Goal: Information Seeking & Learning: Understand process/instructions

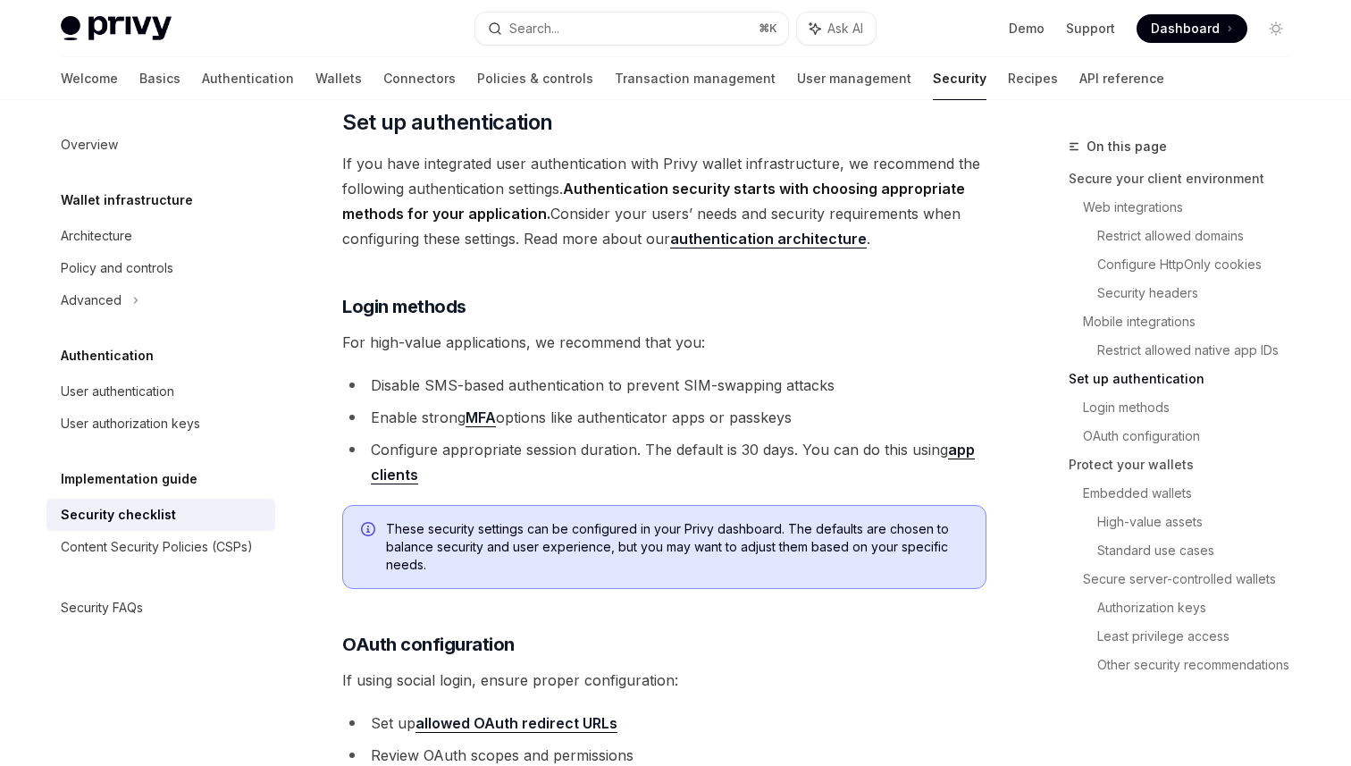
scroll to position [1484, 0]
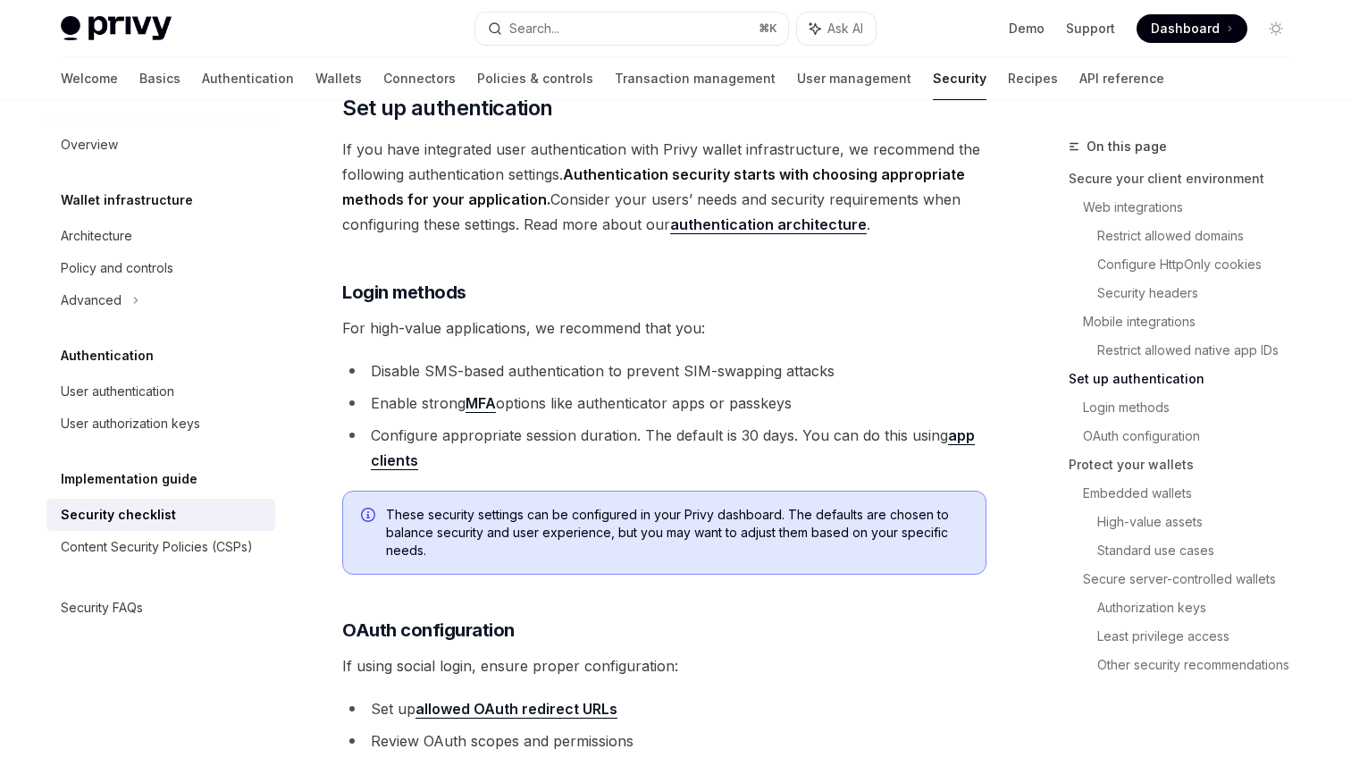
click at [390, 428] on link "app clients" at bounding box center [673, 448] width 604 height 44
type textarea "*"
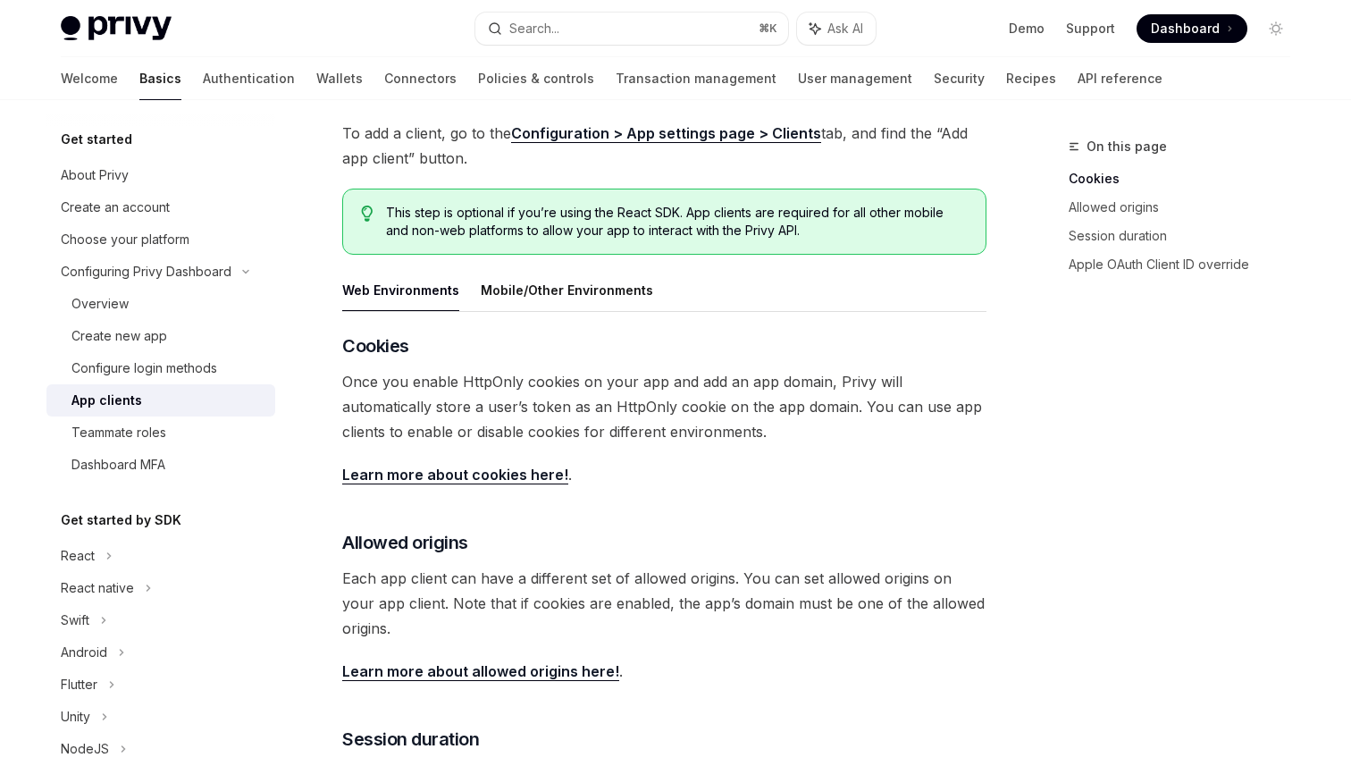
scroll to position [152, 0]
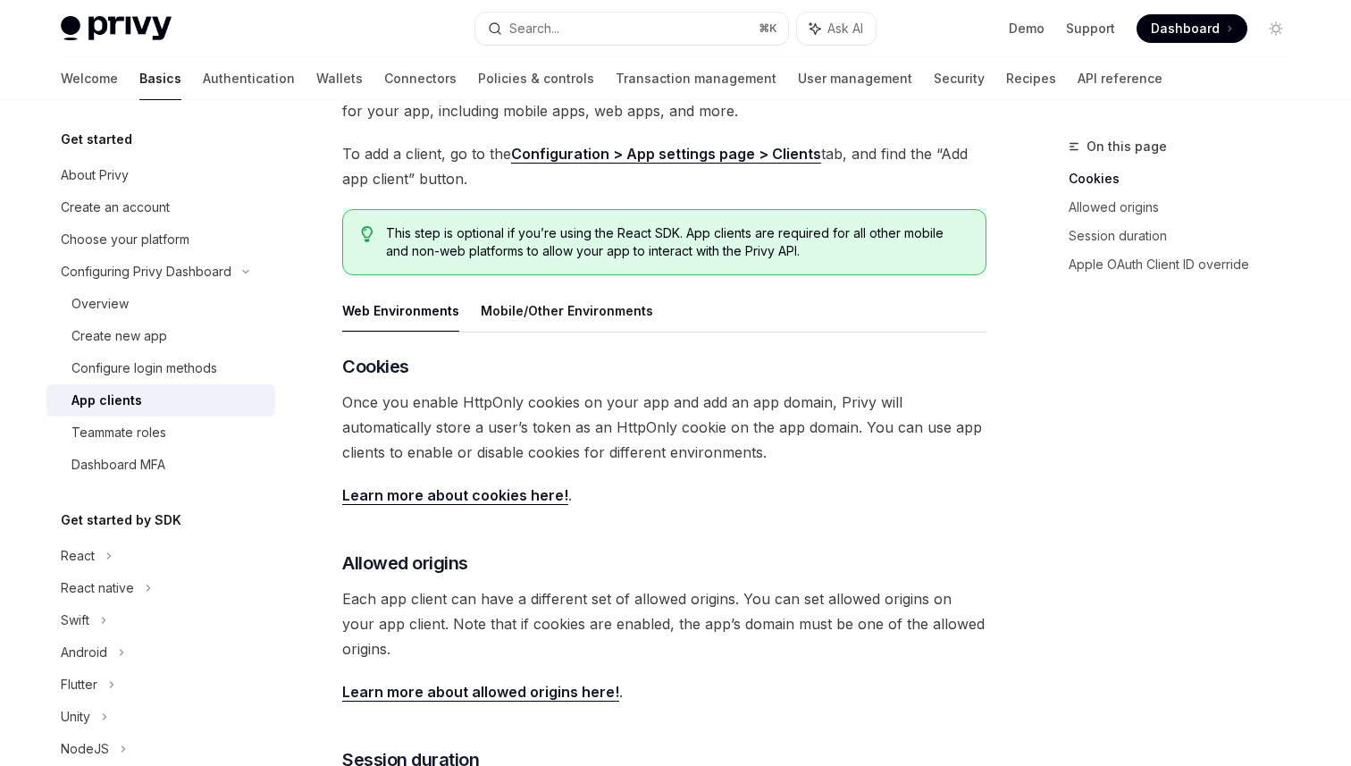
click at [864, 413] on span "Once you enable HttpOnly cookies on your app and add an app domain, Privy will …" at bounding box center [664, 427] width 644 height 75
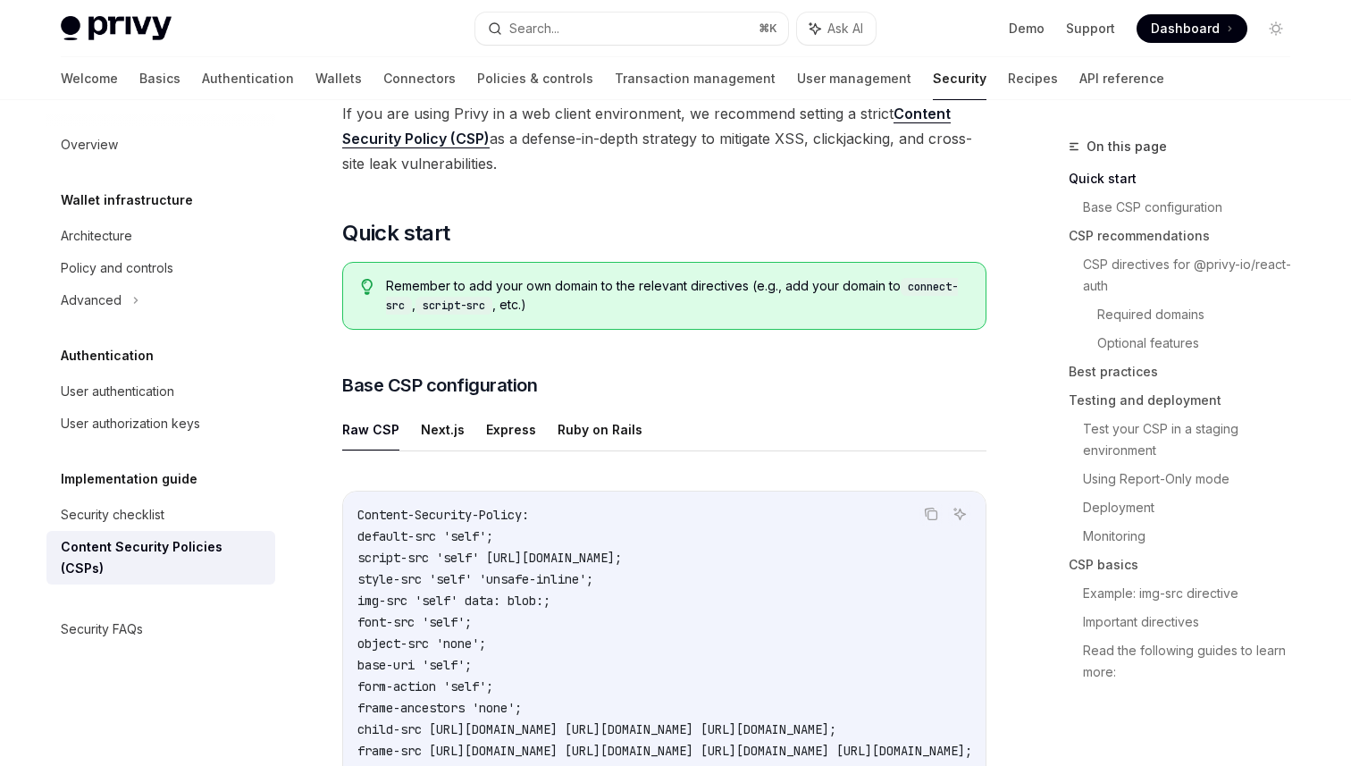
scroll to position [234, 0]
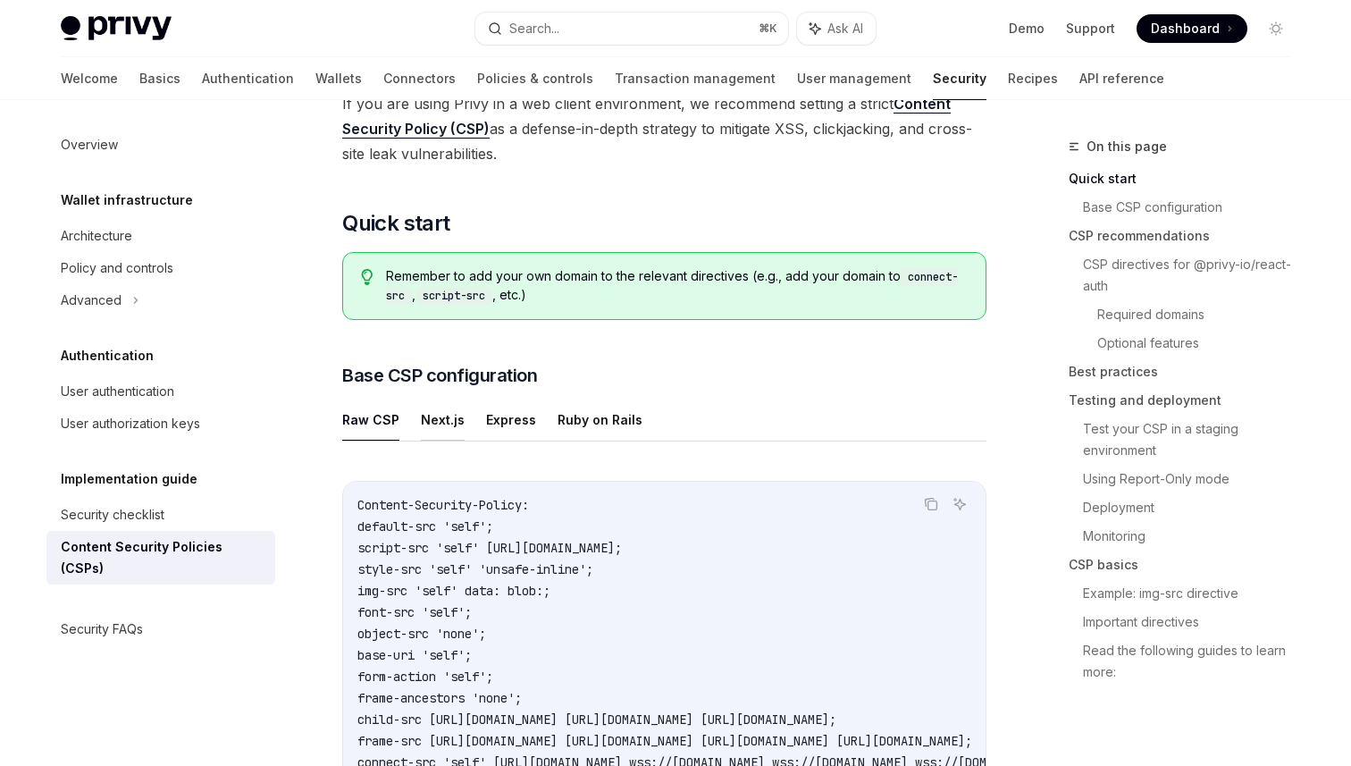
click at [423, 429] on button "Next.js" at bounding box center [443, 420] width 44 height 42
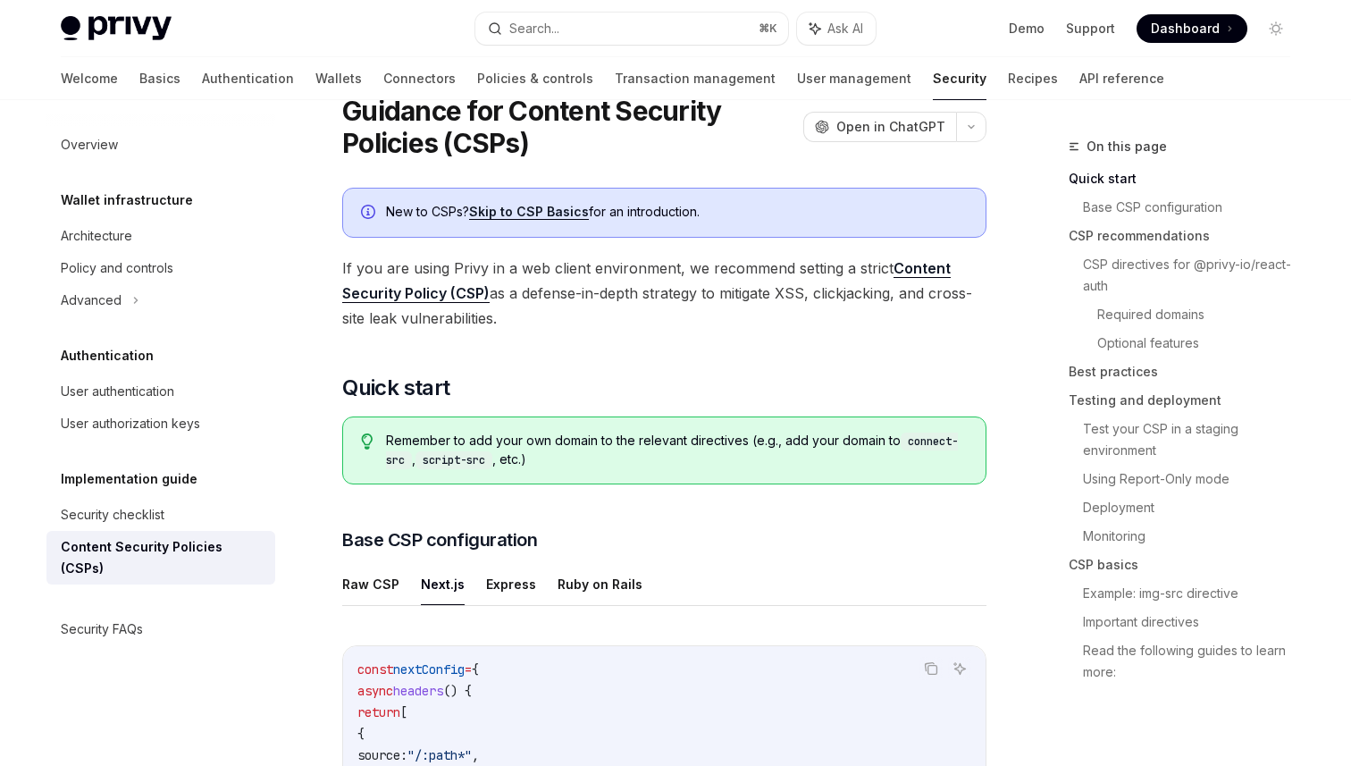
scroll to position [54, 0]
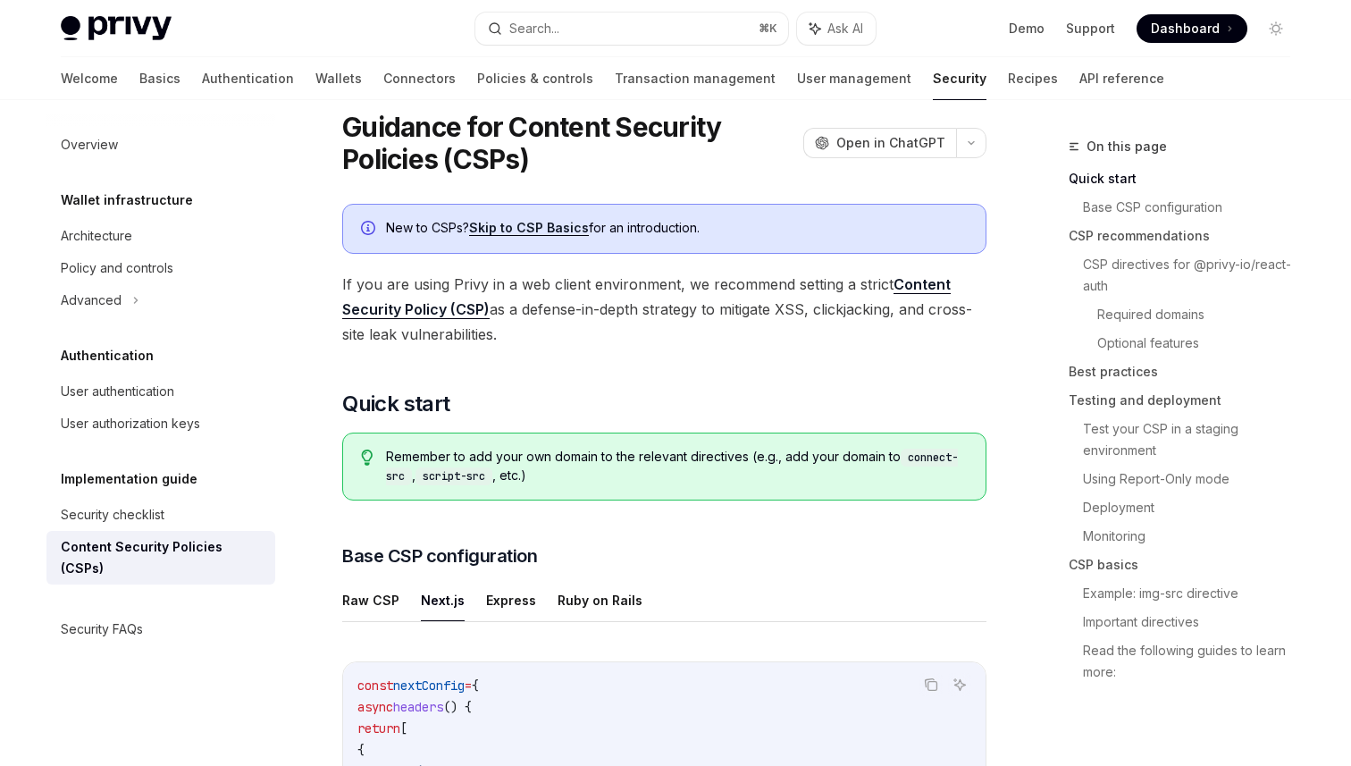
click at [721, 147] on h1 "Guidance for Content Security Policies (CSPs)" at bounding box center [569, 143] width 454 height 64
click at [905, 496] on div "Remember to add your own domain to the relevant directives (e.g., add your doma…" at bounding box center [664, 466] width 644 height 68
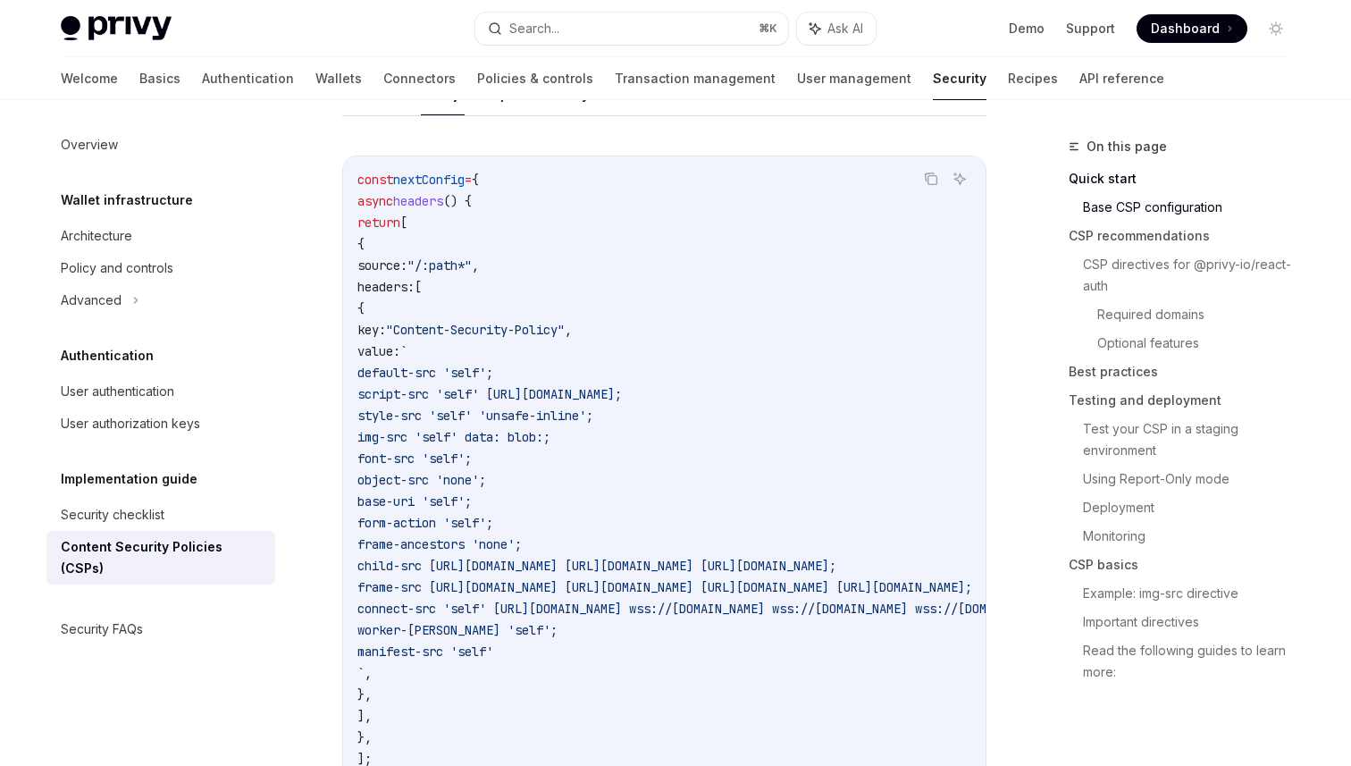
scroll to position [552, 0]
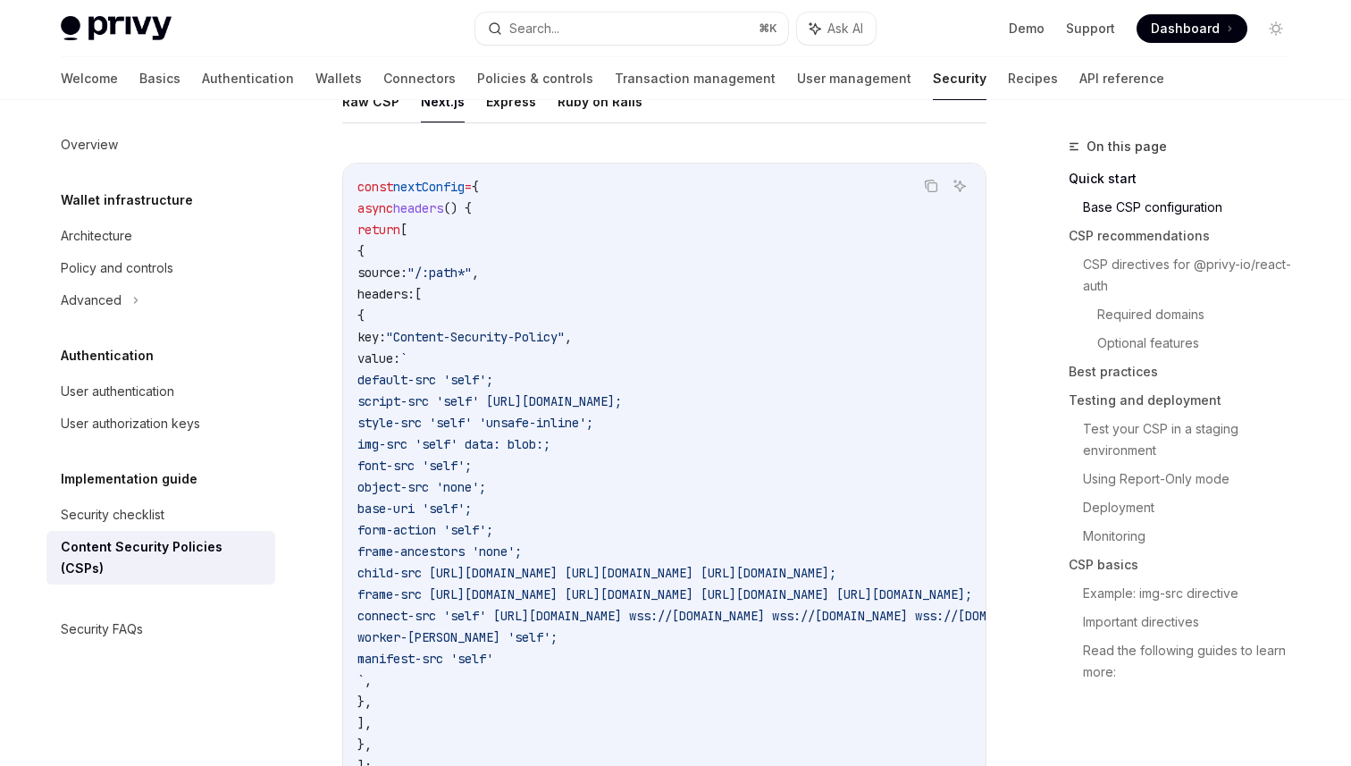
click at [758, 265] on code "const nextConfig = { async headers () { return [ { source: "/:path*" , headers:…" at bounding box center [882, 497] width 1051 height 643
click at [744, 457] on code "const nextConfig = { async headers () { return [ { source: "/:path*" , headers:…" at bounding box center [882, 497] width 1051 height 643
click at [622, 396] on span "script-src 'self' [URL][DOMAIN_NAME];" at bounding box center [489, 401] width 264 height 16
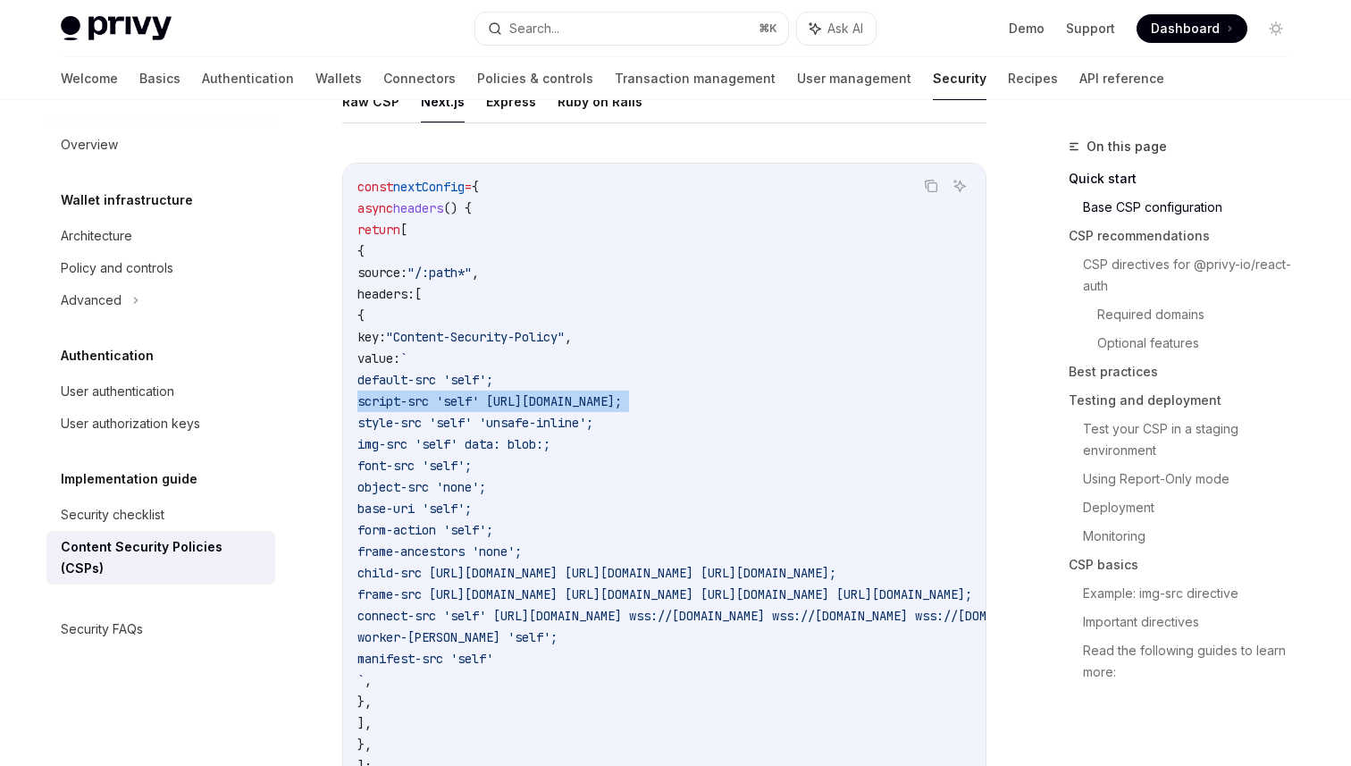
click at [622, 396] on span "script-src 'self' [URL][DOMAIN_NAME];" at bounding box center [489, 401] width 264 height 16
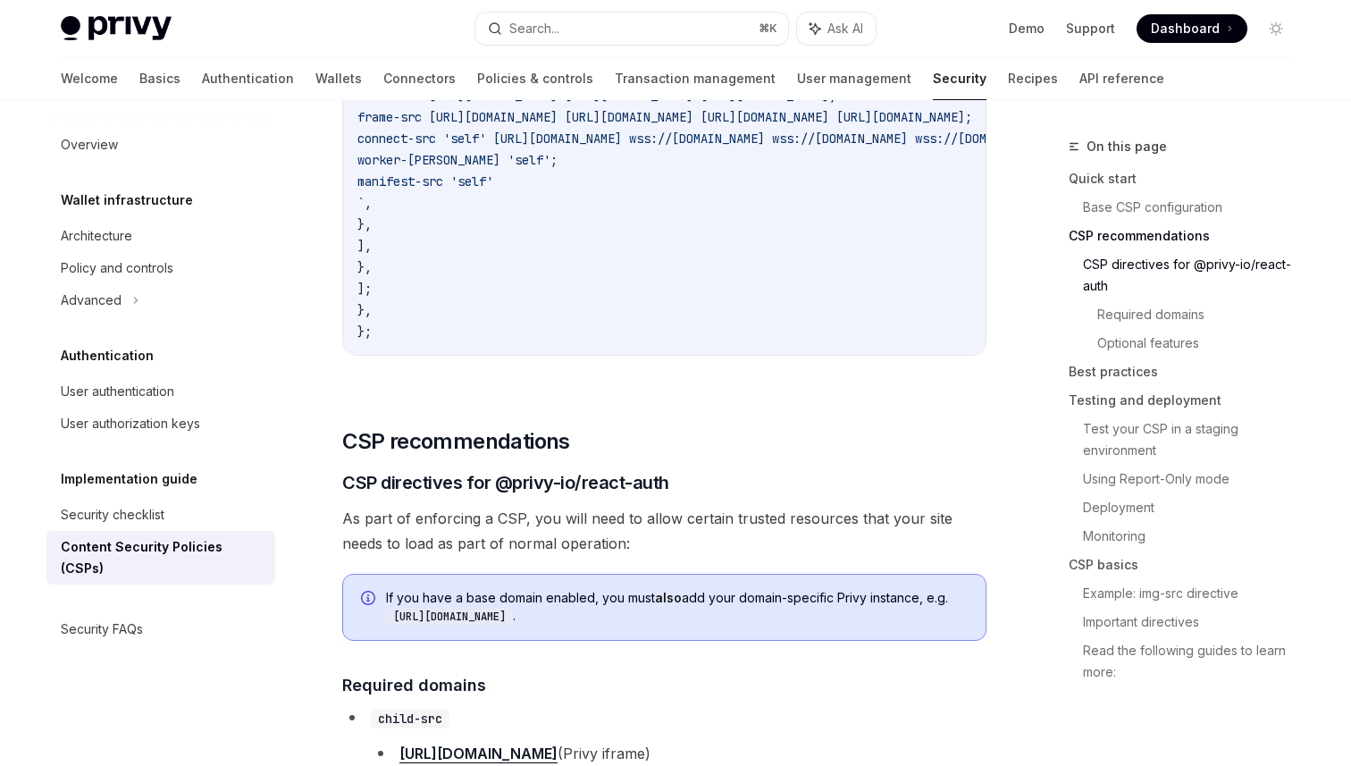
scroll to position [993, 0]
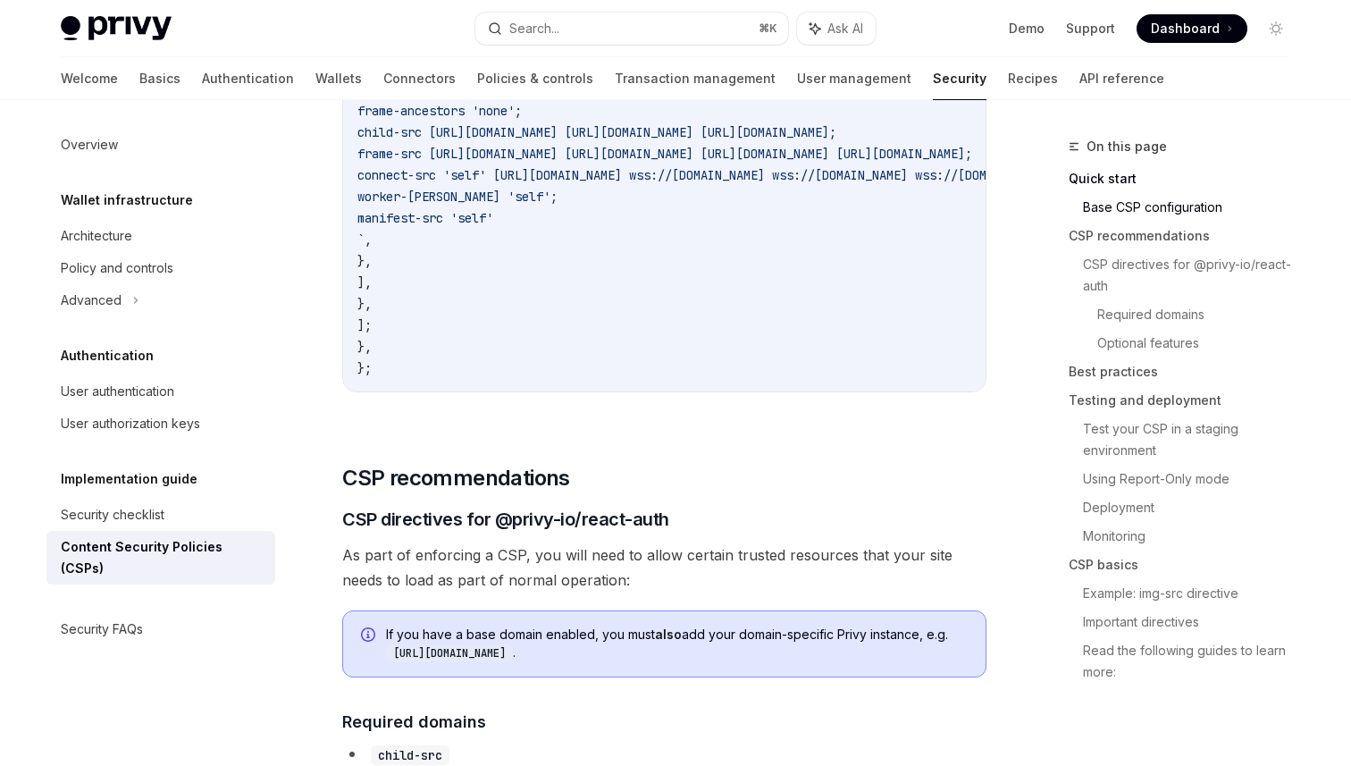
click at [461, 563] on span "As part of enforcing a CSP, you will need to allow certain trusted resources th…" at bounding box center [664, 567] width 644 height 50
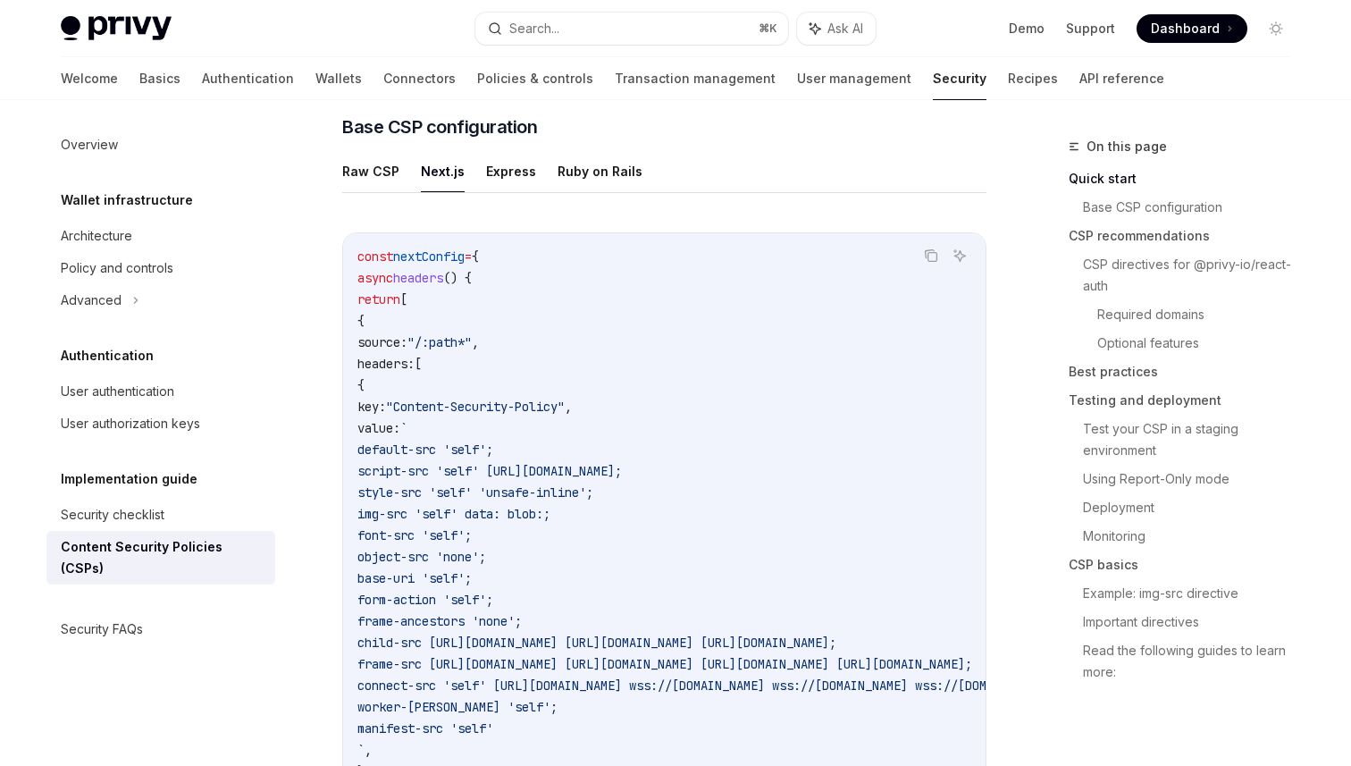
scroll to position [0, 0]
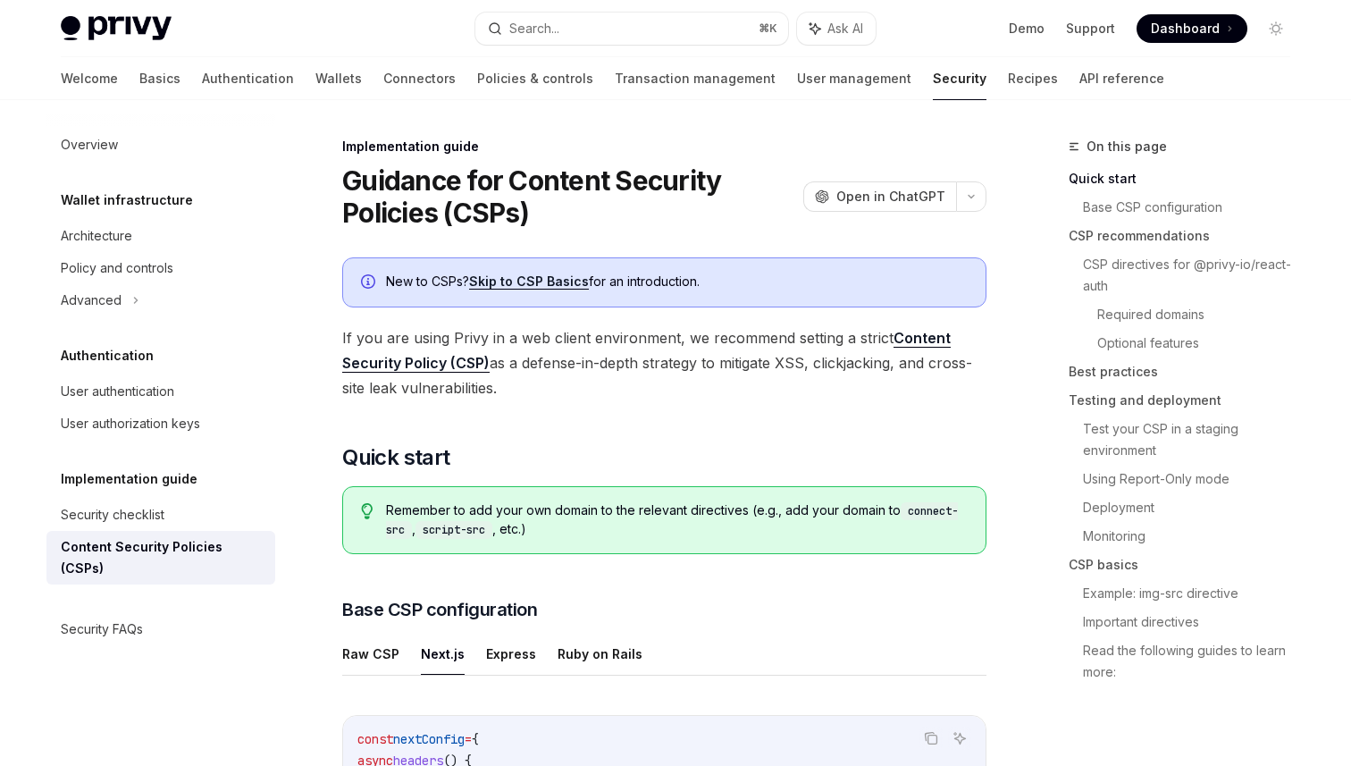
click at [652, 360] on span "If you are using Privy in a web client environment, we recommend setting a stri…" at bounding box center [664, 362] width 644 height 75
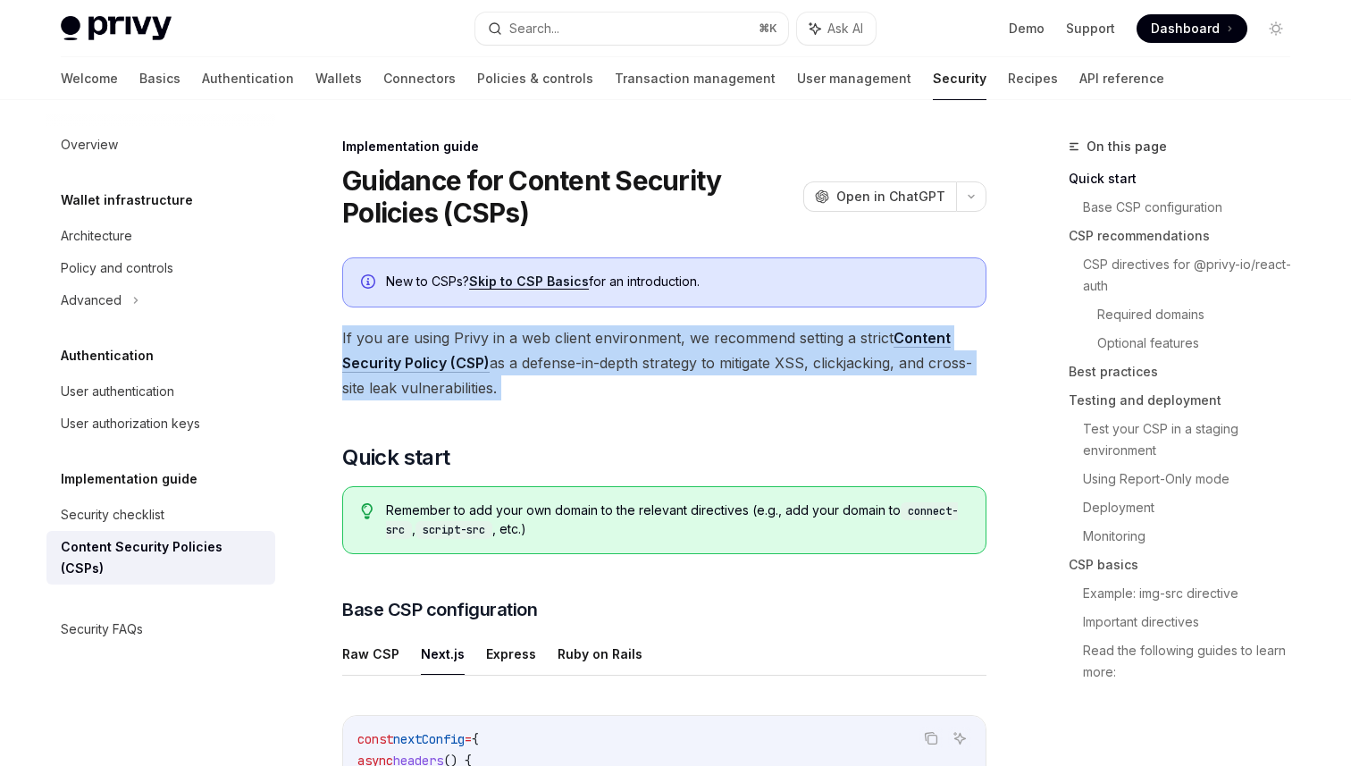
click at [652, 360] on span "If you are using Privy in a web client environment, we recommend setting a stri…" at bounding box center [664, 362] width 644 height 75
click at [685, 378] on span "If you are using Privy in a web client environment, we recommend setting a stri…" at bounding box center [664, 362] width 644 height 75
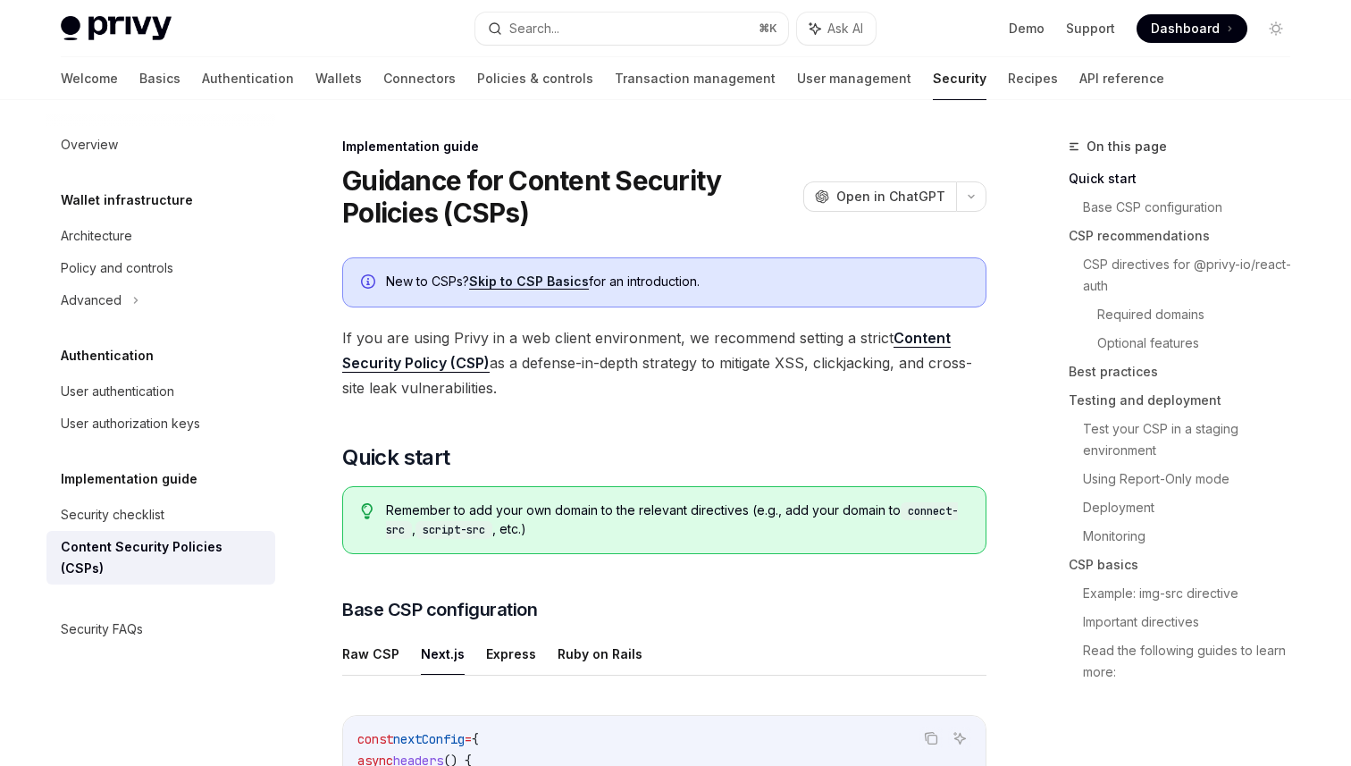
click at [685, 378] on span "If you are using Privy in a web client environment, we recommend setting a stri…" at bounding box center [664, 362] width 644 height 75
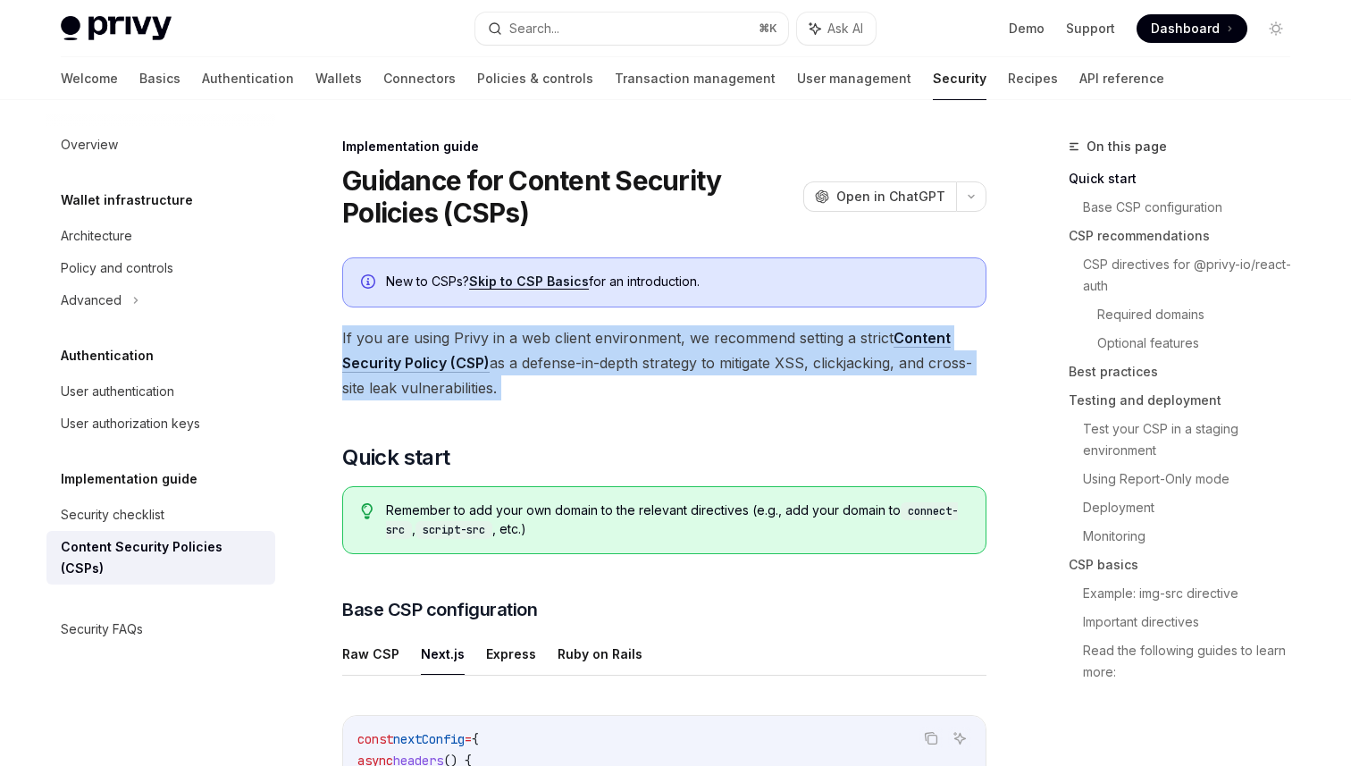
click at [685, 378] on span "If you are using Privy in a web client environment, we recommend setting a stri…" at bounding box center [664, 362] width 644 height 75
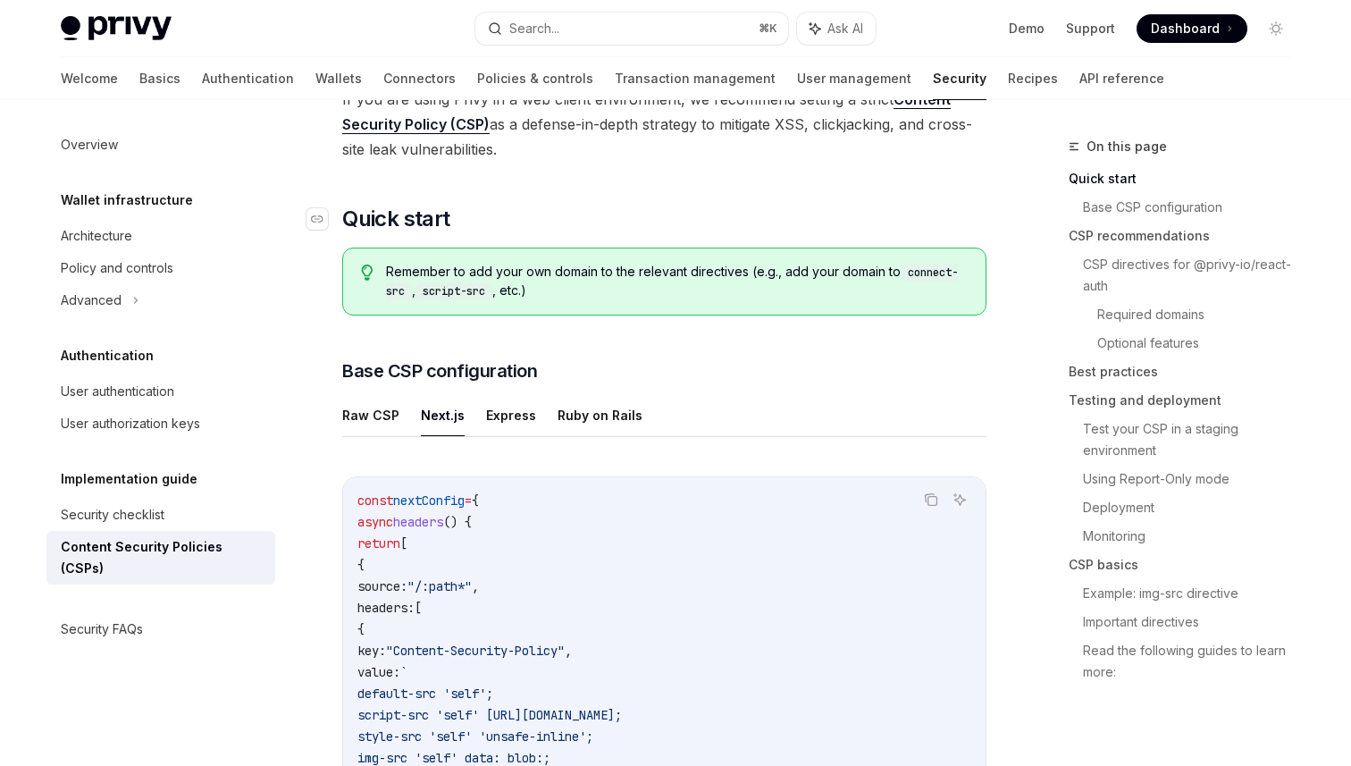
scroll to position [242, 0]
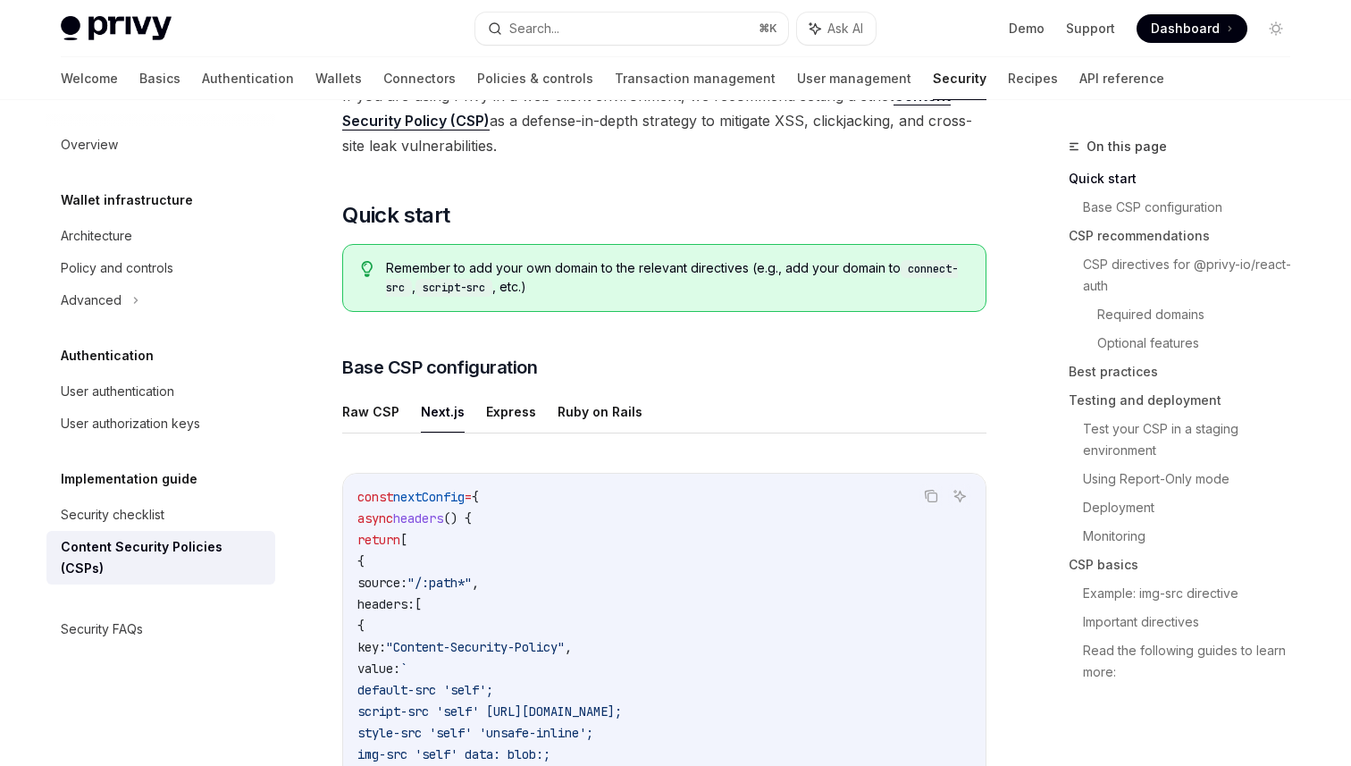
click at [668, 284] on span "Remember to add your own domain to the relevant directives (e.g., add your doma…" at bounding box center [677, 278] width 582 height 38
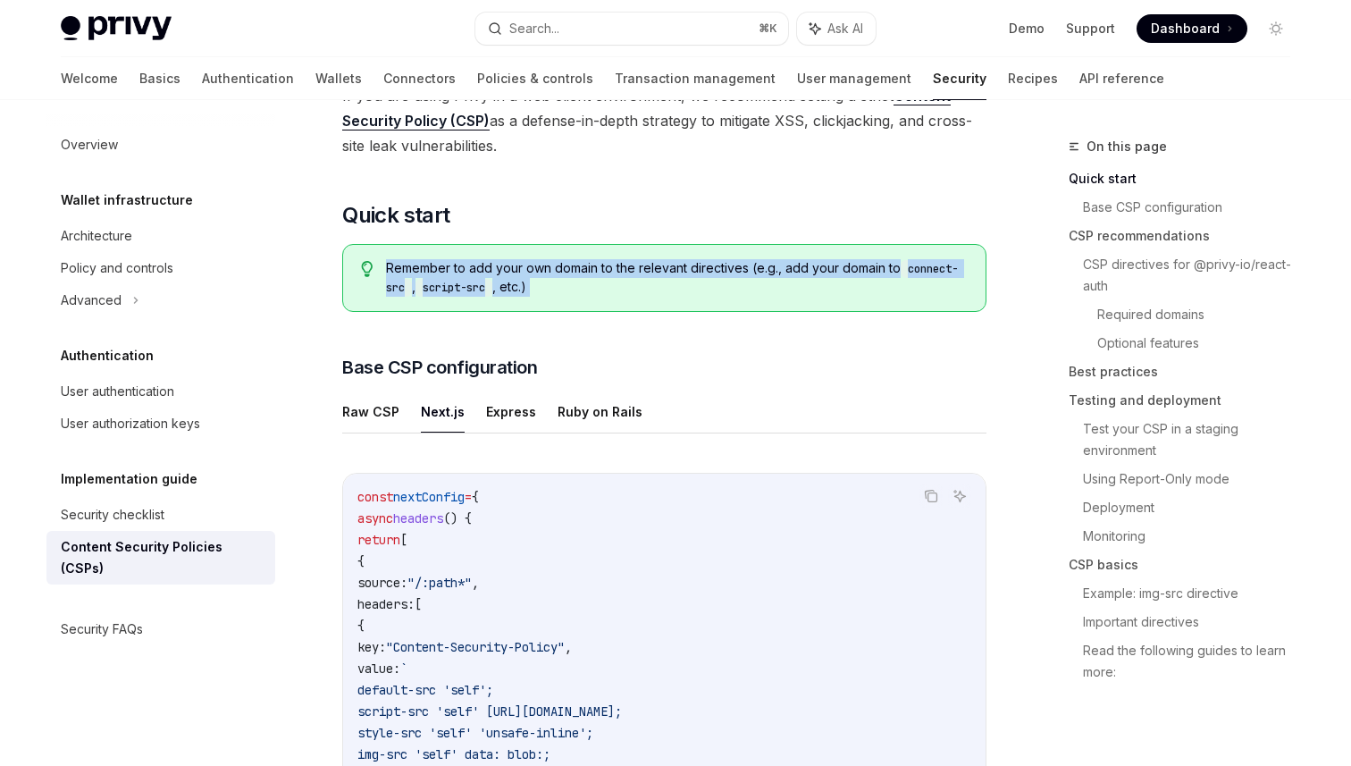
copy div "Remember to add your own domain to the relevant directives (e.g., add your doma…"
click at [668, 284] on span "Remember to add your own domain to the relevant directives (e.g., add your doma…" at bounding box center [677, 278] width 582 height 38
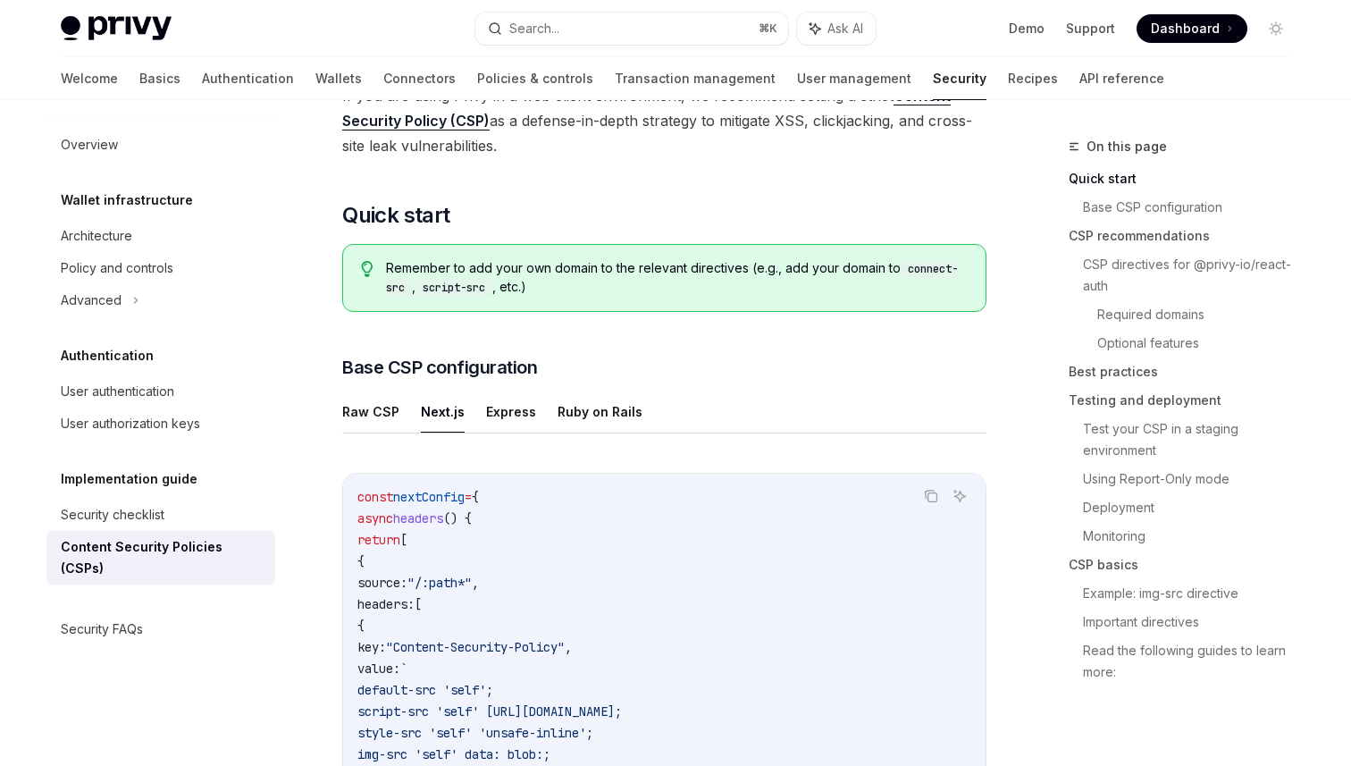
click at [668, 284] on span "Remember to add your own domain to the relevant directives (e.g., add your doma…" at bounding box center [677, 278] width 582 height 38
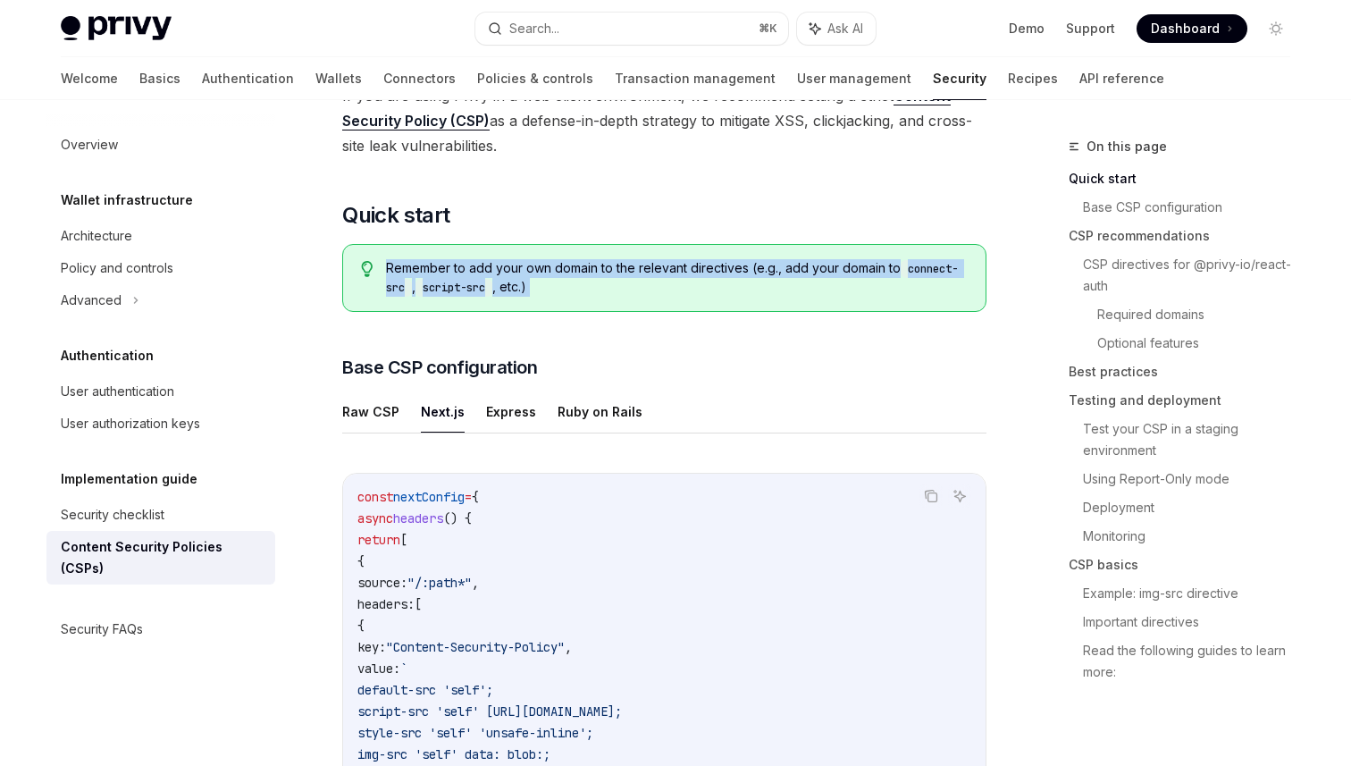
click at [916, 255] on div "Remember to add your own domain to the relevant directives (e.g., add your doma…" at bounding box center [664, 278] width 644 height 68
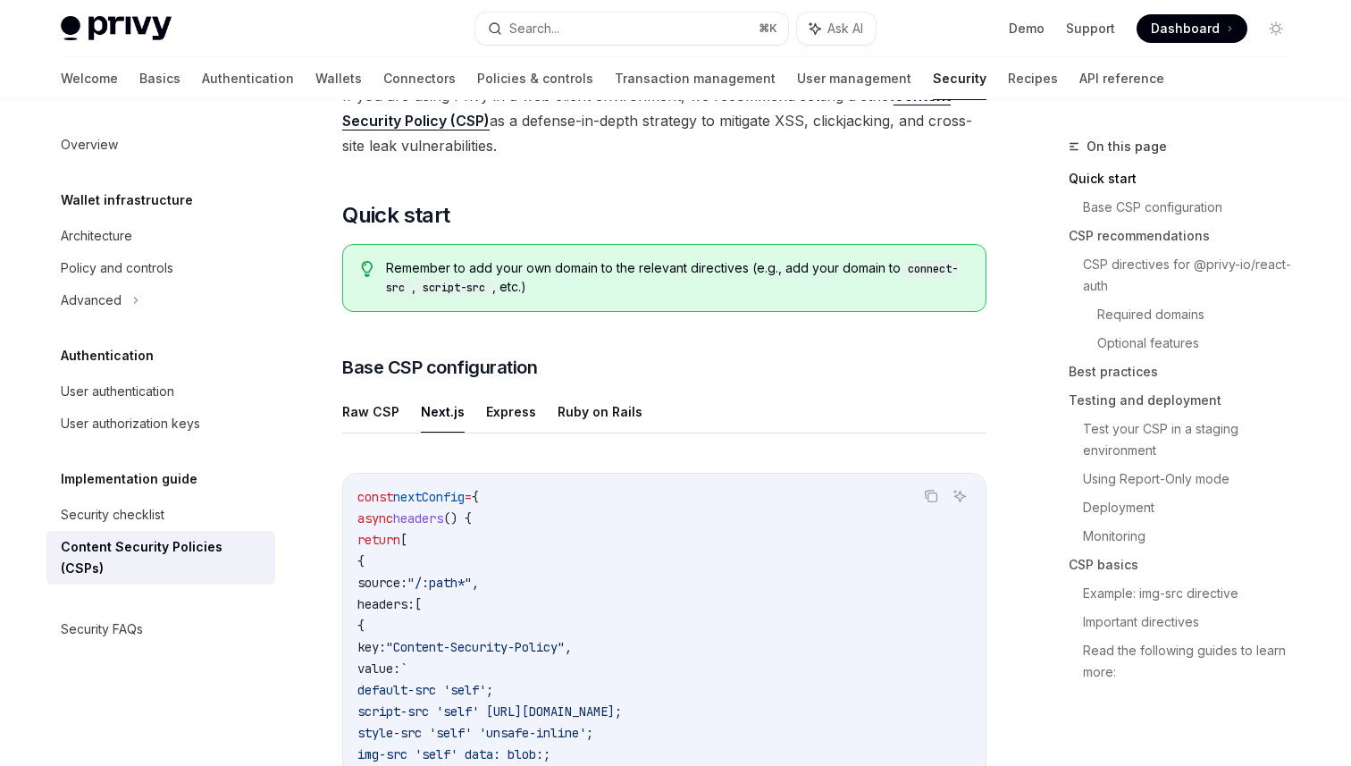
click at [910, 268] on code "connect-src" at bounding box center [672, 278] width 572 height 37
drag, startPoint x: 903, startPoint y: 268, endPoint x: 403, endPoint y: 294, distance: 501.0
click at [403, 294] on code "connect-src" at bounding box center [672, 278] width 572 height 37
copy code "connect-src"
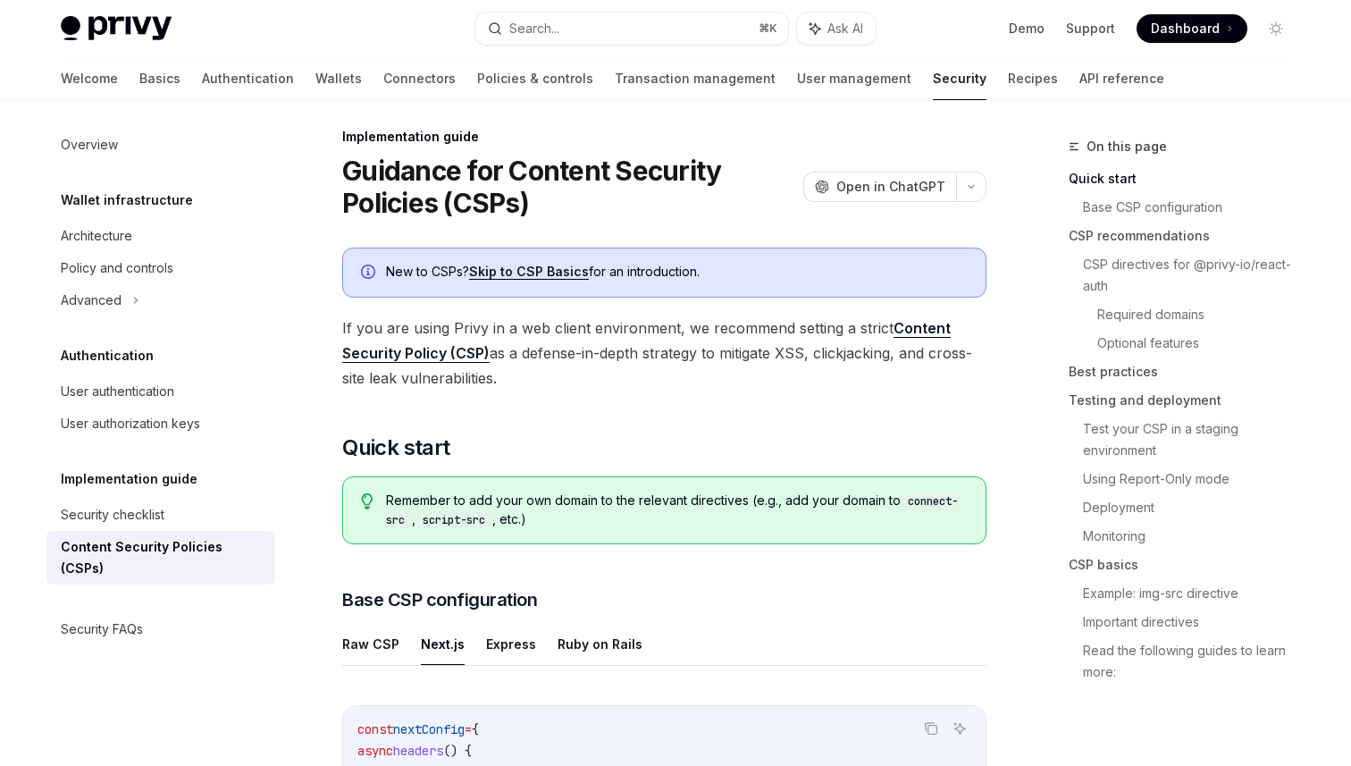
scroll to position [0, 0]
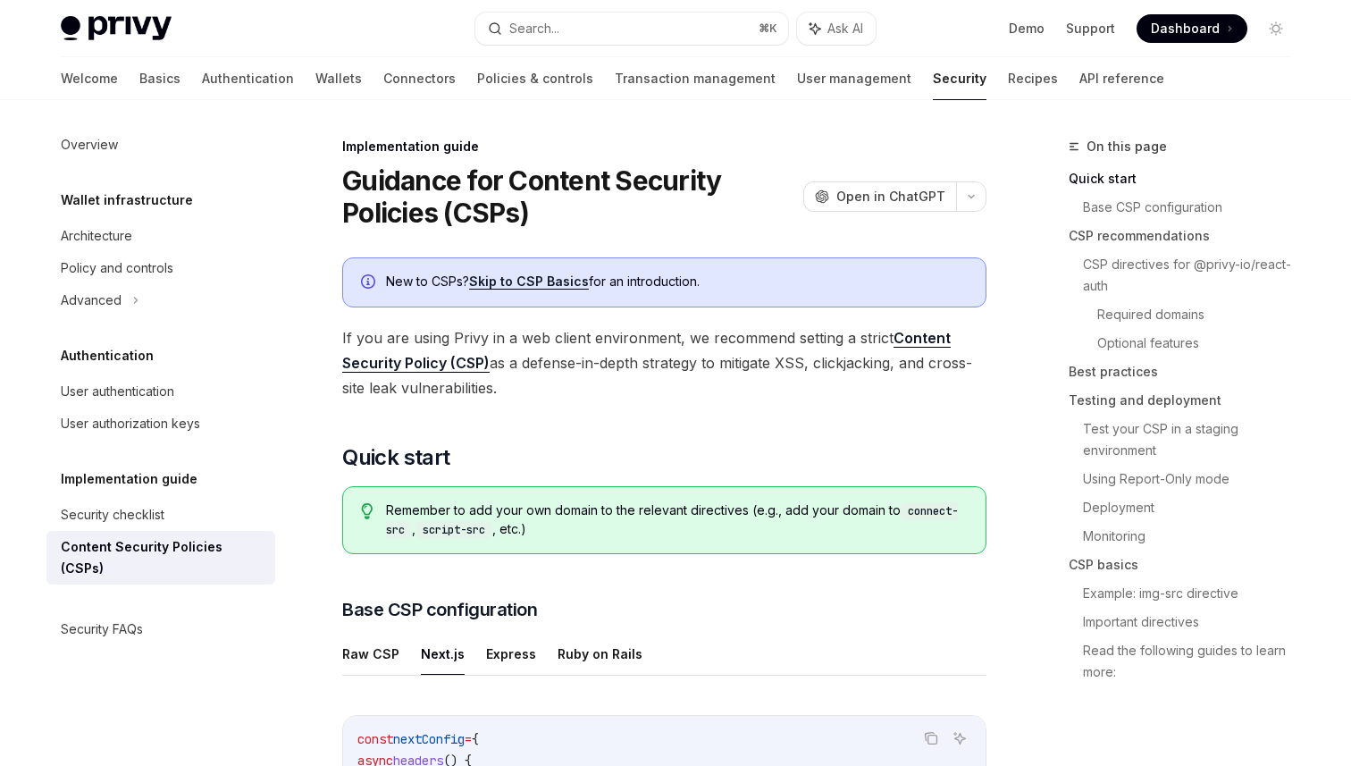
click at [405, 180] on h1 "Guidance for Content Security Policies (CSPs)" at bounding box center [569, 196] width 454 height 64
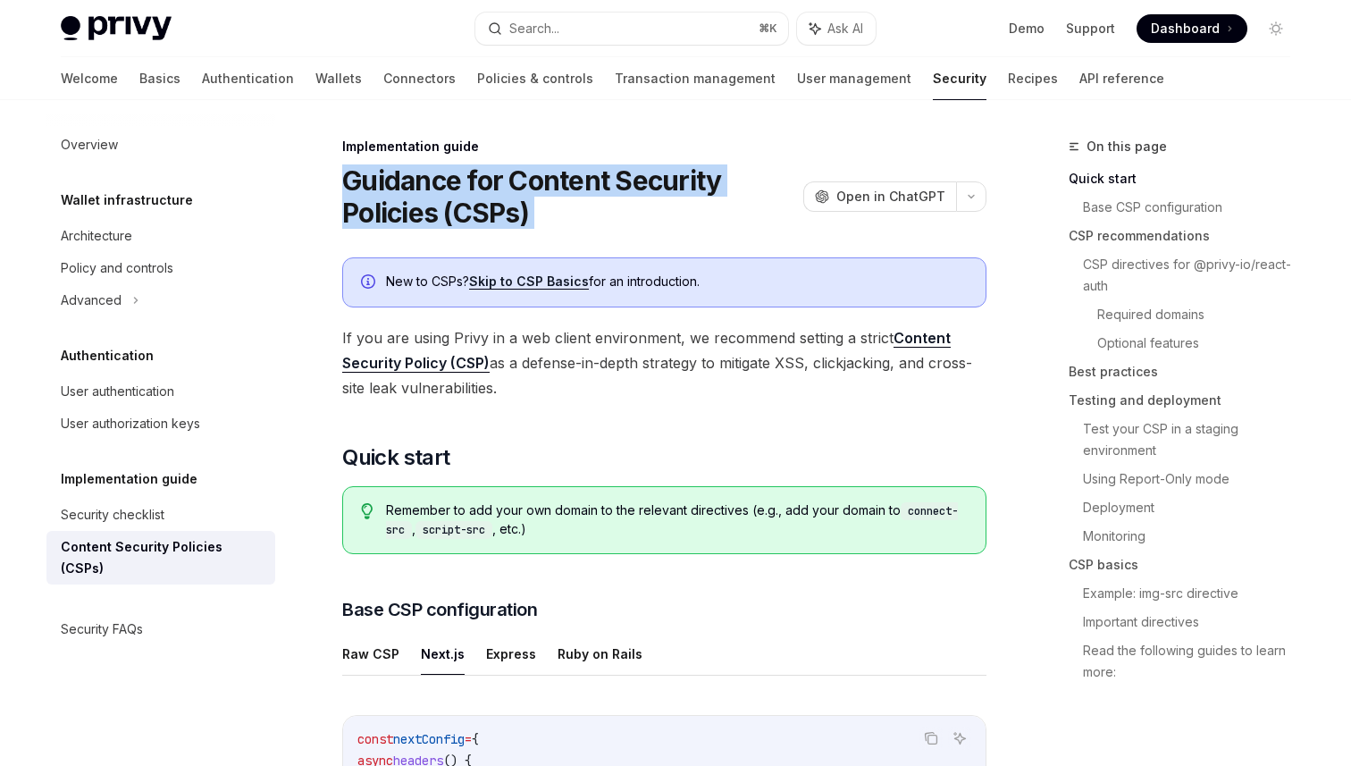
click at [405, 180] on h1 "Guidance for Content Security Policies (CSPs)" at bounding box center [569, 196] width 454 height 64
copy div "Guidance for Content Security Policies (CSPs) OpenAI"
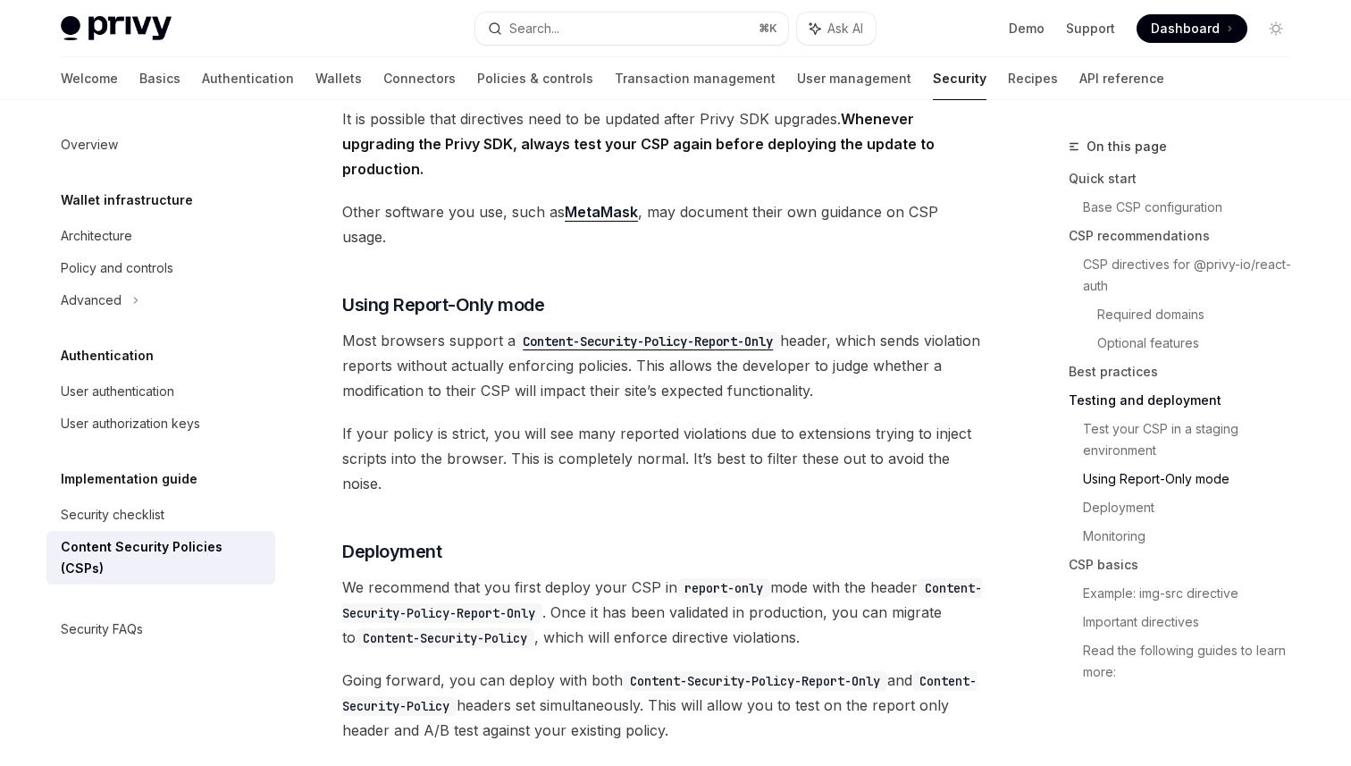
scroll to position [3369, 0]
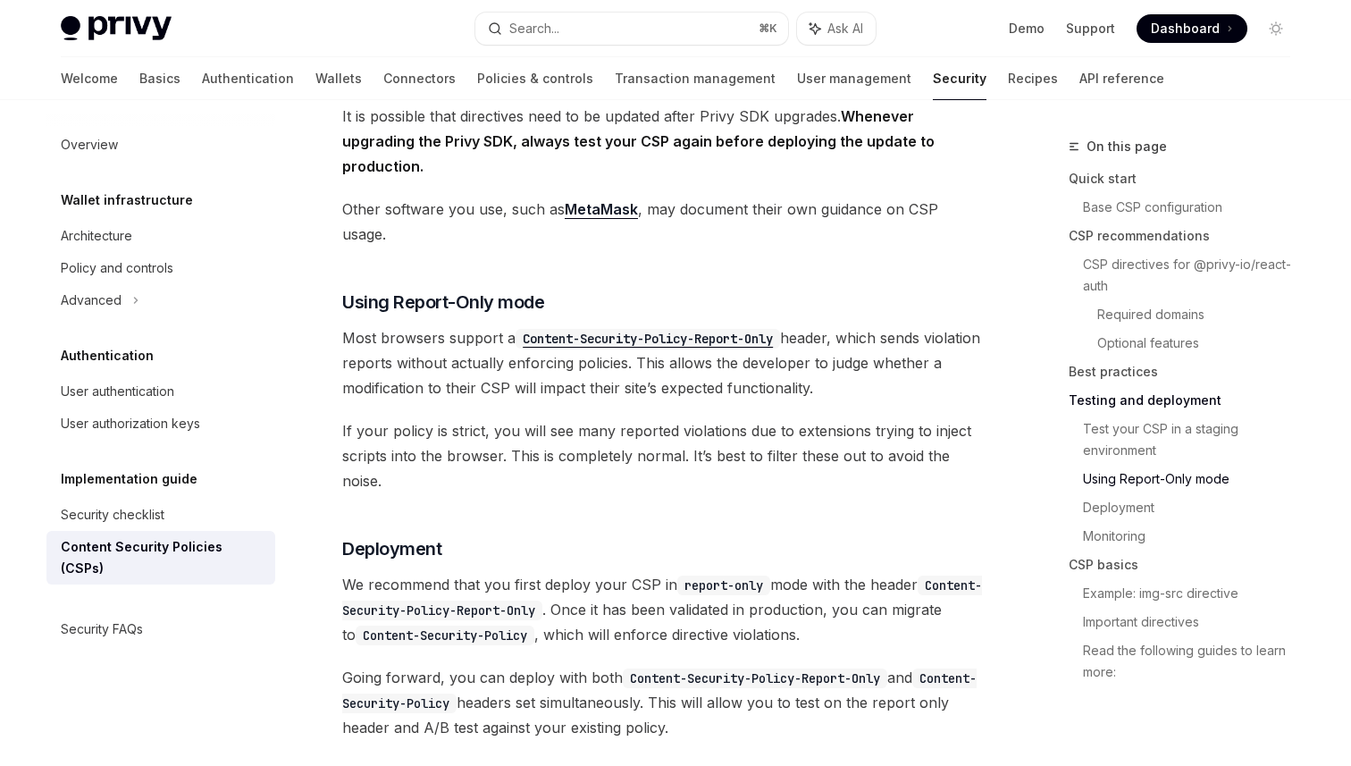
click at [861, 325] on span "Most browsers support a Content-Security-Policy-Report-Only header, which sends…" at bounding box center [664, 362] width 644 height 75
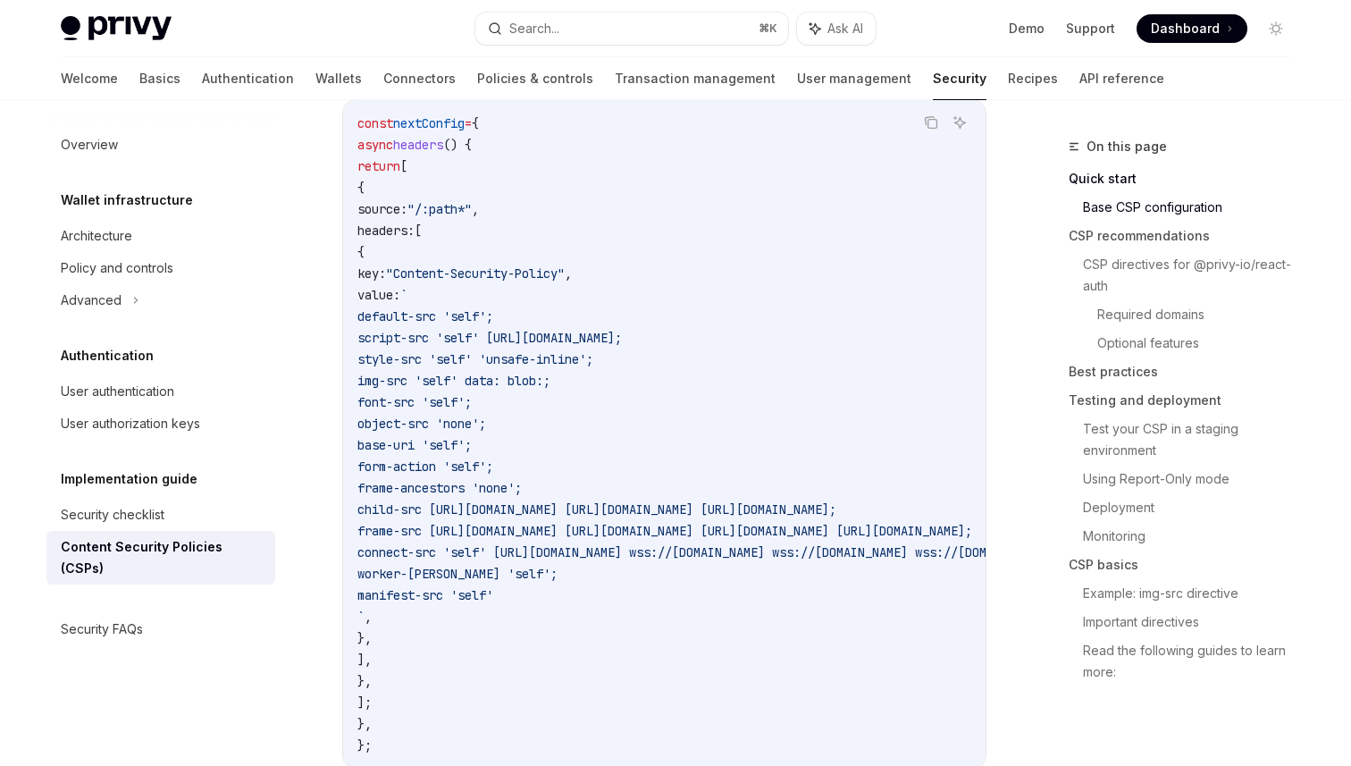
scroll to position [628, 0]
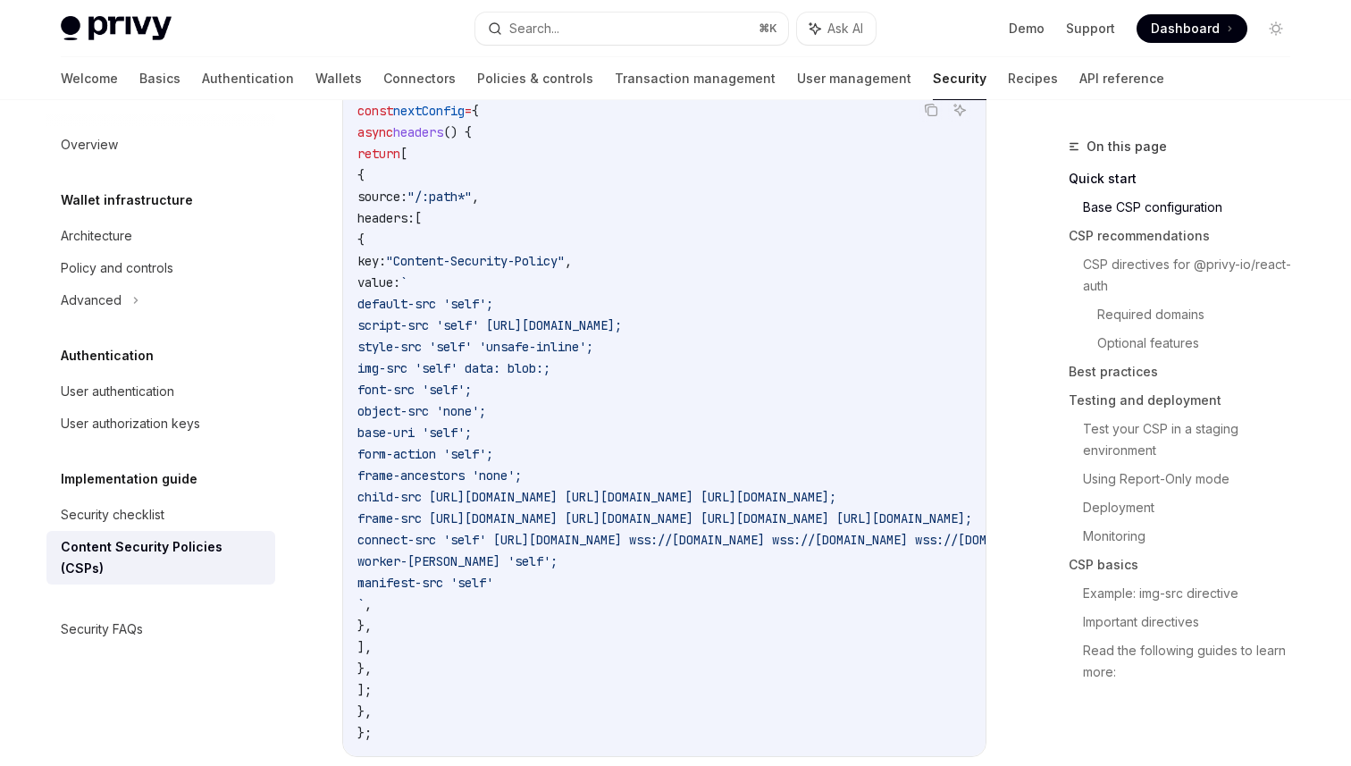
drag, startPoint x: 672, startPoint y: 300, endPoint x: 317, endPoint y: 114, distance: 400.5
copy code "const nextConfig = { async headers () { return [ { source: "/:path*" , headers:…"
click at [773, 417] on code "const nextConfig = { async headers () { return [ { source: "/:path*" , headers:…" at bounding box center [882, 421] width 1051 height 643
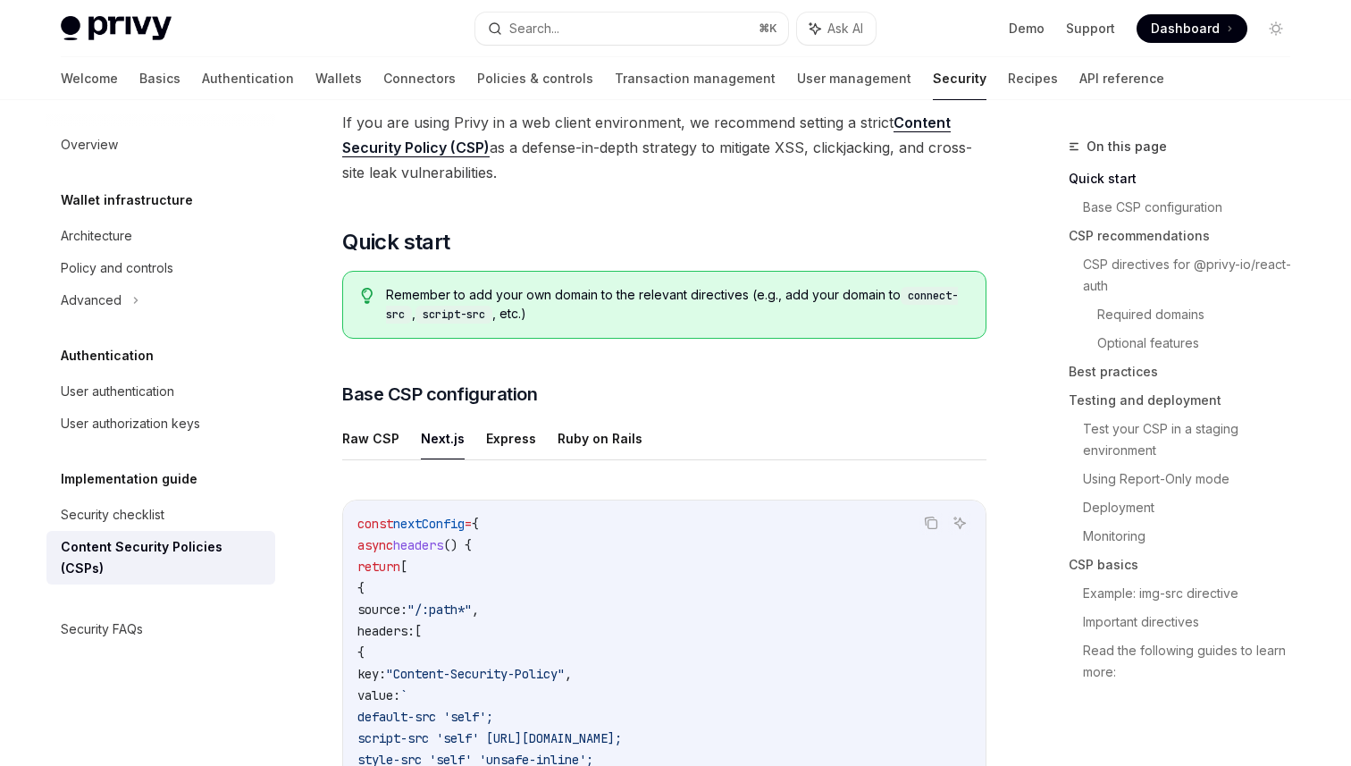
scroll to position [172, 0]
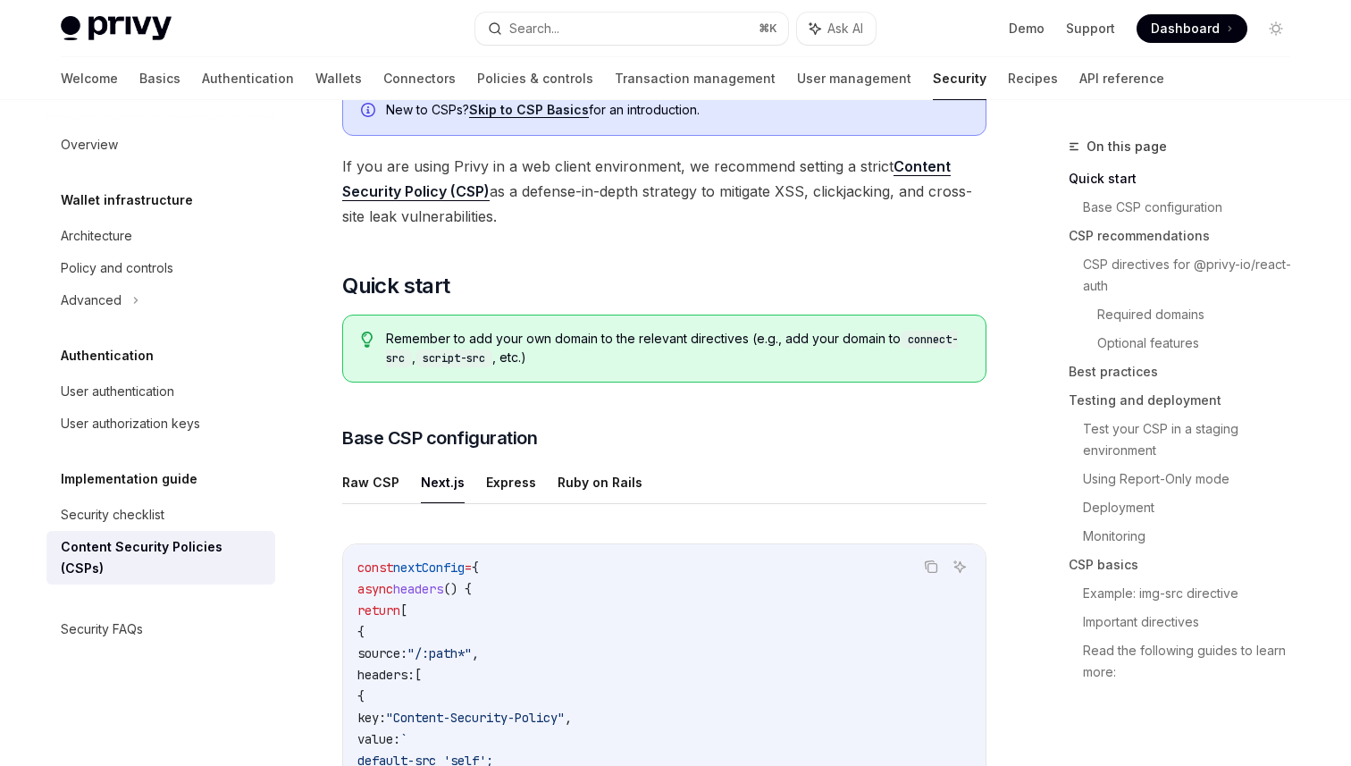
click at [726, 370] on div "Remember to add your own domain to the relevant directives (e.g., add your doma…" at bounding box center [664, 349] width 644 height 68
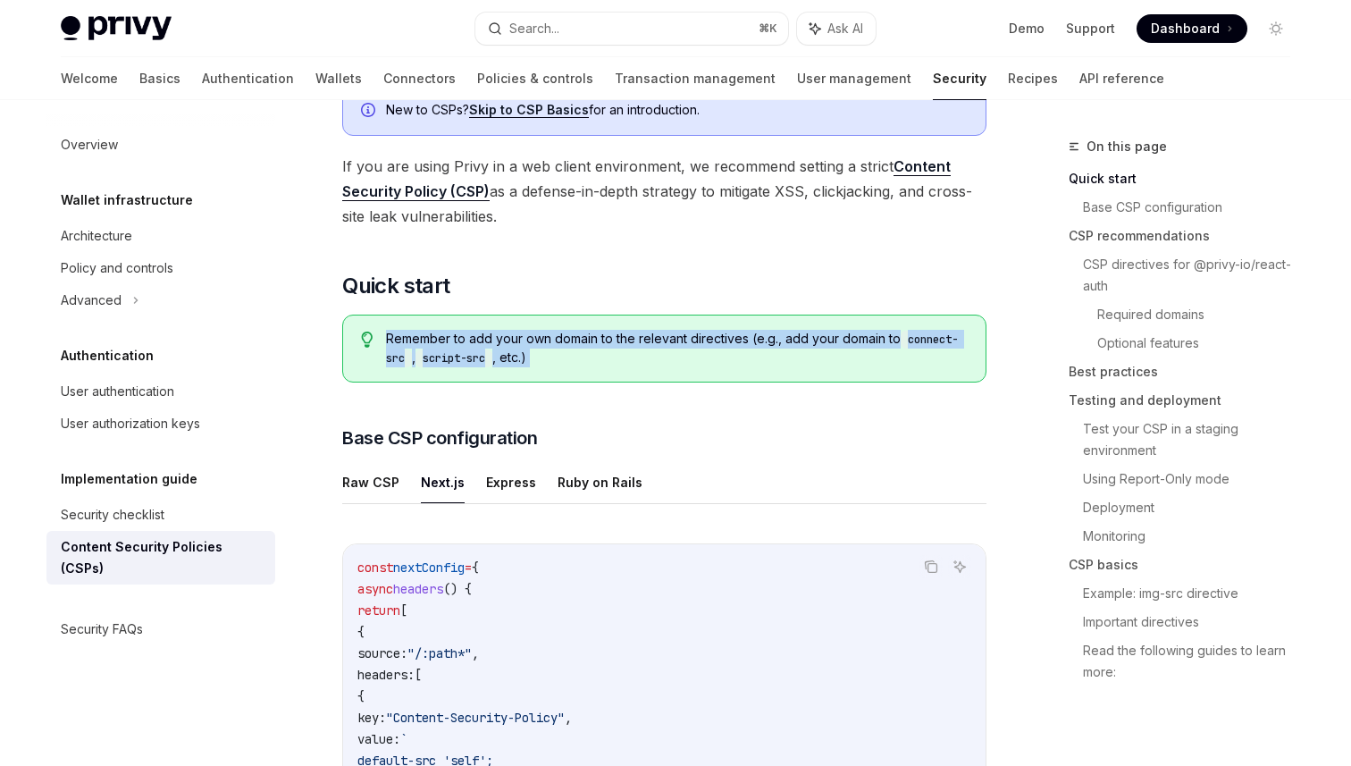
click at [723, 358] on span "Remember to add your own domain to the relevant directives (e.g., add your doma…" at bounding box center [677, 349] width 582 height 38
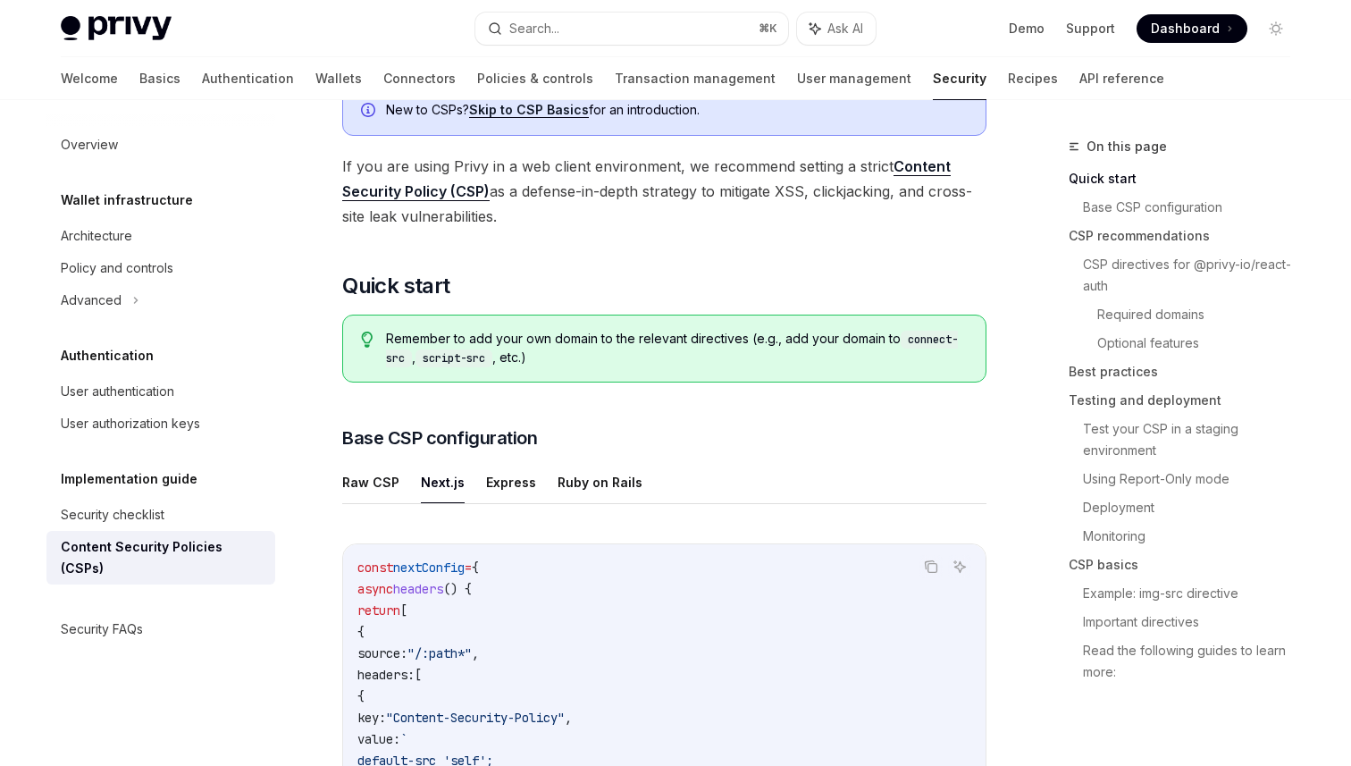
click at [725, 355] on span "Remember to add your own domain to the relevant directives (e.g., add your doma…" at bounding box center [677, 349] width 582 height 38
click at [1079, 96] on link "API reference" at bounding box center [1121, 78] width 85 height 43
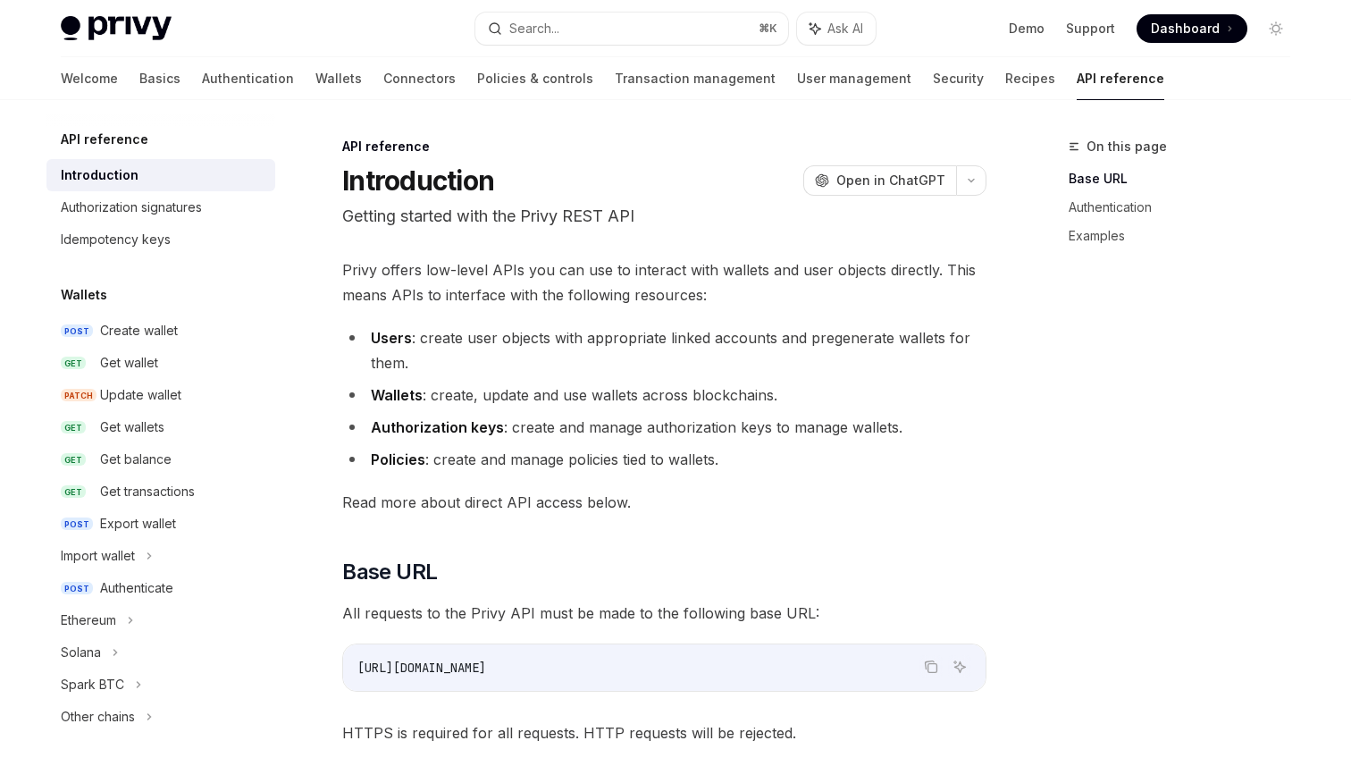
type textarea "*"
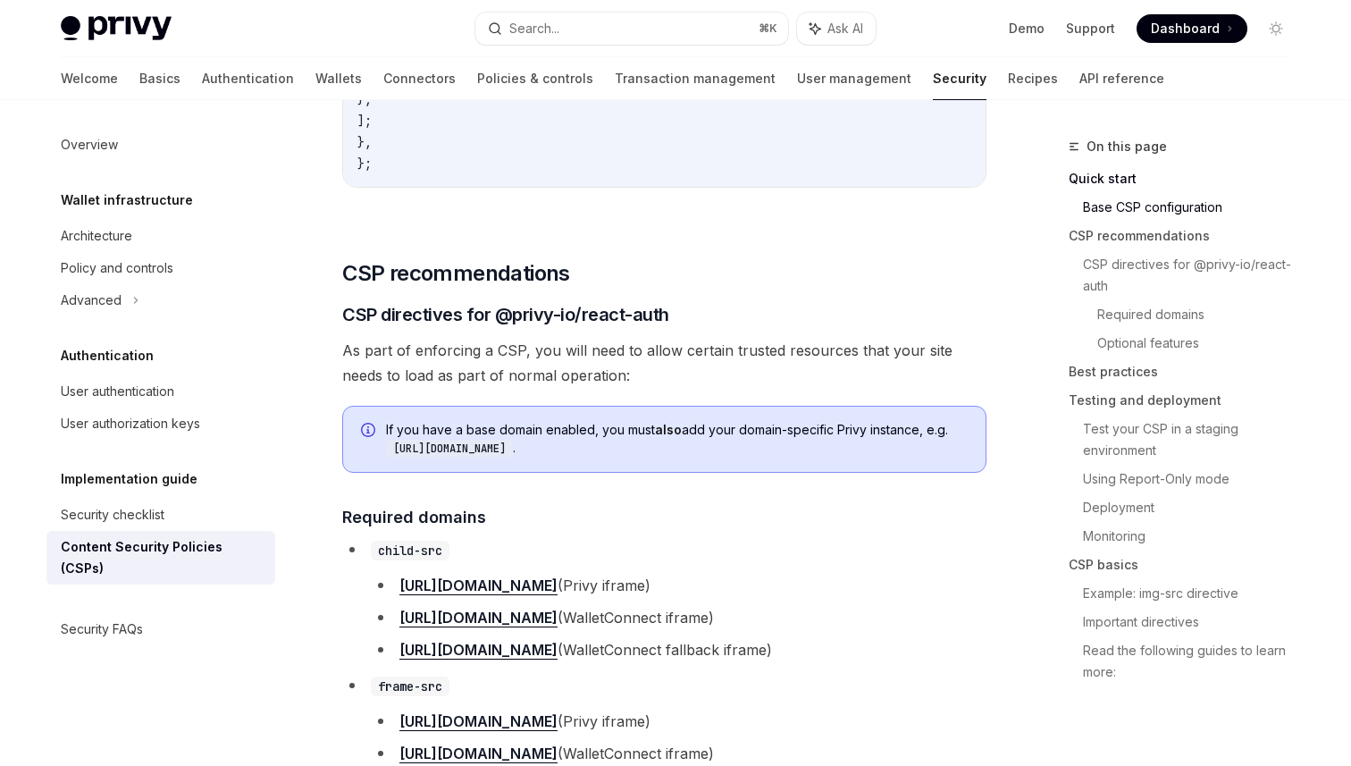
scroll to position [1218, 0]
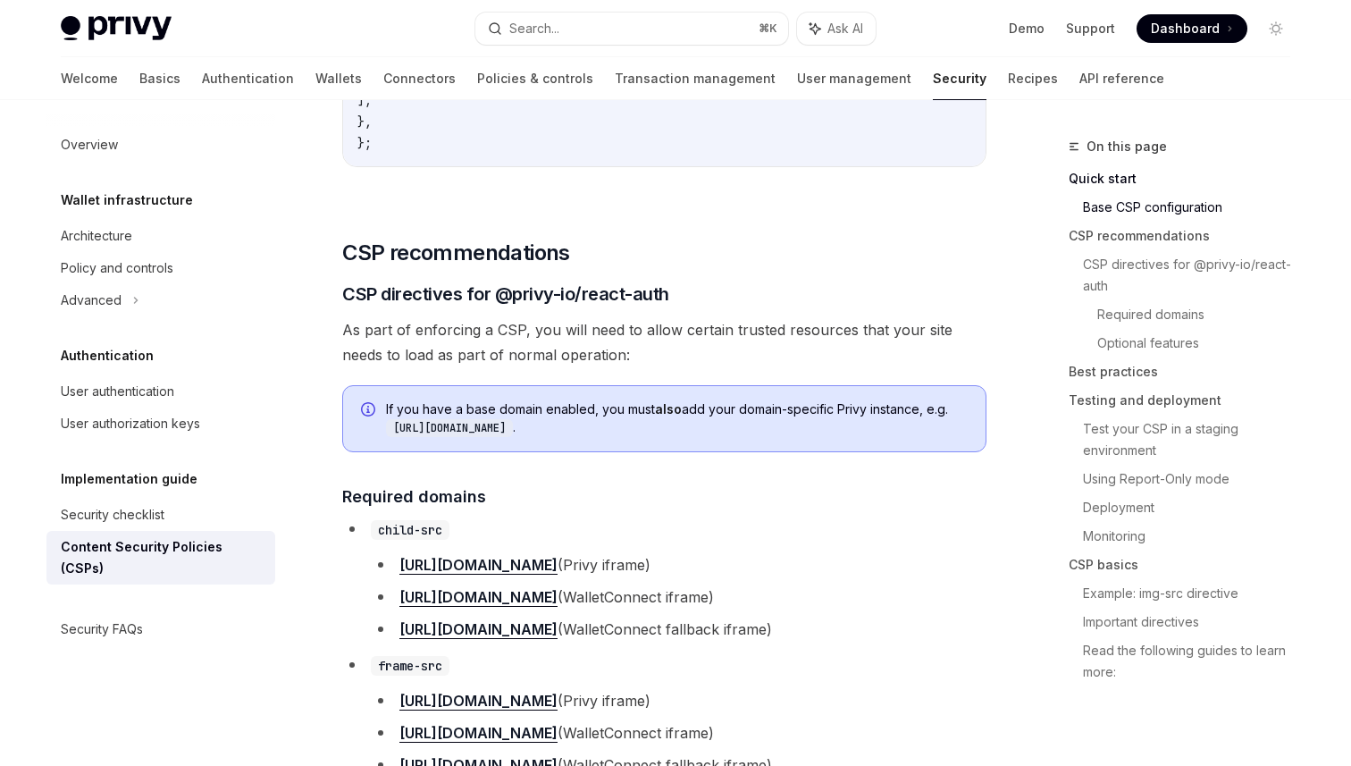
click at [701, 347] on span "As part of enforcing a CSP, you will need to allow certain trusted resources th…" at bounding box center [664, 342] width 644 height 50
click at [731, 348] on span "As part of enforcing a CSP, you will need to allow certain trusted resources th…" at bounding box center [664, 342] width 644 height 50
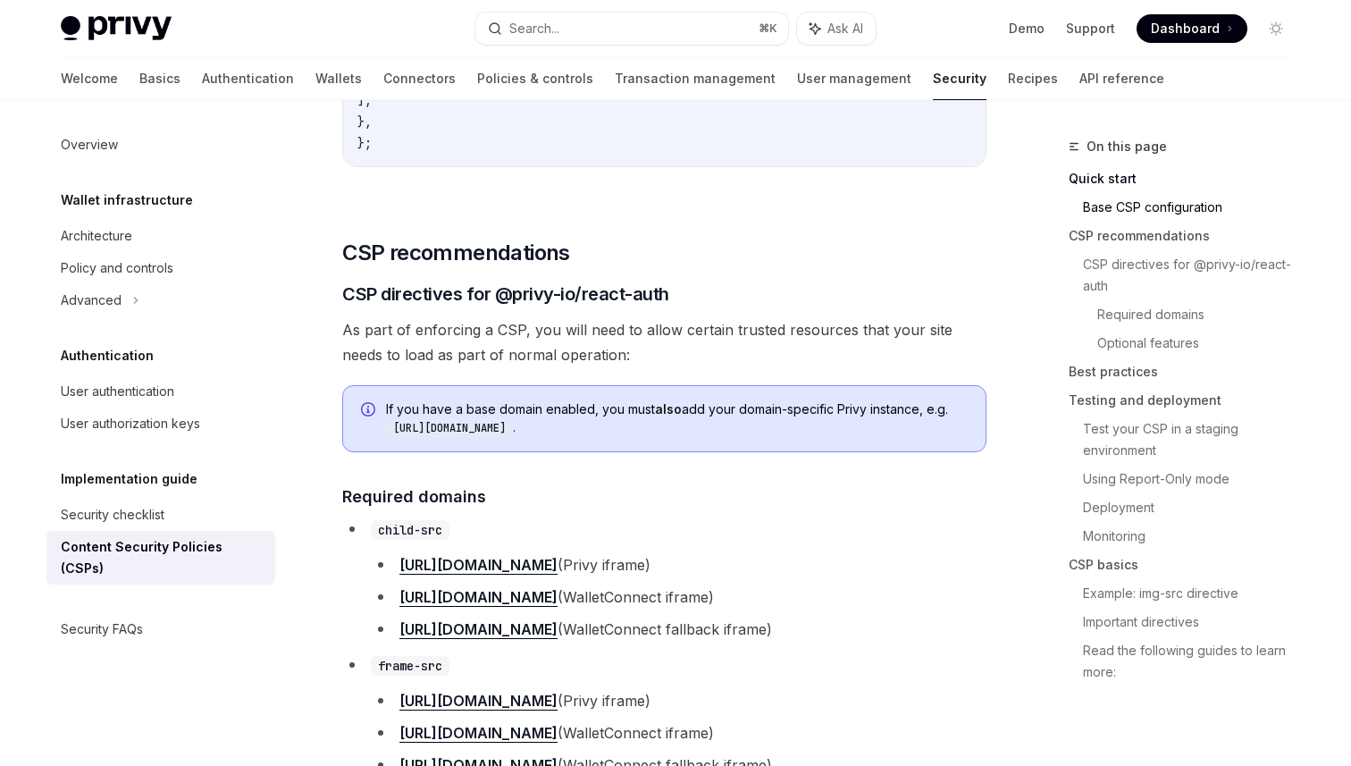
click at [731, 348] on span "As part of enforcing a CSP, you will need to allow certain trusted resources th…" at bounding box center [664, 342] width 644 height 50
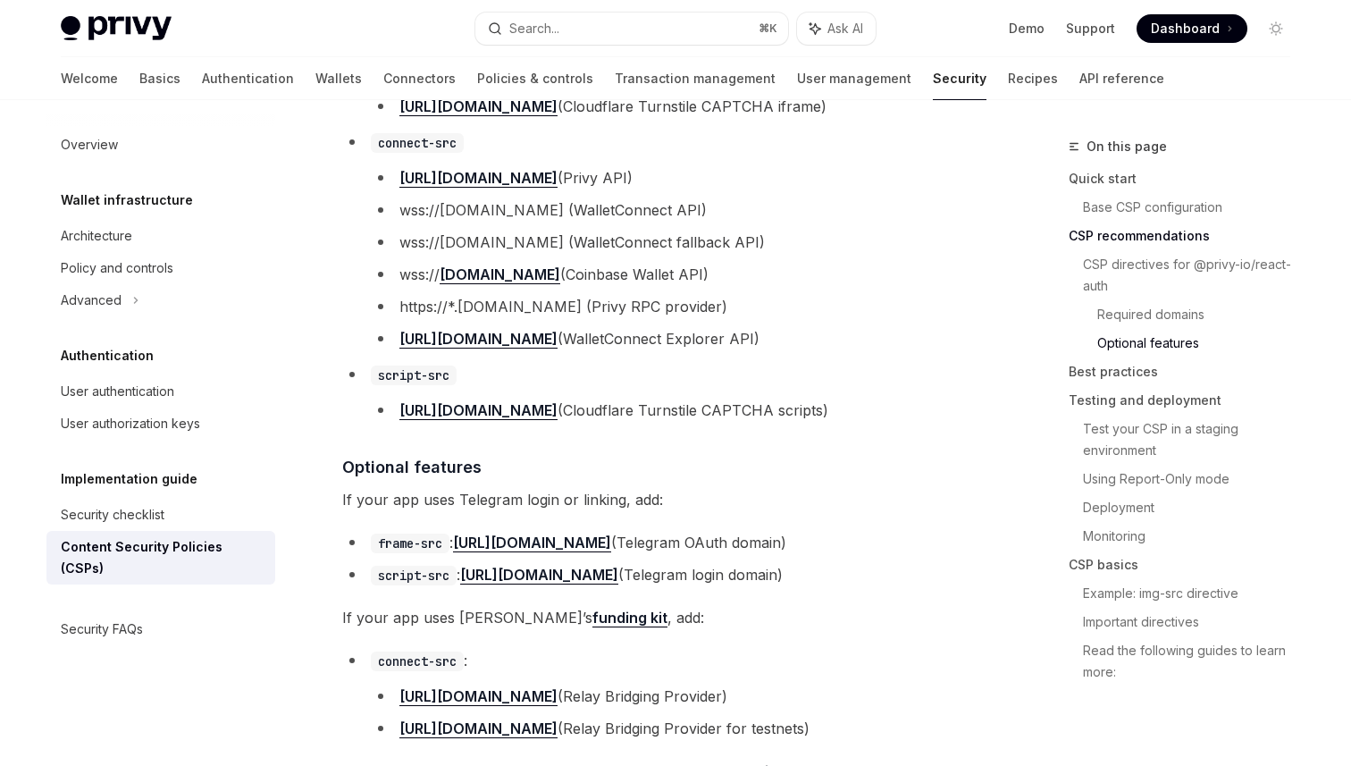
scroll to position [2454, 0]
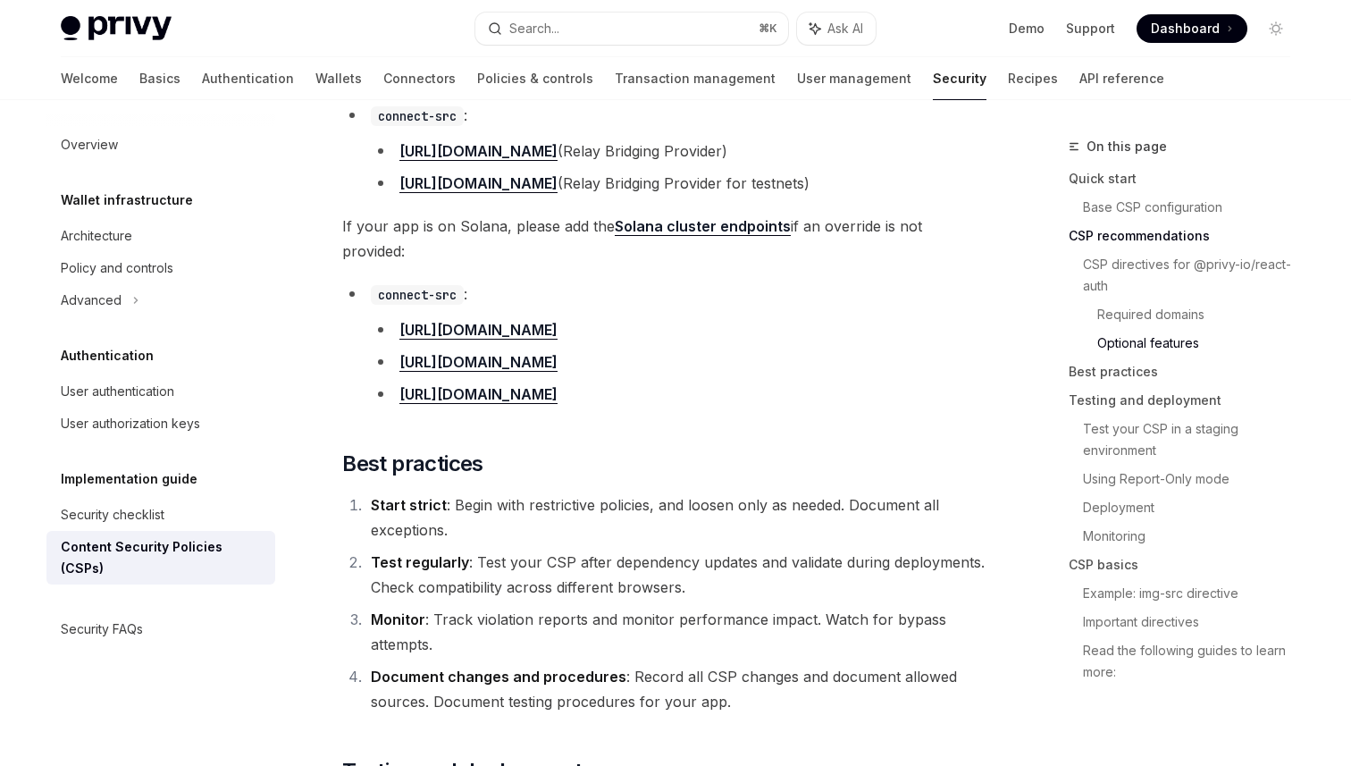
click at [794, 253] on div "New to CSPs? Skip to CSP Basics for an introduction. If you are using Privy in …" at bounding box center [664, 328] width 644 height 5049
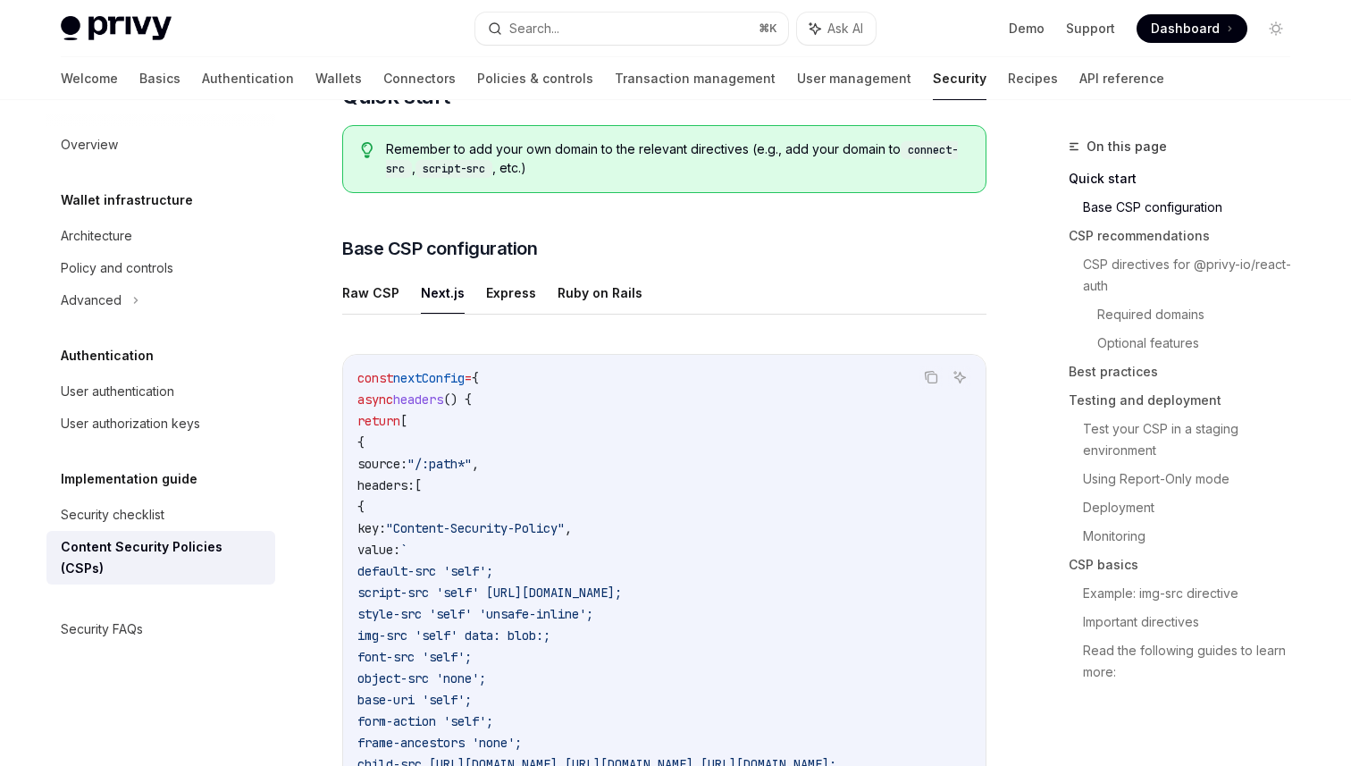
scroll to position [0, 0]
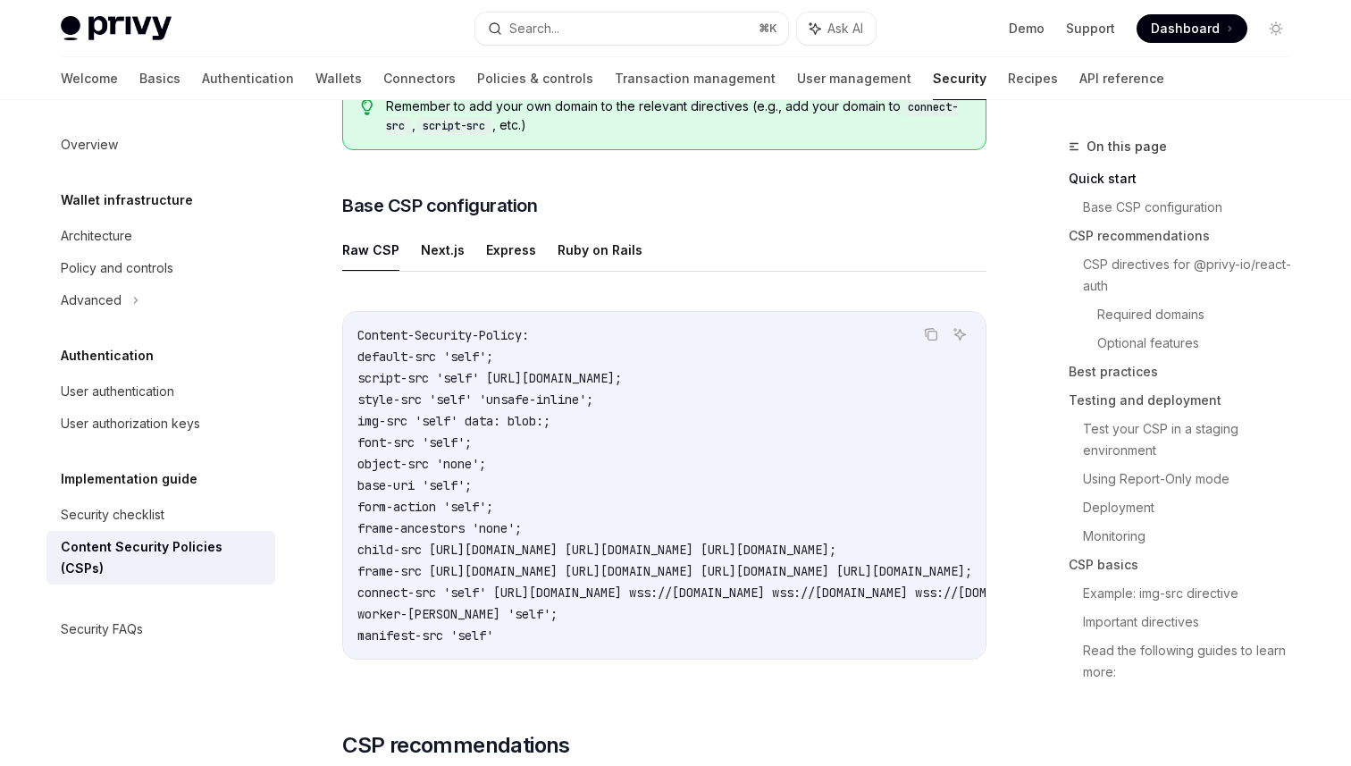
scroll to position [441, 0]
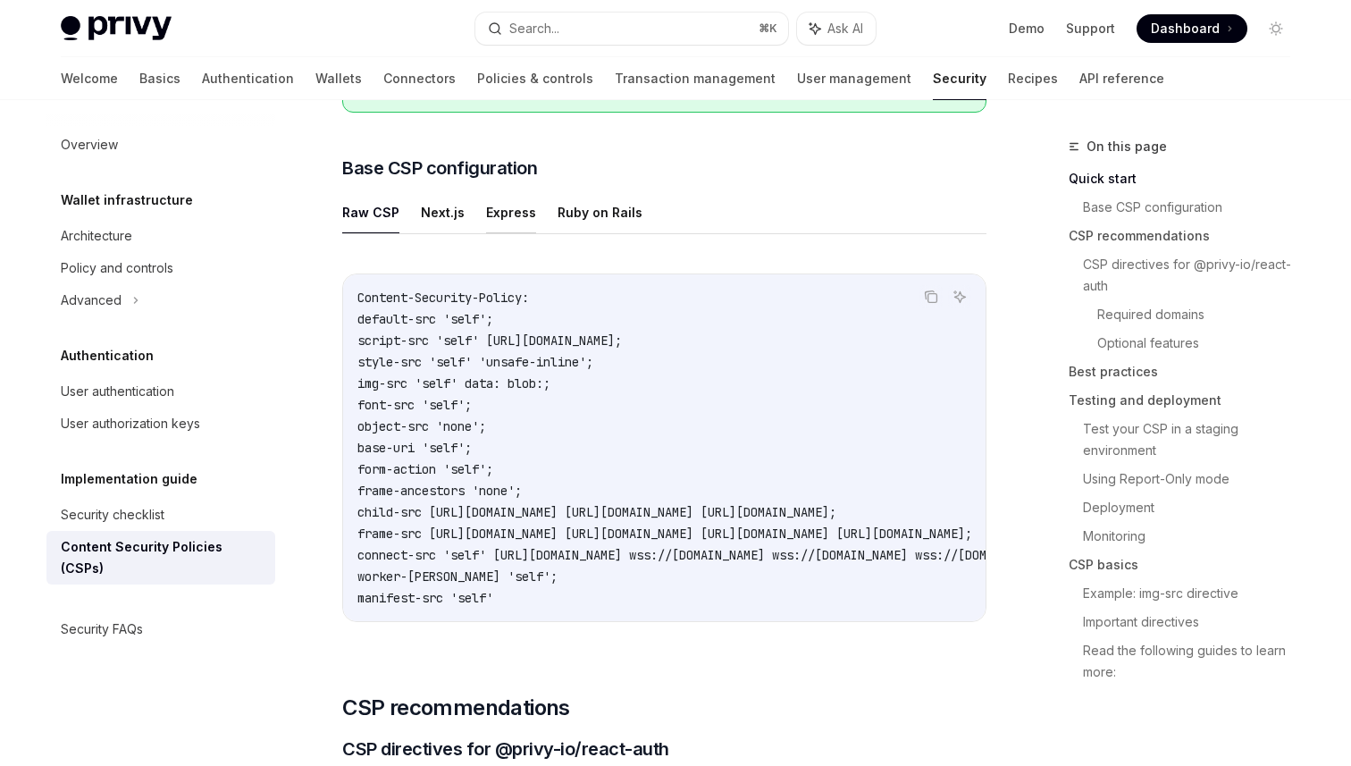
click at [494, 214] on button "Express" at bounding box center [511, 212] width 50 height 42
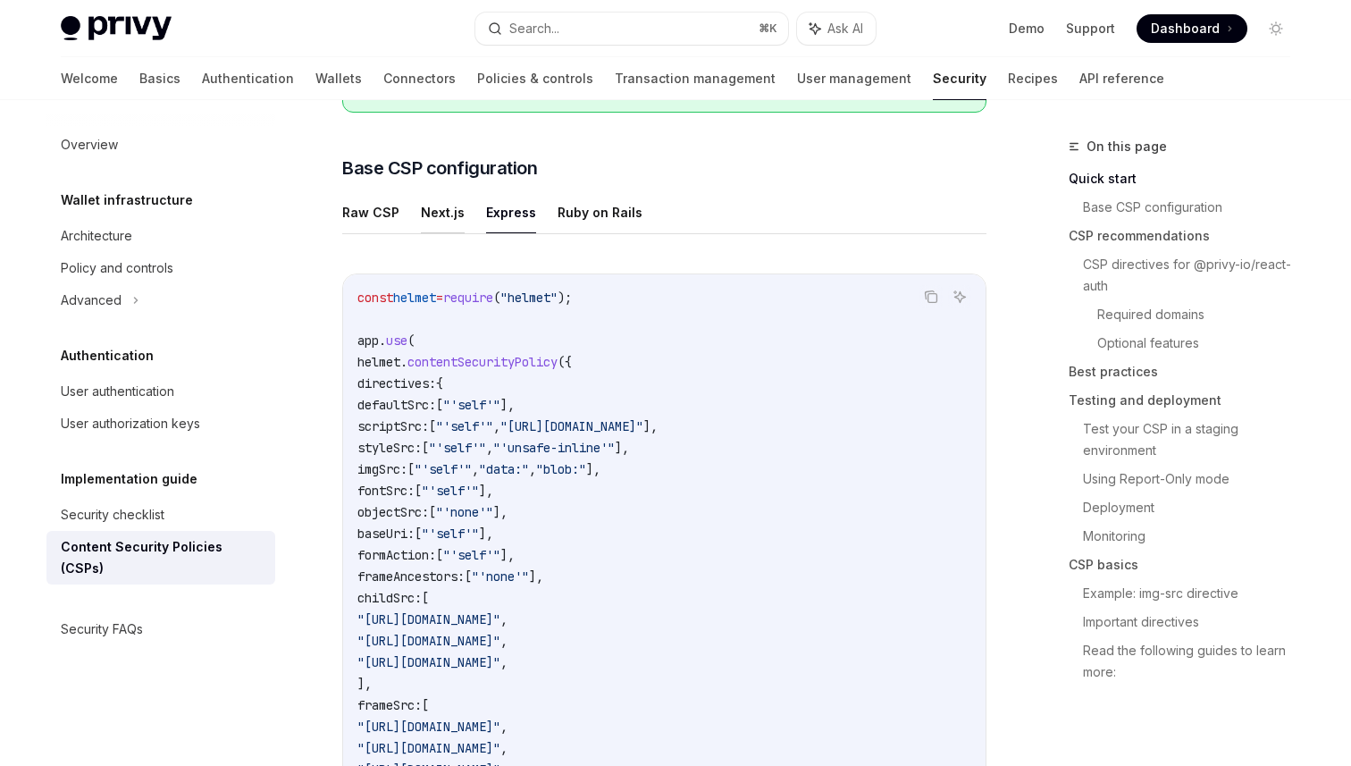
click at [421, 214] on button "Next.js" at bounding box center [443, 212] width 44 height 42
type textarea "*"
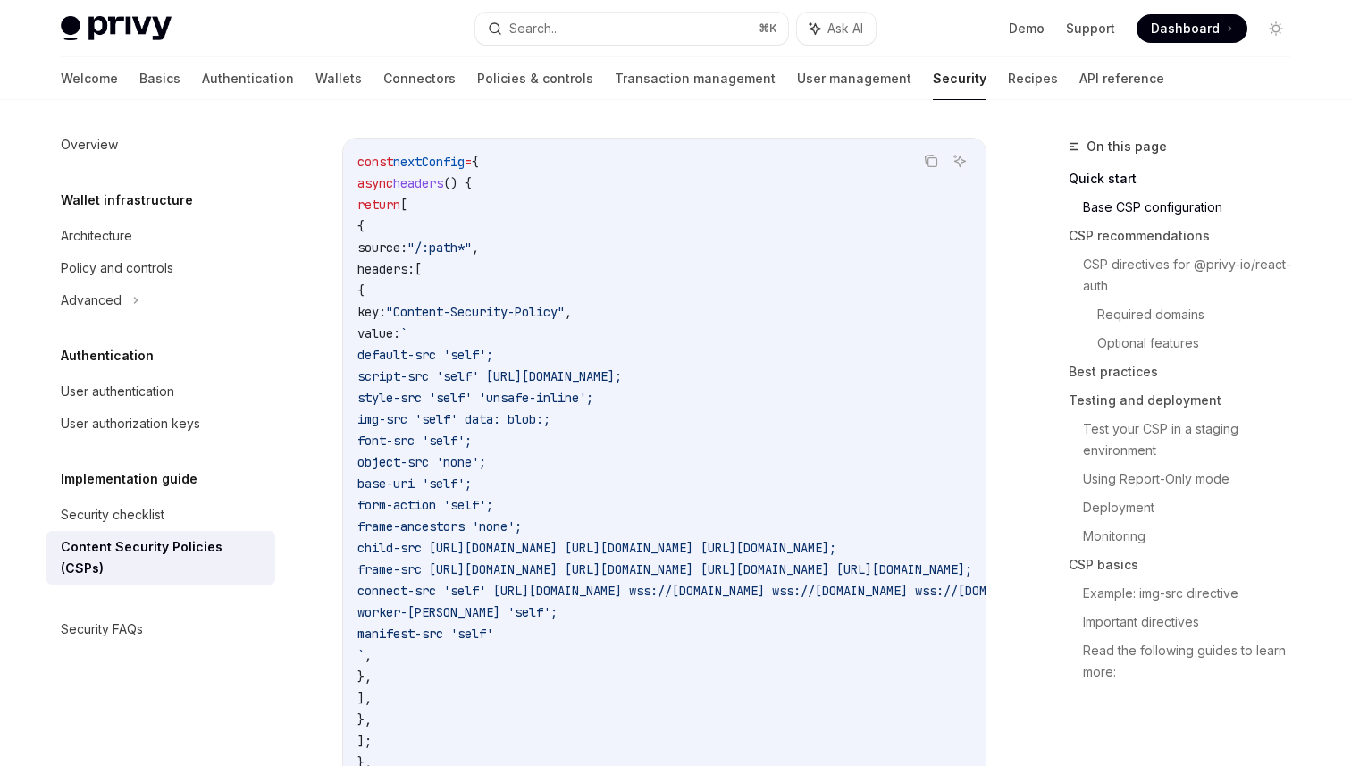
scroll to position [544, 0]
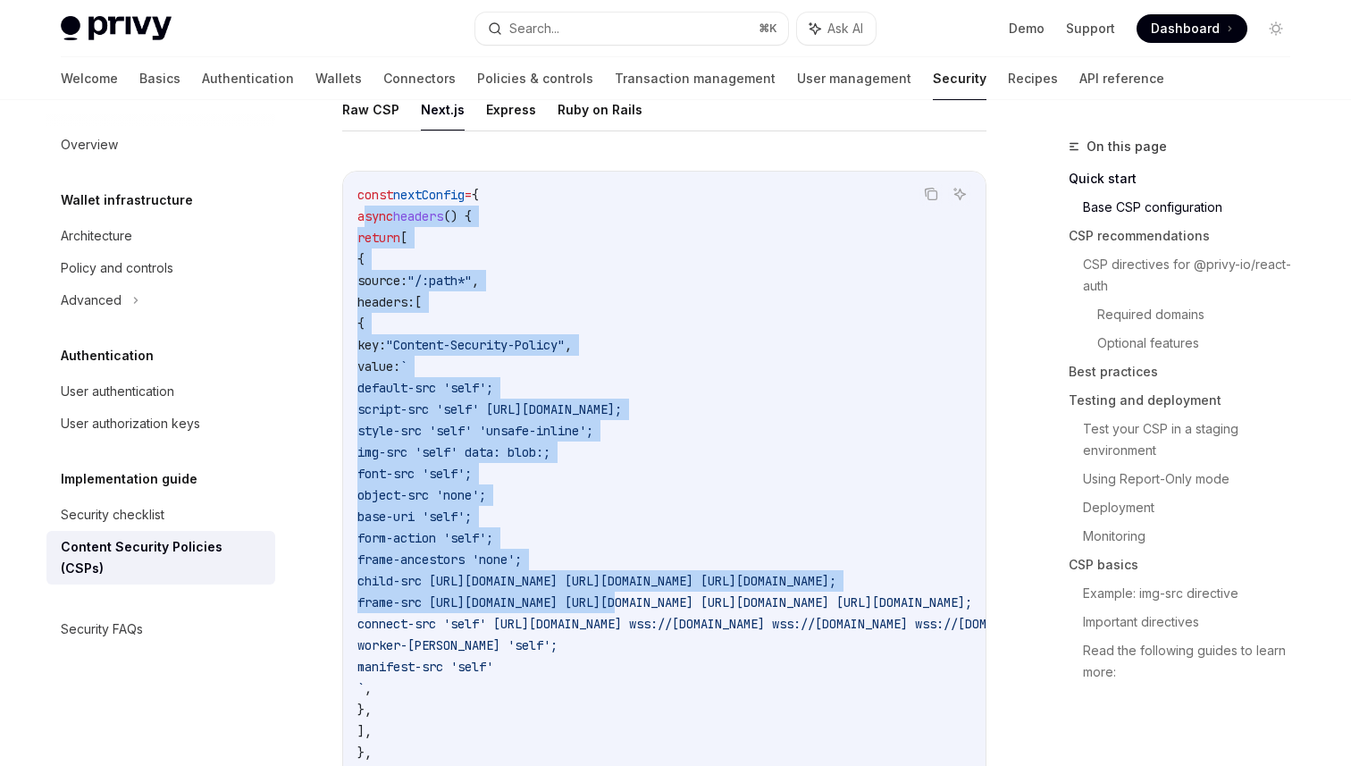
drag, startPoint x: 365, startPoint y: 212, endPoint x: 624, endPoint y: 595, distance: 462.7
click at [624, 595] on code "const nextConfig = { async headers () { return [ { source: "/:path*" , headers:…" at bounding box center [882, 505] width 1051 height 643
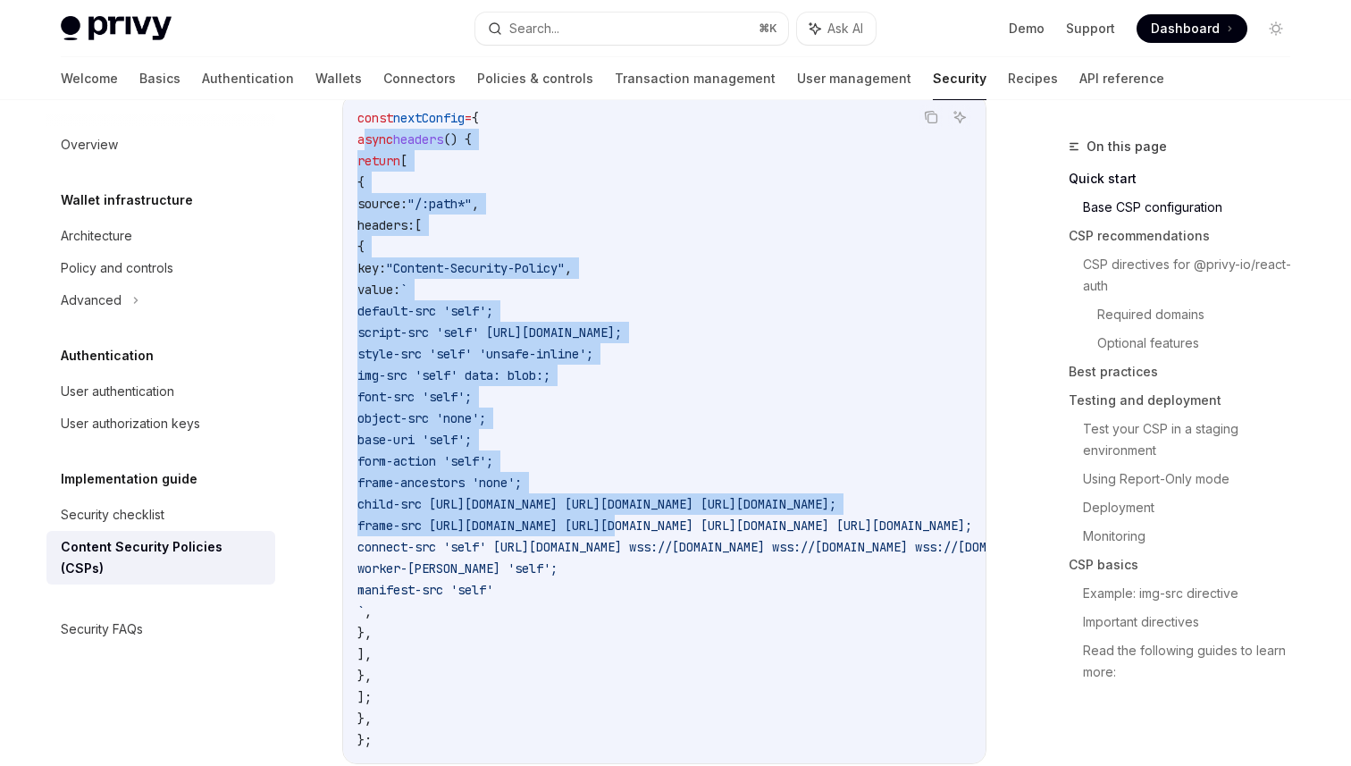
scroll to position [632, 0]
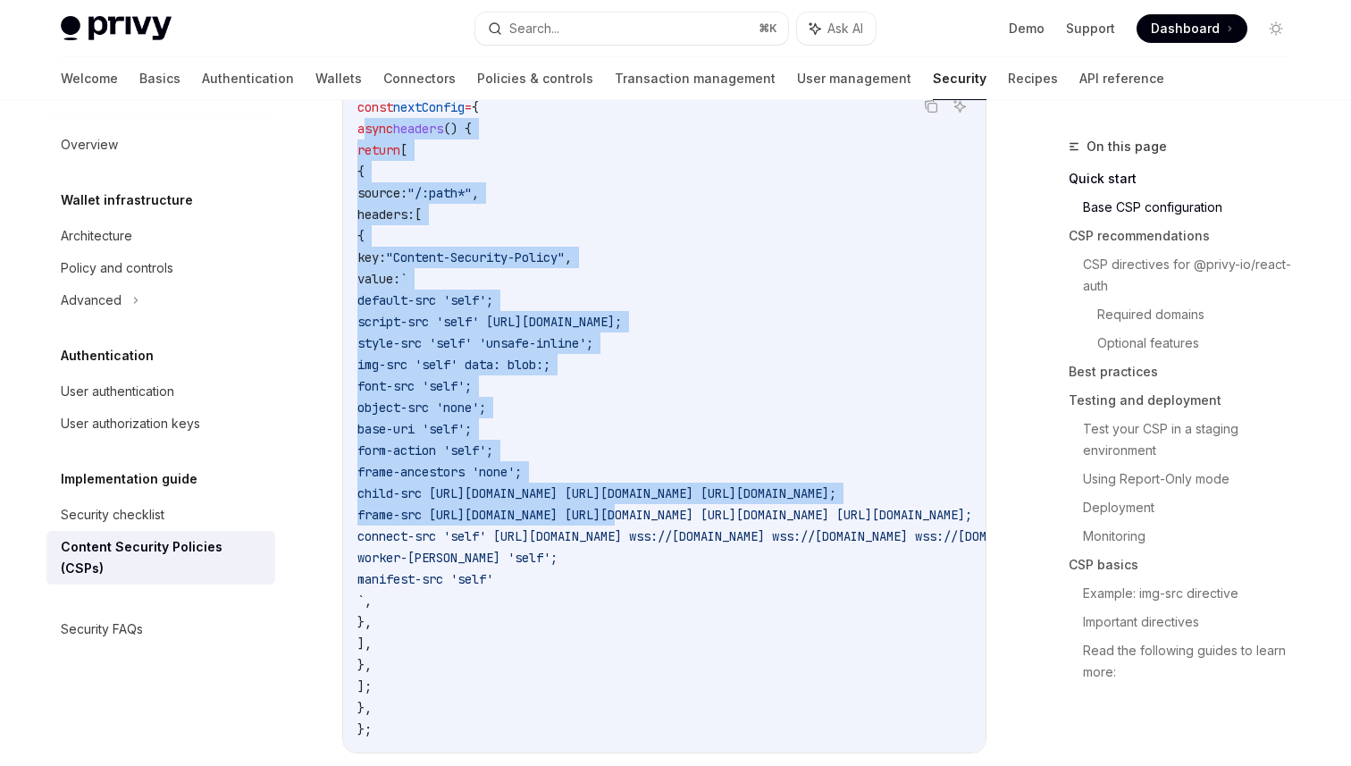
click at [400, 697] on code "const nextConfig = { async headers () { return [ { source: "/:path*" , headers:…" at bounding box center [882, 417] width 1051 height 643
copy code "async headers () { return [ { source: "/:path*" , headers: [ { key: "Content-Se…"
click at [550, 357] on span "img-src 'self' data: blob:;" at bounding box center [453, 365] width 193 height 16
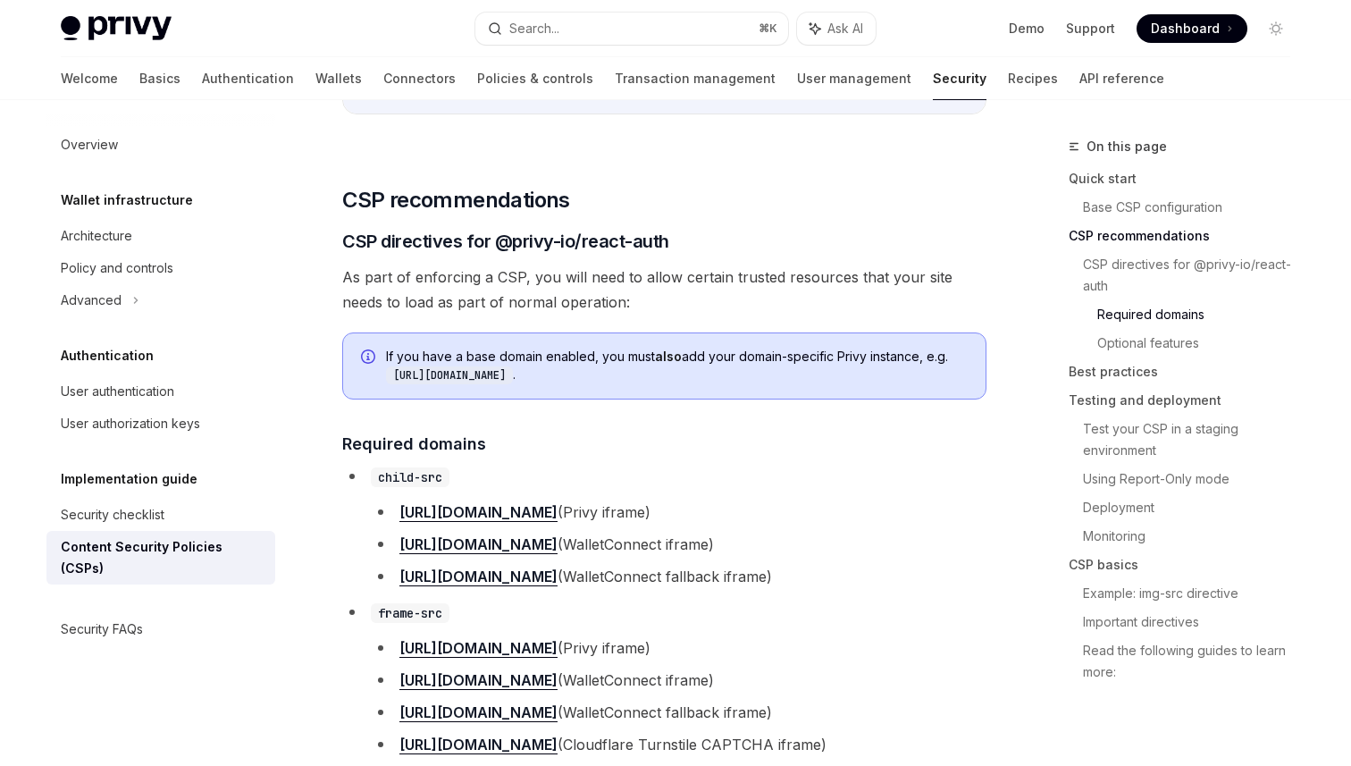
scroll to position [1272, 0]
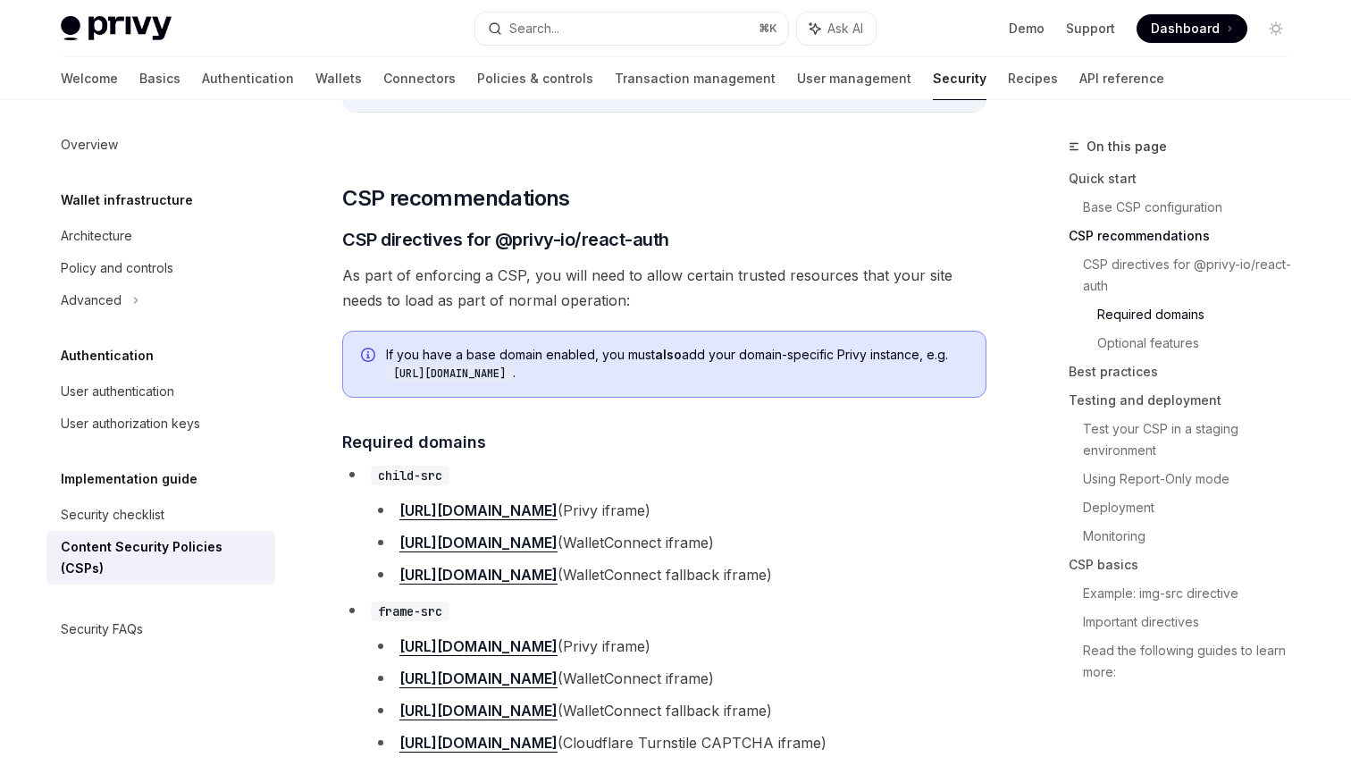
click at [790, 302] on span "As part of enforcing a CSP, you will need to allow certain trusted resources th…" at bounding box center [664, 288] width 644 height 50
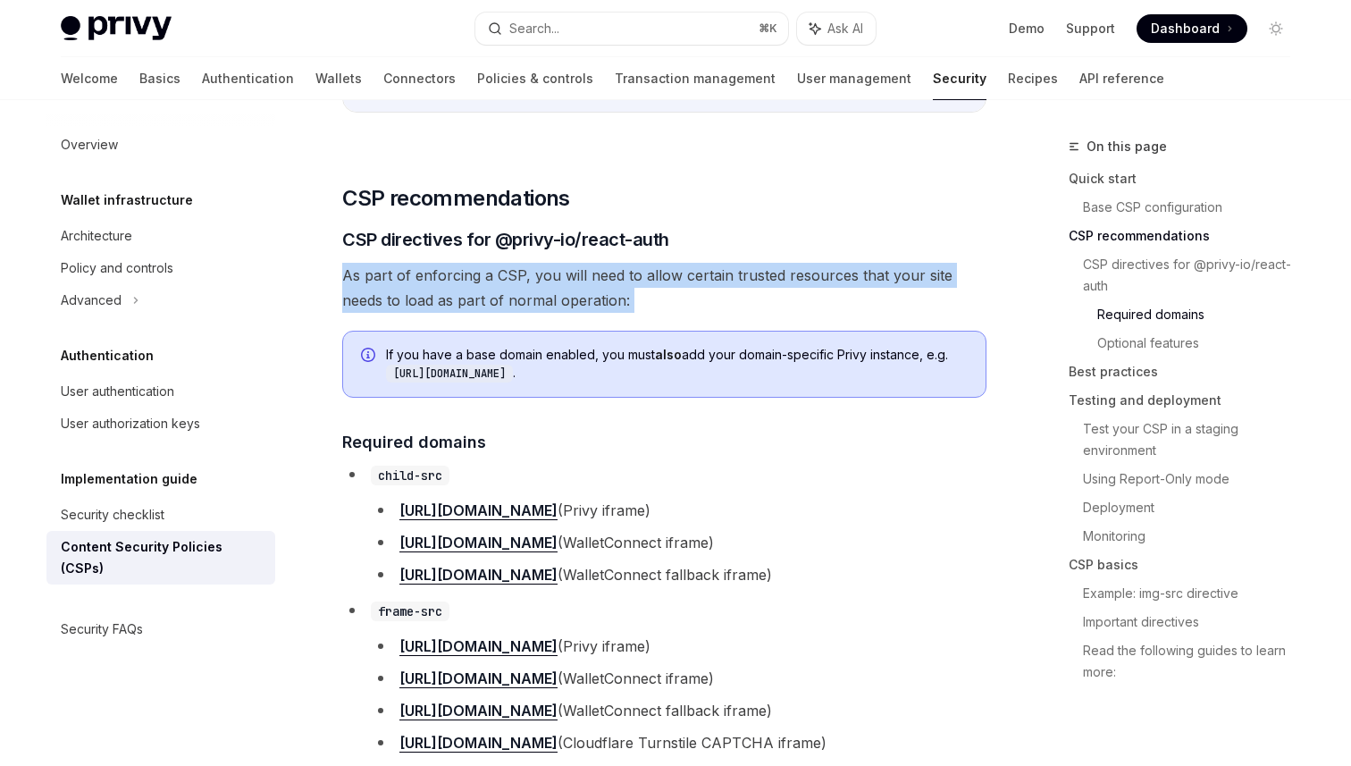
click at [790, 302] on span "As part of enforcing a CSP, you will need to allow certain trusted resources th…" at bounding box center [664, 288] width 644 height 50
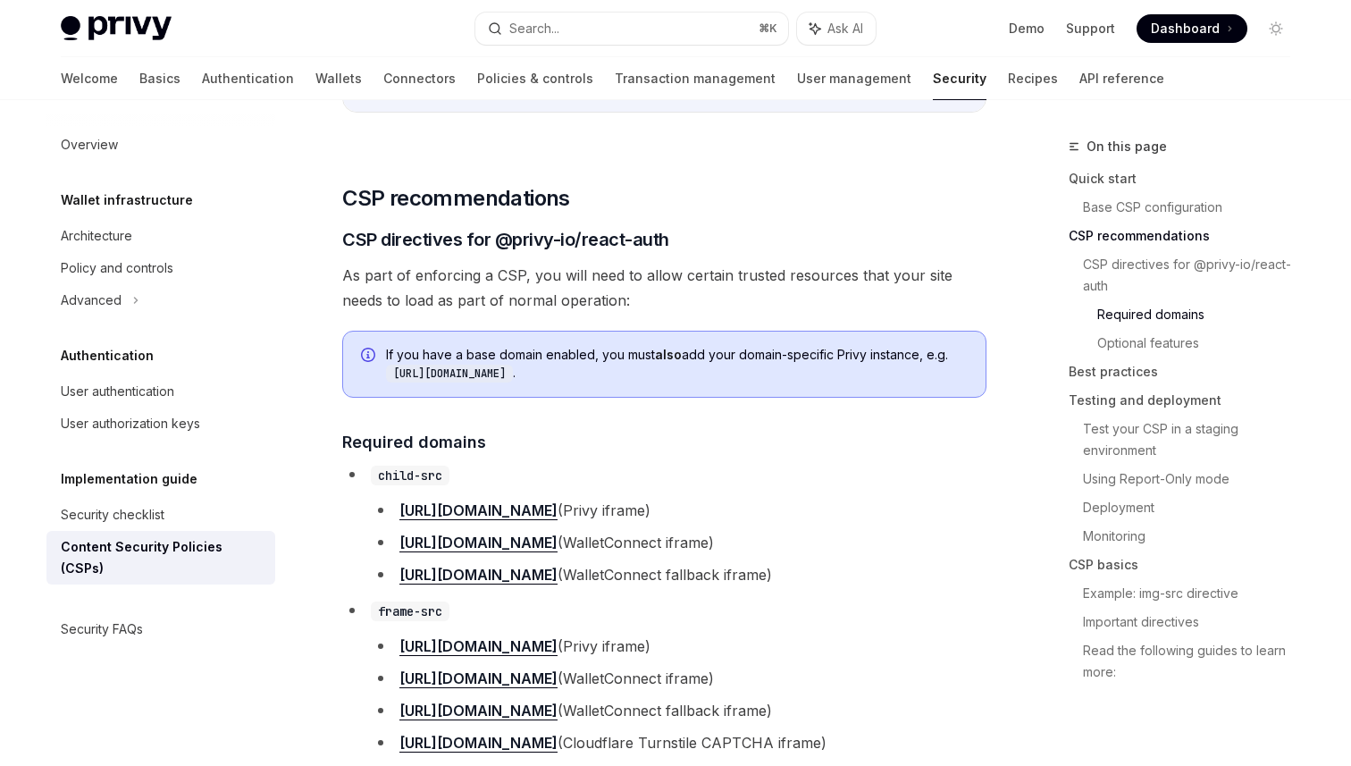
click at [513, 382] on code "[URL][DOMAIN_NAME]" at bounding box center [449, 374] width 127 height 18
click at [401, 376] on code "[URL][DOMAIN_NAME]" at bounding box center [449, 374] width 127 height 18
click at [394, 376] on code "[URL][DOMAIN_NAME]" at bounding box center [449, 374] width 127 height 18
drag, startPoint x: 384, startPoint y: 379, endPoint x: 613, endPoint y: 384, distance: 228.8
click at [613, 384] on div "If you have a base domain enabled, you must also add your domain-specific Privy…" at bounding box center [664, 364] width 644 height 67
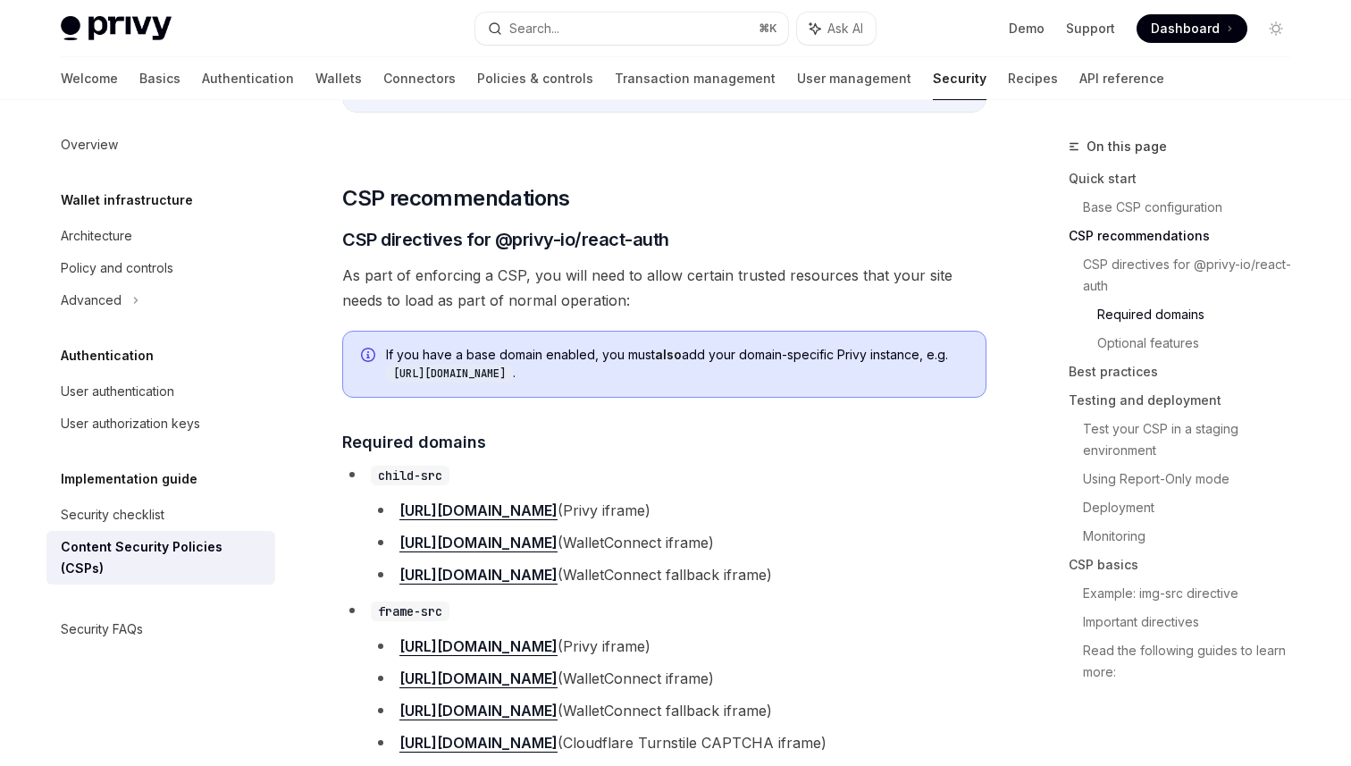
copy code "[URL][DOMAIN_NAME]"
click at [755, 239] on h3 "​ CSP directives for @privy-io/react-auth" at bounding box center [664, 239] width 644 height 25
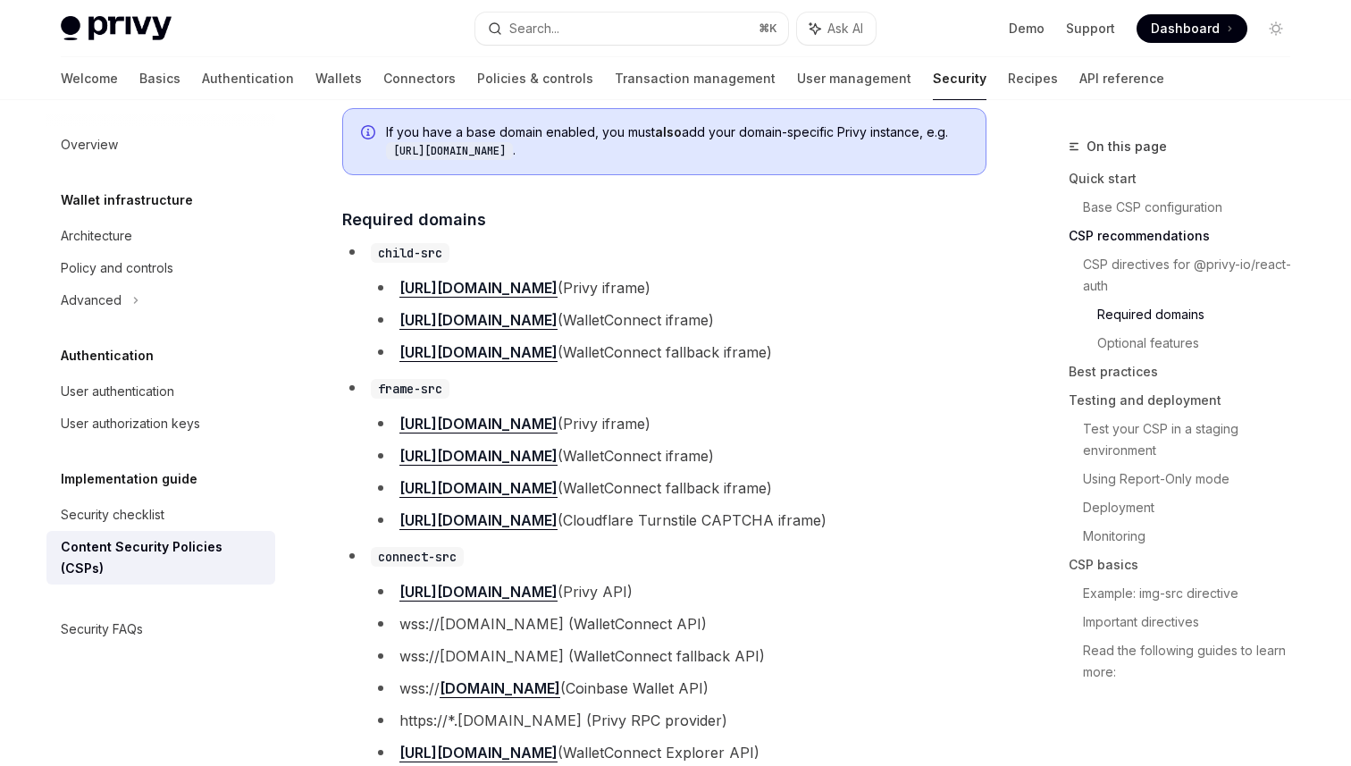
scroll to position [1485, 0]
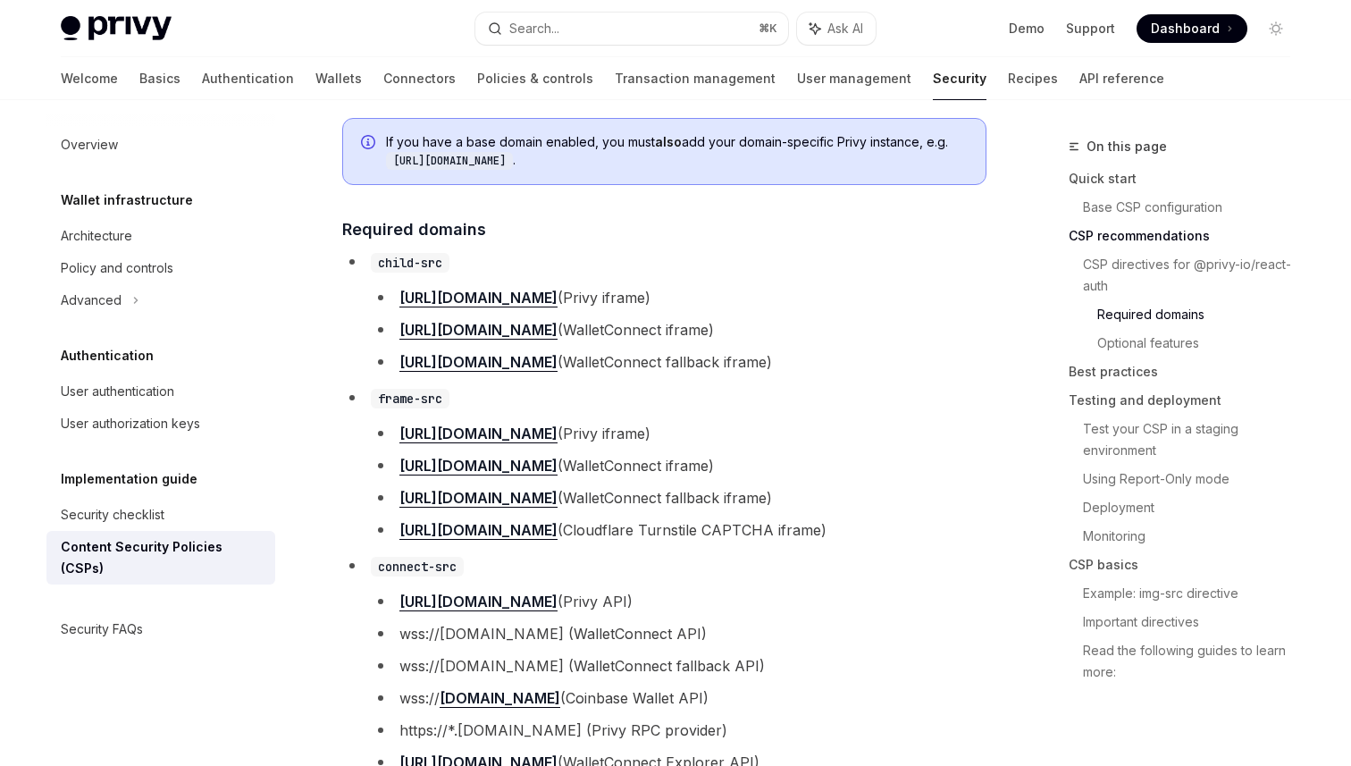
click at [610, 288] on li "child-src https://auth.privy.io (Privy iframe) https://verify.walletconnect.com…" at bounding box center [664, 311] width 644 height 125
click at [700, 310] on li "https://auth.privy.io (Privy iframe)" at bounding box center [679, 297] width 616 height 25
click at [760, 342] on li "https://verify.walletconnect.com (WalletConnect iframe)" at bounding box center [679, 329] width 616 height 25
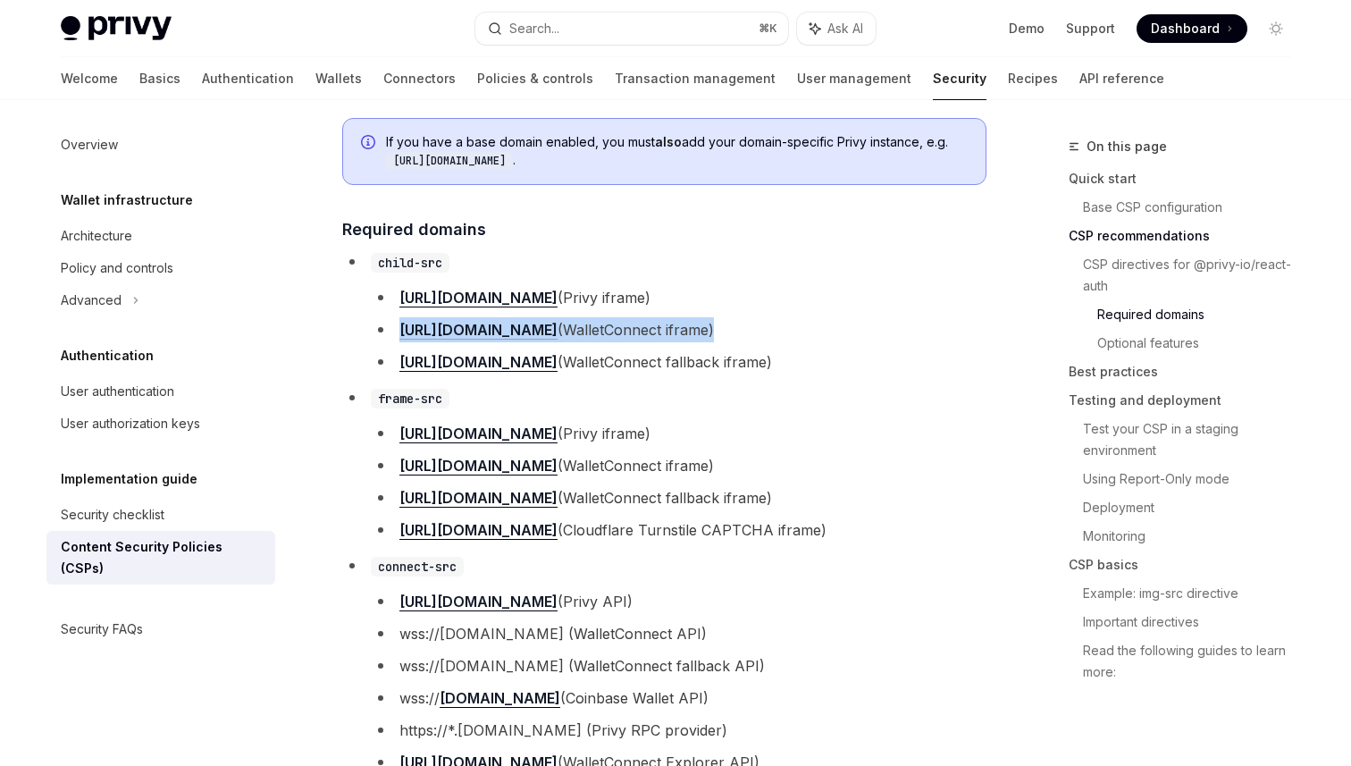
click at [812, 365] on li "https://verify.walletconnect.org (WalletConnect fallback iframe)" at bounding box center [679, 361] width 616 height 25
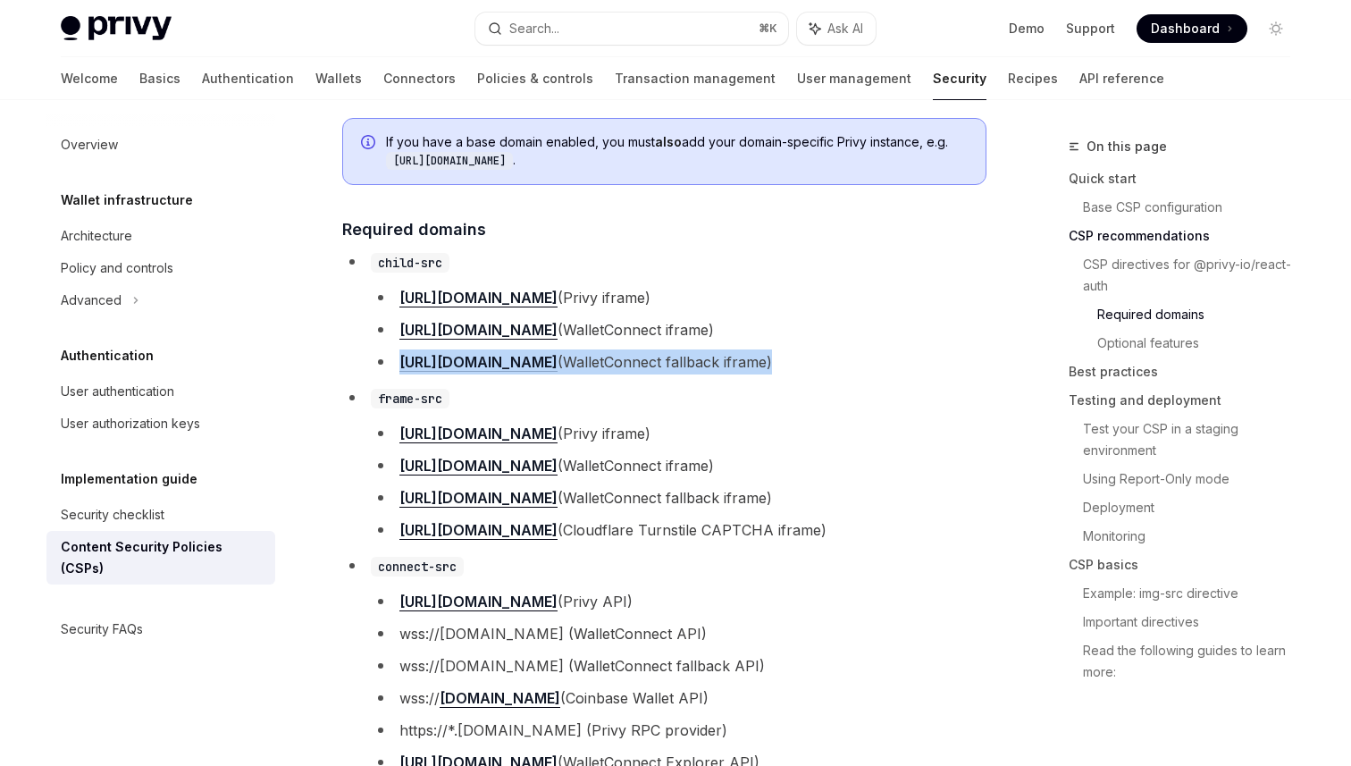
click at [862, 369] on li "https://verify.walletconnect.org (WalletConnect fallback iframe)" at bounding box center [679, 361] width 616 height 25
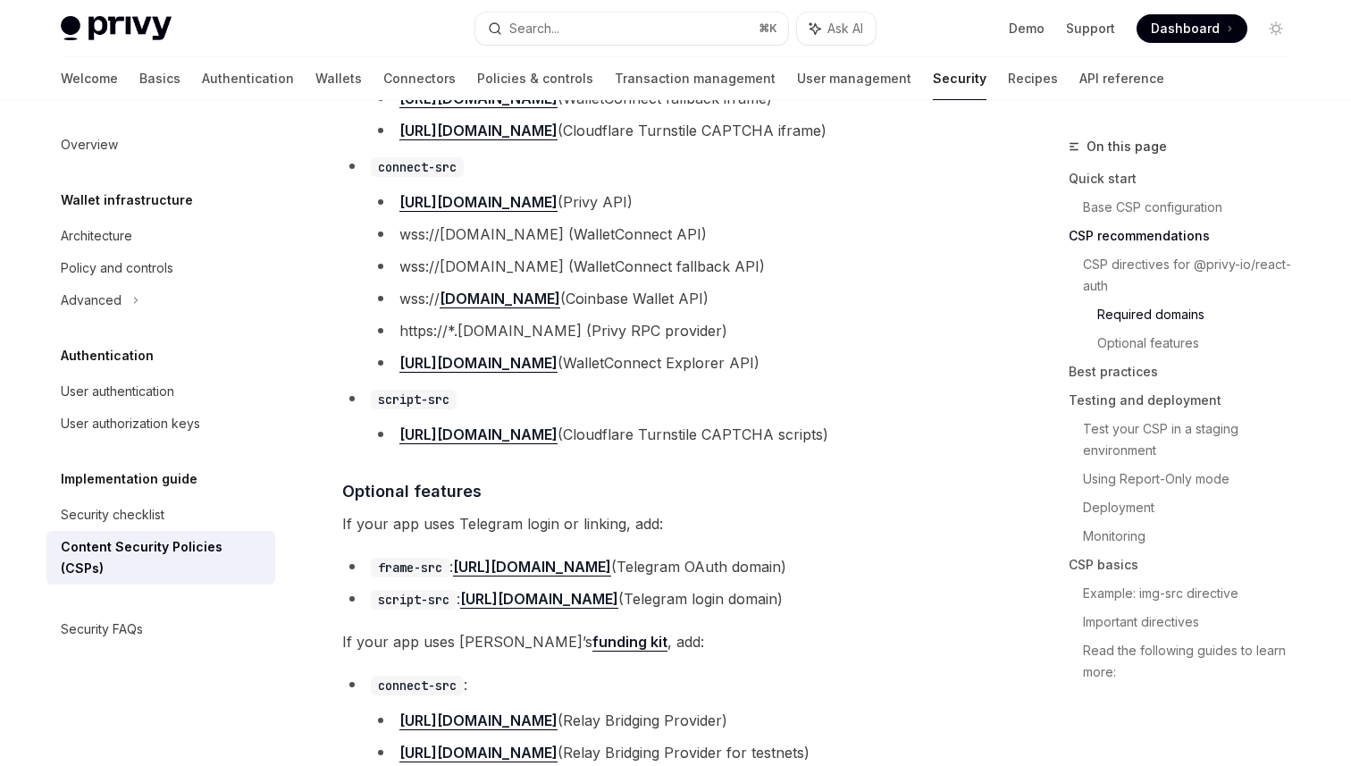
scroll to position [1885, 0]
drag, startPoint x: 543, startPoint y: 491, endPoint x: 315, endPoint y: 493, distance: 227.9
click at [342, 493] on h4 "​ Optional features" at bounding box center [664, 490] width 644 height 24
copy h4 "​ Optional features"
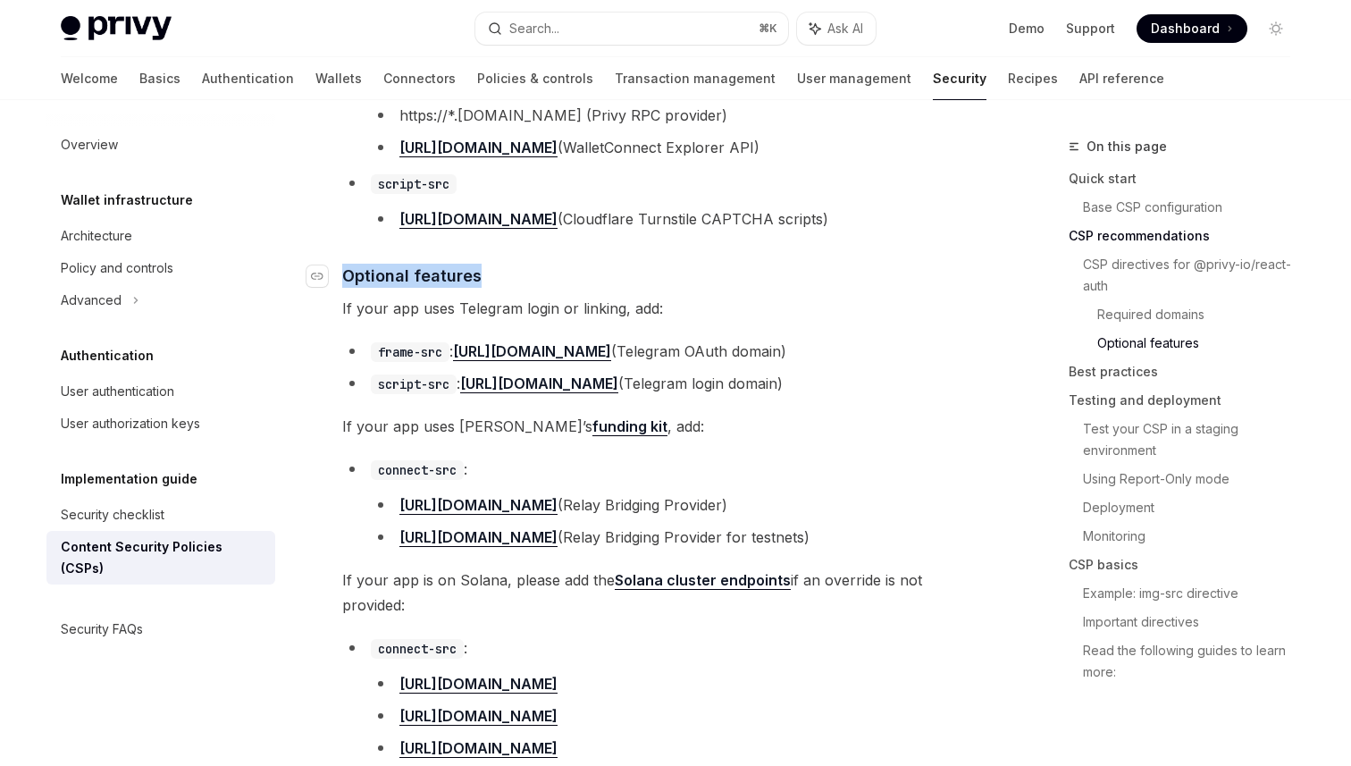
scroll to position [2118, 0]
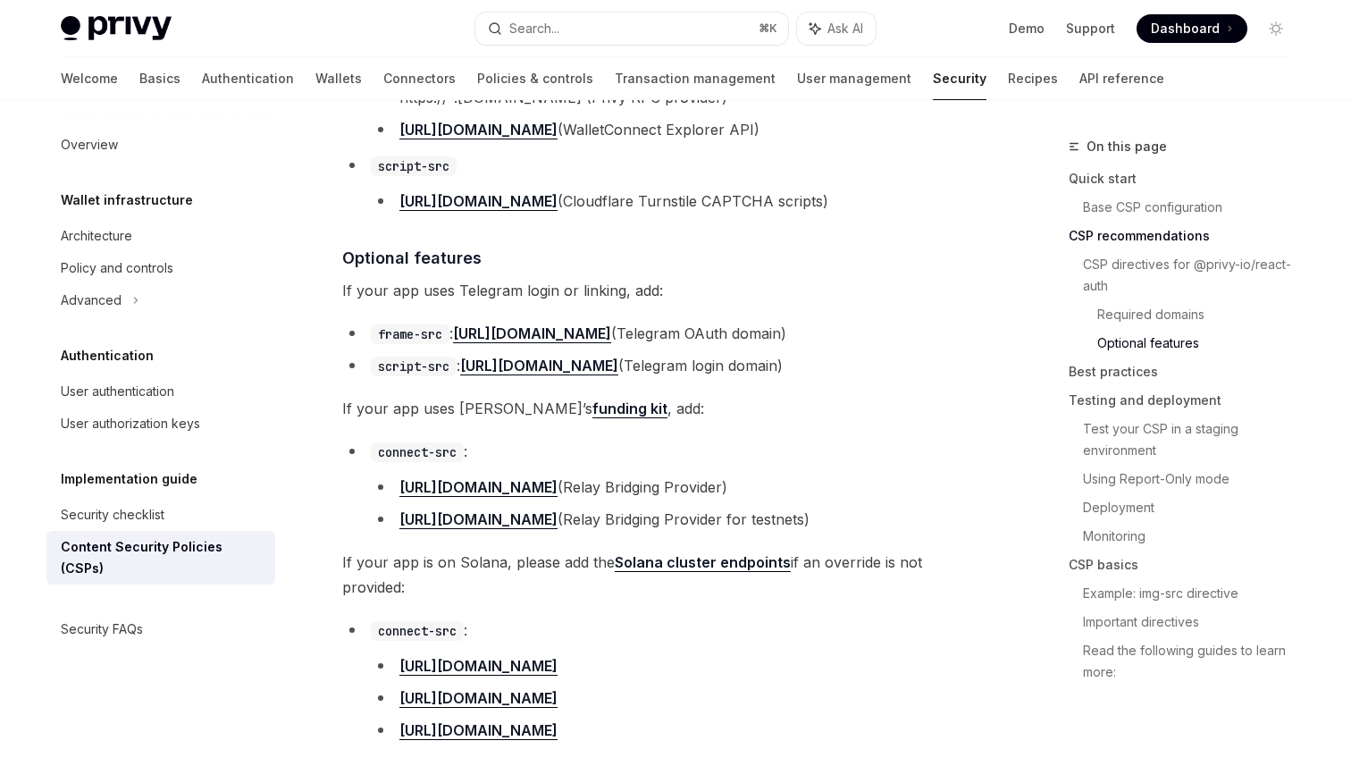
click at [409, 284] on span "If your app uses Telegram login or linking, add:" at bounding box center [664, 290] width 644 height 25
click at [398, 340] on code "frame-src" at bounding box center [410, 334] width 79 height 20
click at [432, 340] on code "frame-src" at bounding box center [410, 334] width 79 height 20
copy code "frame-src"
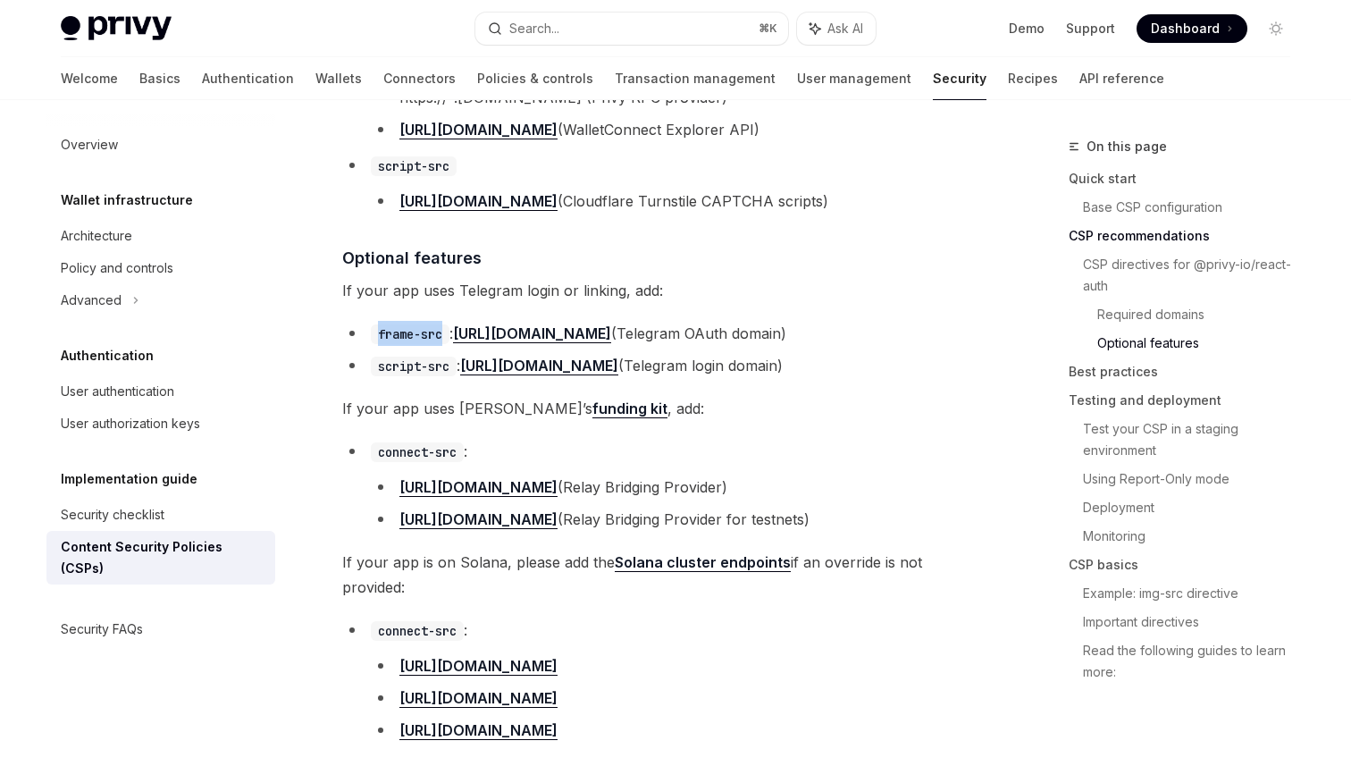
click at [743, 390] on div "New to CSPs? Skip to CSP Basics for an introduction. If you are using Privy in …" at bounding box center [664, 664] width 644 height 5049
click at [750, 363] on li "script-src : https://telegram.org (Telegram login domain)" at bounding box center [664, 365] width 644 height 25
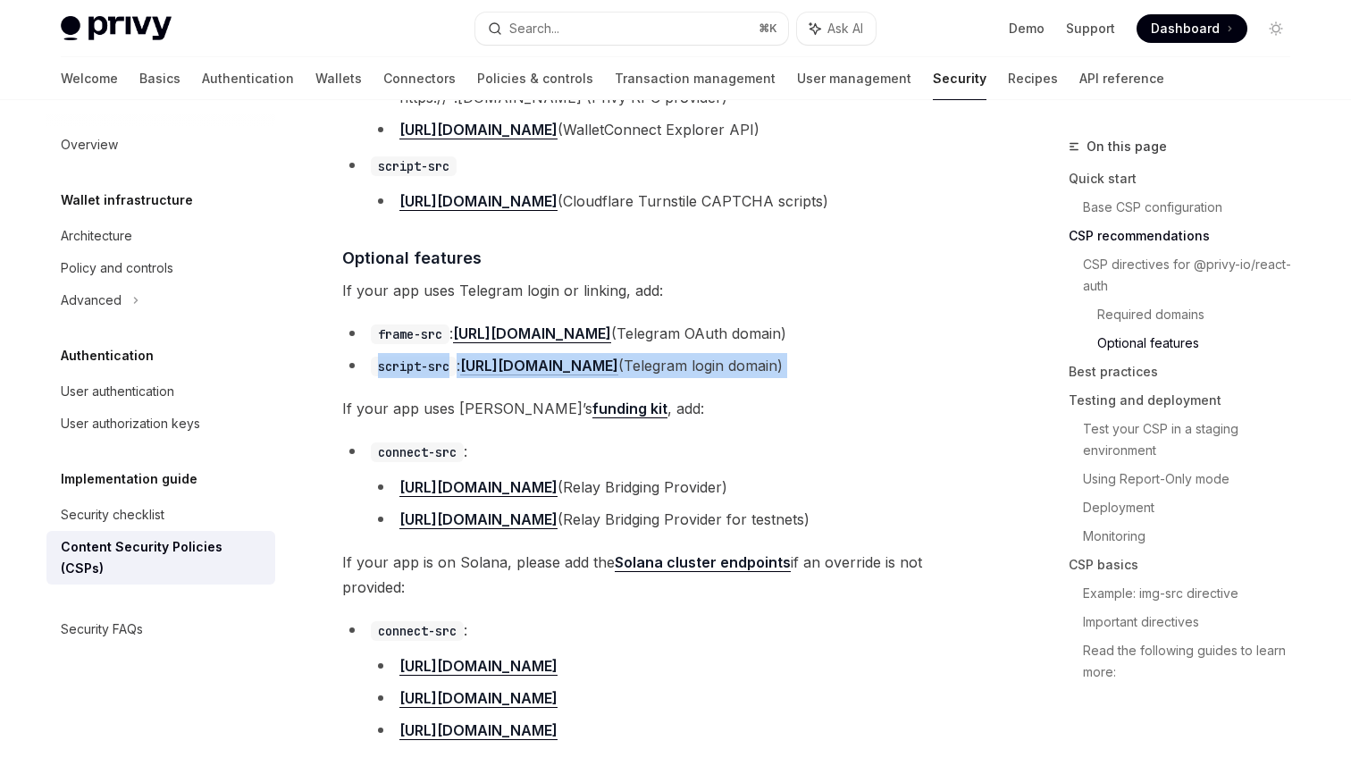
click at [750, 363] on li "script-src : https://telegram.org (Telegram login domain)" at bounding box center [664, 365] width 644 height 25
click at [793, 378] on li "script-src : https://telegram.org (Telegram login domain)" at bounding box center [664, 365] width 644 height 25
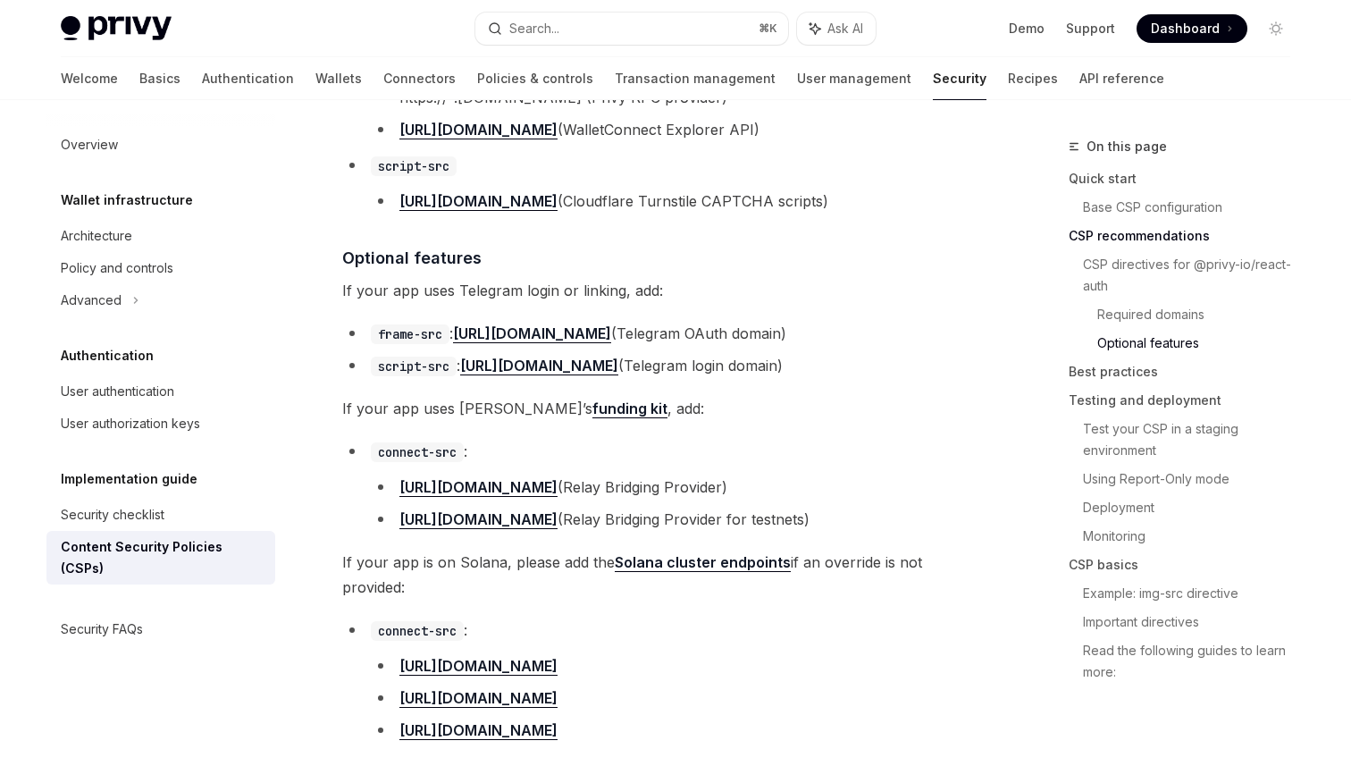
click at [763, 357] on ul "frame-src : https://oauth.telegram.org (Telegram OAuth domain) script-src : htt…" at bounding box center [664, 349] width 644 height 57
click at [375, 461] on code "connect-src" at bounding box center [417, 452] width 93 height 20
click at [446, 457] on code "connect-src" at bounding box center [417, 452] width 93 height 20
copy code "connect-src"
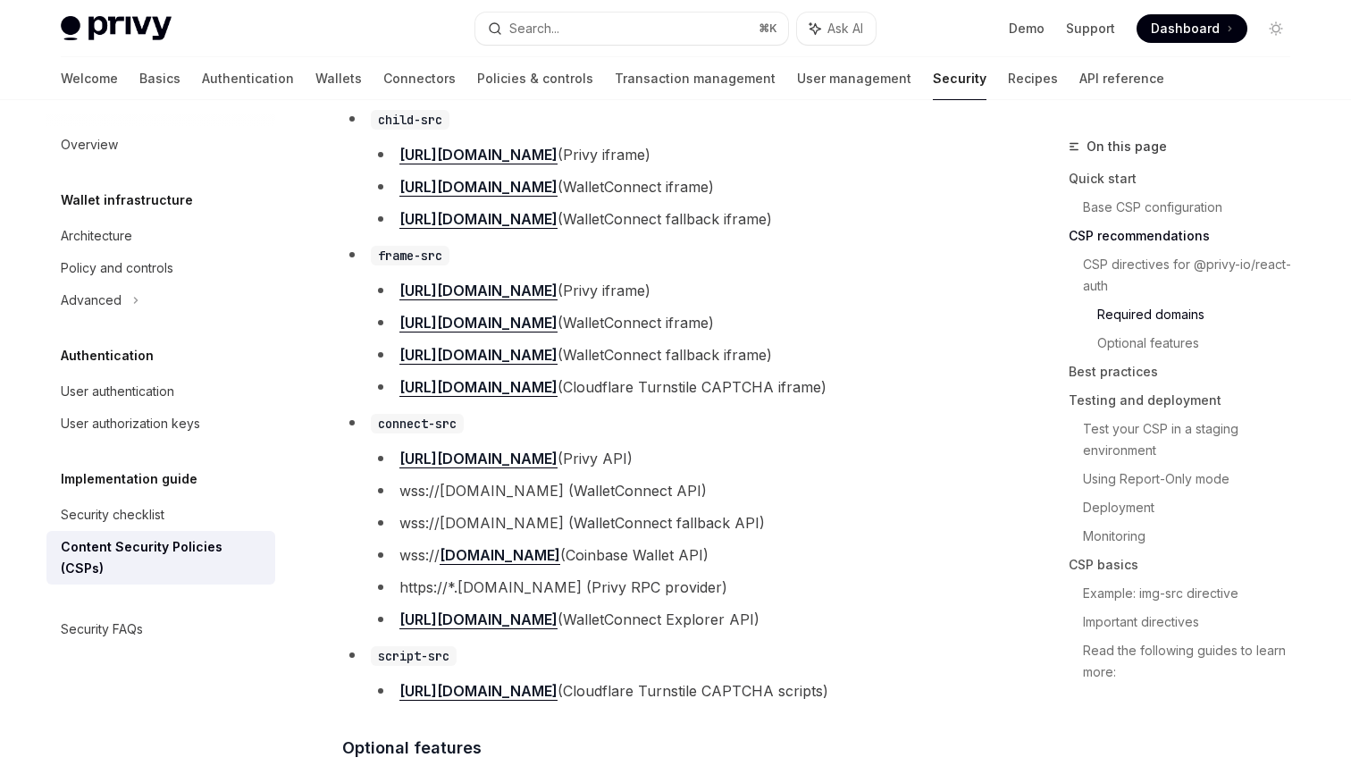
scroll to position [1598, 0]
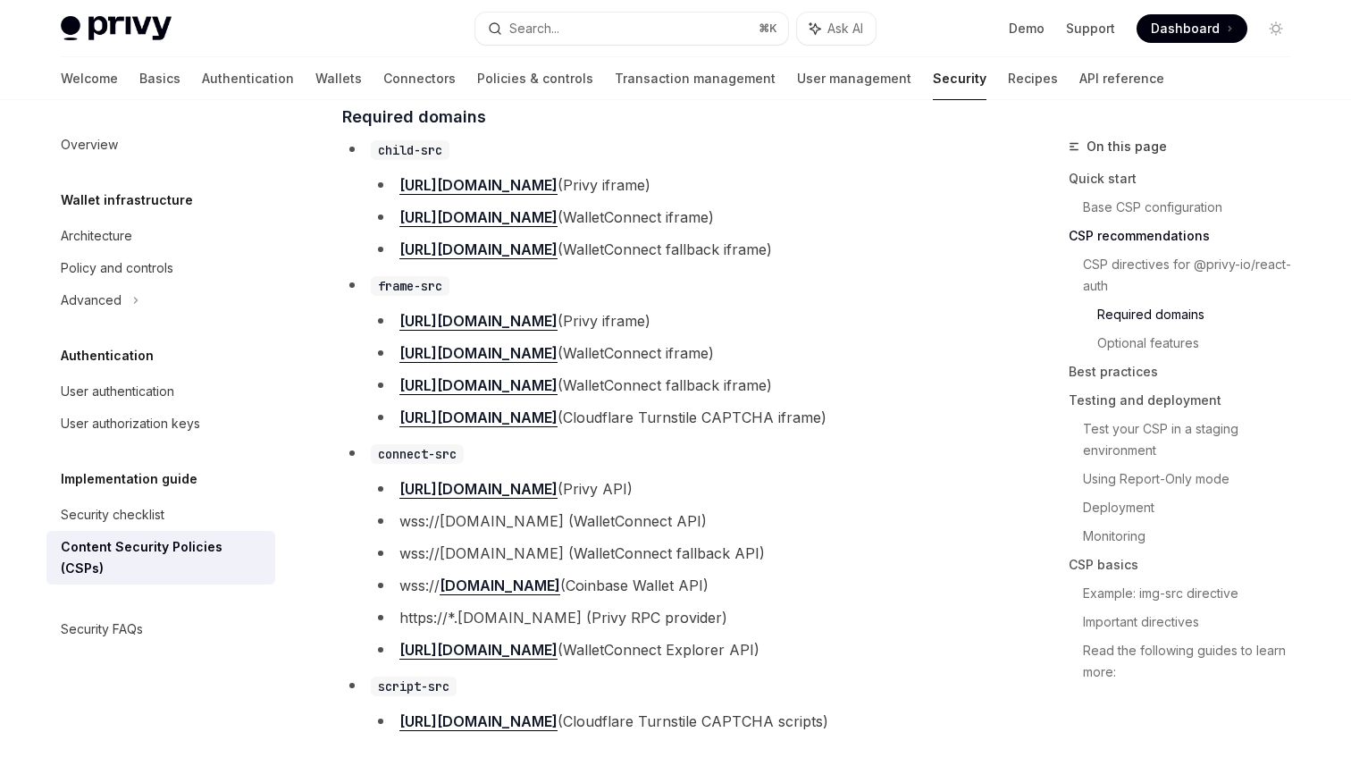
click at [853, 447] on li "connect-src https://auth.privy.io (Privy API) wss://relay.walletconnect.com (Wa…" at bounding box center [664, 551] width 644 height 222
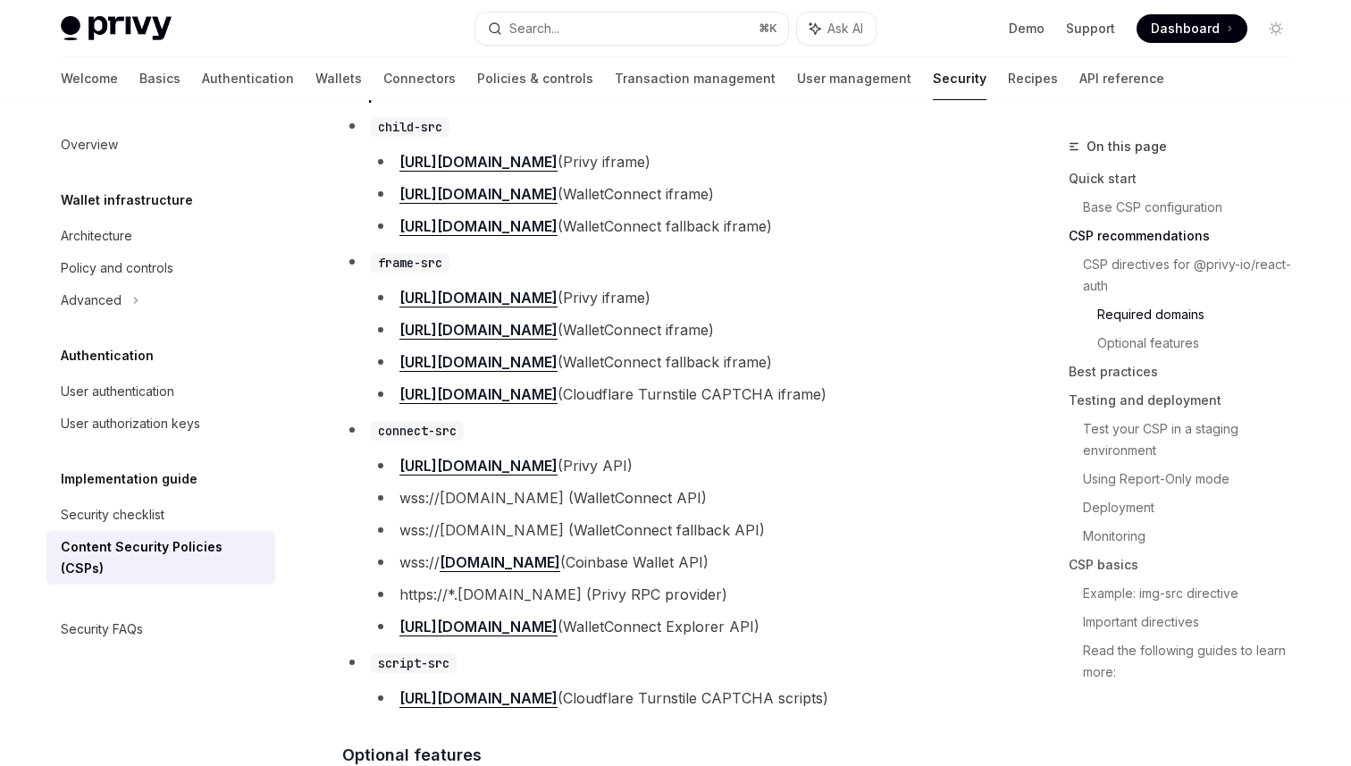
scroll to position [1634, 0]
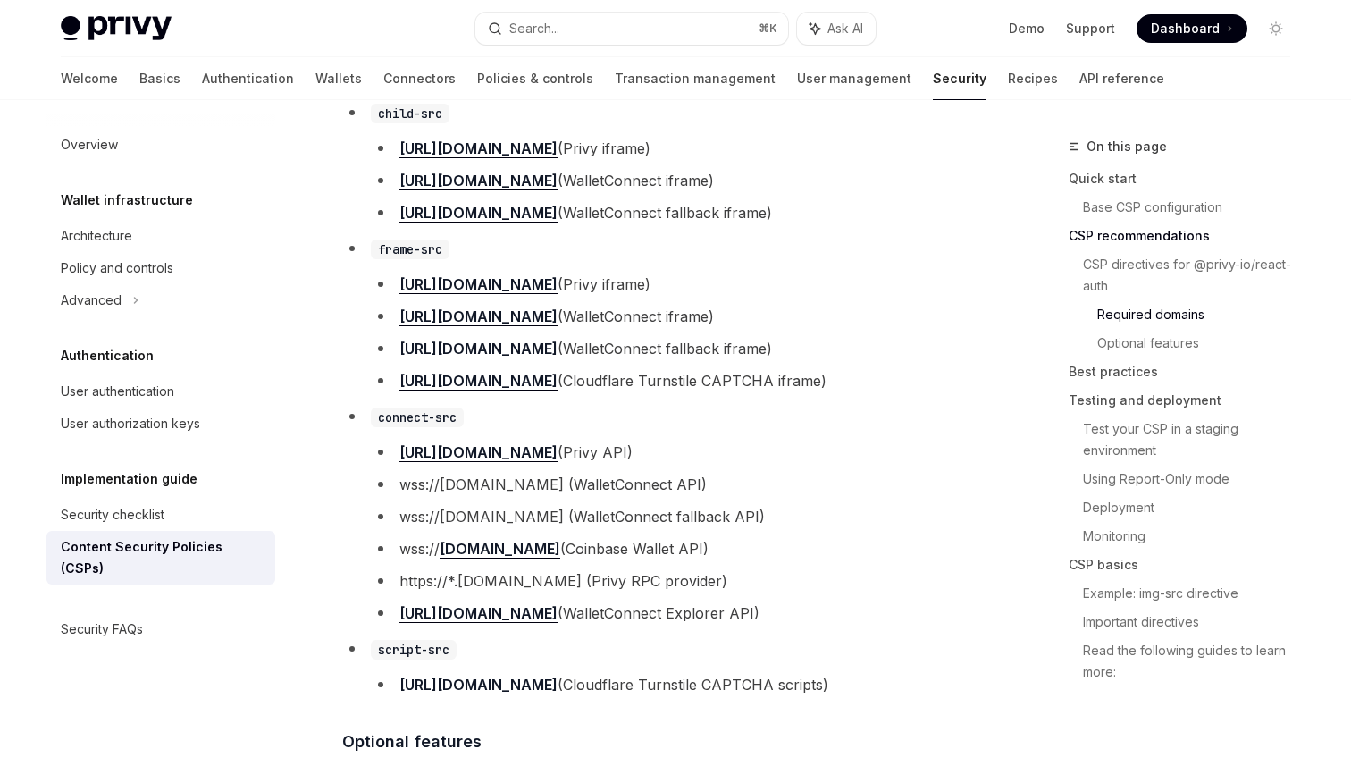
click at [802, 535] on ul "https://auth.privy.io (Privy API) wss://relay.walletconnect.com (WalletConnect …" at bounding box center [679, 533] width 616 height 186
click at [876, 570] on ul "https://auth.privy.io (Privy API) wss://relay.walletconnect.com (WalletConnect …" at bounding box center [679, 533] width 616 height 186
click at [895, 617] on li "https://explorer-api.walletconnect.com (WalletConnect Explorer API)" at bounding box center [679, 612] width 616 height 25
click at [950, 593] on li "https://*.[DOMAIN_NAME] (Privy RPC provider)" at bounding box center [679, 580] width 616 height 25
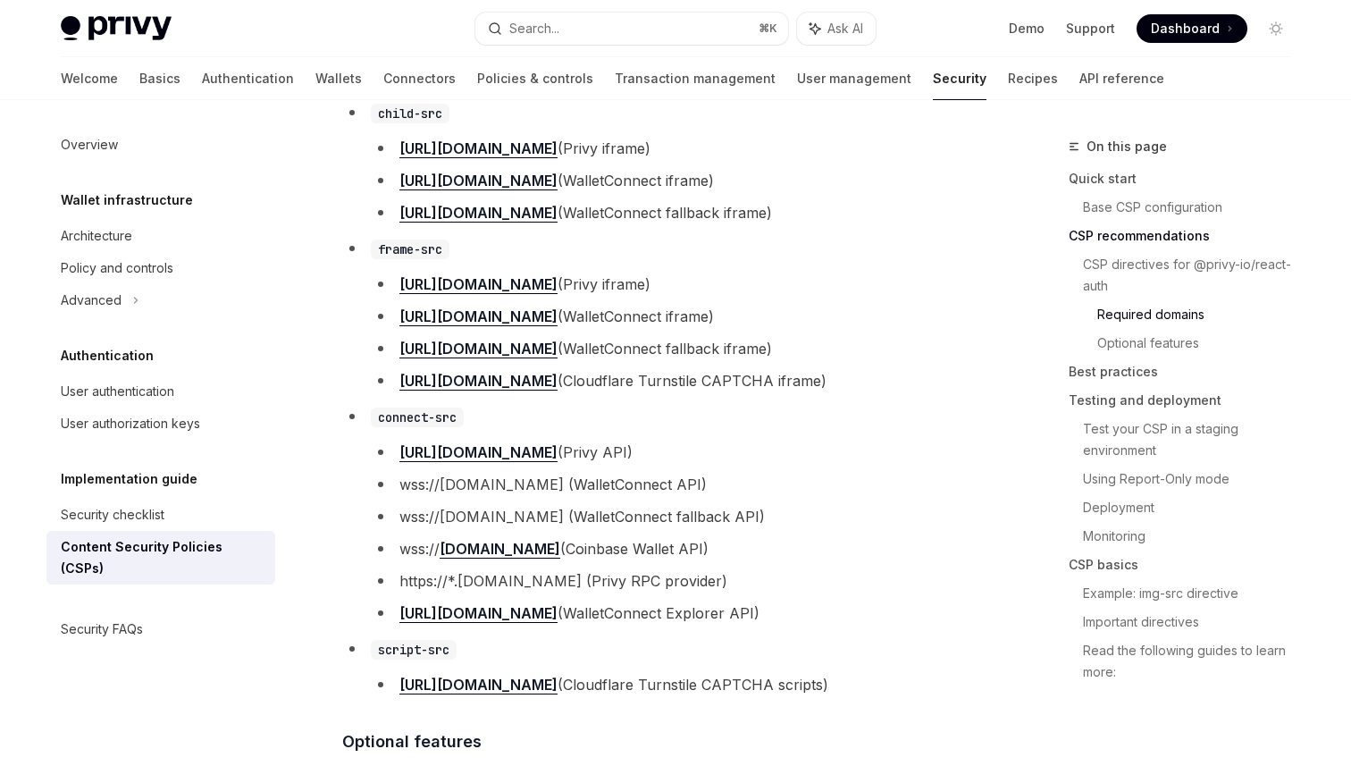
click at [950, 593] on li "https://*.[DOMAIN_NAME] (Privy RPC provider)" at bounding box center [679, 580] width 616 height 25
click at [897, 579] on li "https://*.[DOMAIN_NAME] (Privy RPC provider)" at bounding box center [679, 580] width 616 height 25
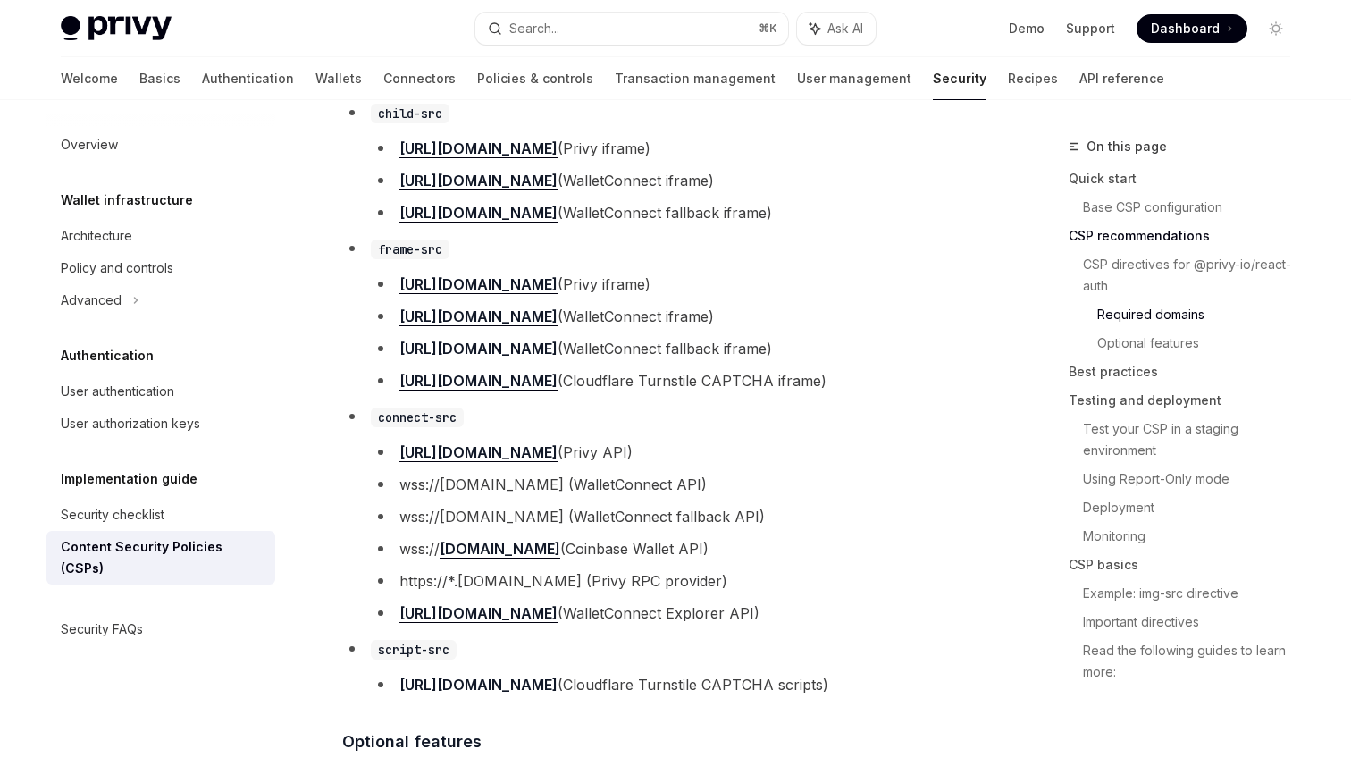
click at [897, 579] on li "https://*.[DOMAIN_NAME] (Privy RPC provider)" at bounding box center [679, 580] width 616 height 25
click at [962, 615] on li "https://explorer-api.walletconnect.com (WalletConnect Explorer API)" at bounding box center [679, 612] width 616 height 25
click at [944, 610] on li "https://explorer-api.walletconnect.com (WalletConnect Explorer API)" at bounding box center [679, 612] width 616 height 25
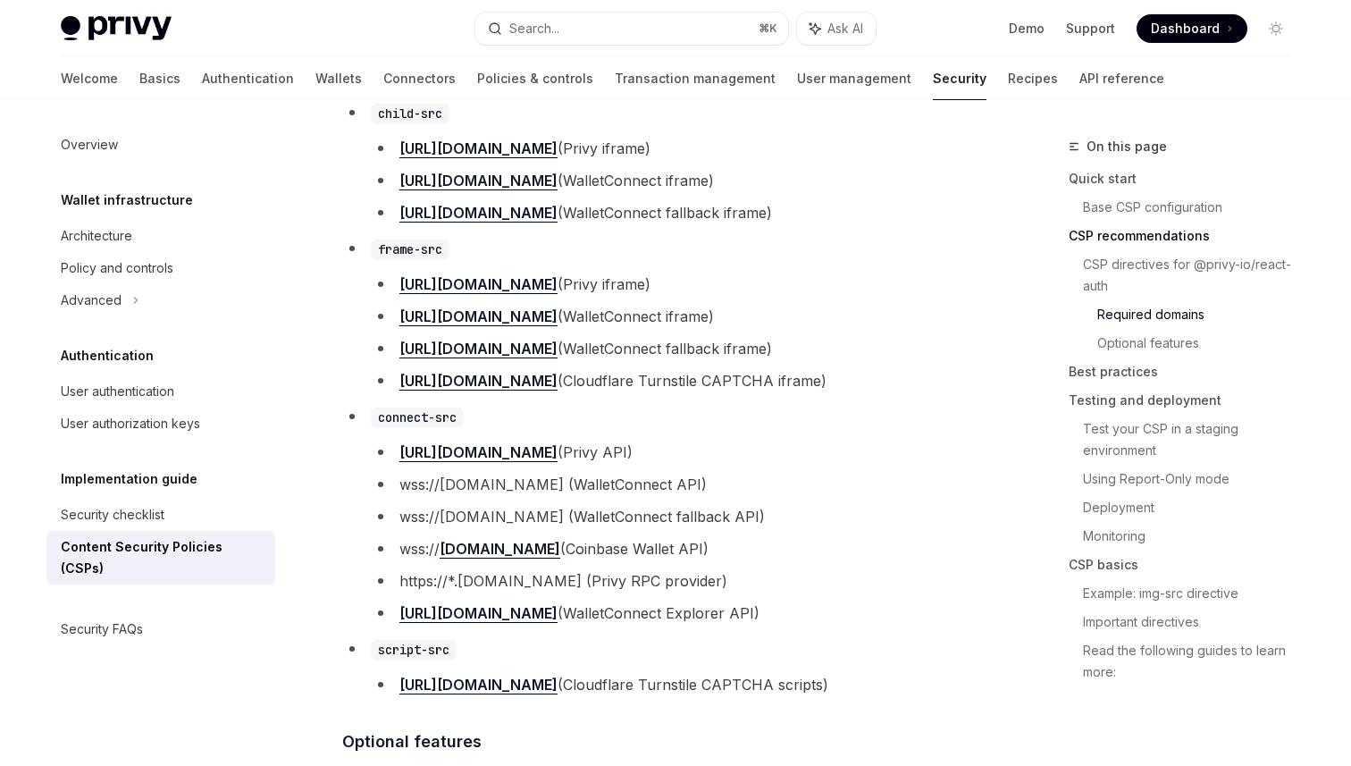
click at [944, 610] on li "https://explorer-api.walletconnect.com (WalletConnect Explorer API)" at bounding box center [679, 612] width 616 height 25
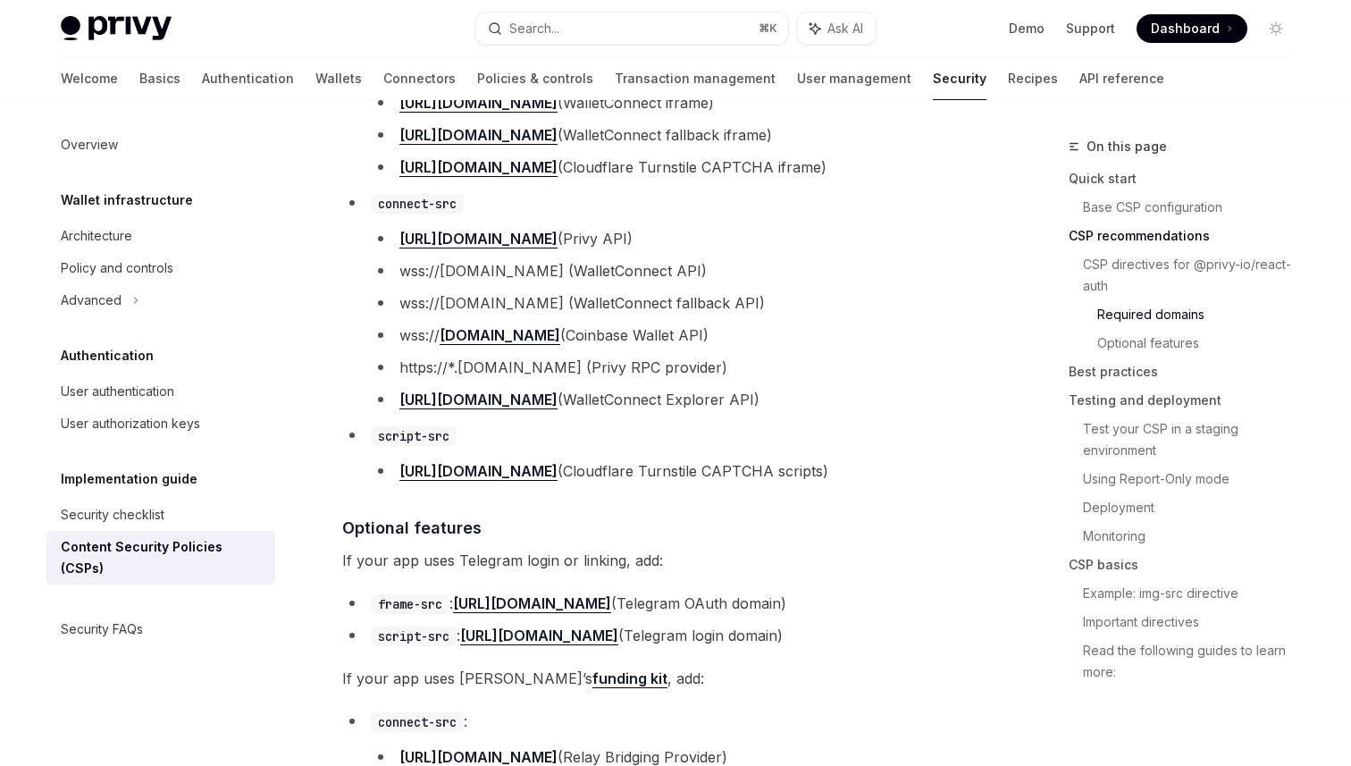
scroll to position [1846, 0]
click at [940, 481] on li "https://challenges.cloudflare.com (Cloudflare Turnstile CAPTCHA scripts)" at bounding box center [679, 472] width 616 height 25
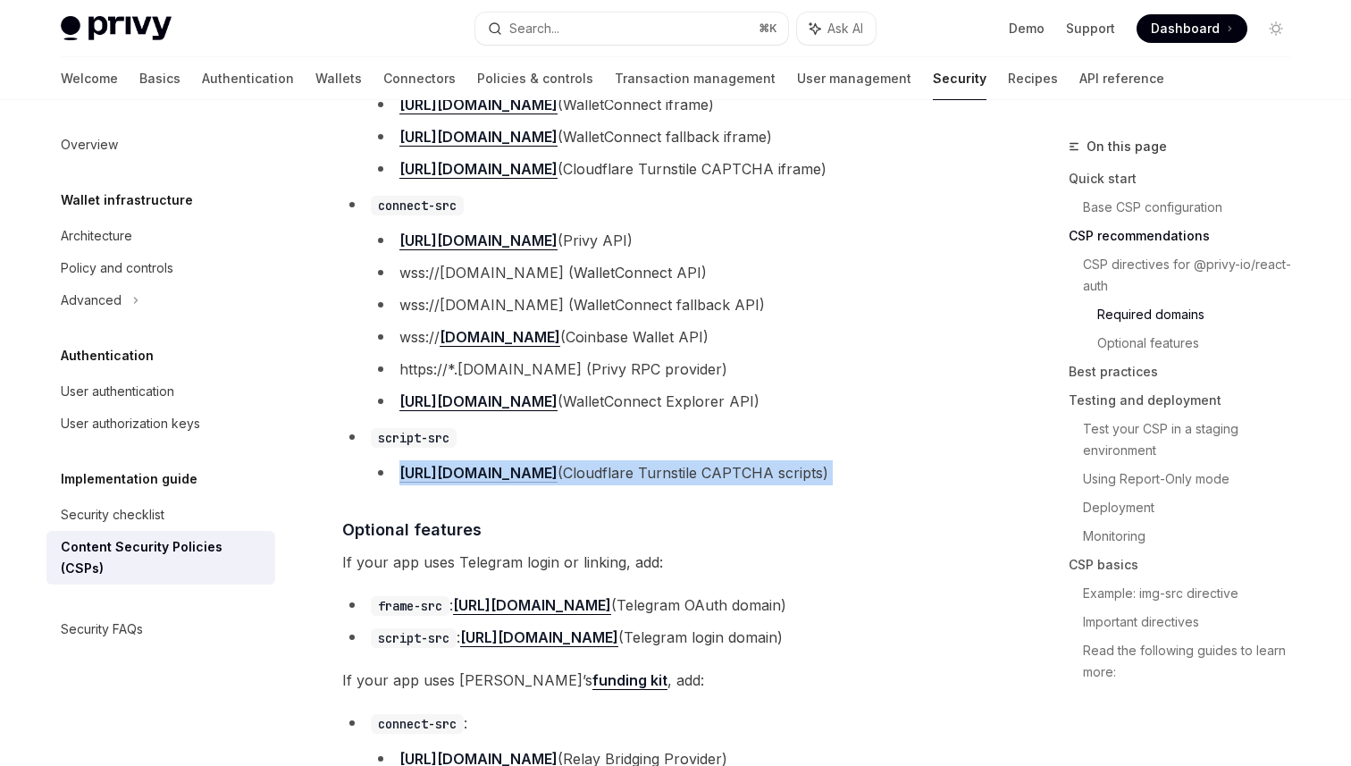
click at [940, 481] on li "https://challenges.cloudflare.com (Cloudflare Turnstile CAPTCHA scripts)" at bounding box center [679, 472] width 616 height 25
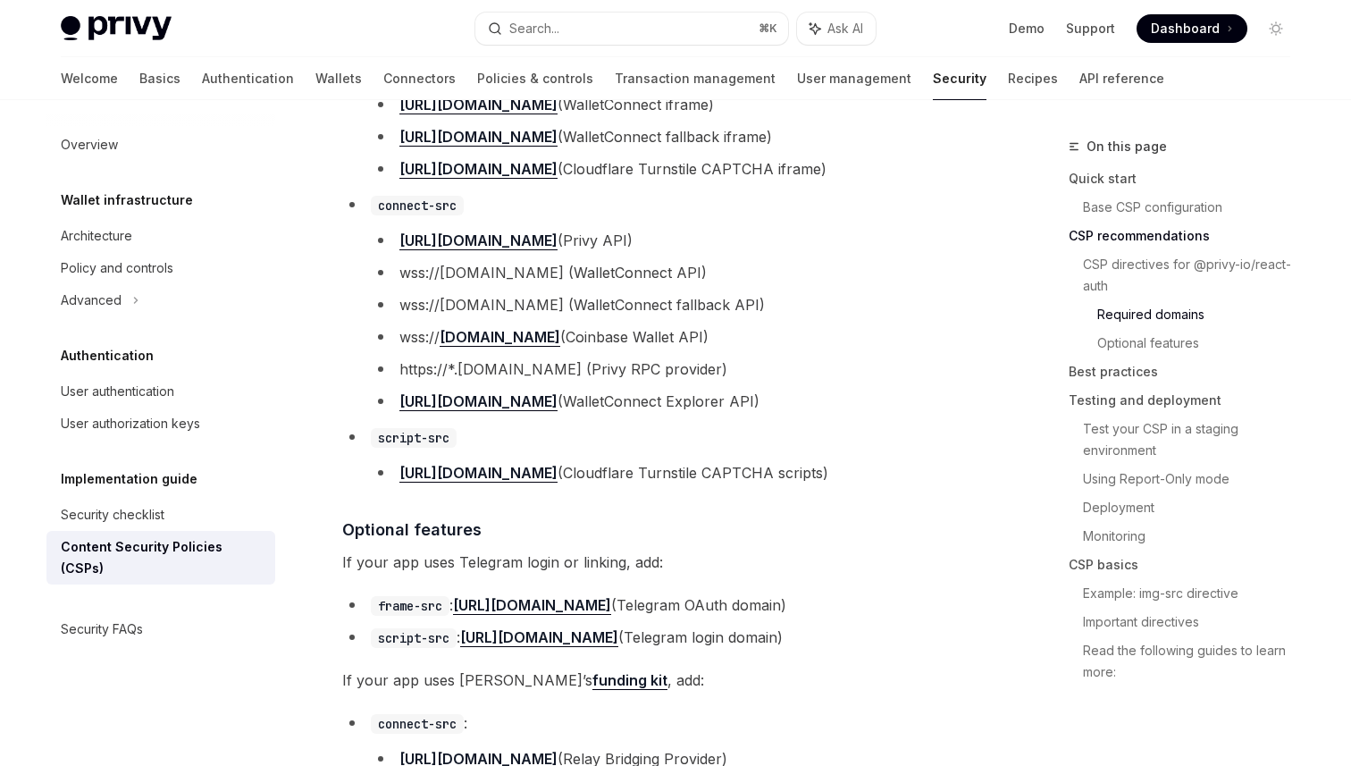
click at [741, 482] on li "https://challenges.cloudflare.com (Cloudflare Turnstile CAPTCHA scripts)" at bounding box center [679, 472] width 616 height 25
copy li "Turnstile"
click at [865, 427] on ul "child-src https://auth.privy.io (Privy iframe) https://verify.walletconnect.com…" at bounding box center [664, 186] width 644 height 597
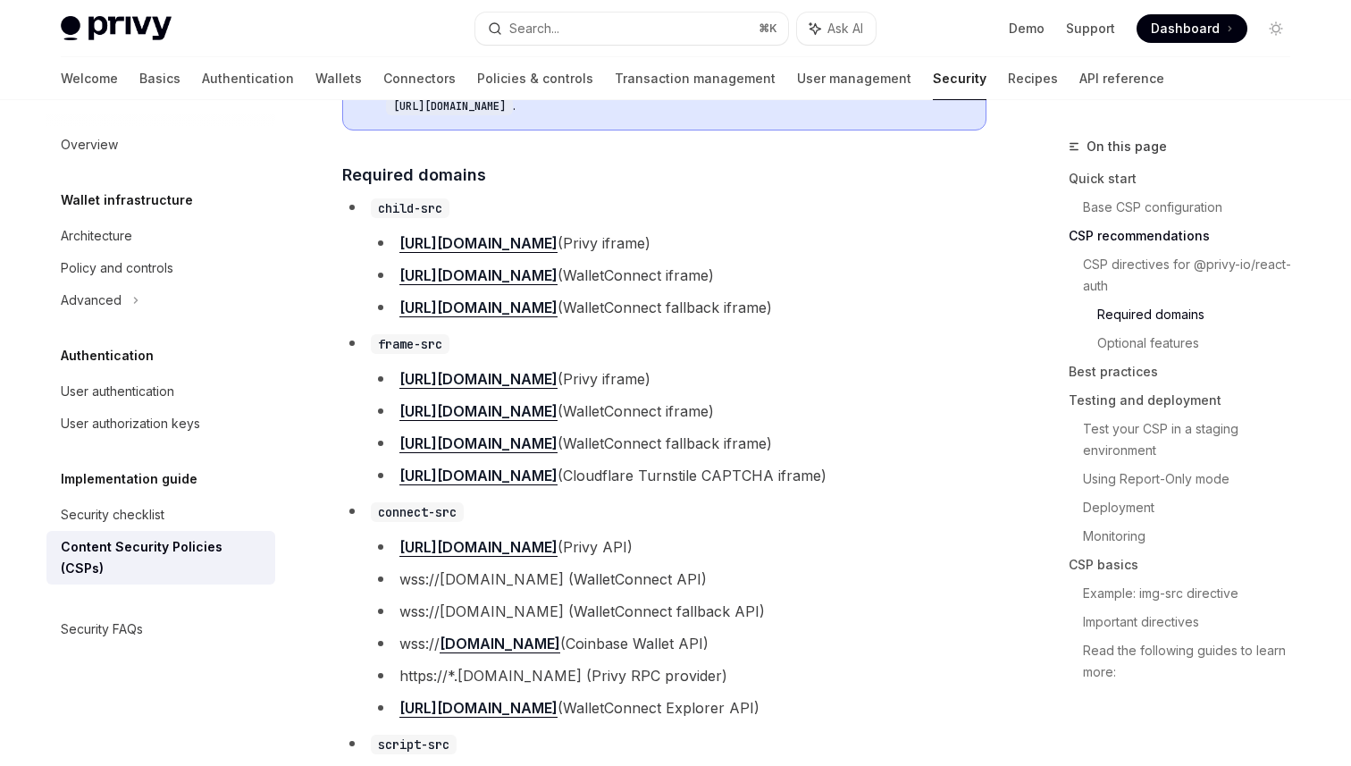
scroll to position [1552, 0]
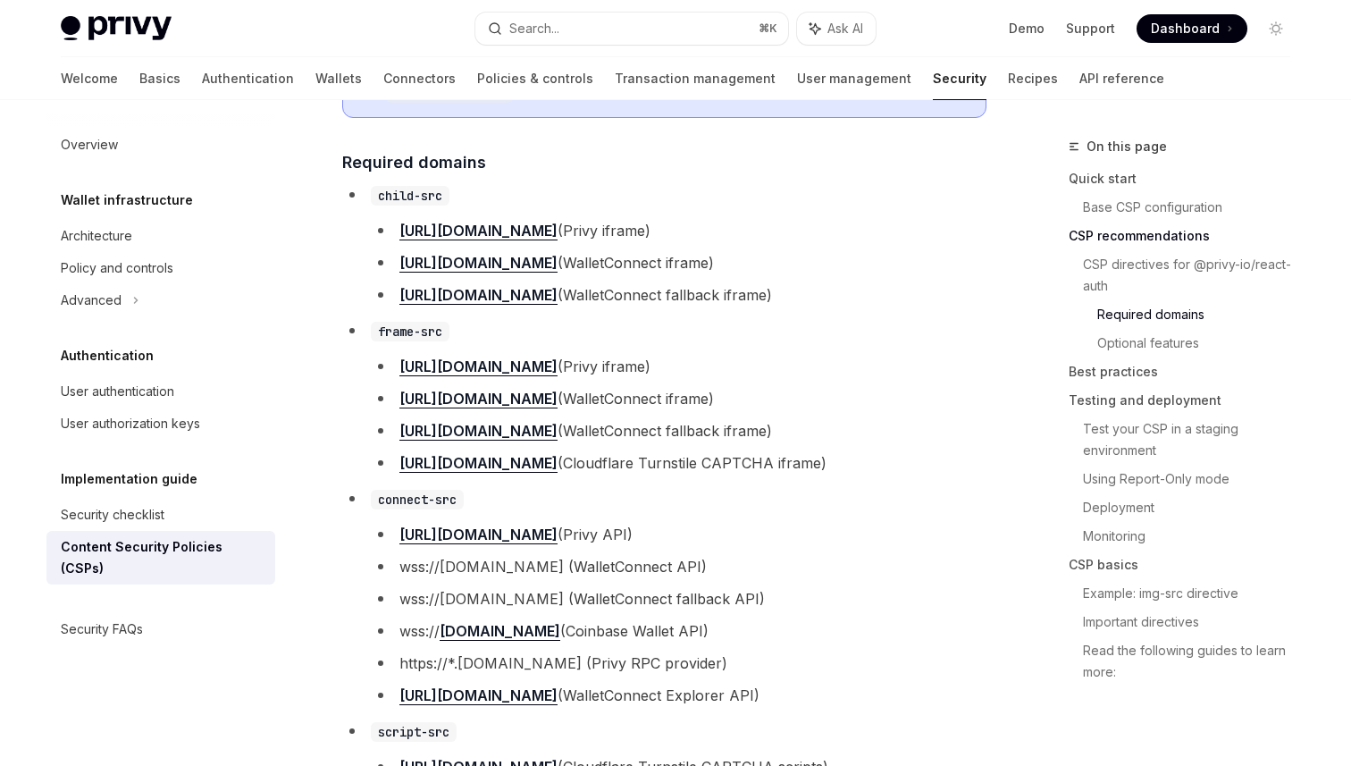
click at [868, 420] on ul "https://auth.privy.io (Privy iframe) https://verify.walletconnect.com (WalletCo…" at bounding box center [679, 415] width 616 height 122
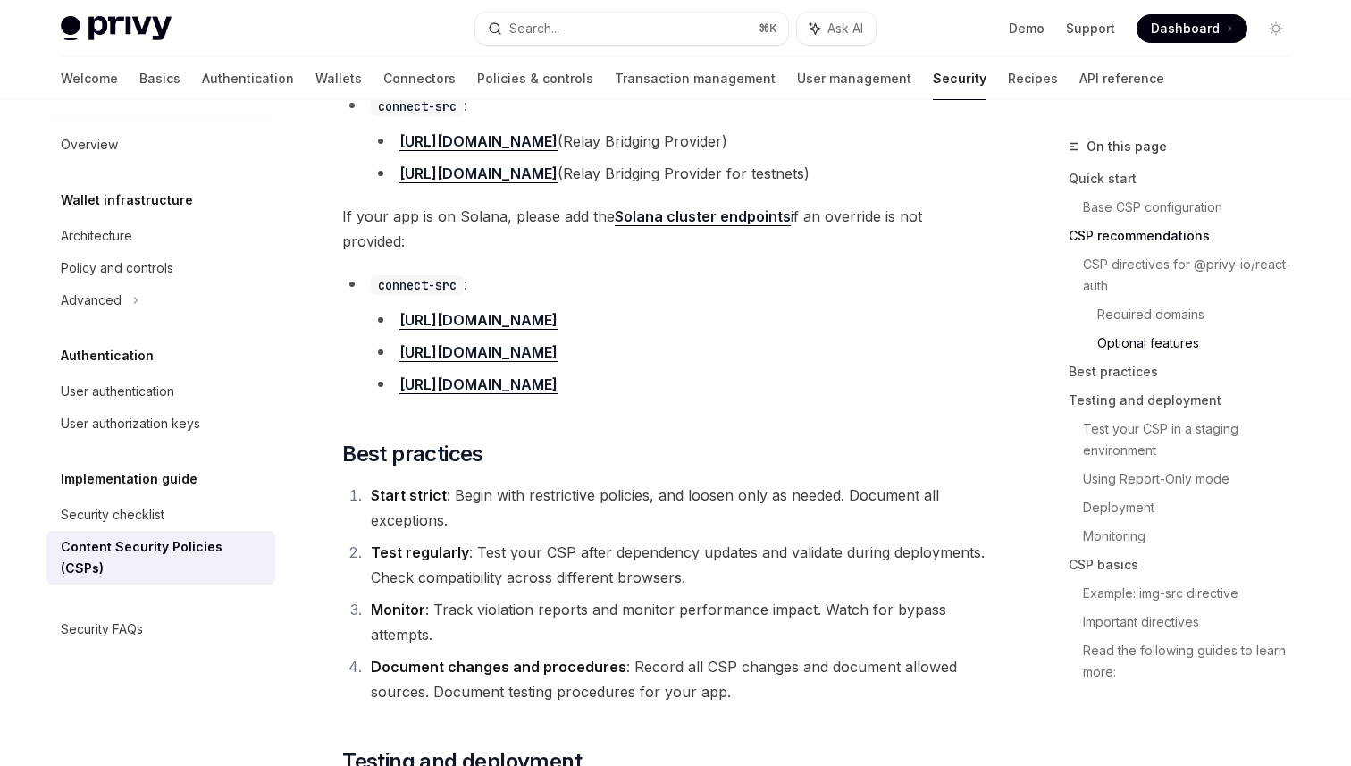
scroll to position [2557, 0]
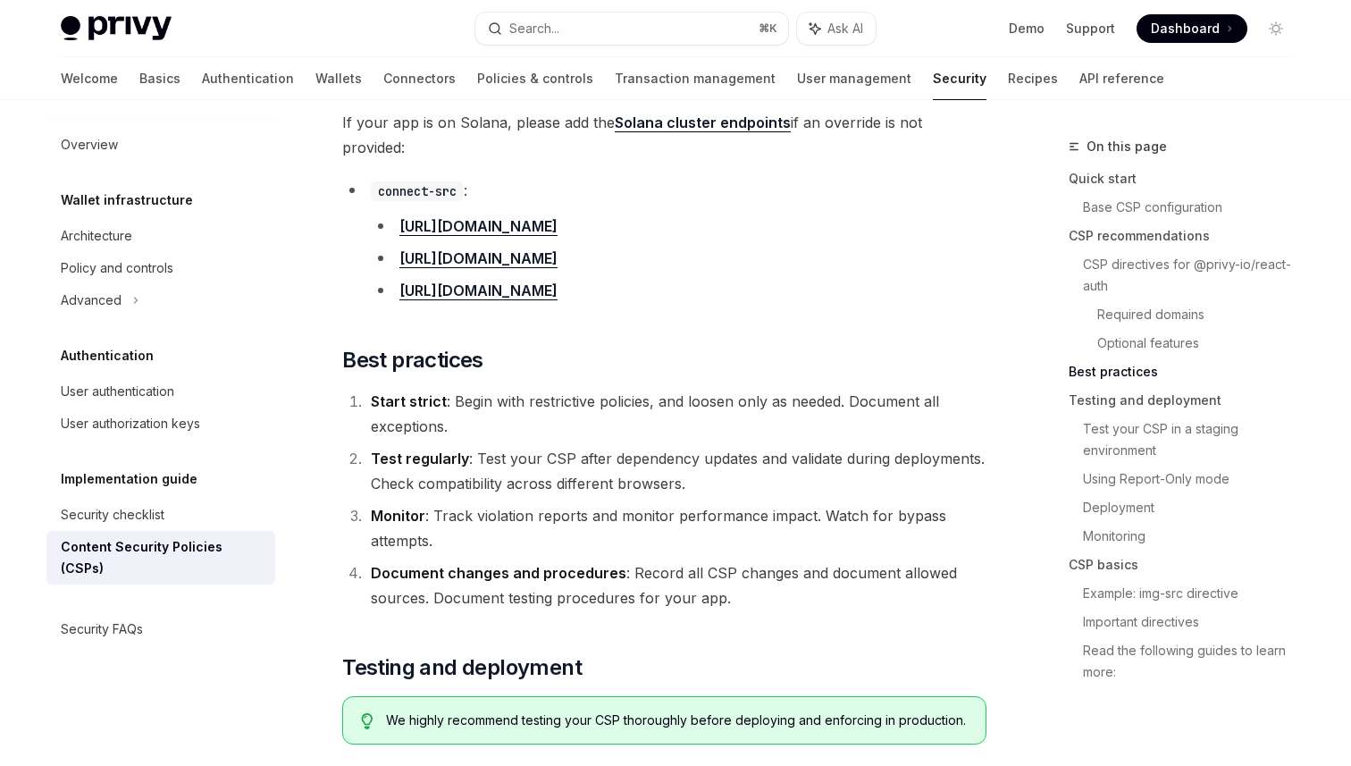
click at [789, 214] on li "[URL][DOMAIN_NAME]" at bounding box center [679, 226] width 616 height 25
click at [882, 280] on li "[URL][DOMAIN_NAME]" at bounding box center [679, 290] width 616 height 25
click at [779, 214] on li "[URL][DOMAIN_NAME]" at bounding box center [679, 226] width 616 height 25
click at [723, 214] on li "[URL][DOMAIN_NAME]" at bounding box center [679, 226] width 616 height 25
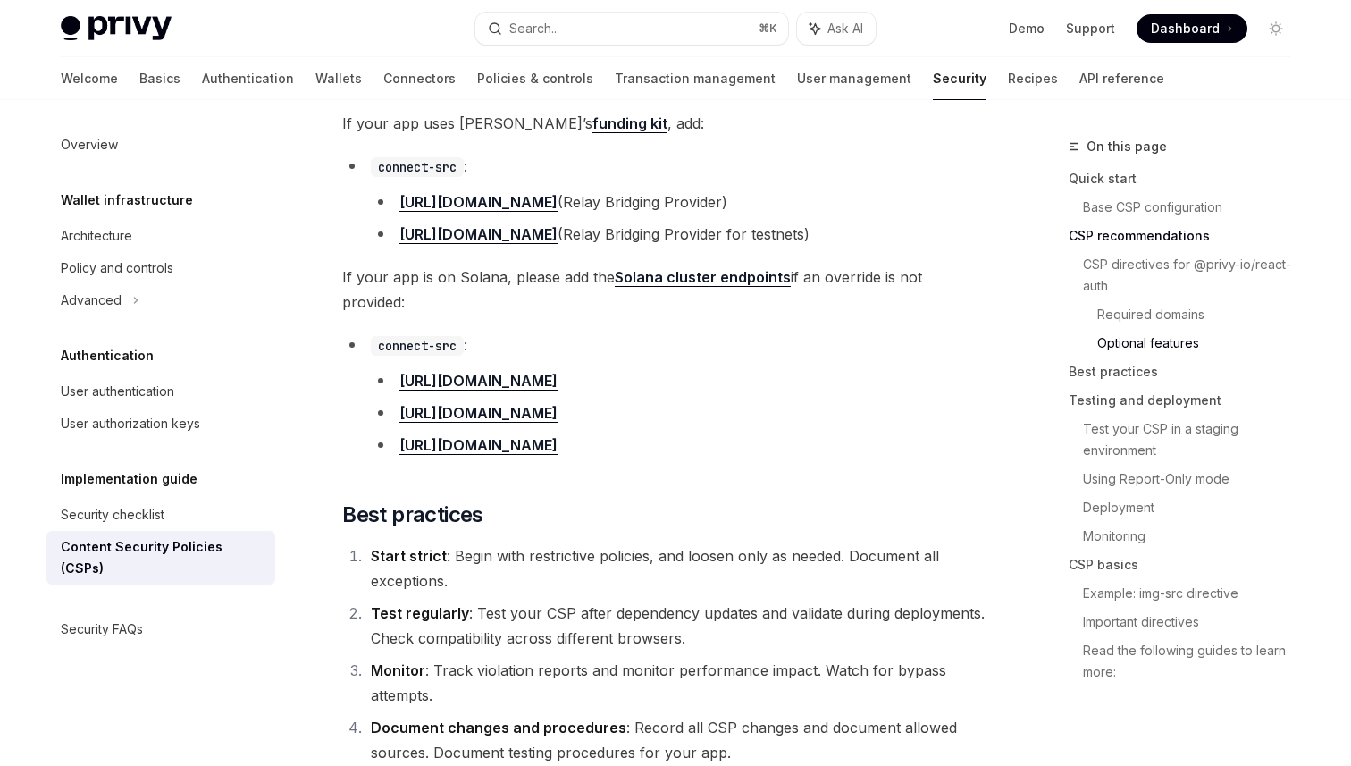
scroll to position [2400, 0]
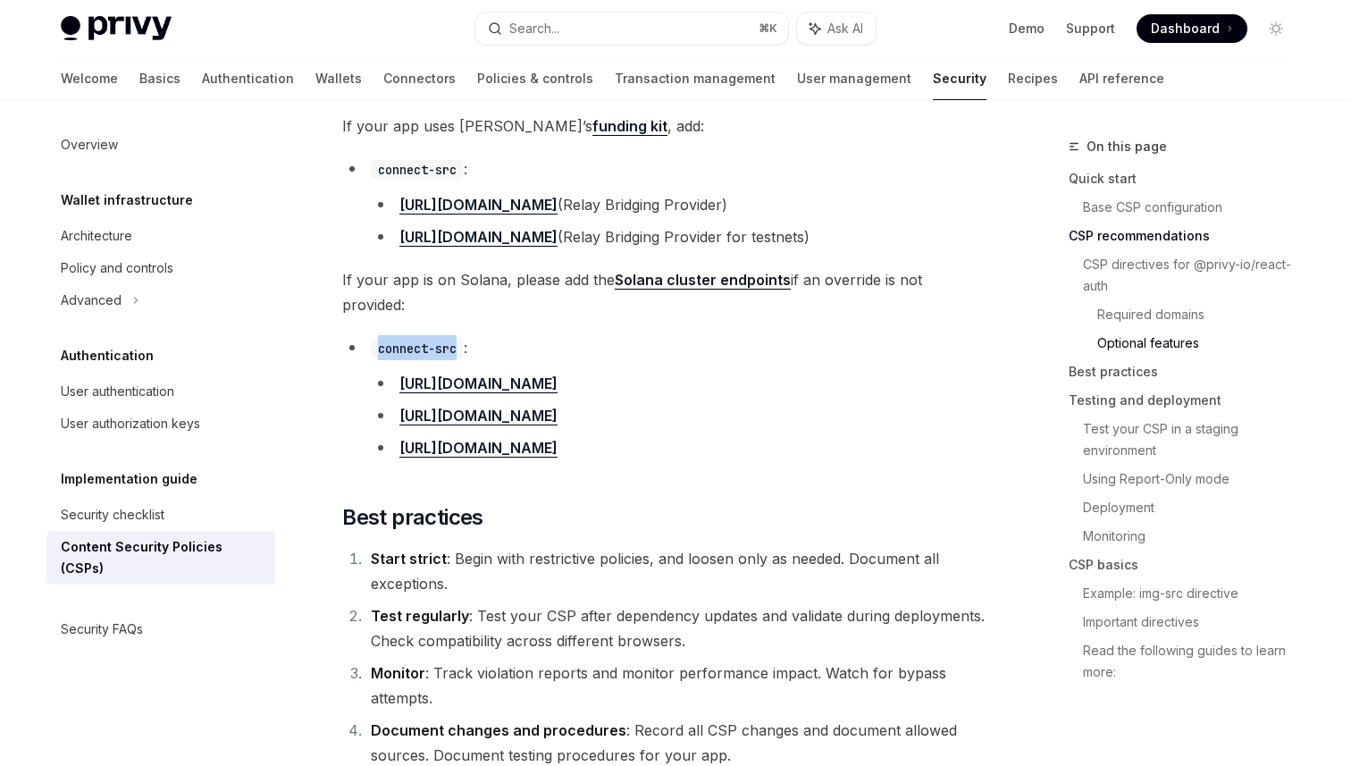
drag, startPoint x: 373, startPoint y: 331, endPoint x: 458, endPoint y: 326, distance: 85.0
click at [458, 339] on code "connect-src" at bounding box center [417, 349] width 93 height 20
copy code "connect-src"
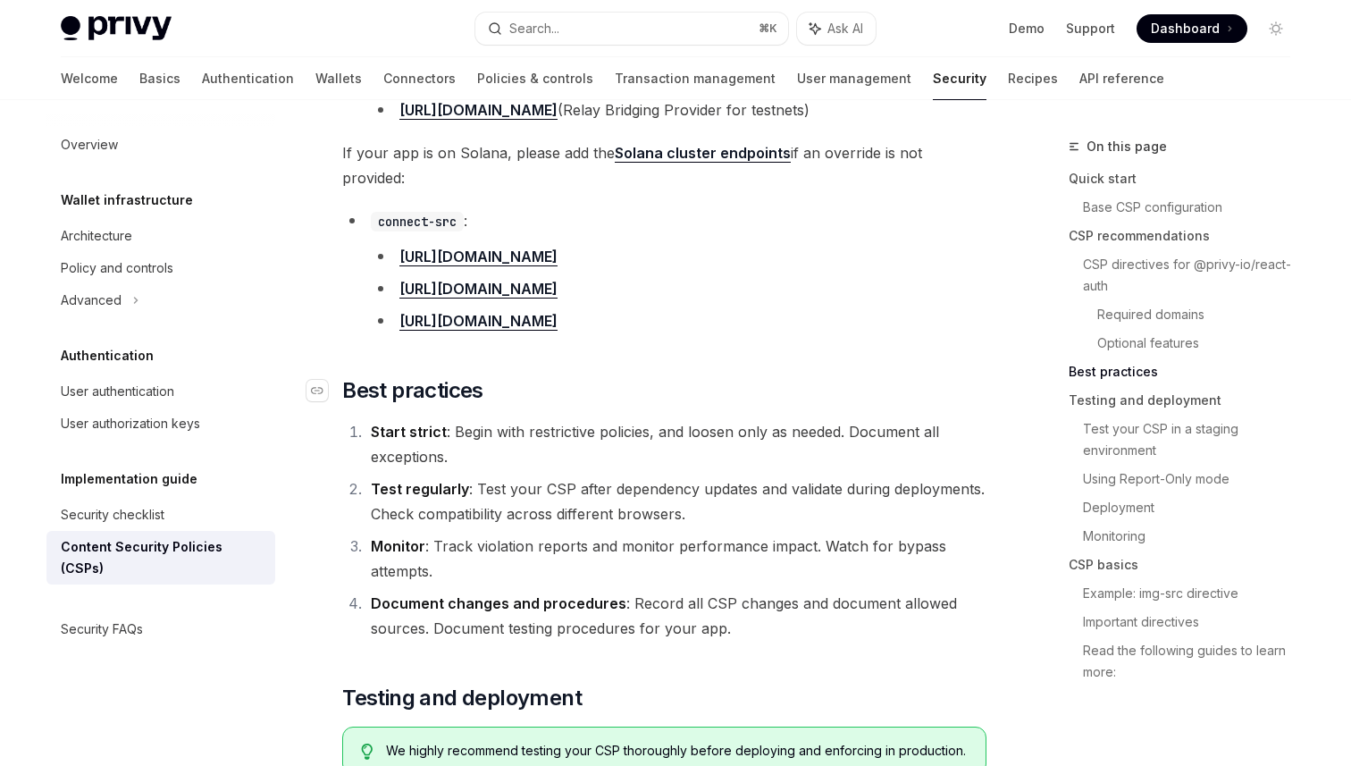
scroll to position [2367, 0]
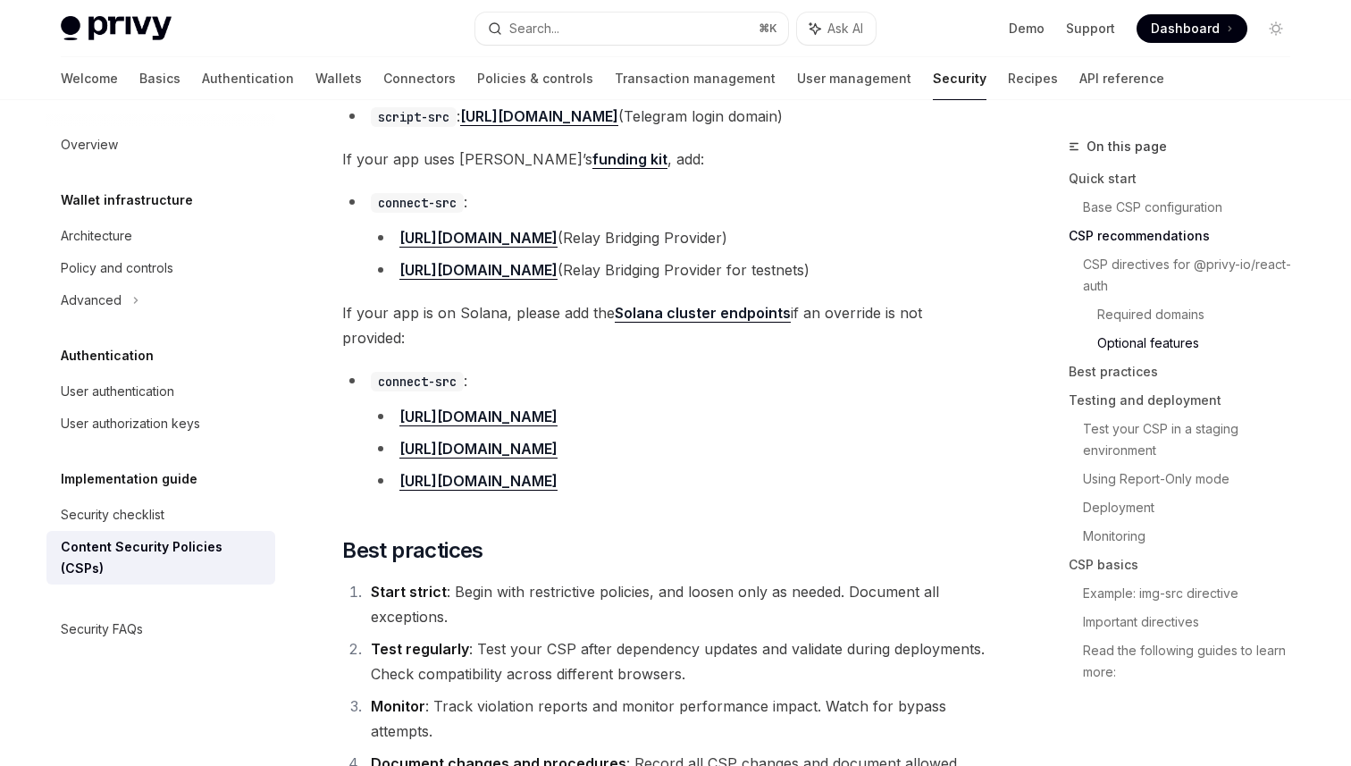
click at [706, 407] on li "[URL][DOMAIN_NAME]" at bounding box center [679, 416] width 616 height 25
click at [695, 404] on li "[URL][DOMAIN_NAME]" at bounding box center [679, 416] width 616 height 25
copy ul "[URL][DOMAIN_NAME]"
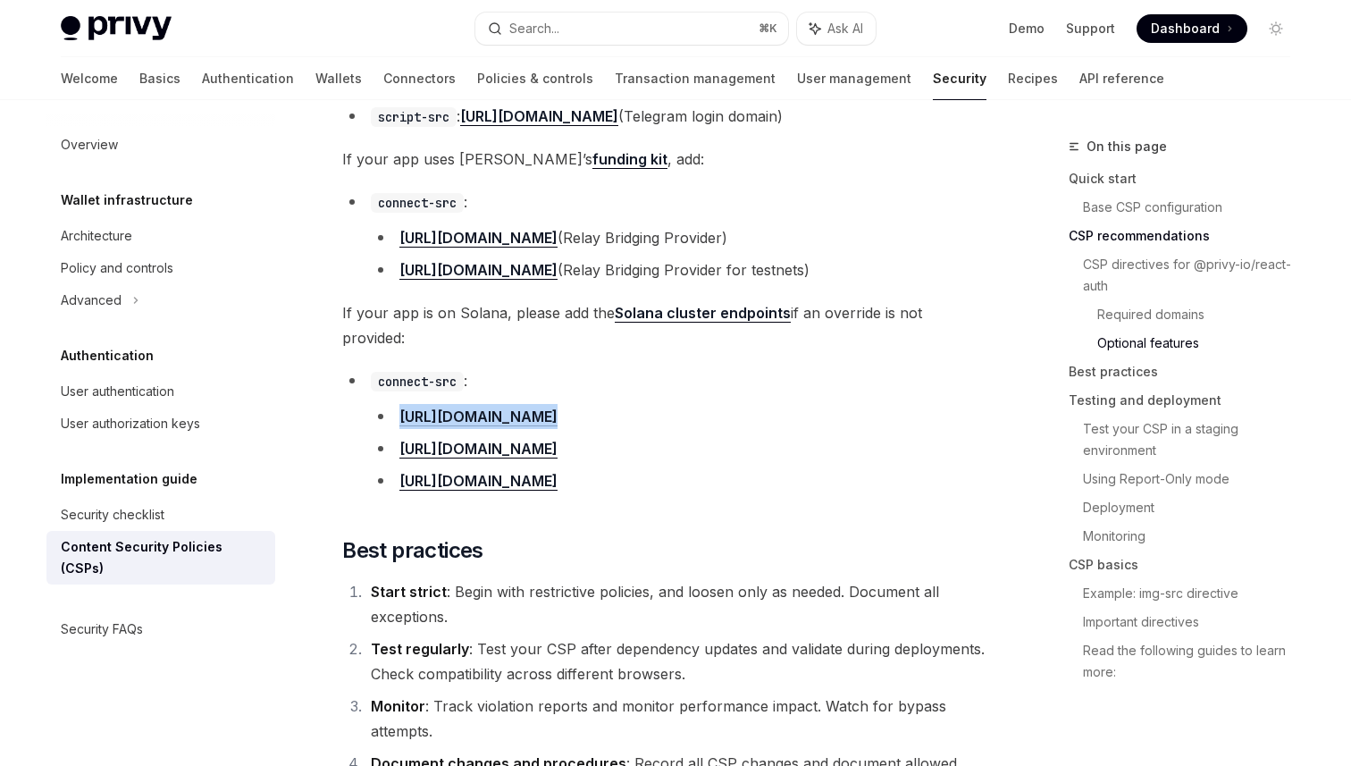
click at [741, 315] on link "Solana cluster endpoints" at bounding box center [703, 313] width 176 height 19
click at [857, 375] on li "connect-src : https://api.mainnet-beta.solana.com https://api.devnet.solana.com…" at bounding box center [664, 430] width 644 height 125
click at [944, 404] on li "[URL][DOMAIN_NAME]" at bounding box center [679, 416] width 616 height 25
click at [834, 595] on li "Start strict : Begin with restrictive policies, and loosen only as needed. Docu…" at bounding box center [675, 604] width 621 height 50
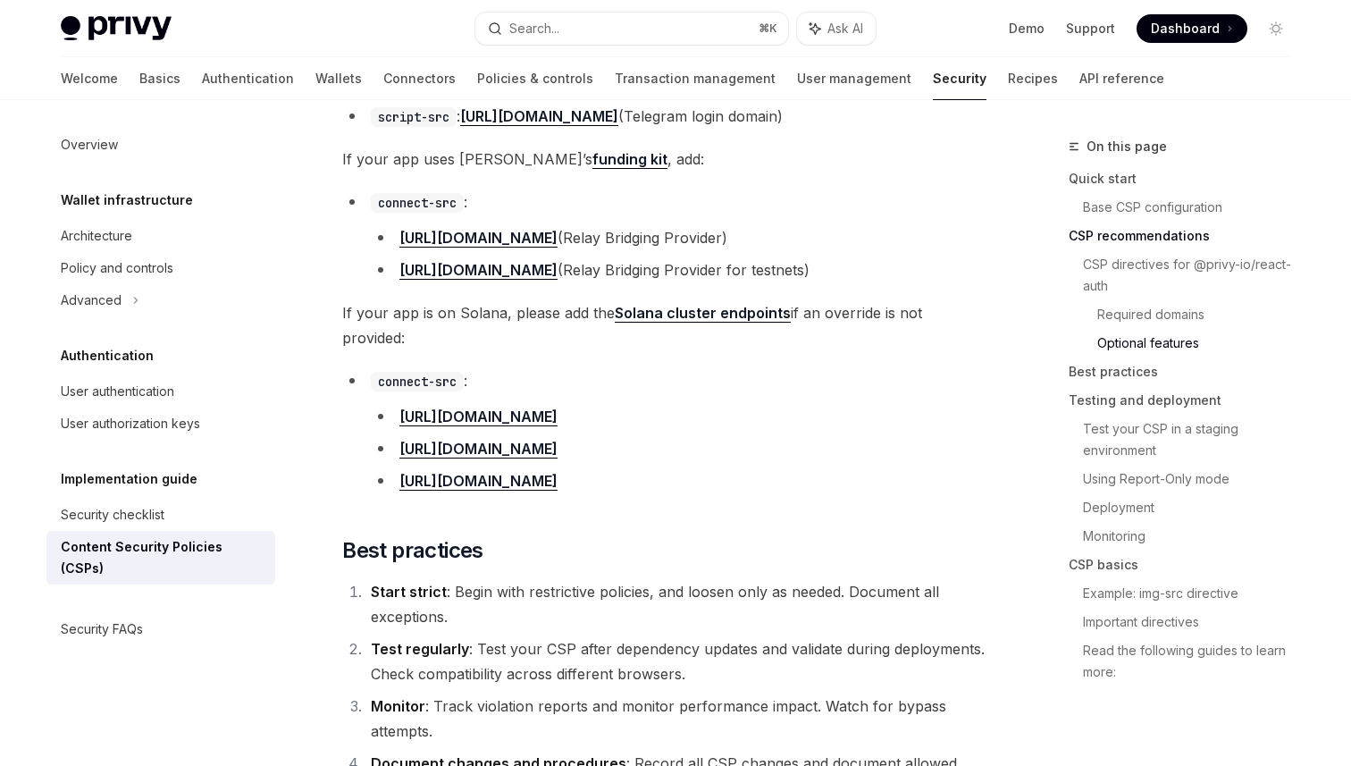
click at [834, 595] on li "Start strict : Begin with restrictive policies, and loosen only as needed. Docu…" at bounding box center [675, 604] width 621 height 50
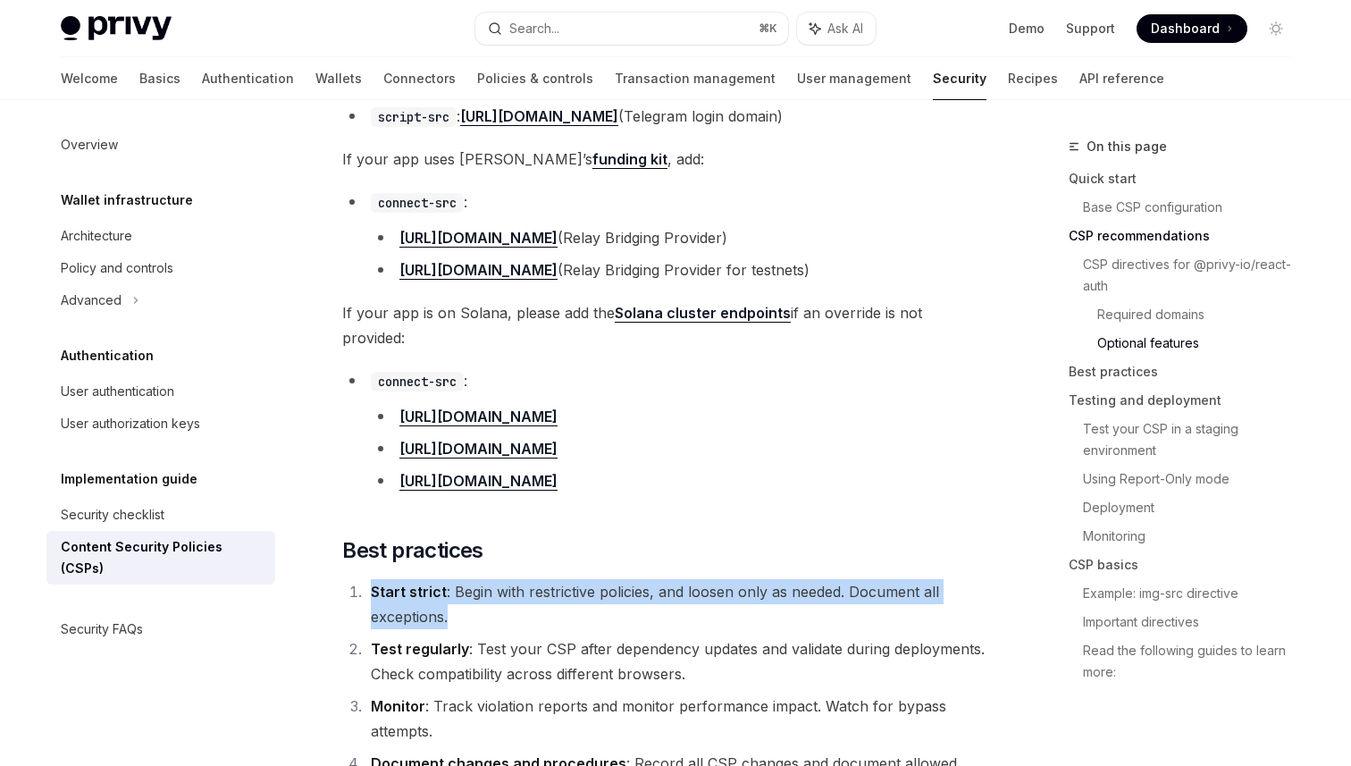
click at [834, 595] on li "Start strict : Begin with restrictive policies, and loosen only as needed. Docu…" at bounding box center [675, 604] width 621 height 50
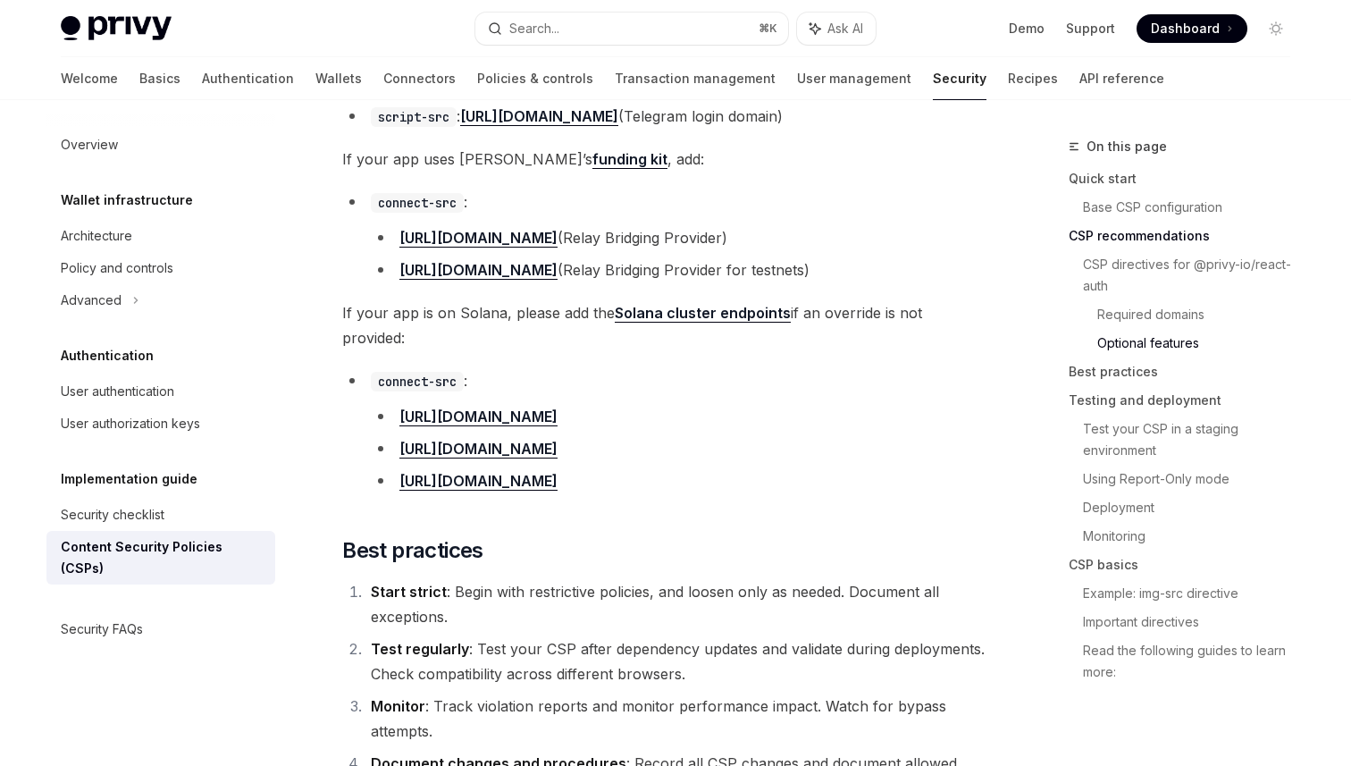
click at [834, 595] on li "Start strict : Begin with restrictive policies, and loosen only as needed. Docu…" at bounding box center [675, 604] width 621 height 50
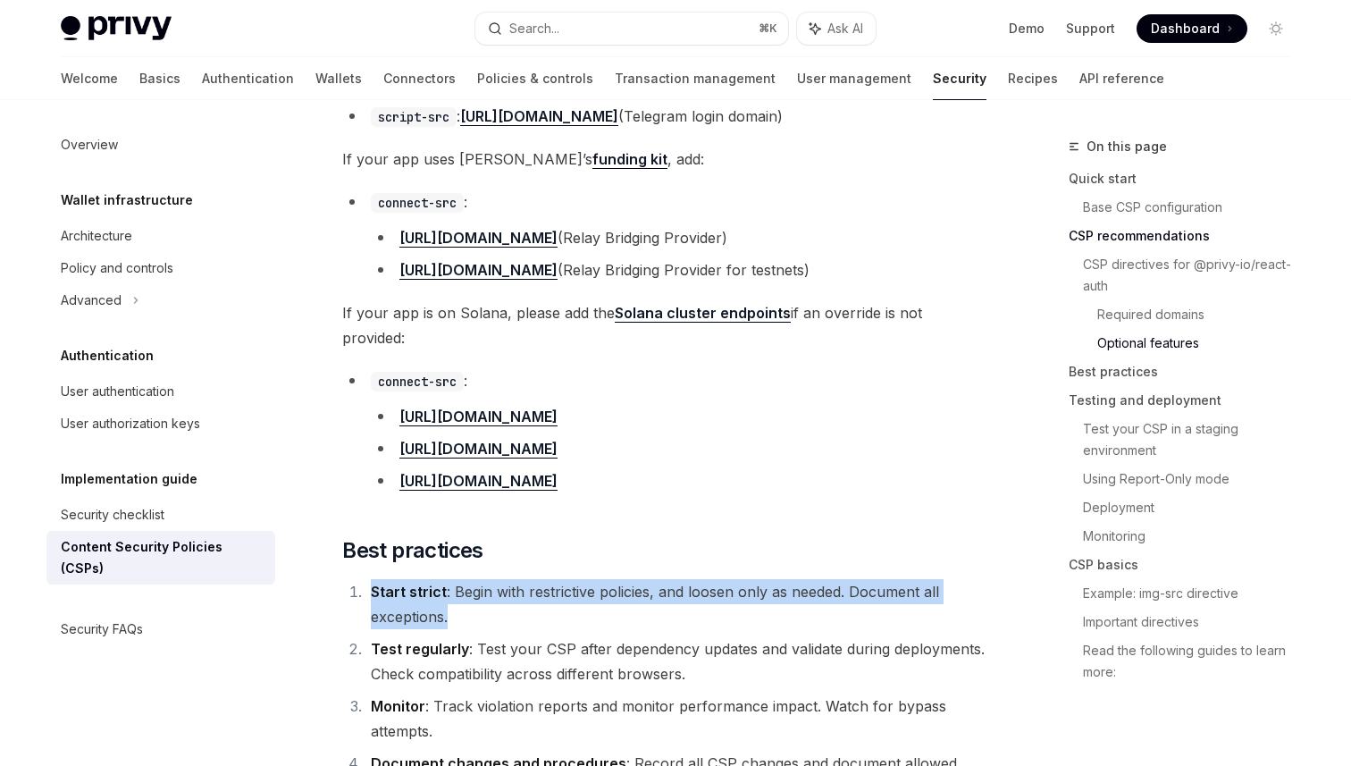
click at [834, 595] on li "Start strict : Begin with restrictive policies, and loosen only as needed. Docu…" at bounding box center [675, 604] width 621 height 50
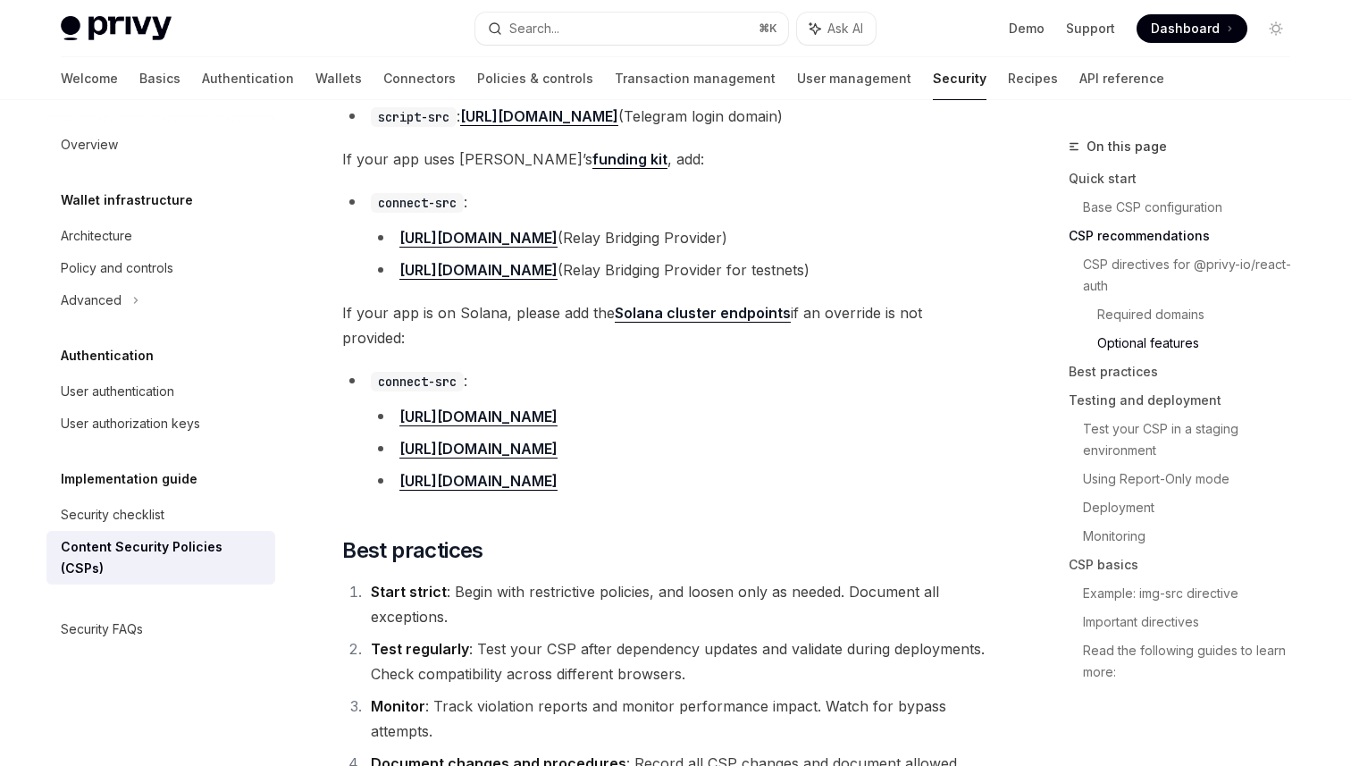
click at [834, 595] on li "Start strict : Begin with restrictive policies, and loosen only as needed. Docu…" at bounding box center [675, 604] width 621 height 50
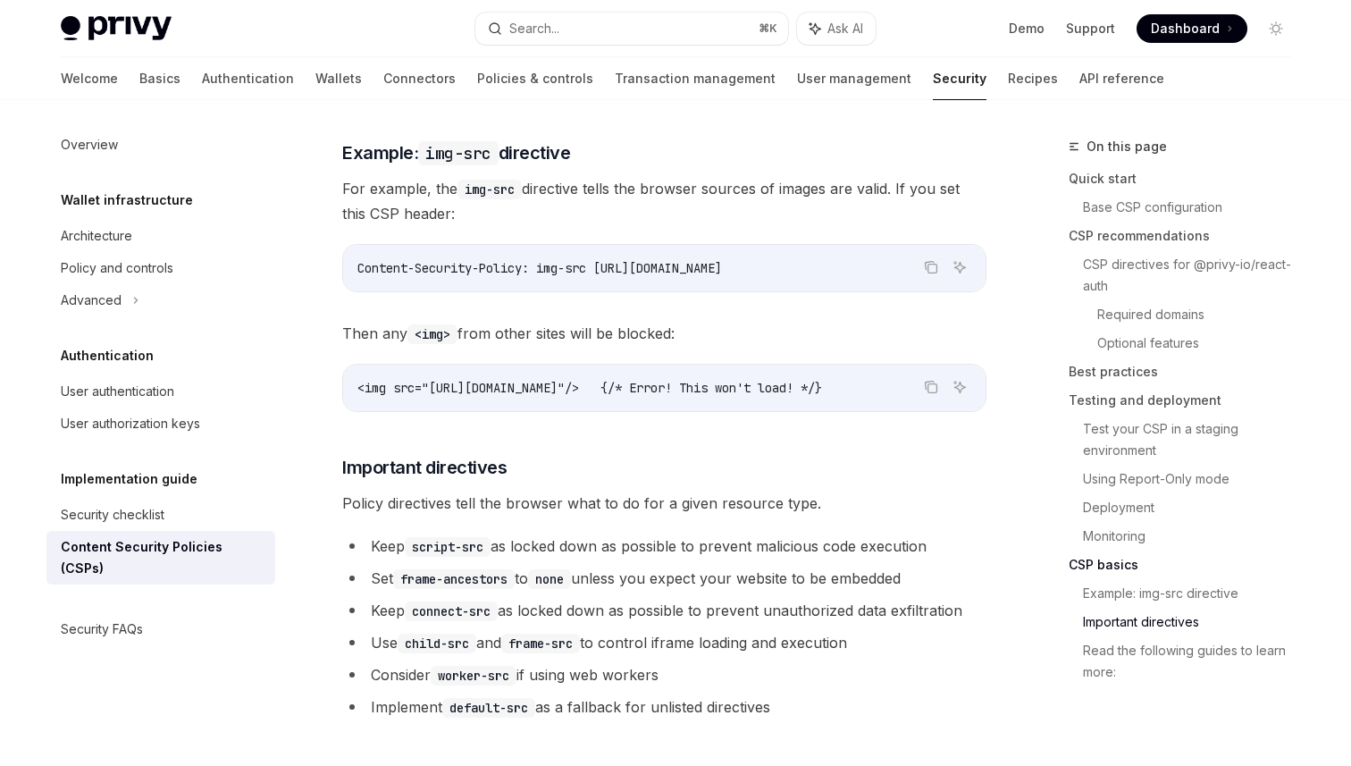
scroll to position [4420, 0]
click at [589, 259] on span "Content-Security-Policy: img-src [URL][DOMAIN_NAME]" at bounding box center [539, 267] width 365 height 16
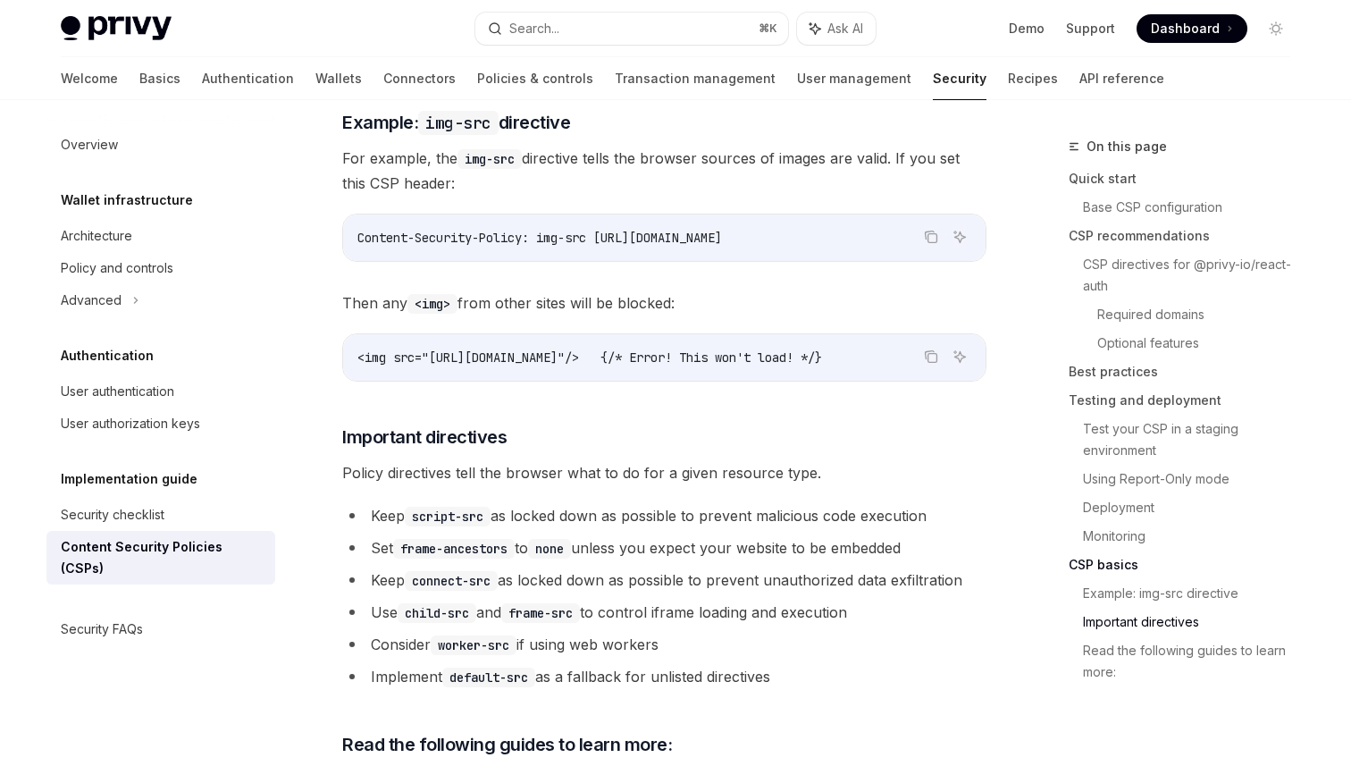
scroll to position [4466, 0]
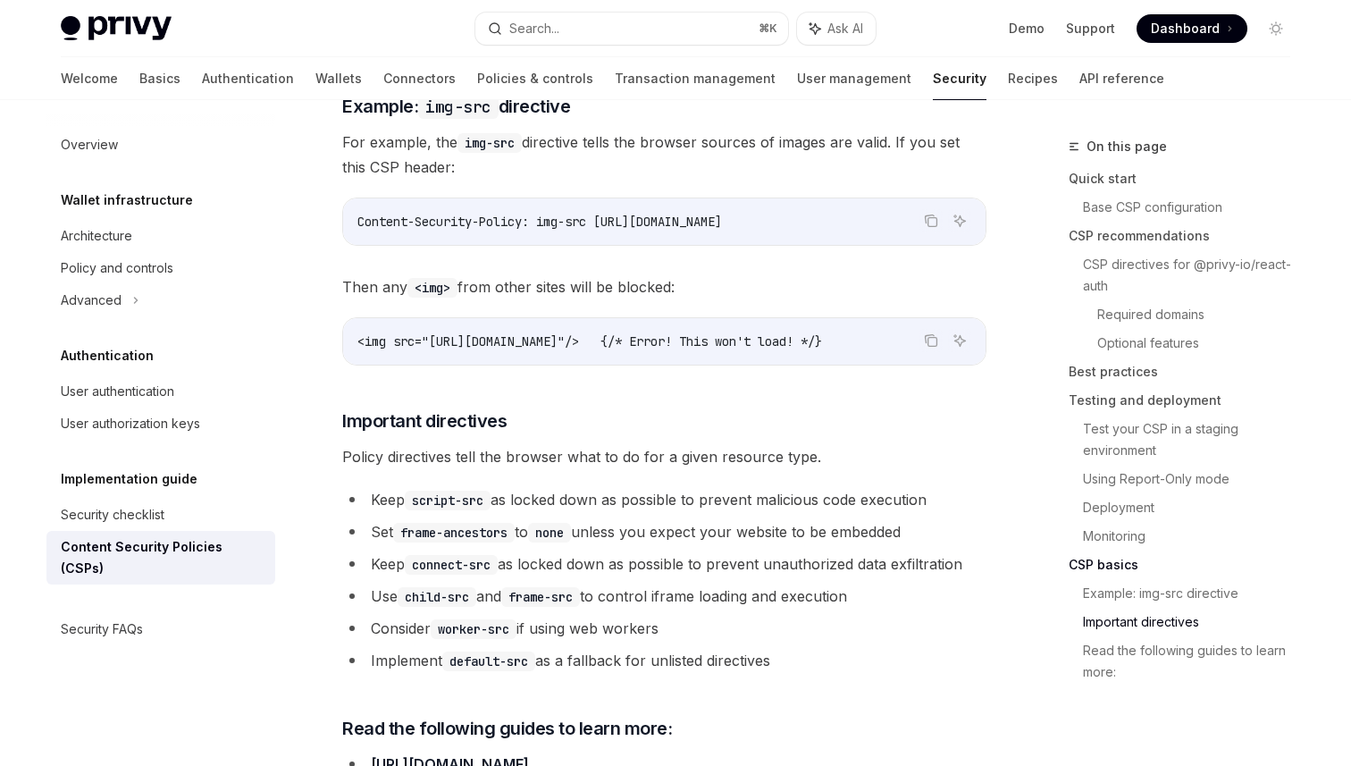
click at [775, 333] on span "<img src="[URL][DOMAIN_NAME]"/> {/* Error! This won't load! */}" at bounding box center [589, 341] width 465 height 16
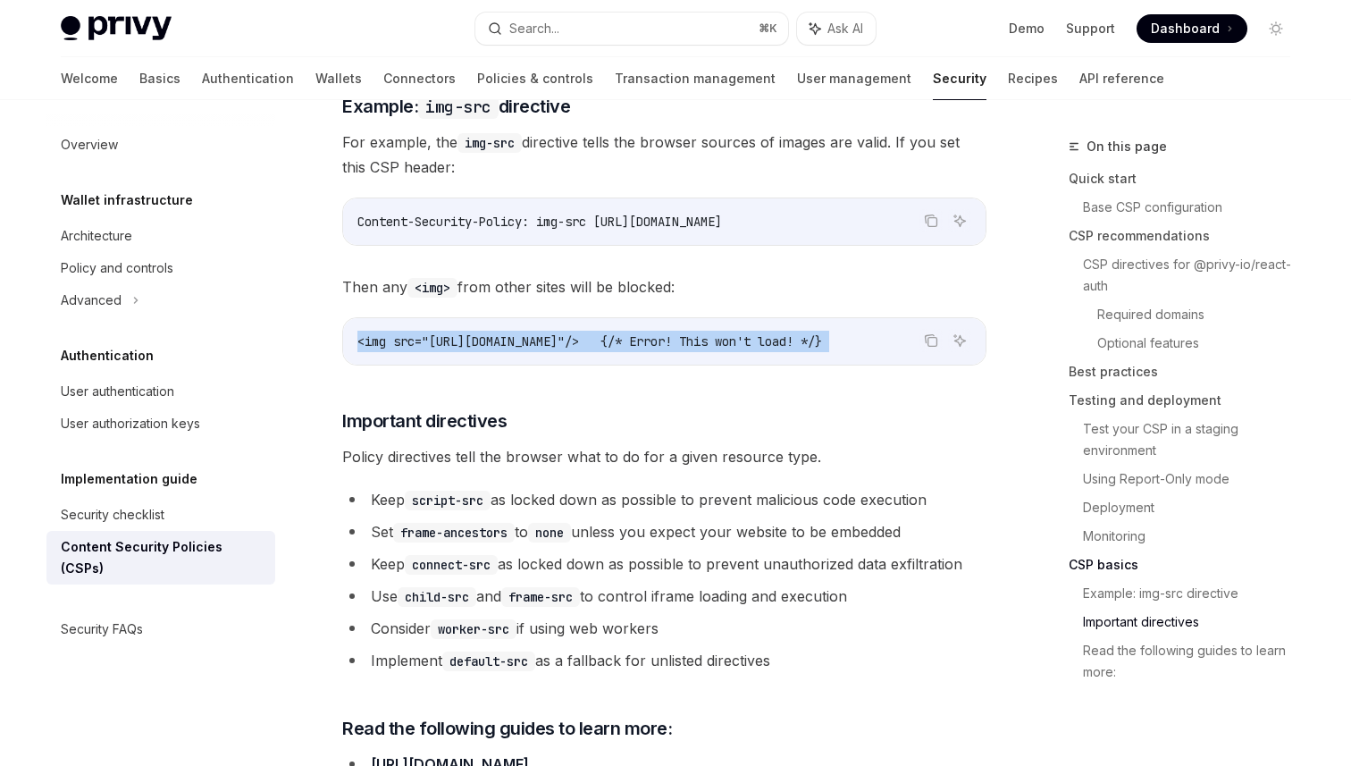
click at [775, 333] on span "<img src="[URL][DOMAIN_NAME]"/> {/* Error! This won't load! */}" at bounding box center [589, 341] width 465 height 16
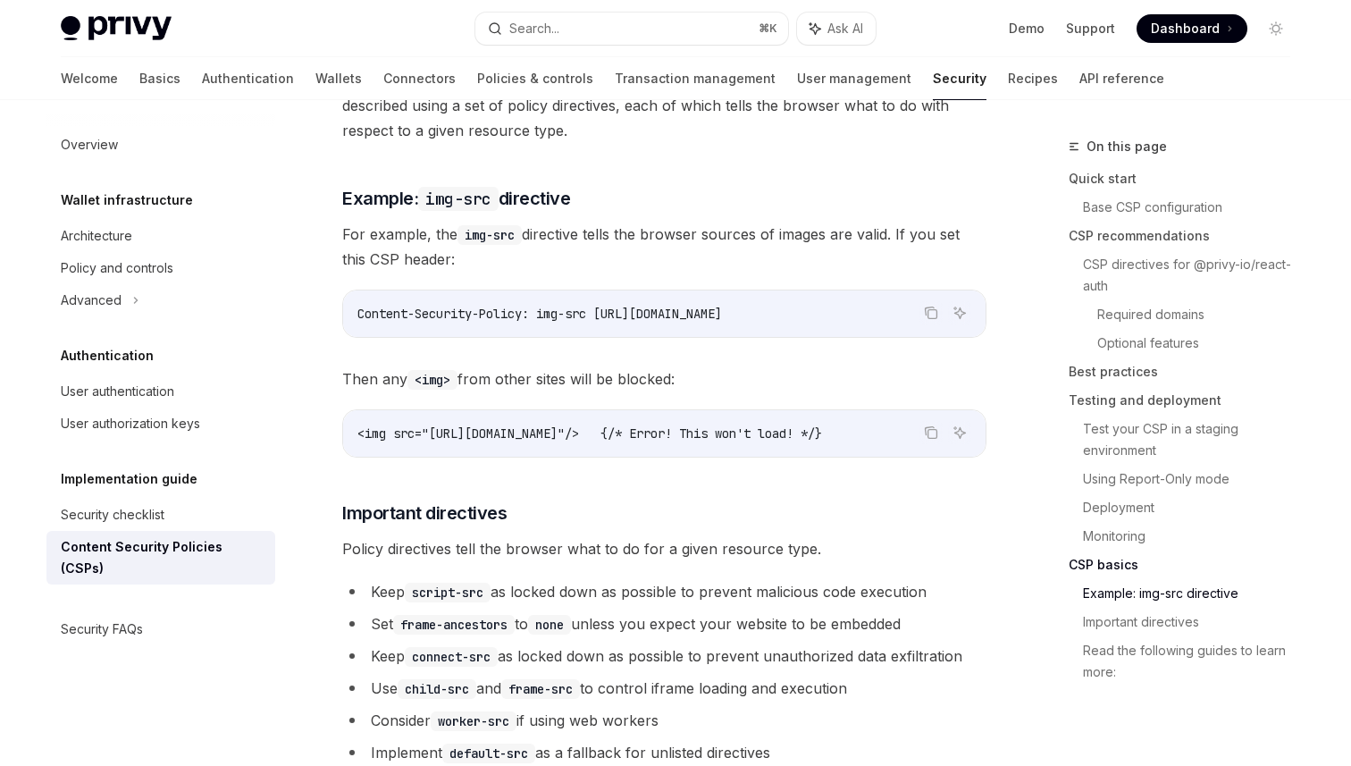
scroll to position [4364, 0]
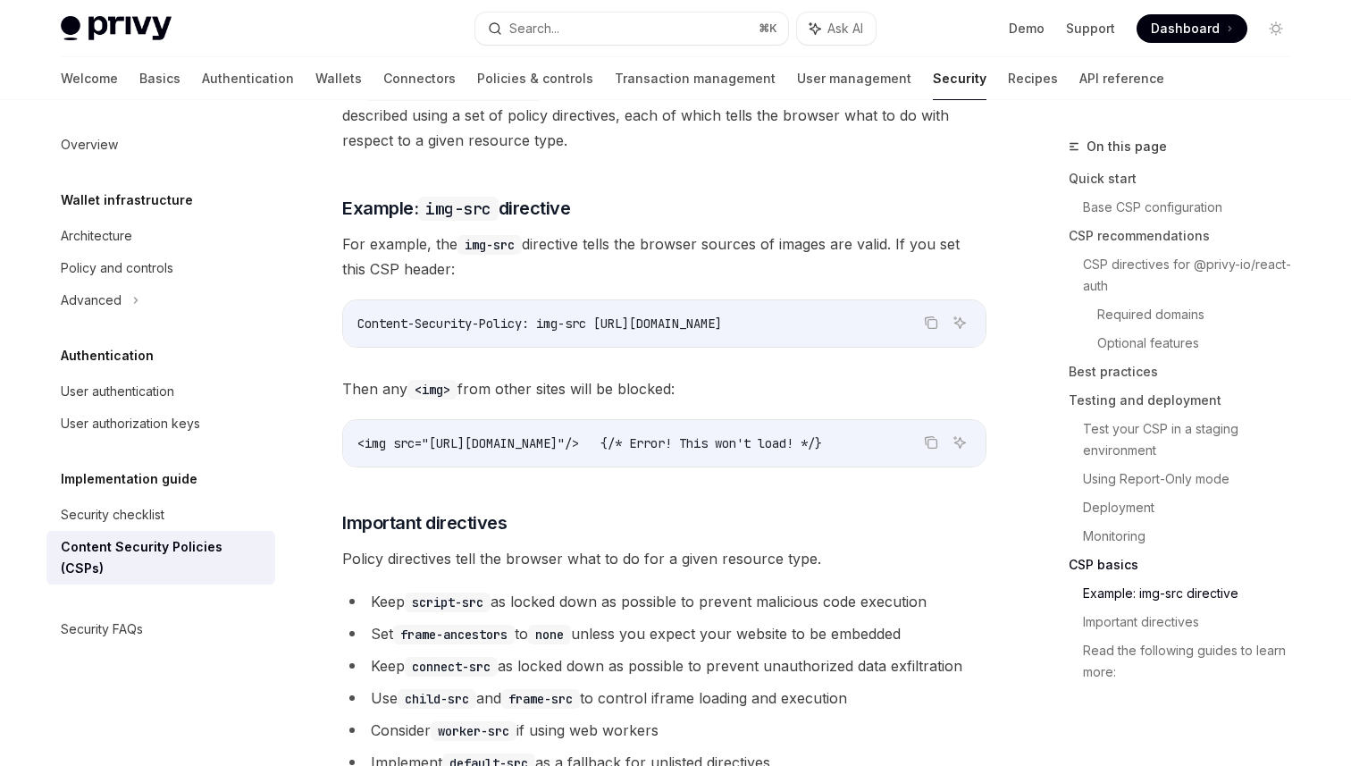
click at [696, 231] on span "For example, the img-src directive tells the browser sources of images are vali…" at bounding box center [664, 256] width 644 height 50
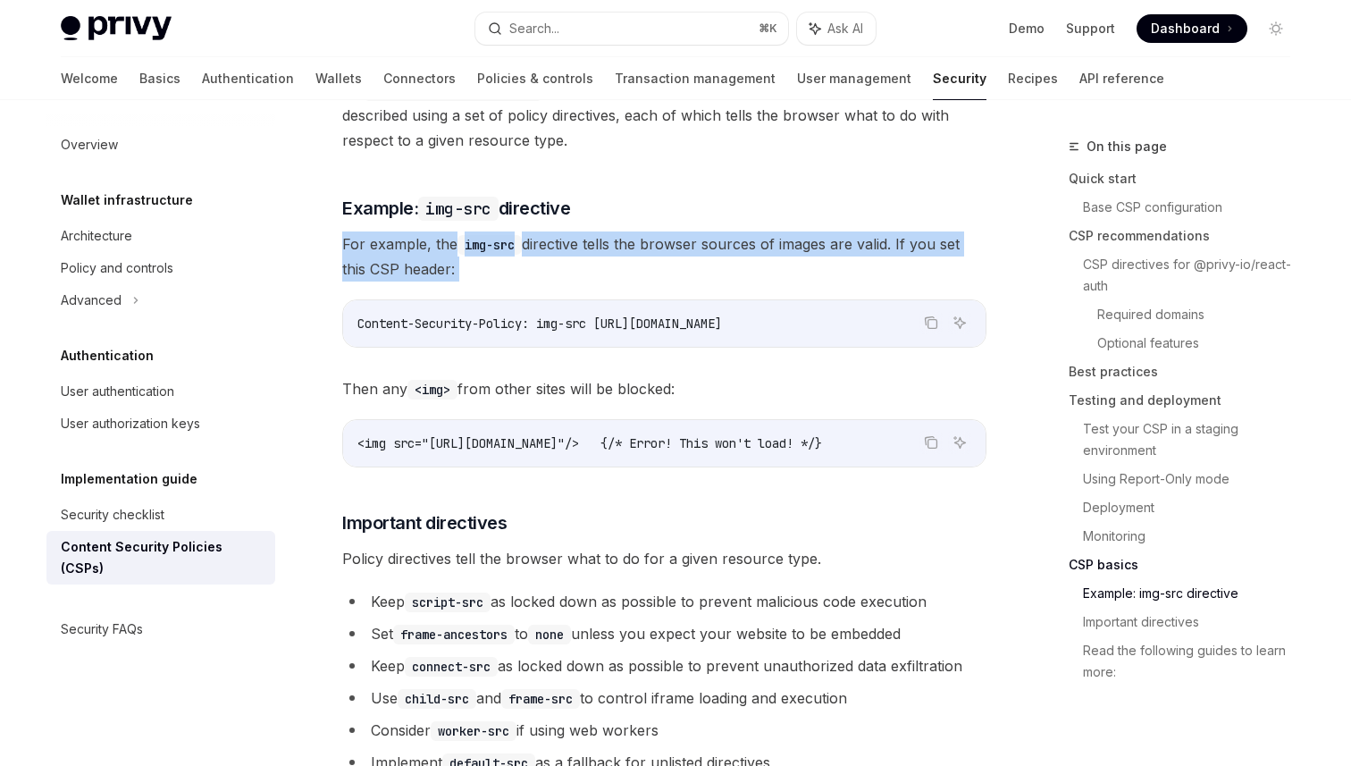
click at [696, 231] on span "For example, the img-src directive tells the browser sources of images are vali…" at bounding box center [664, 256] width 644 height 50
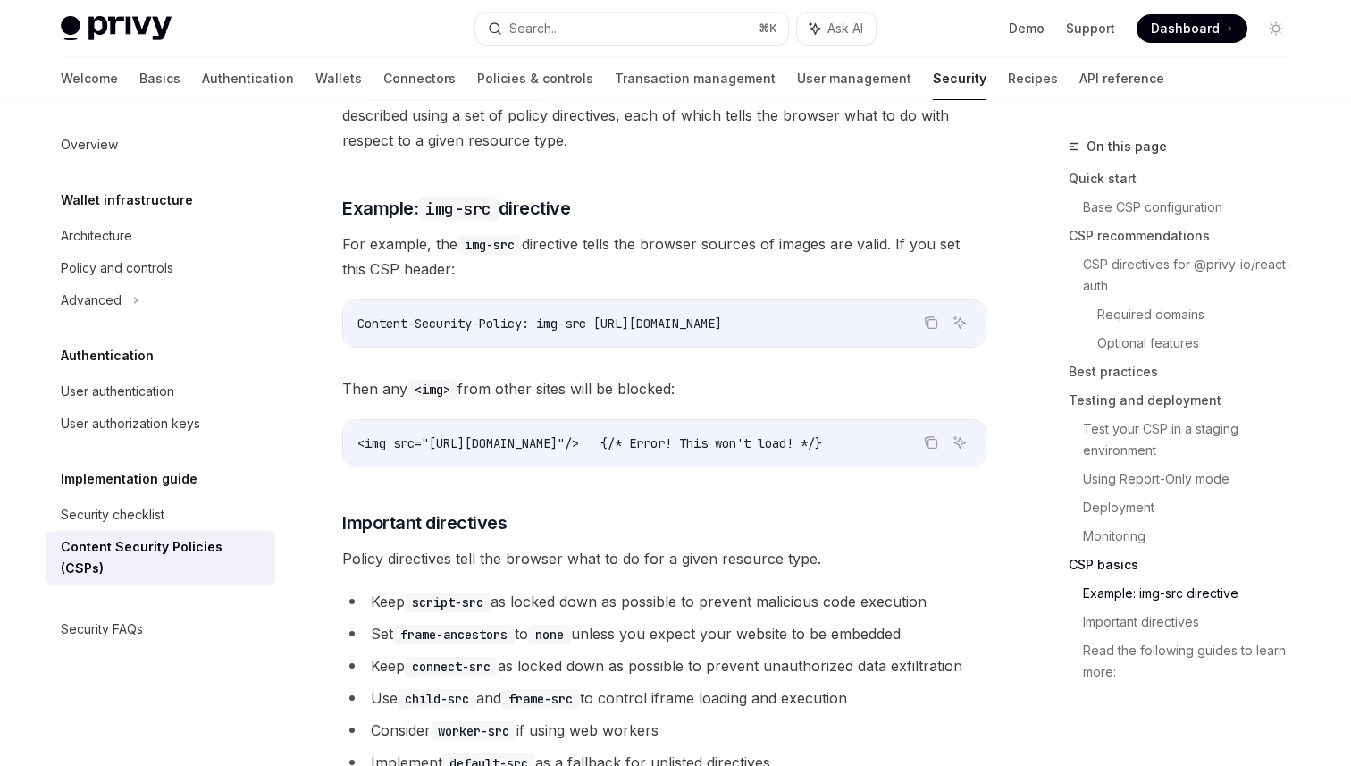
click at [696, 231] on span "For example, the img-src directive tells the browser sources of images are vali…" at bounding box center [664, 256] width 644 height 50
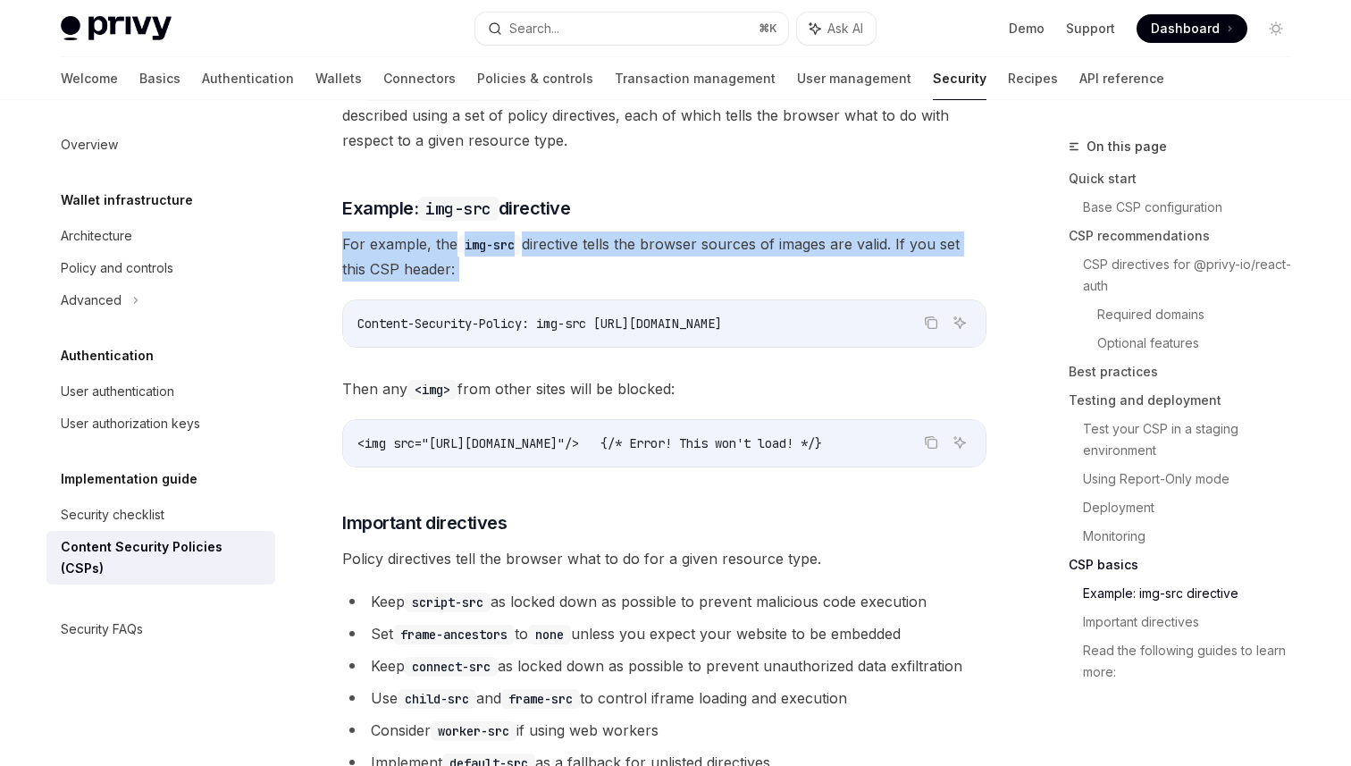
click at [696, 231] on span "For example, the img-src directive tells the browser sources of images are vali…" at bounding box center [664, 256] width 644 height 50
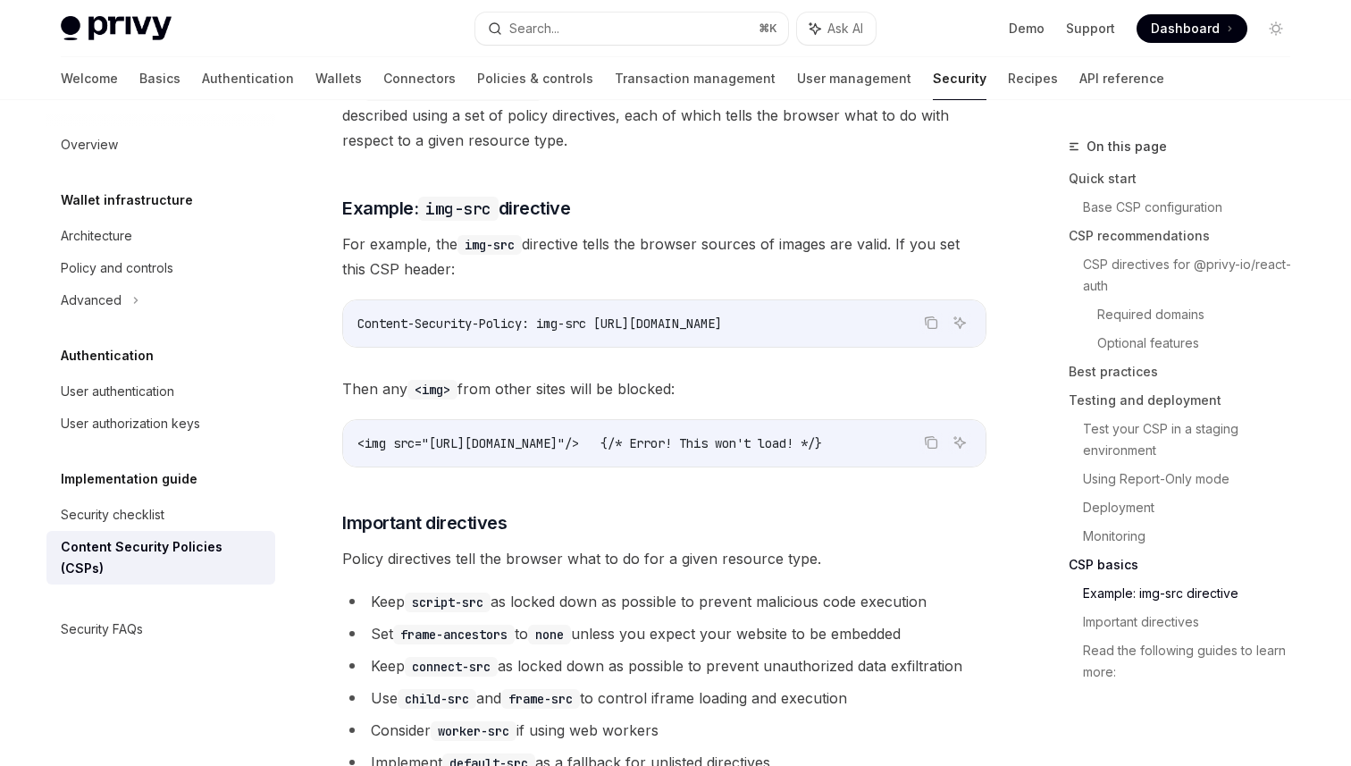
click at [696, 231] on span "For example, the img-src directive tells the browser sources of images are vali…" at bounding box center [664, 256] width 644 height 50
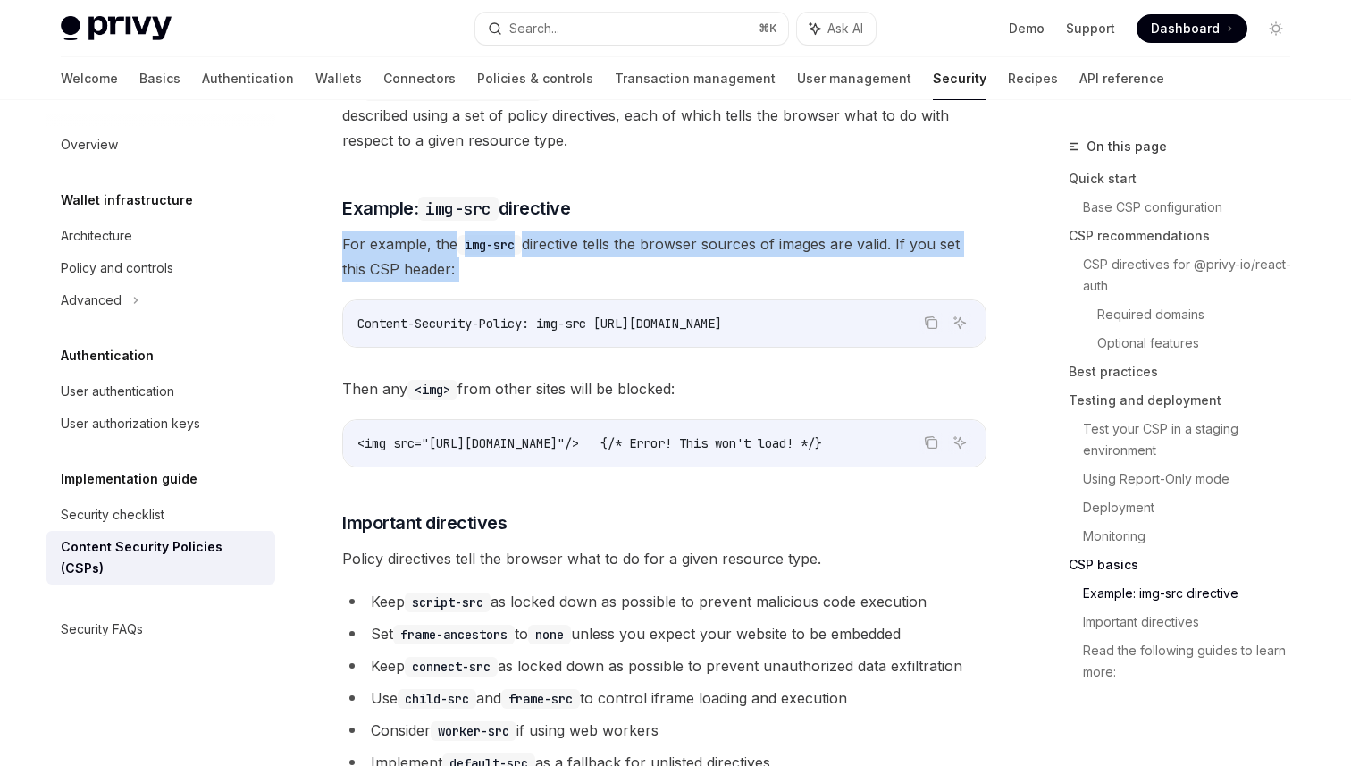
click at [895, 546] on span "Policy directives tell the browser what to do for a given resource type." at bounding box center [664, 558] width 644 height 25
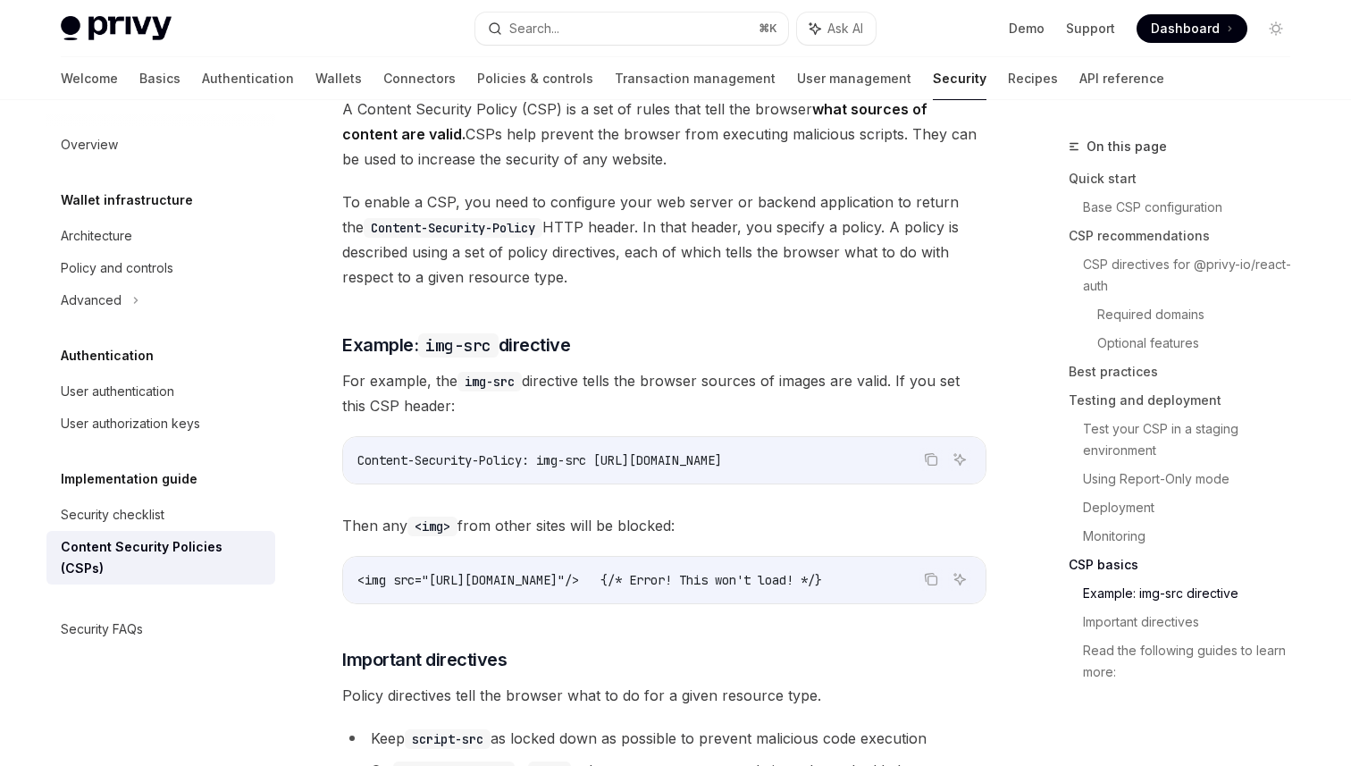
scroll to position [4220, 0]
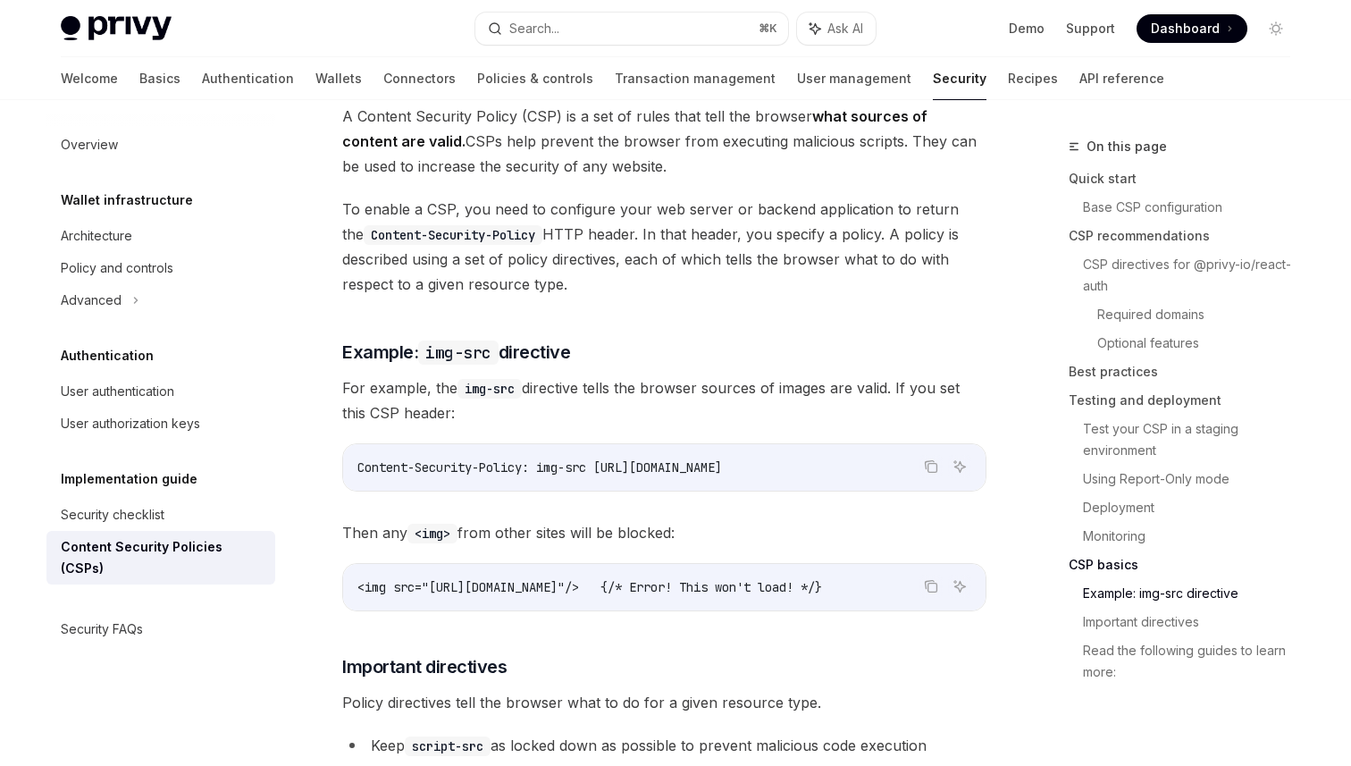
click at [801, 375] on span "For example, the img-src directive tells the browser sources of images are vali…" at bounding box center [664, 400] width 644 height 50
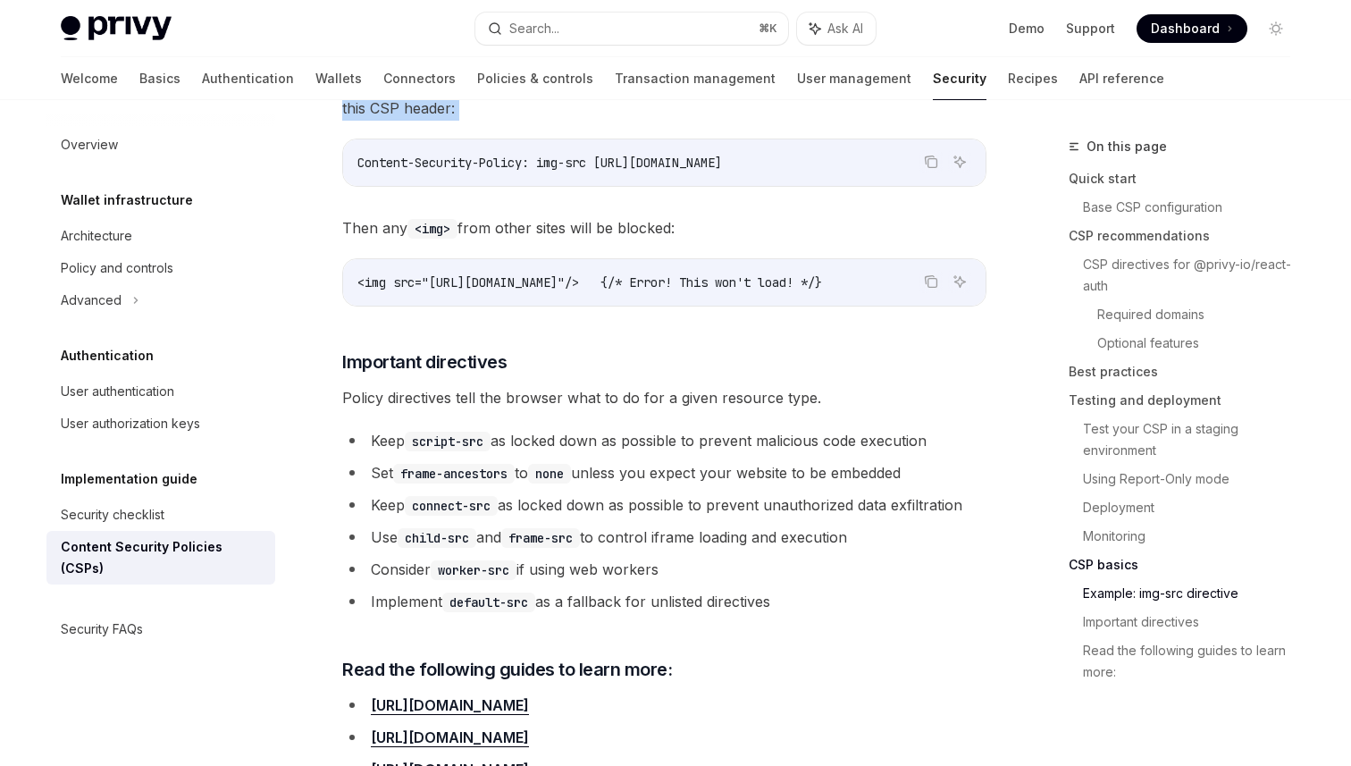
scroll to position [4618, 0]
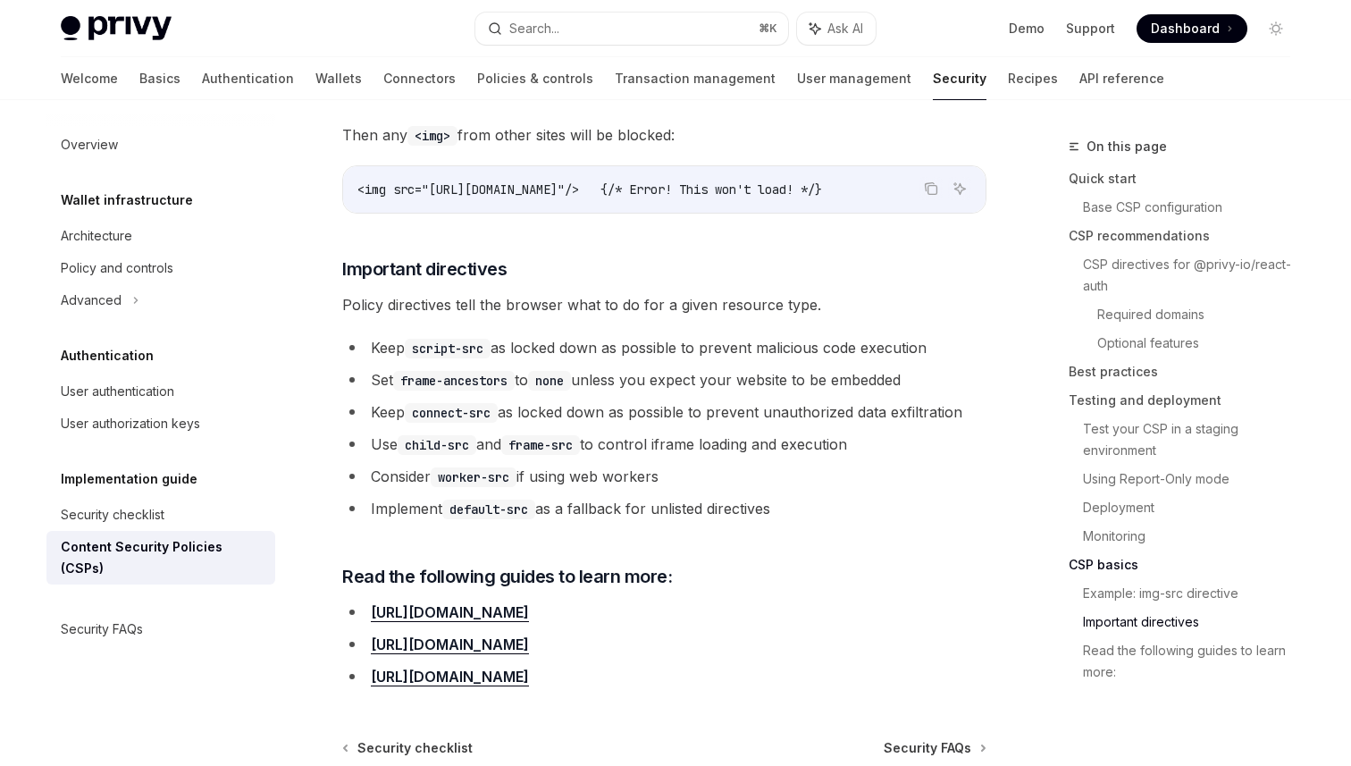
click at [697, 367] on li "Set frame-ancestors to none unless you expect your website to be embedded" at bounding box center [664, 379] width 644 height 25
click at [629, 335] on li "Keep script-src as locked down as possible to prevent malicious code execution" at bounding box center [664, 347] width 644 height 25
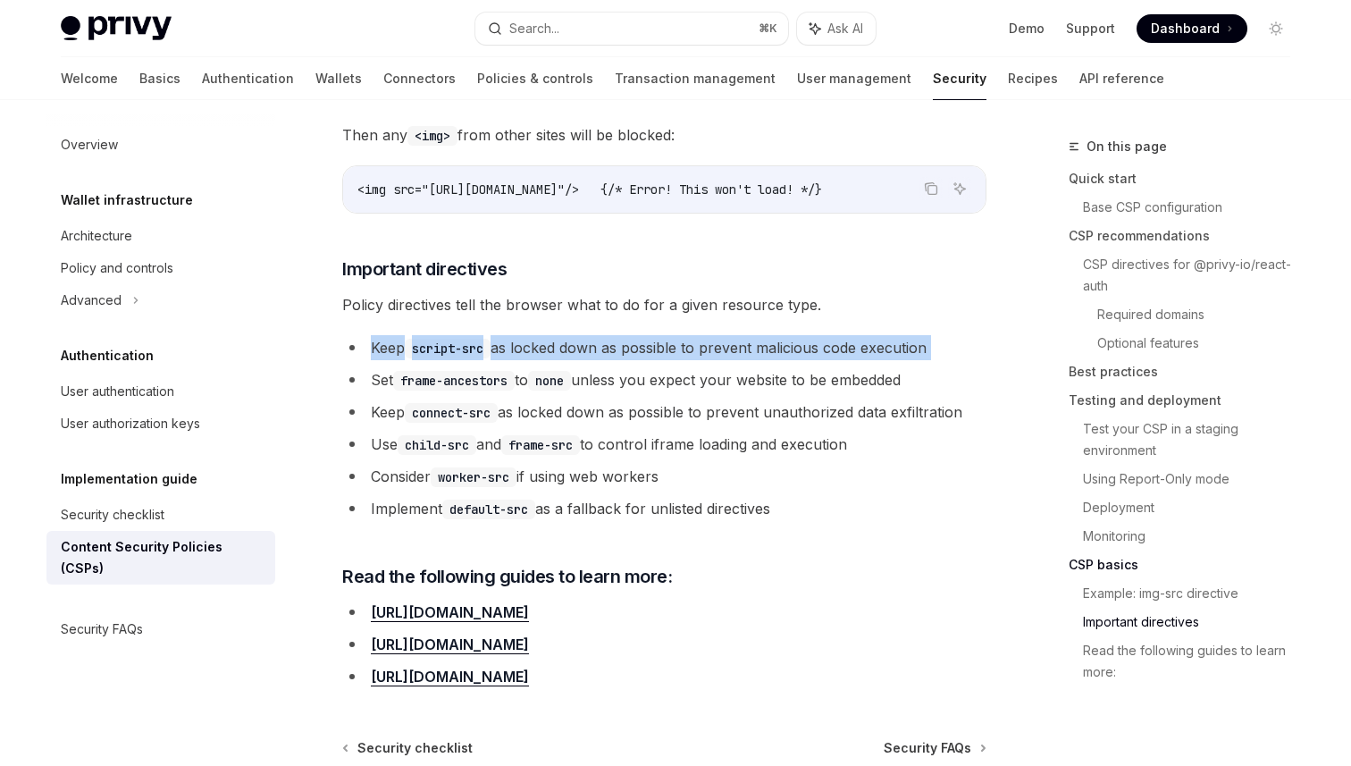
click at [761, 367] on li "Set frame-ancestors to none unless you expect your website to be embedded" at bounding box center [664, 379] width 644 height 25
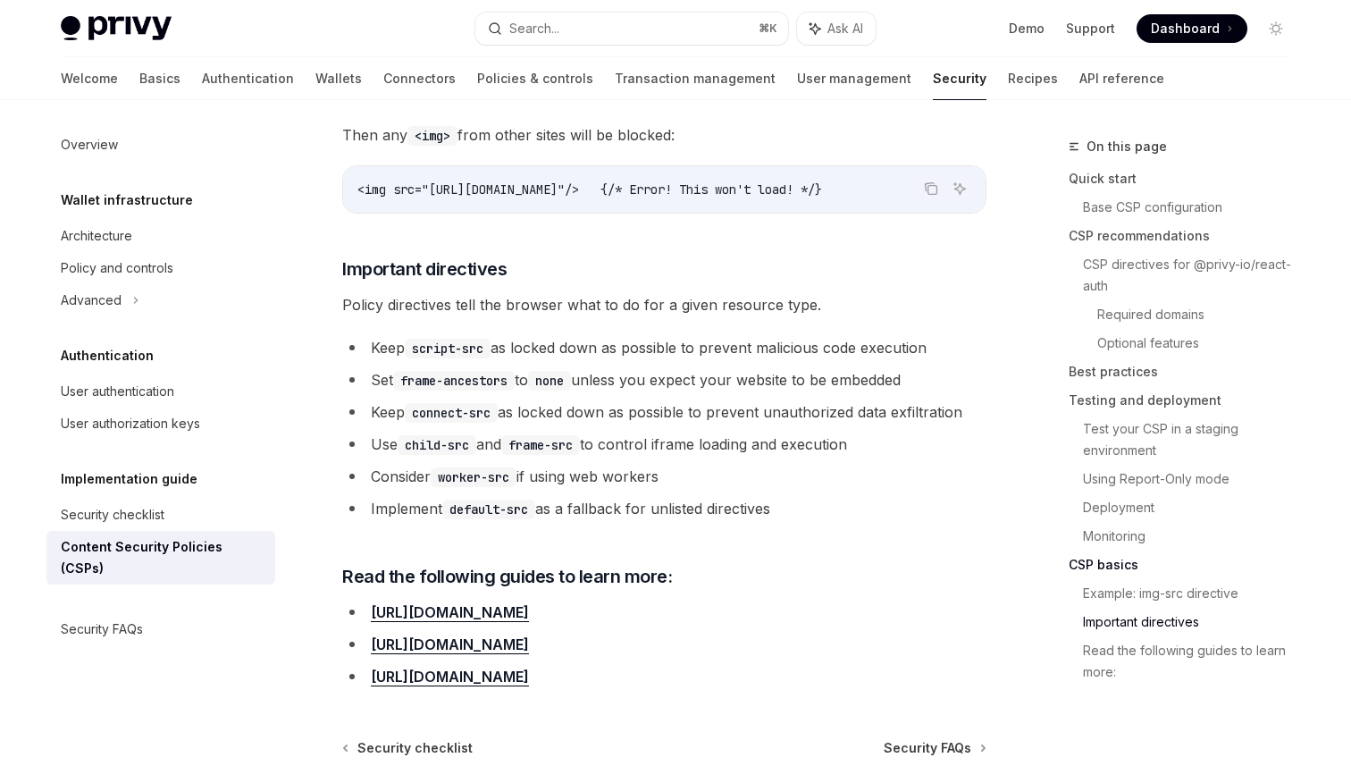
click at [761, 367] on li "Set frame-ancestors to none unless you expect your website to be embedded" at bounding box center [664, 379] width 644 height 25
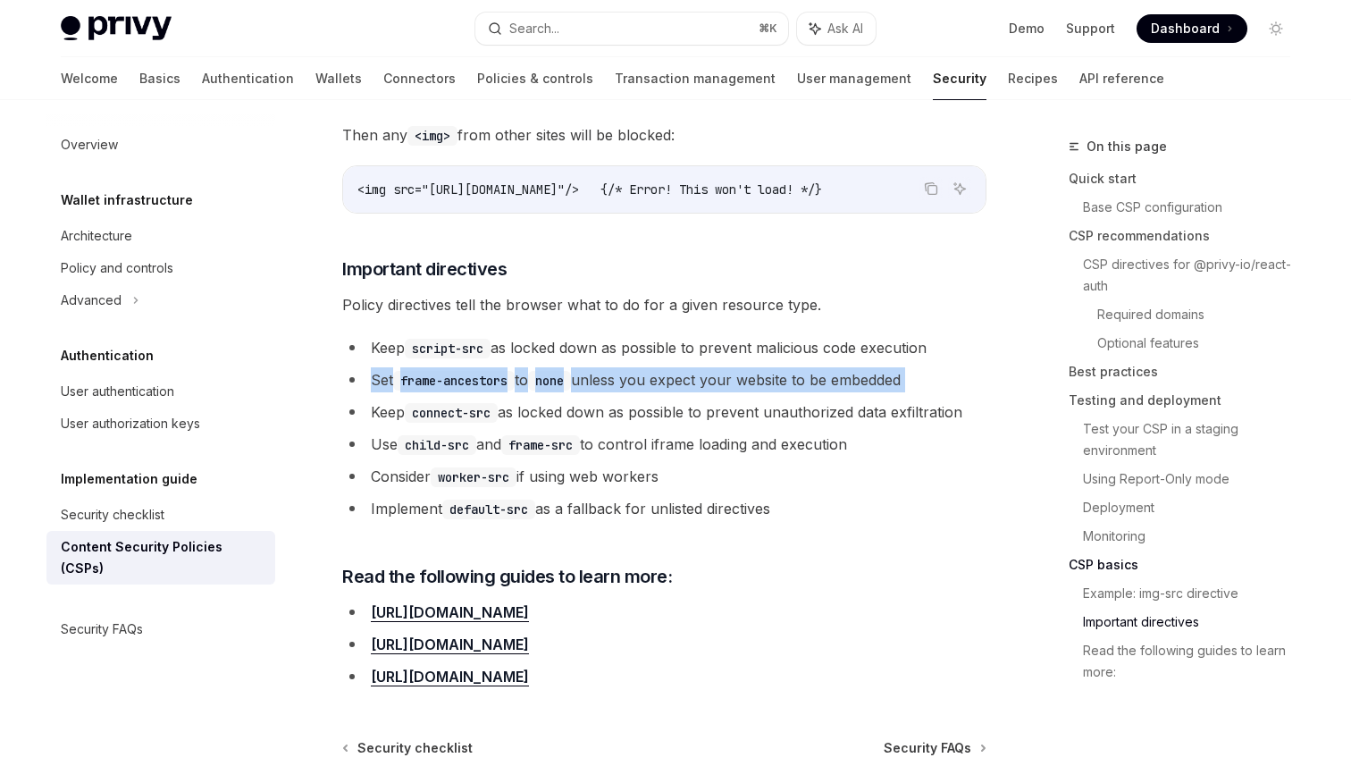
click at [761, 367] on li "Set frame-ancestors to none unless you expect your website to be embedded" at bounding box center [664, 379] width 644 height 25
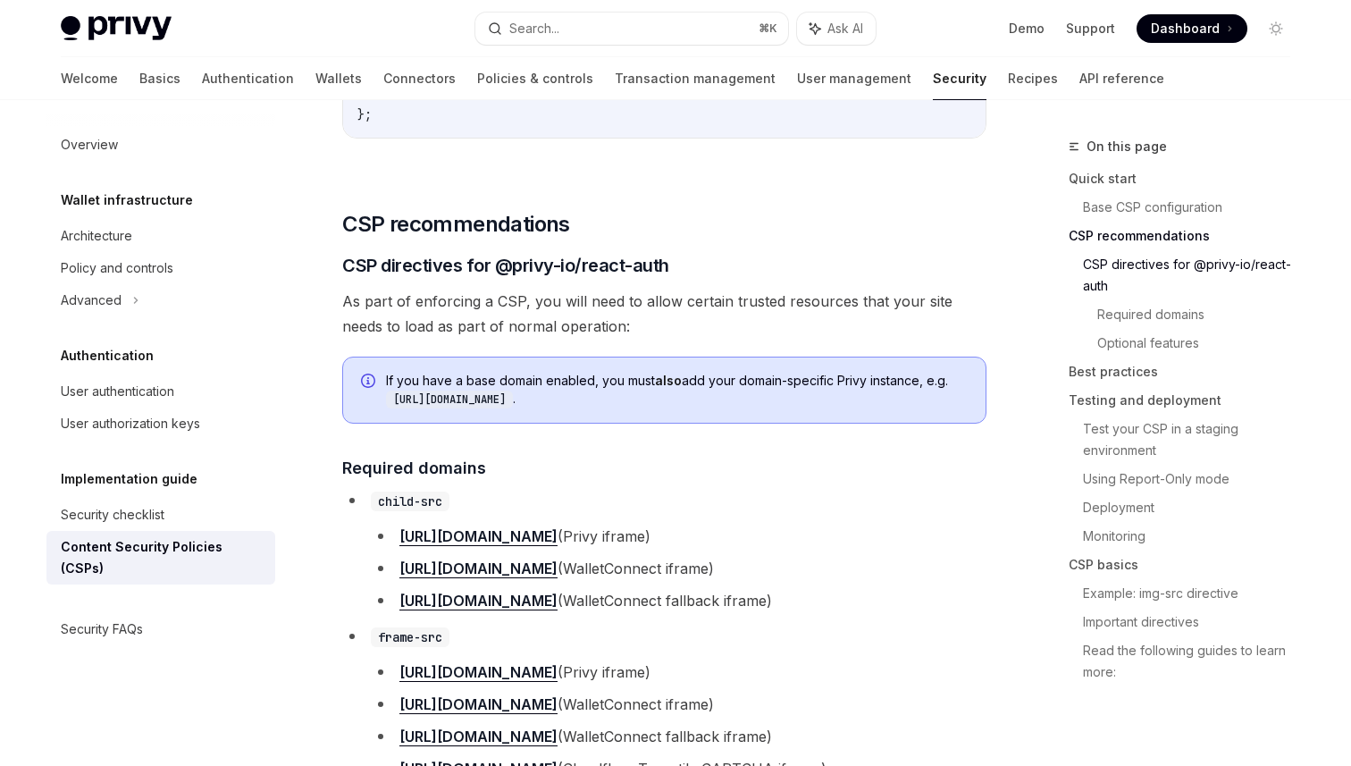
scroll to position [1248, 0]
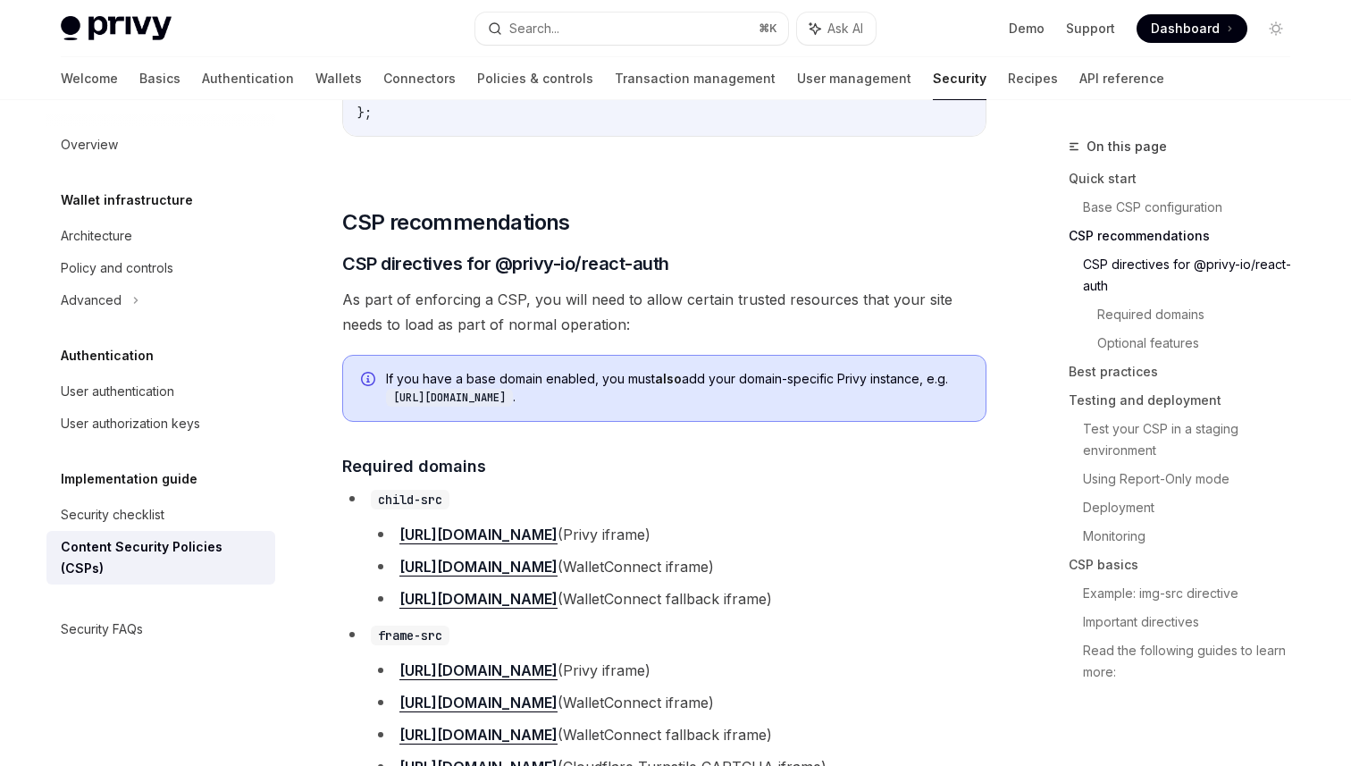
click at [682, 415] on div "If you have a base domain enabled, you must also add your domain-specific Privy…" at bounding box center [664, 388] width 644 height 67
click at [522, 310] on span "As part of enforcing a CSP, you will need to allow certain trusted resources th…" at bounding box center [664, 312] width 644 height 50
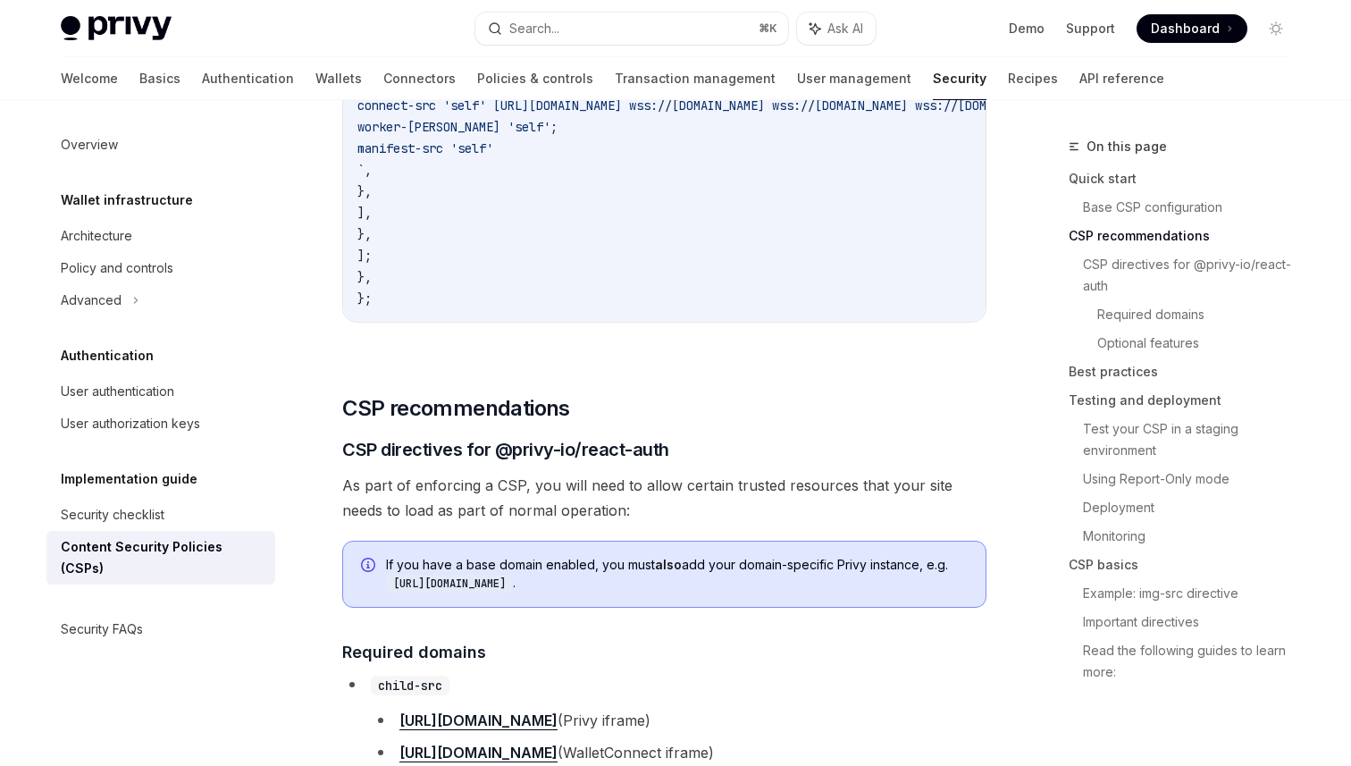
scroll to position [635, 0]
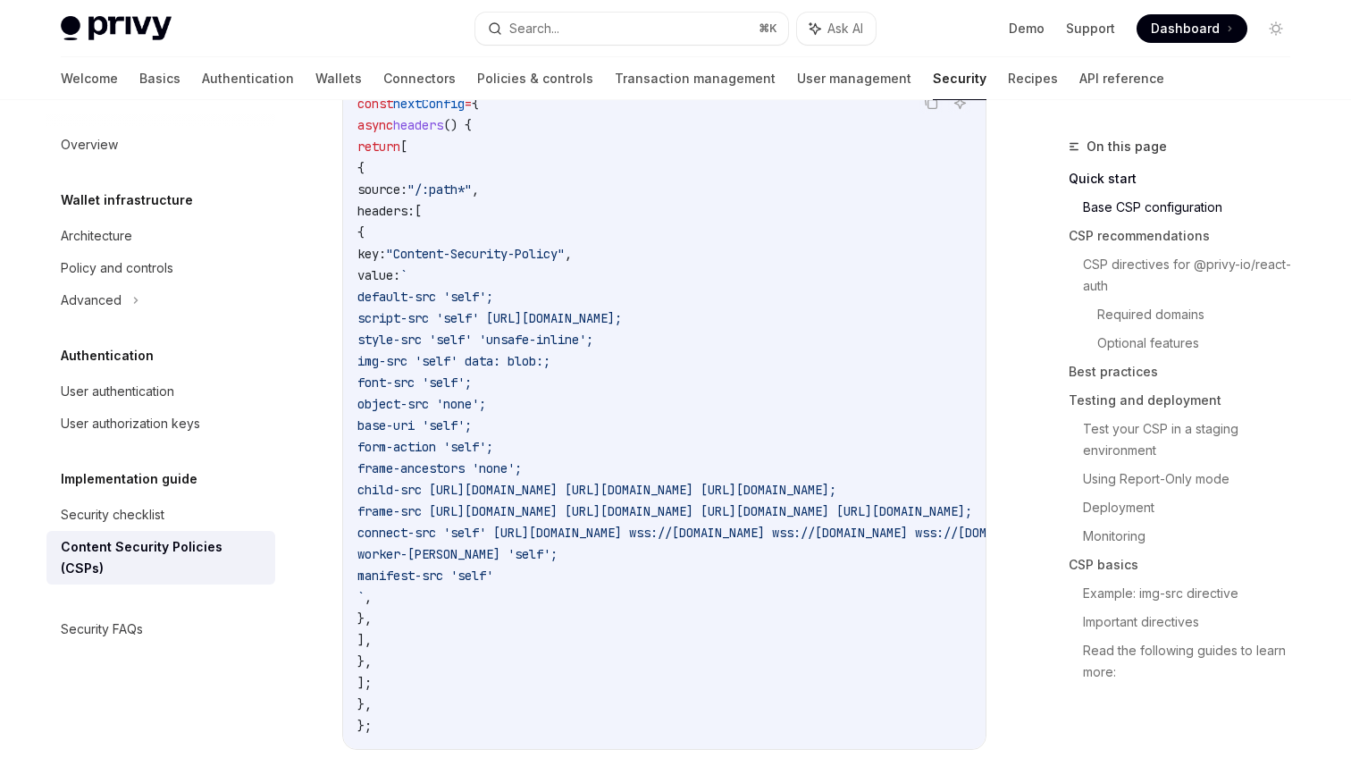
drag, startPoint x: 630, startPoint y: 571, endPoint x: 340, endPoint y: 290, distance: 403.8
copy code "default-src 'self'; script-src 'self' [URL][DOMAIN_NAME]; style-src 'self' 'uns…"
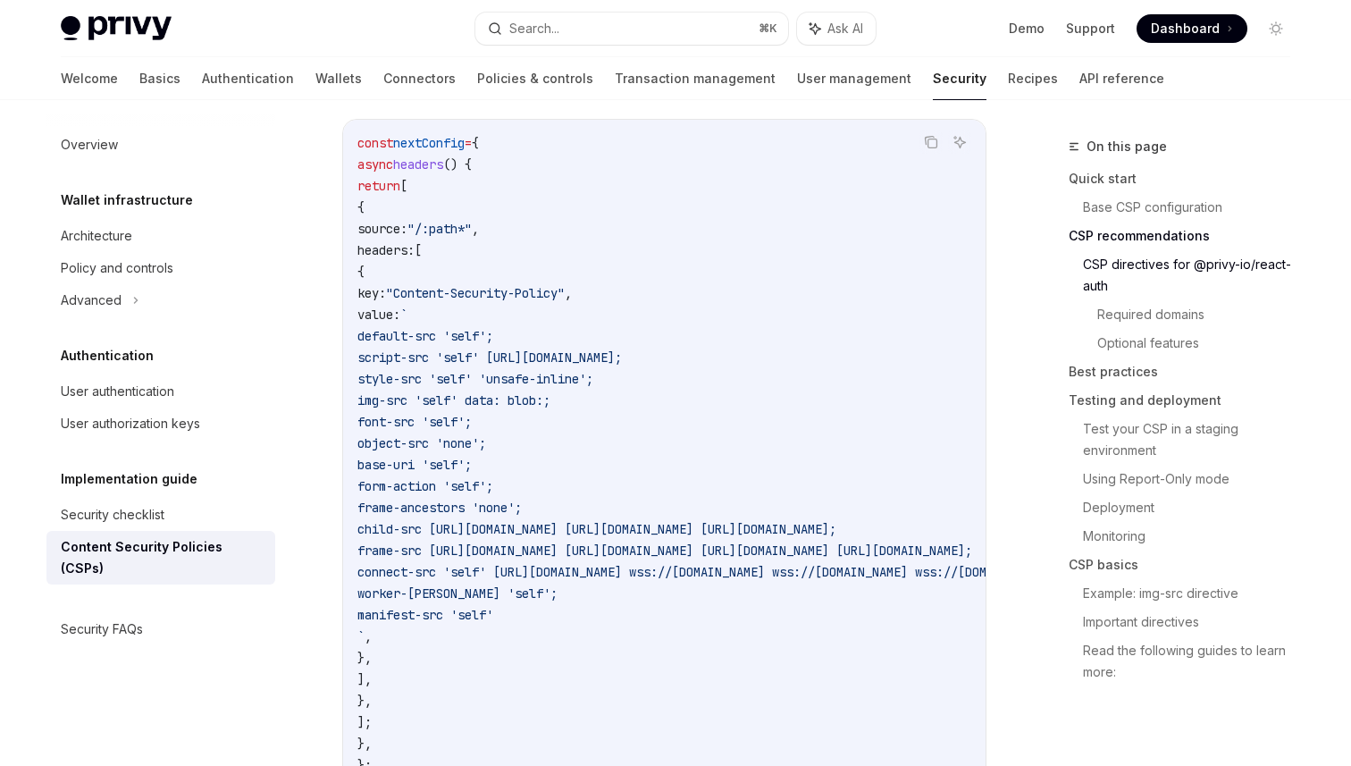
scroll to position [572, 0]
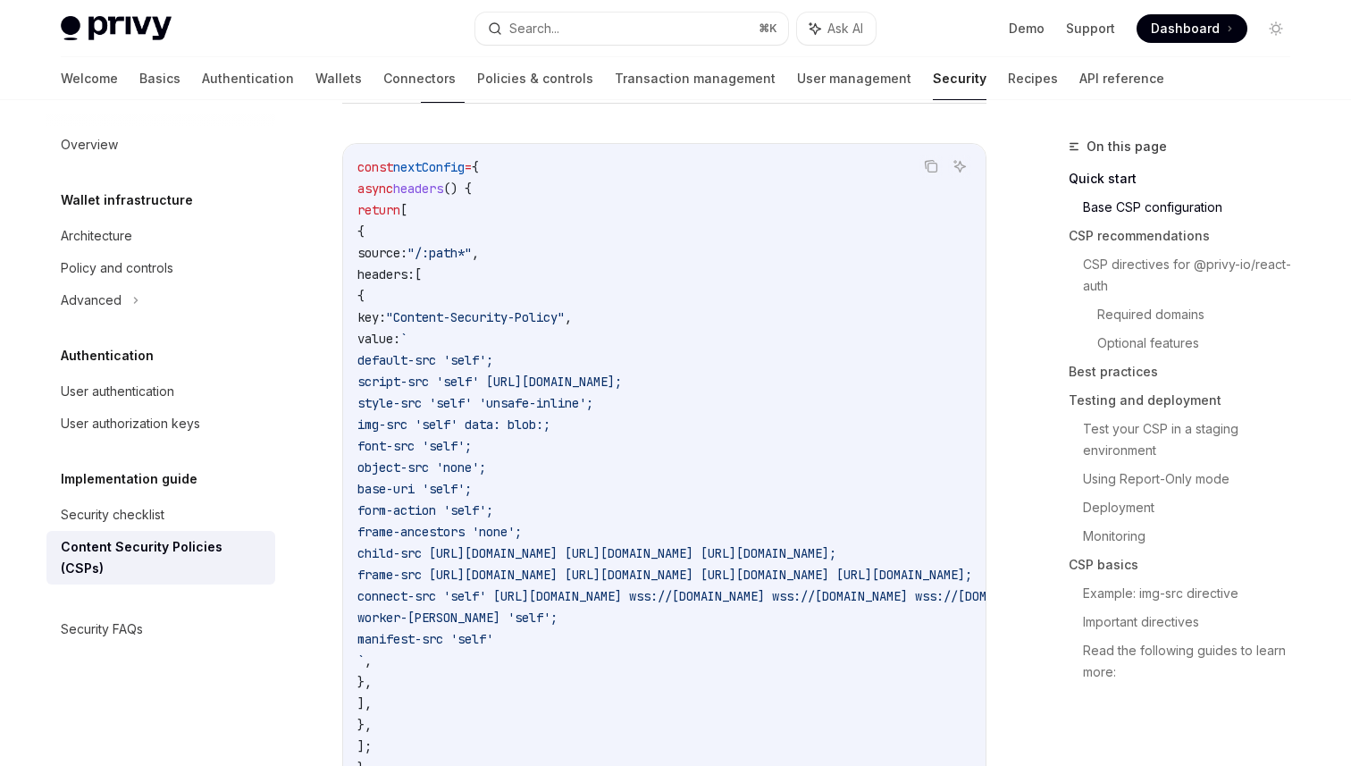
click at [687, 368] on code "const nextConfig = { async headers () { return [ { source: "/:path*" , headers:…" at bounding box center [882, 477] width 1051 height 643
click at [776, 217] on code "const nextConfig = { async headers () { return [ { source: "/:path*" , headers:…" at bounding box center [882, 477] width 1051 height 643
drag, startPoint x: 625, startPoint y: 637, endPoint x: 385, endPoint y: 362, distance: 364.8
click at [386, 362] on code "const nextConfig = { async headers () { return [ { source: "/:path*" , headers:…" at bounding box center [882, 477] width 1051 height 643
copy code "default-src 'self'; script-src 'self' [URL][DOMAIN_NAME]; style-src 'self' 'uns…"
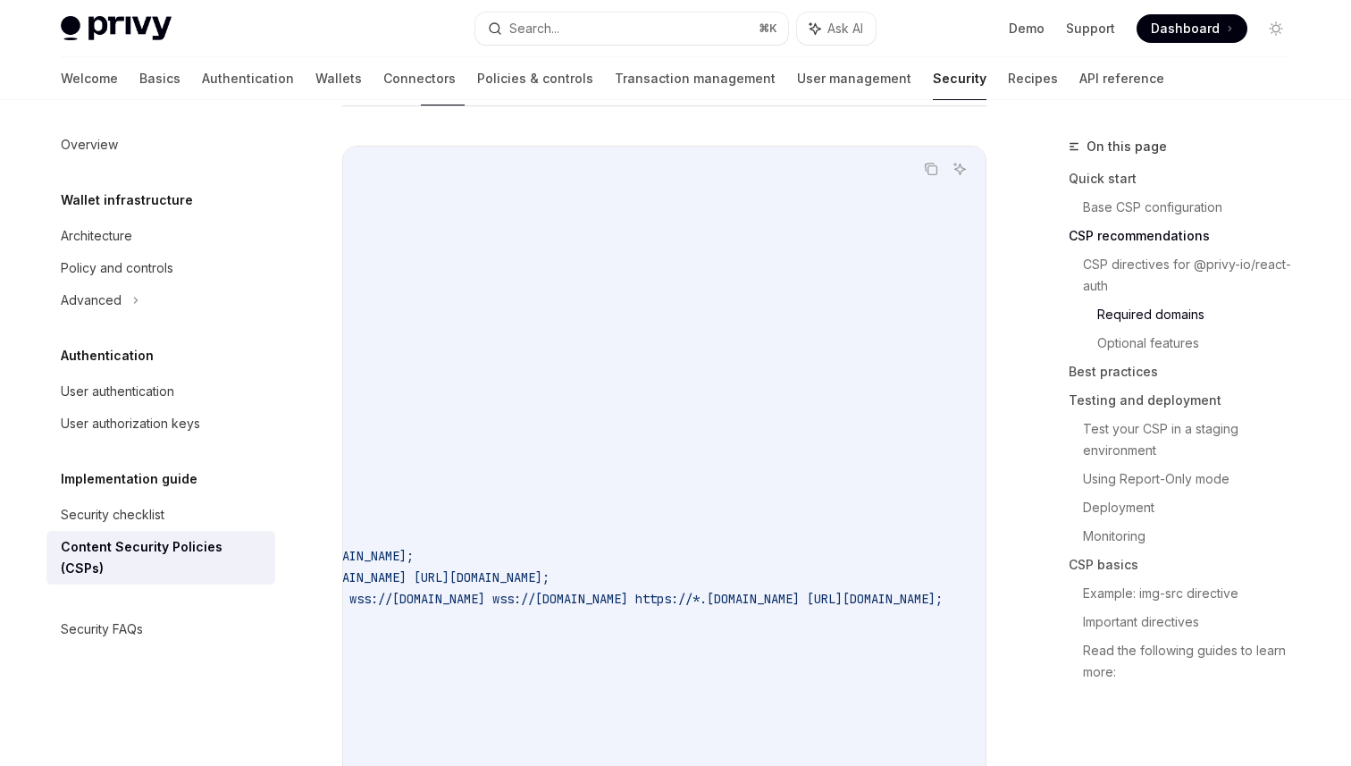
scroll to position [1638, 0]
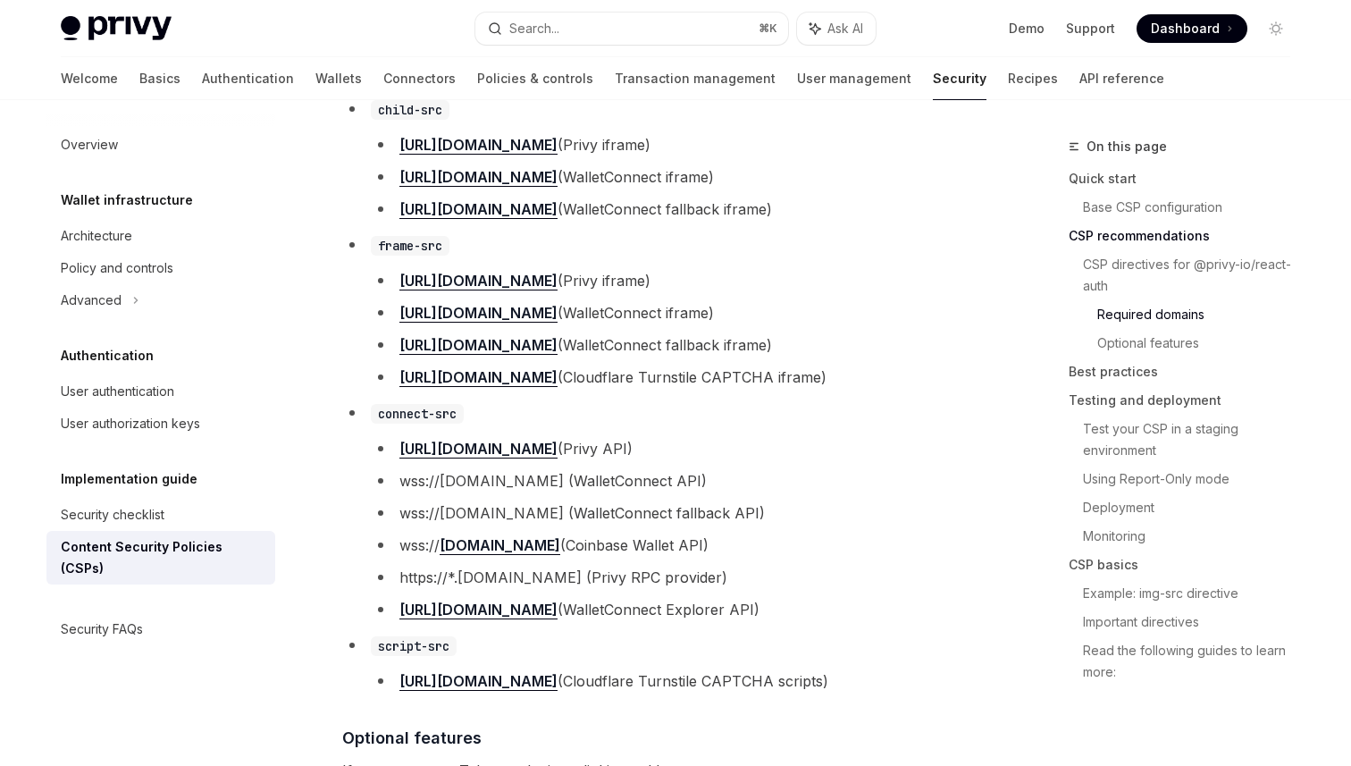
click at [902, 389] on li "https://challenges.cloudflare.com (Cloudflare Turnstile CAPTCHA iframe)" at bounding box center [679, 377] width 616 height 25
click at [941, 381] on li "https://challenges.cloudflare.com (Cloudflare Turnstile CAPTCHA iframe)" at bounding box center [679, 377] width 616 height 25
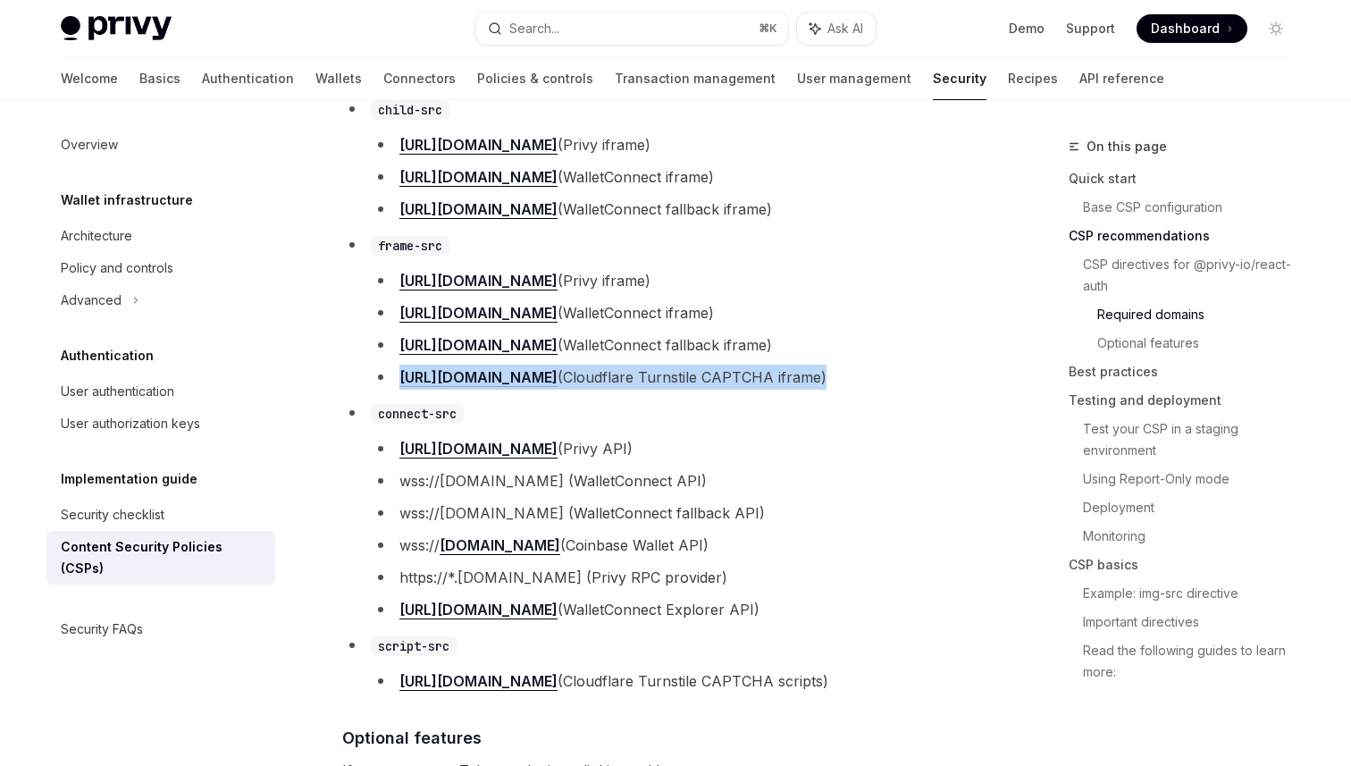
click at [941, 381] on li "https://challenges.cloudflare.com (Cloudflare Turnstile CAPTCHA iframe)" at bounding box center [679, 377] width 616 height 25
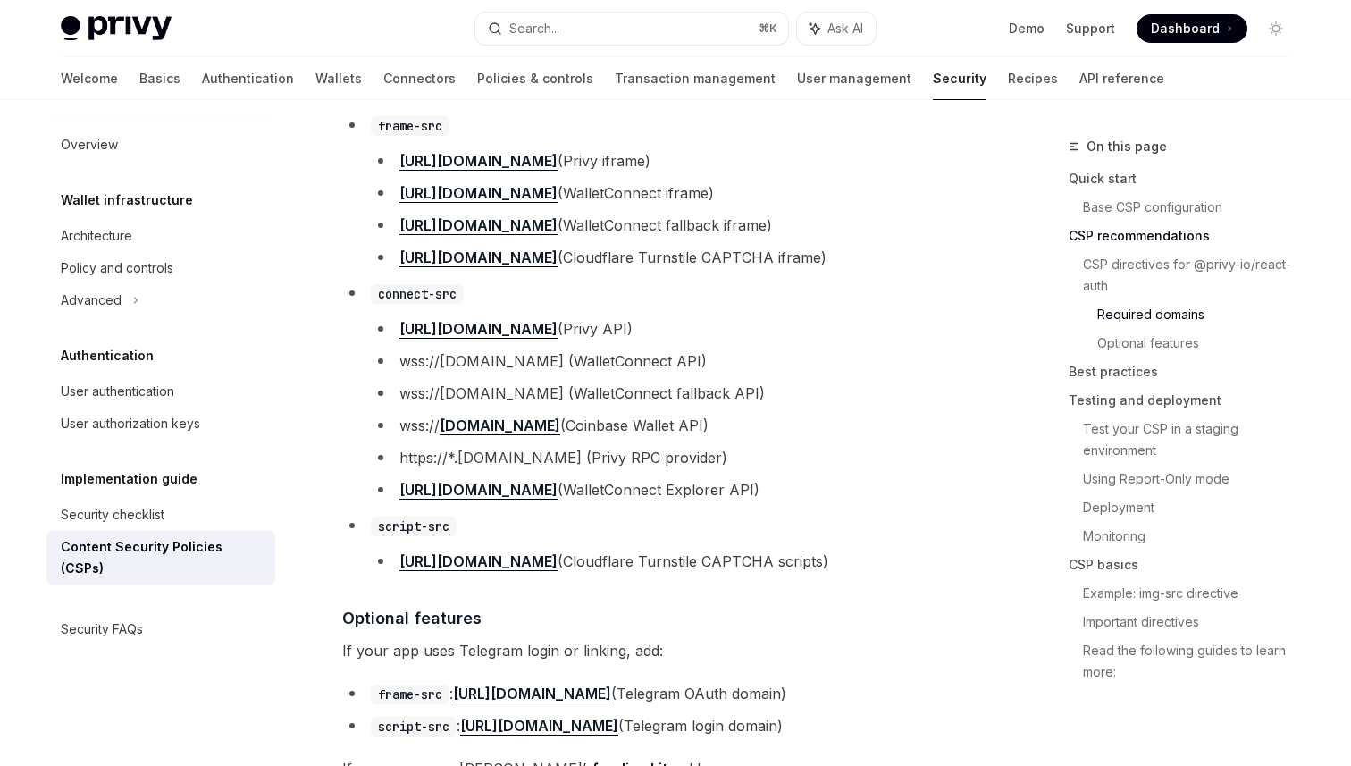
scroll to position [1843, 0]
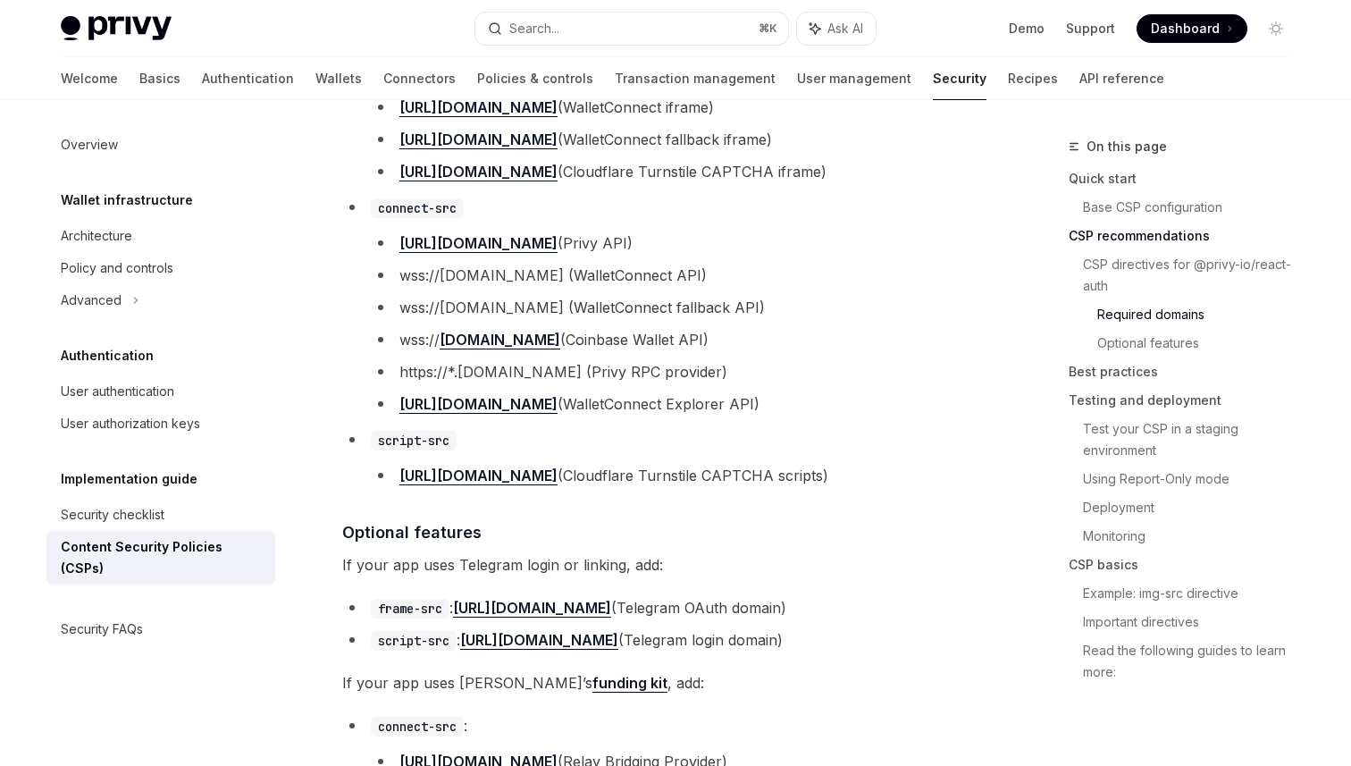
click at [885, 473] on li "https://challenges.cloudflare.com (Cloudflare Turnstile CAPTCHA scripts)" at bounding box center [679, 475] width 616 height 25
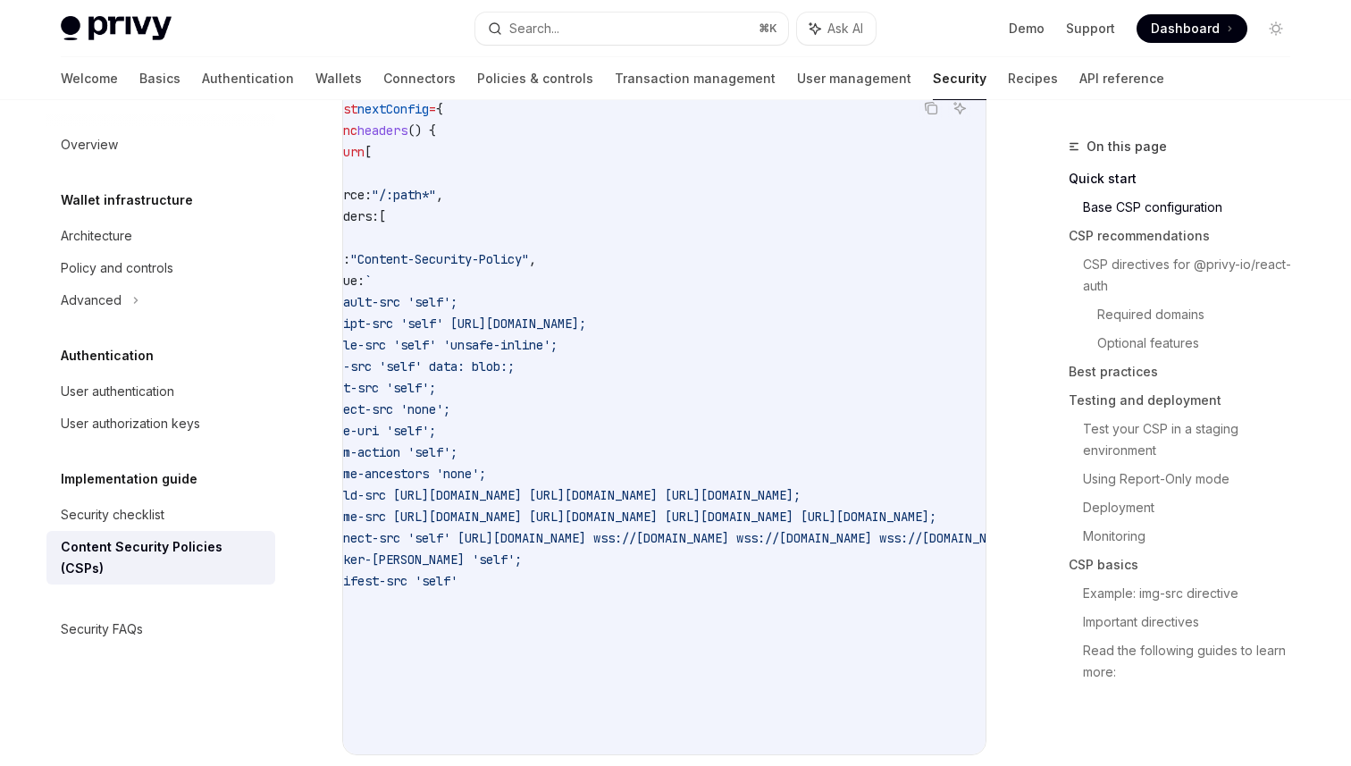
scroll to position [0, 0]
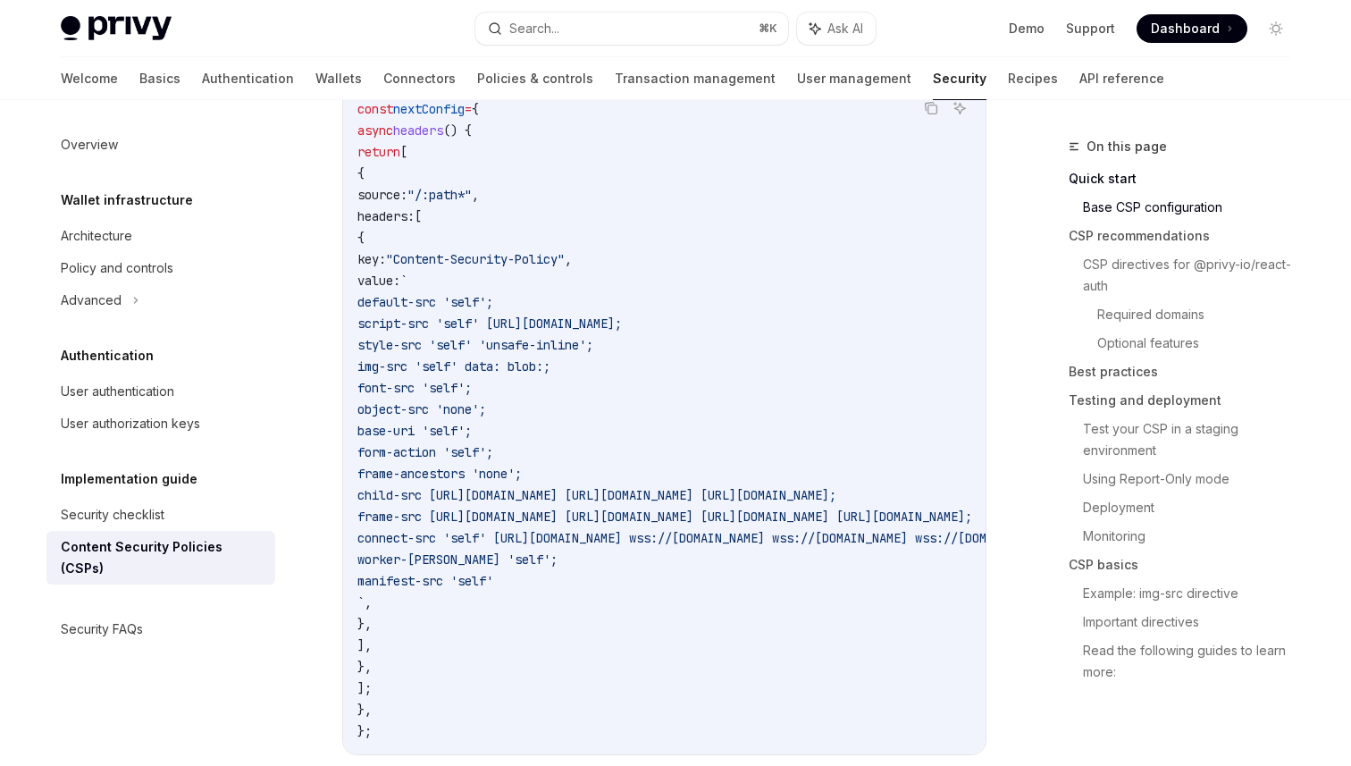
click at [752, 308] on code "const nextConfig = { async headers () { return [ { source: "/:path*" , headers:…" at bounding box center [882, 419] width 1051 height 643
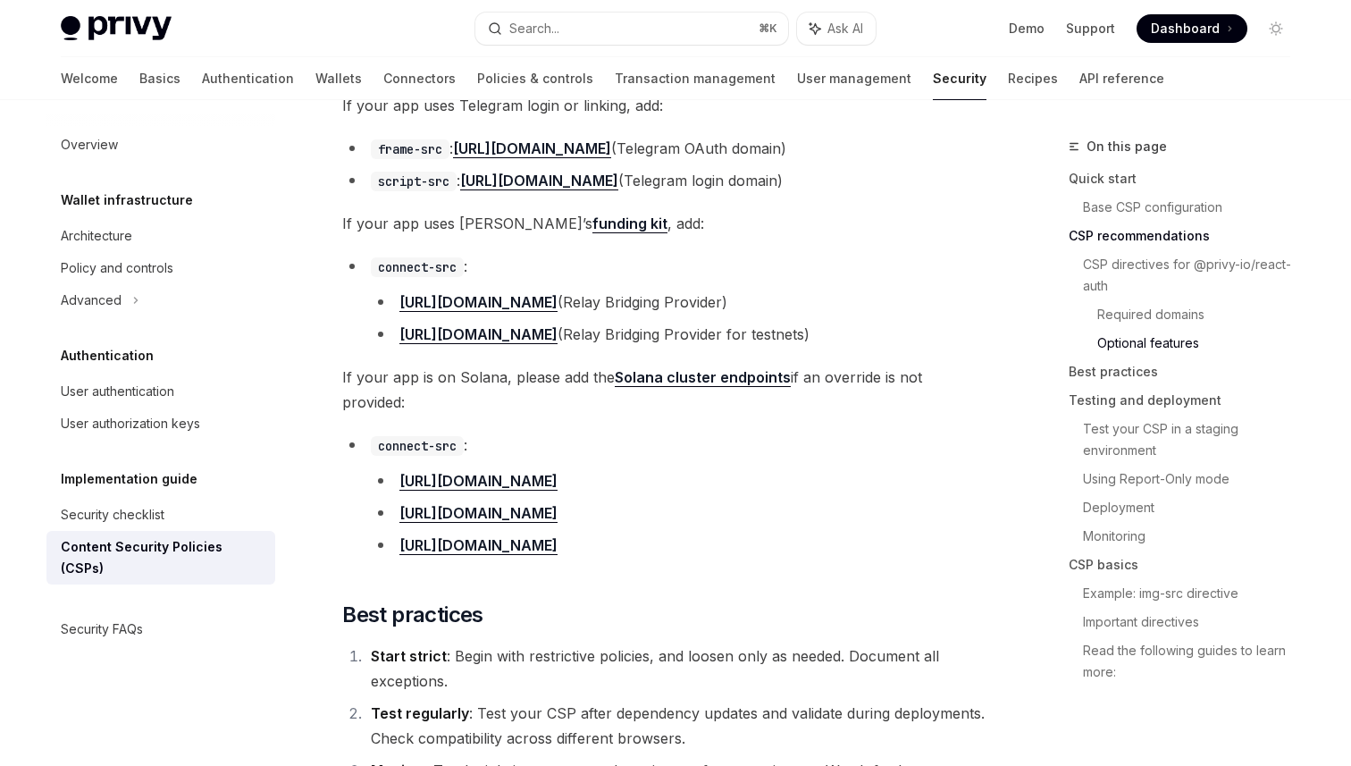
click at [706, 468] on li "[URL][DOMAIN_NAME]" at bounding box center [679, 480] width 616 height 25
drag, startPoint x: 687, startPoint y: 526, endPoint x: 394, endPoint y: 451, distance: 302.5
click at [394, 468] on ul "https://api.mainnet-beta.solana.com https://api.devnet.solana.com https://api.t…" at bounding box center [679, 512] width 616 height 89
click at [401, 436] on code "connect-src" at bounding box center [417, 446] width 93 height 20
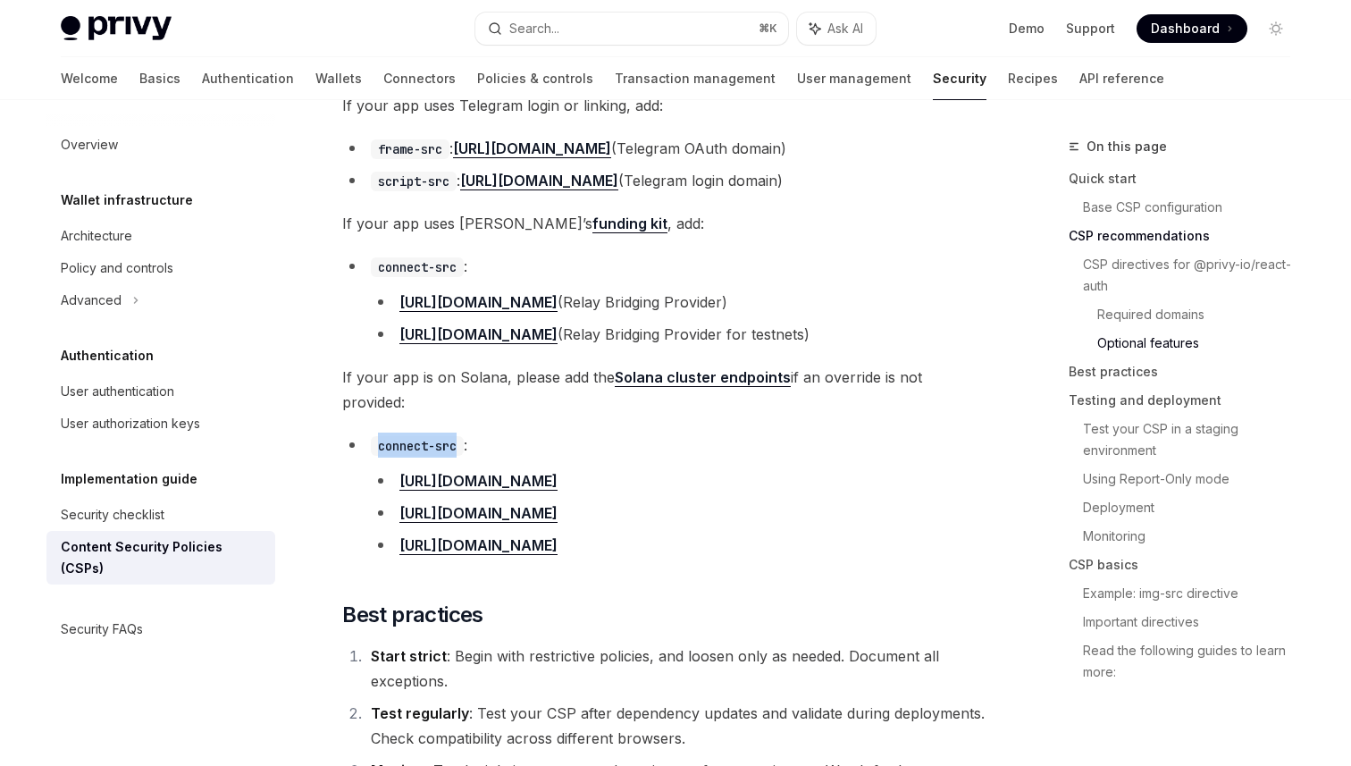
click at [454, 436] on code "connect-src" at bounding box center [417, 446] width 93 height 20
click at [972, 432] on li "connect-src : https://api.mainnet-beta.solana.com https://api.devnet.solana.com…" at bounding box center [664, 494] width 644 height 125
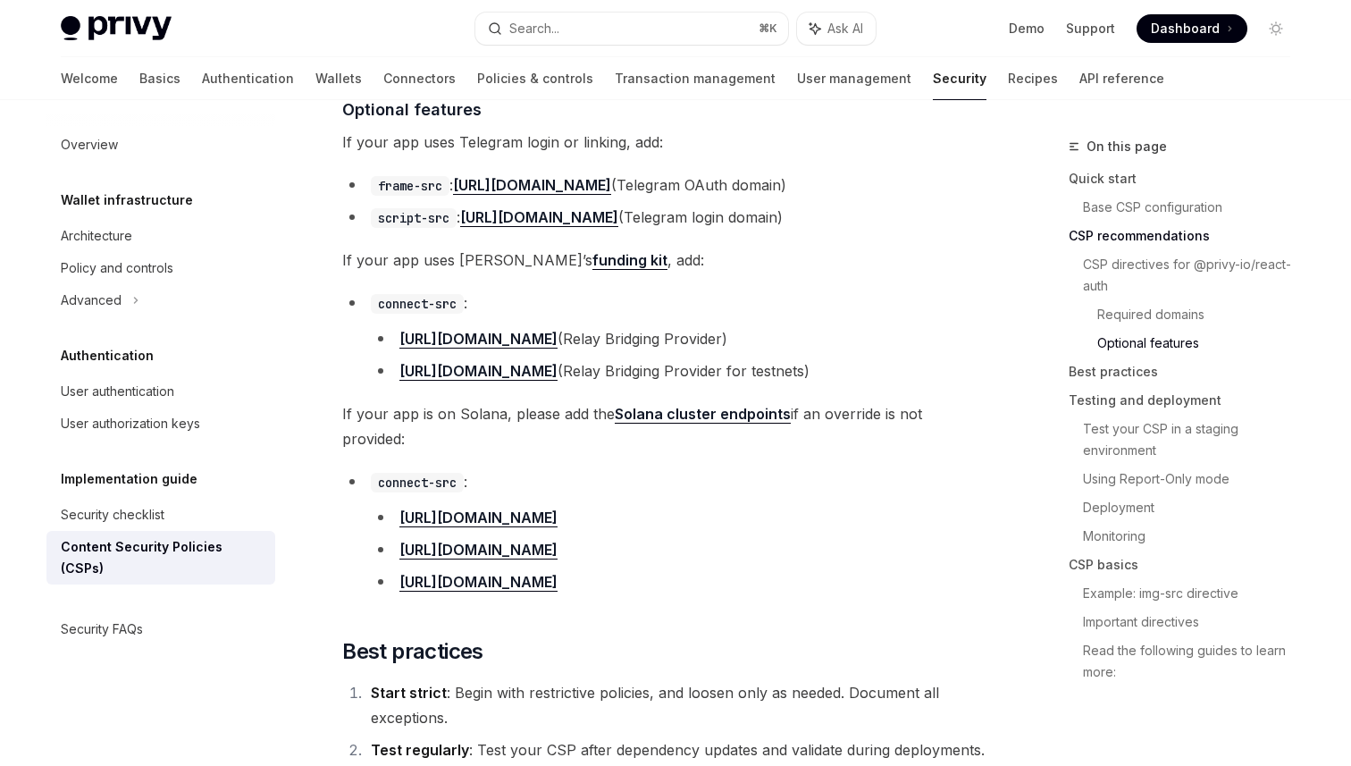
scroll to position [2259, 0]
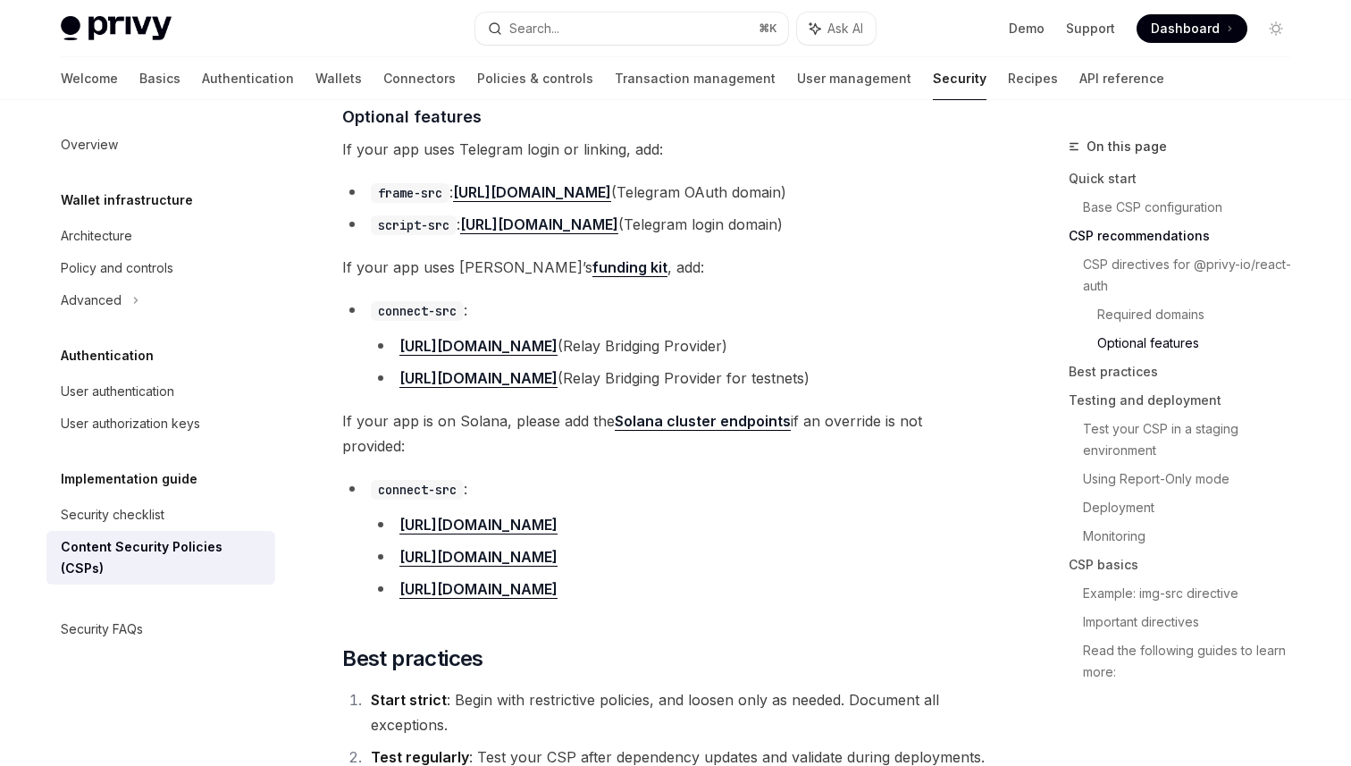
click at [950, 576] on li "[URL][DOMAIN_NAME]" at bounding box center [679, 588] width 616 height 25
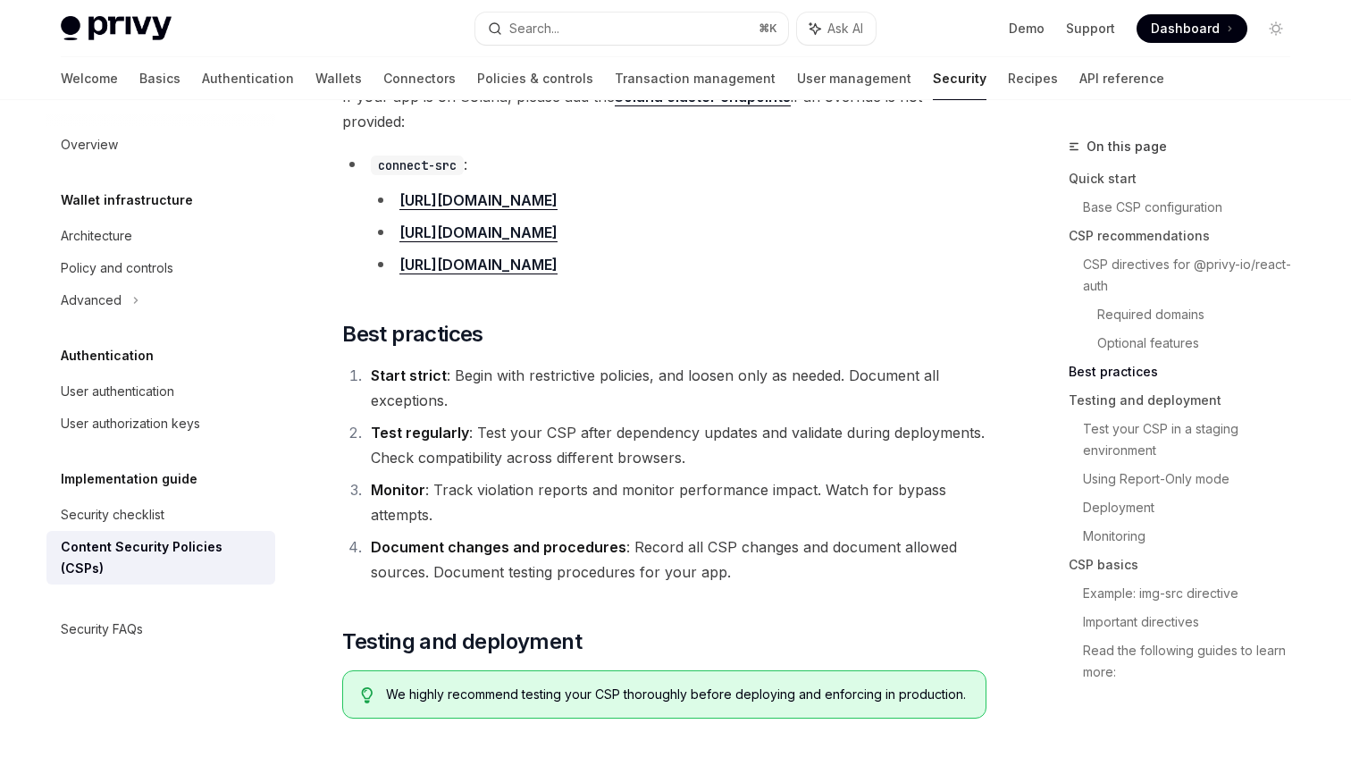
scroll to position [2606, 0]
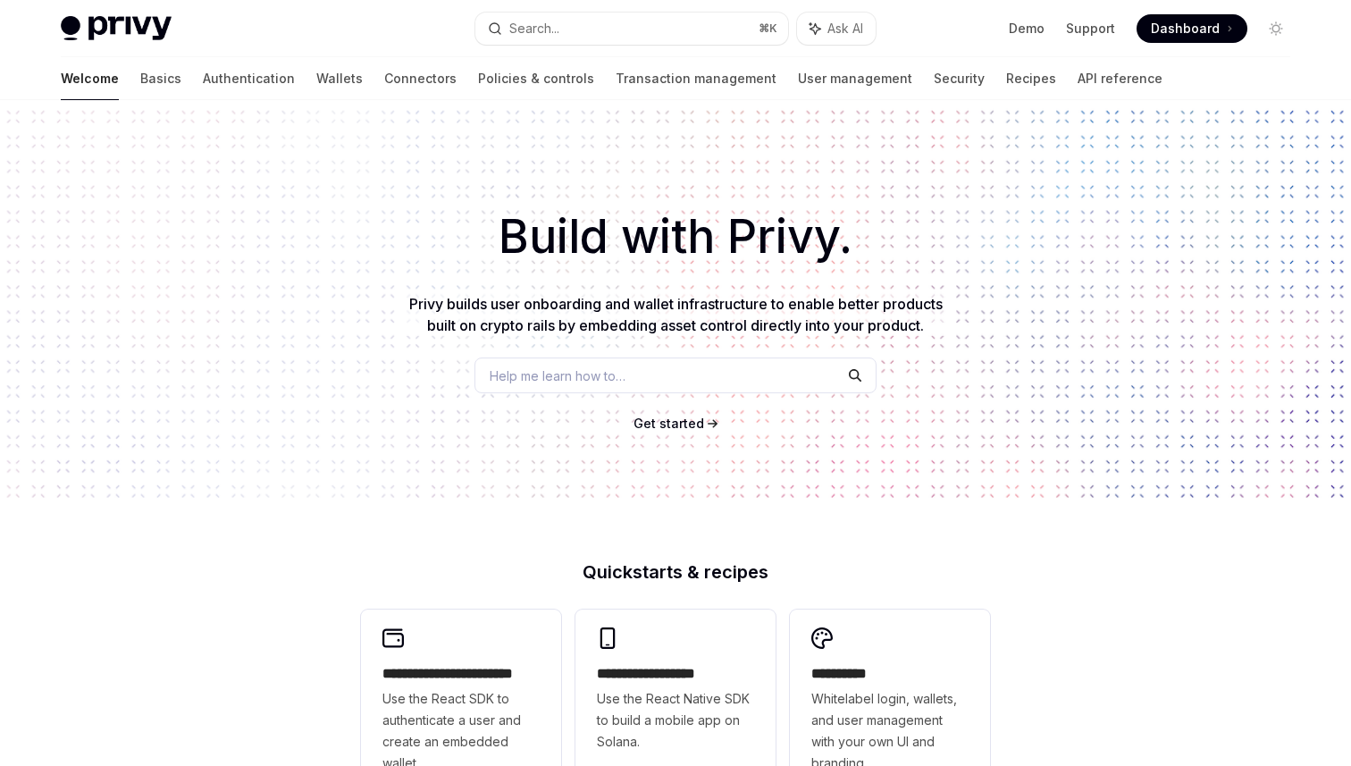
click at [536, 49] on div "Privy Docs home page Search... ⌘ K Ask AI Demo Support Dashboard Dashboard Sear…" at bounding box center [675, 28] width 1229 height 57
click at [536, 38] on div "Search..." at bounding box center [534, 28] width 50 height 21
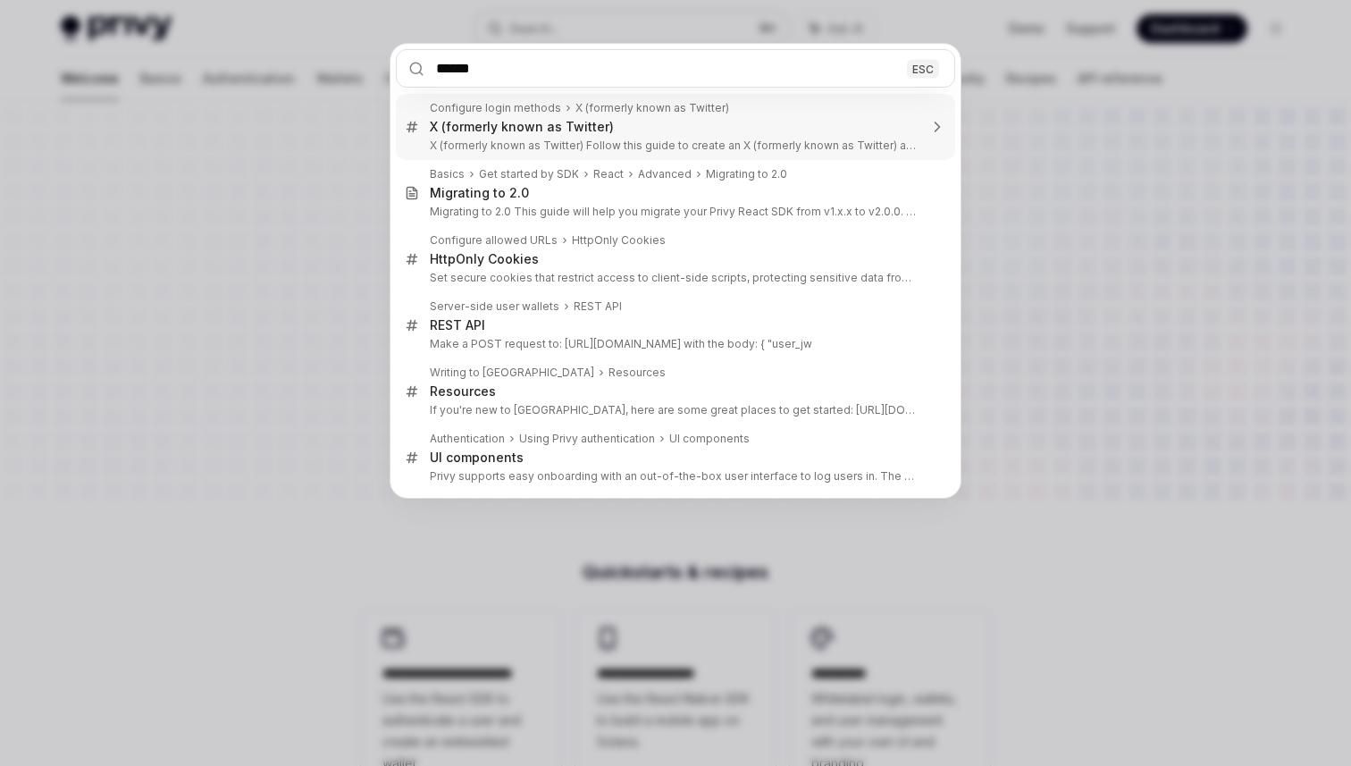
type input "*******"
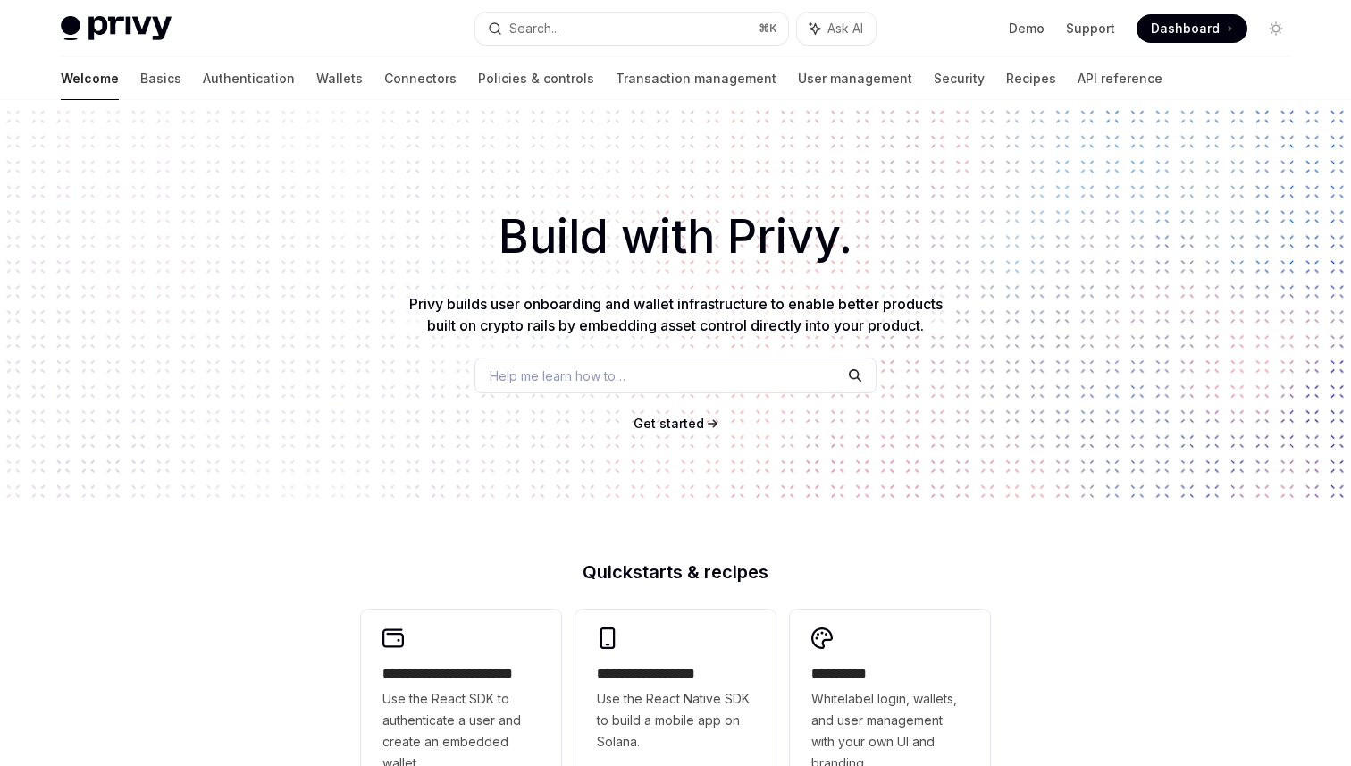
type textarea "*"
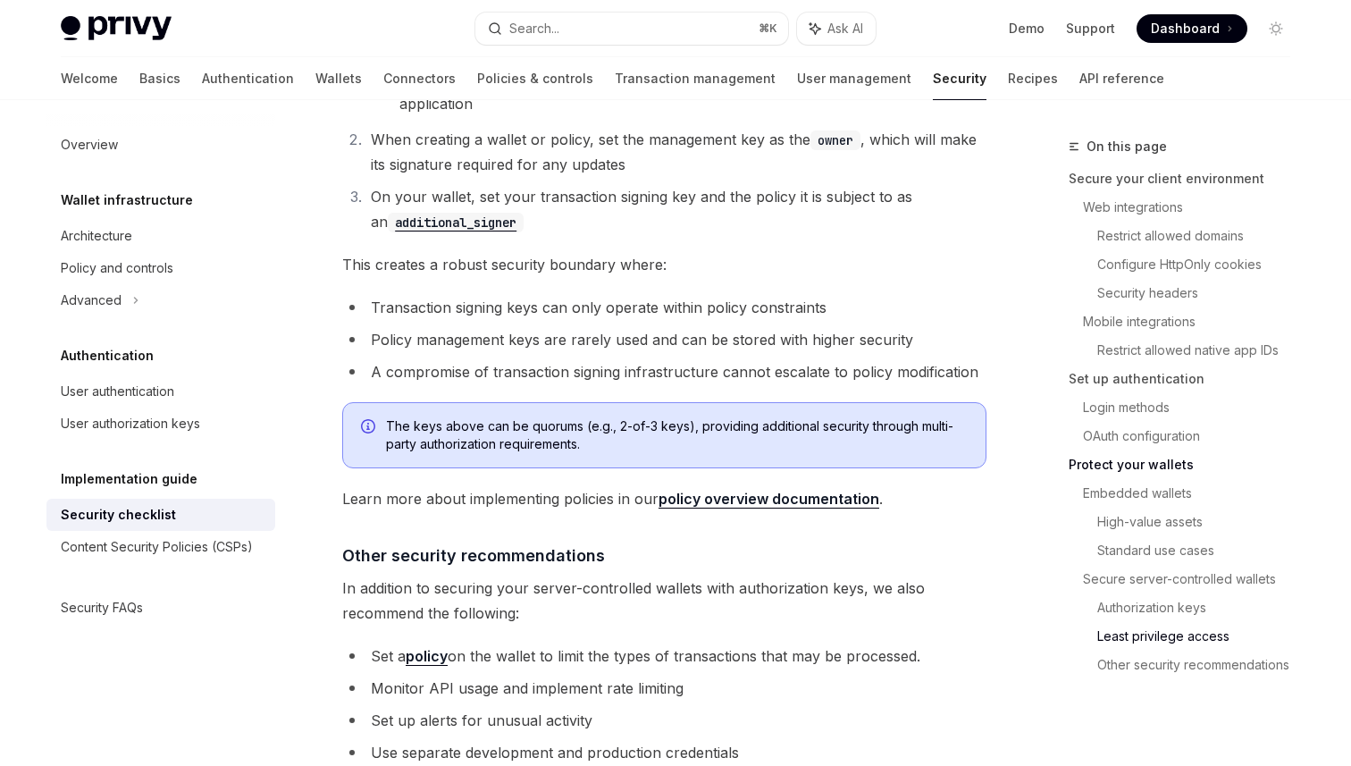
scroll to position [4090, 0]
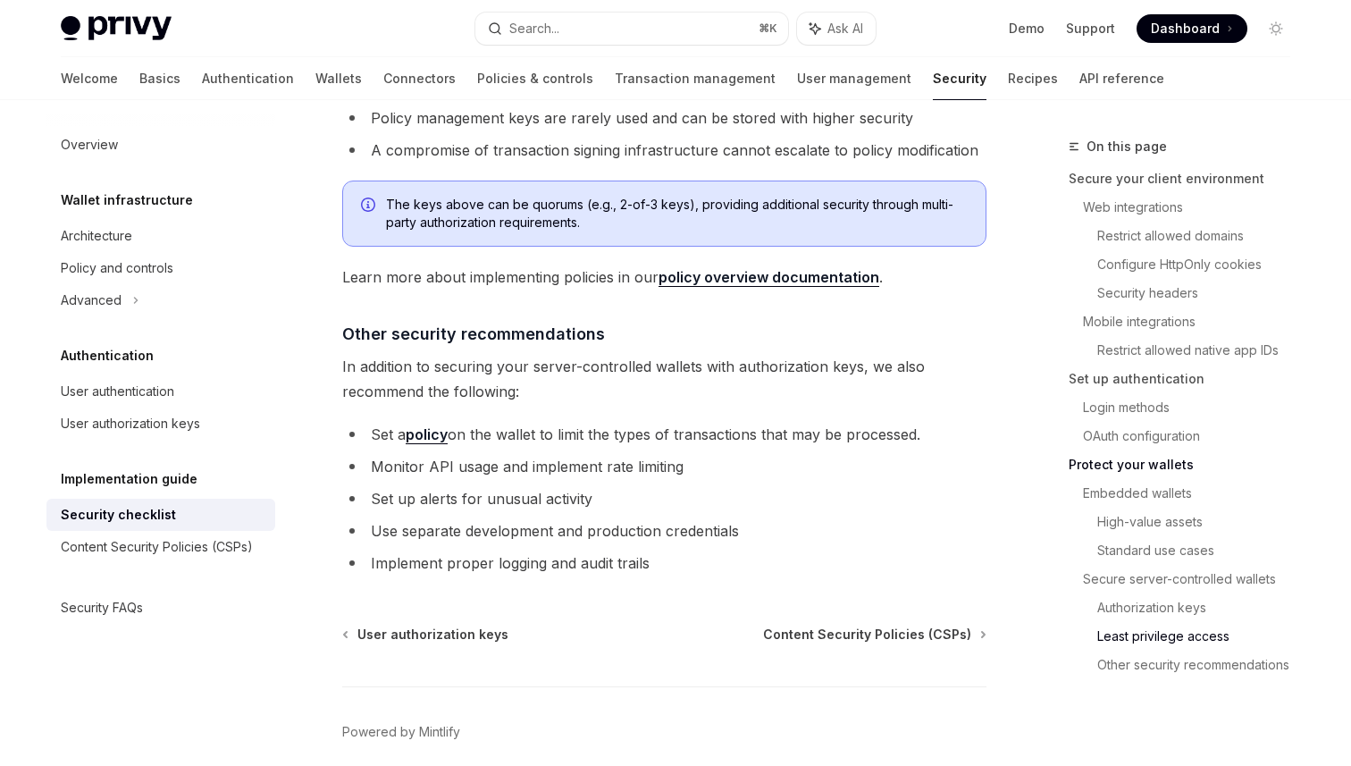
click at [676, 486] on li "Set up alerts for unusual activity" at bounding box center [664, 498] width 644 height 25
click at [192, 556] on div "Content Security Policies (CSPs)" at bounding box center [157, 546] width 192 height 21
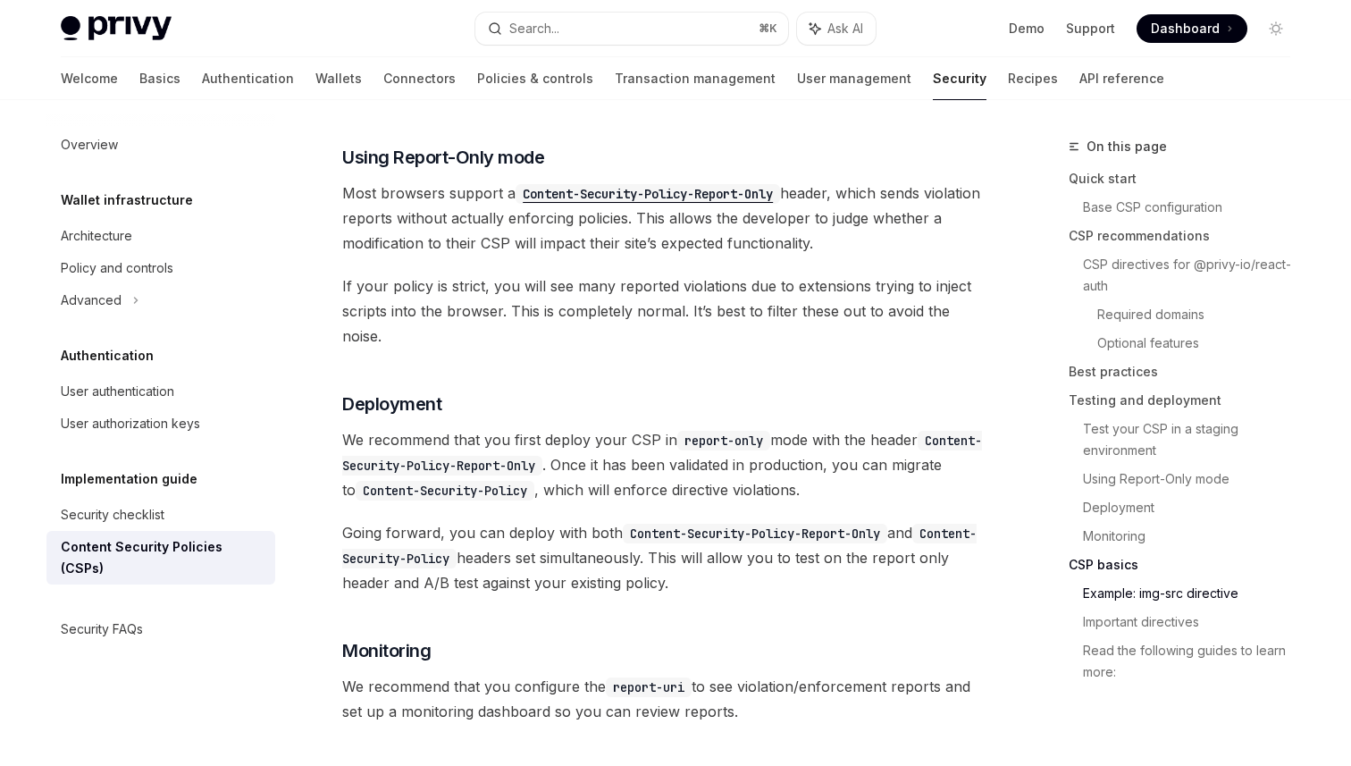
scroll to position [4447, 0]
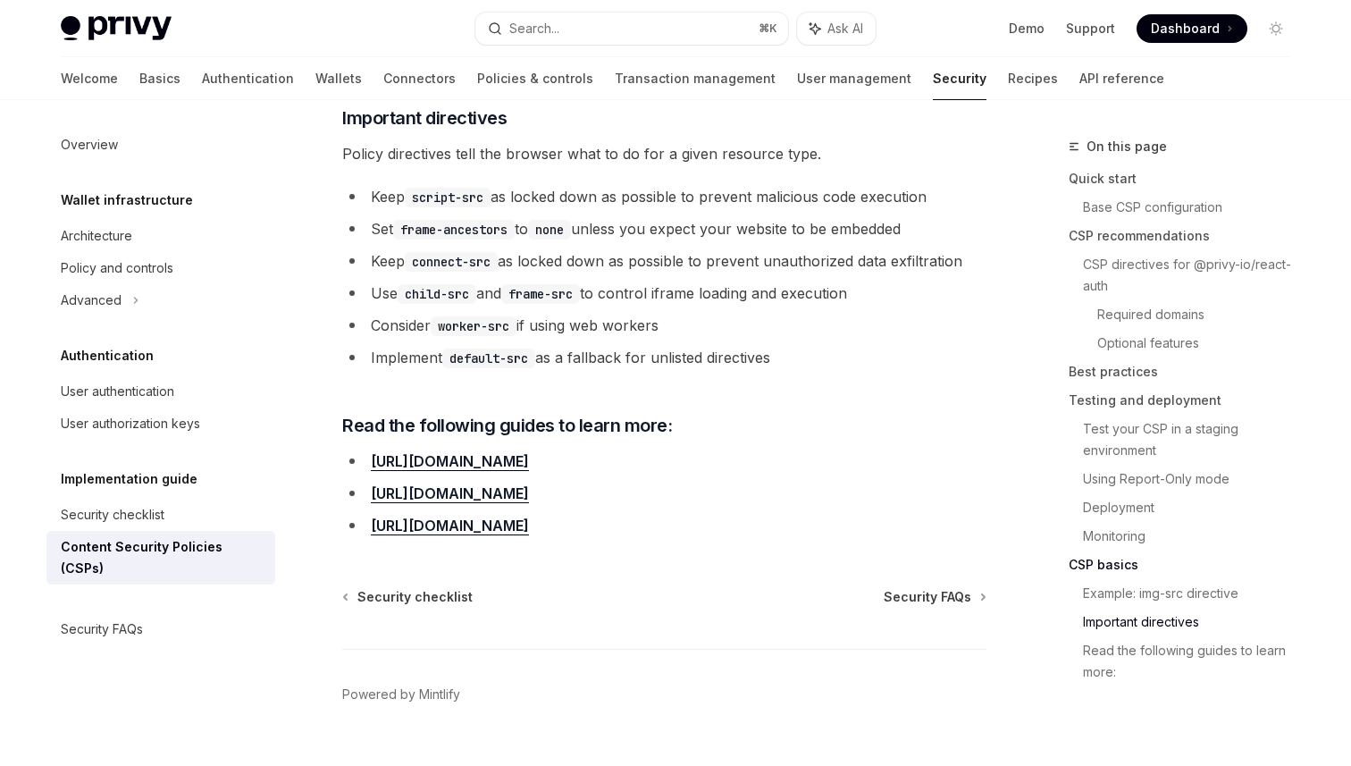
click at [844, 313] on li "Consider worker-src if using web workers" at bounding box center [664, 325] width 644 height 25
click at [590, 345] on li "Implement default-src as a fallback for unlisted directives" at bounding box center [664, 357] width 644 height 25
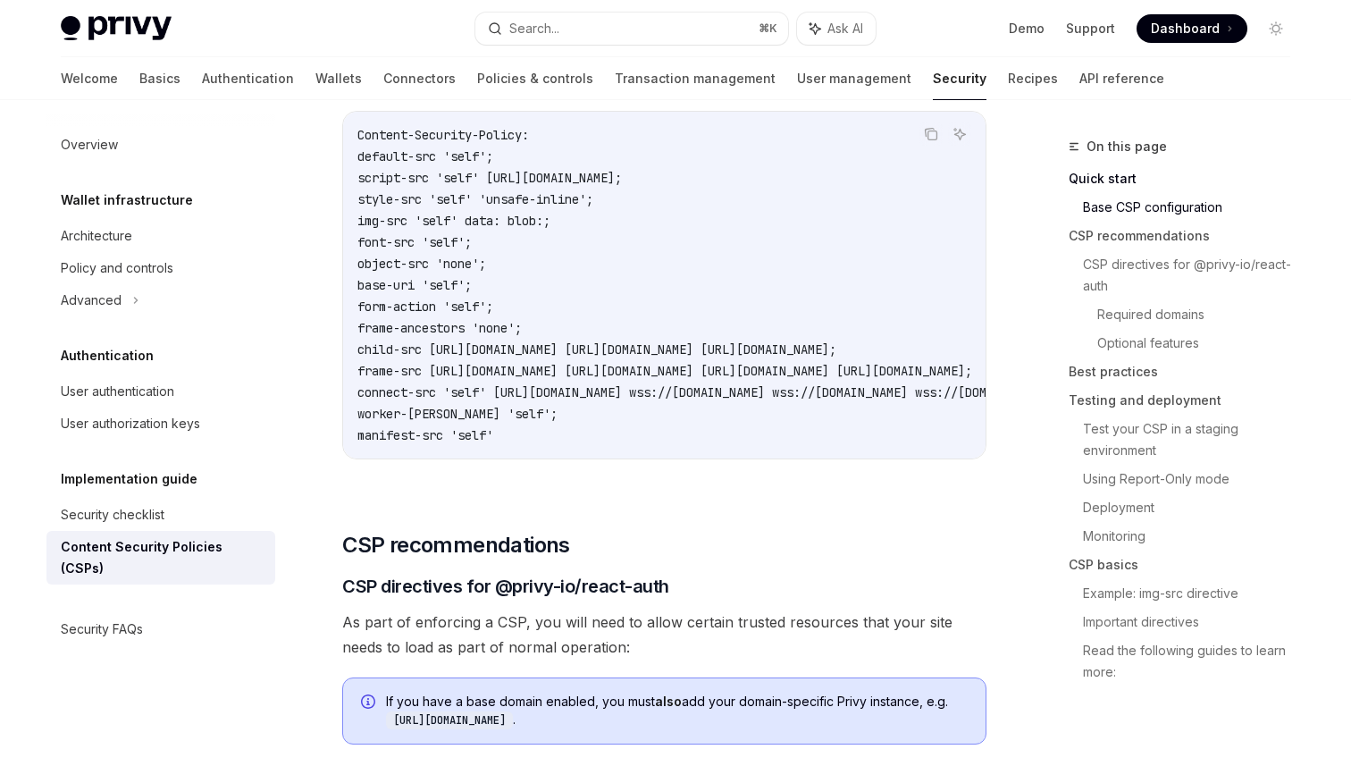
scroll to position [450, 0]
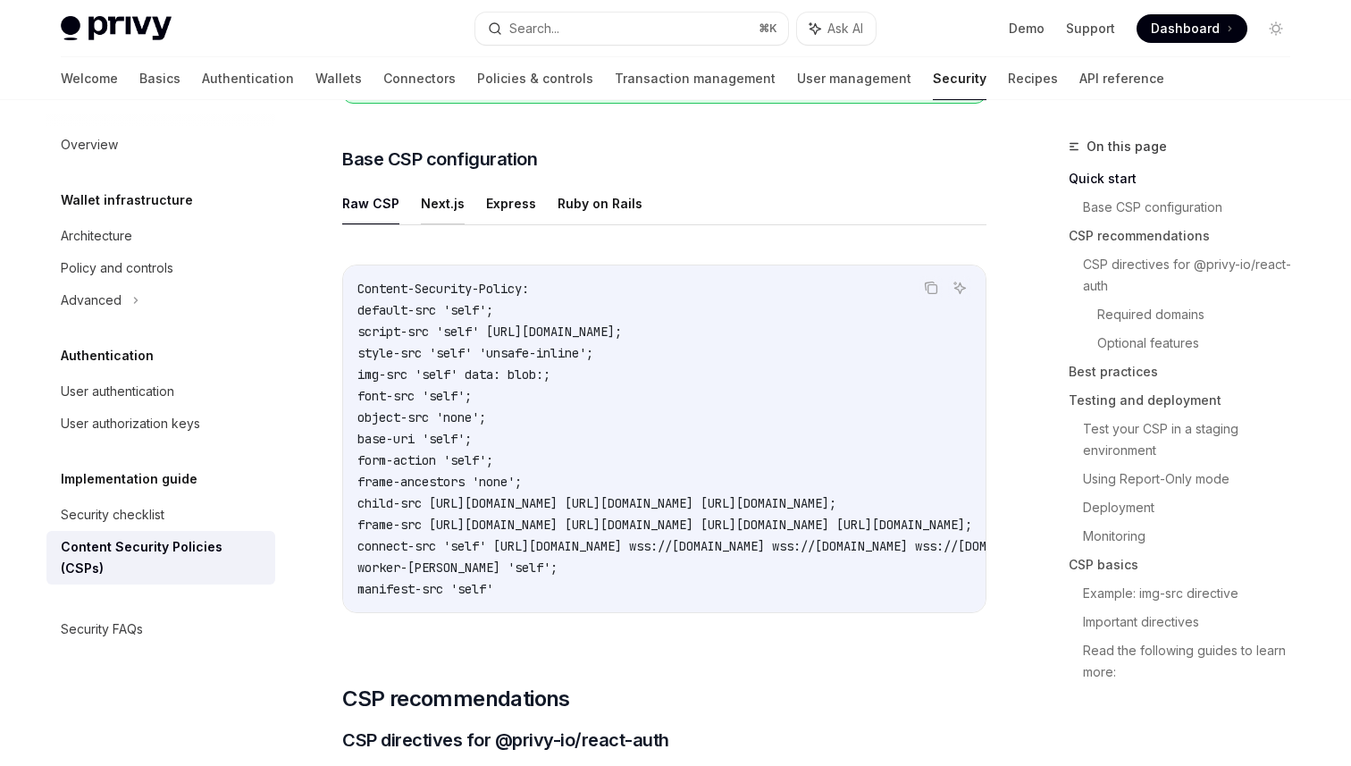
click at [438, 199] on button "Next.js" at bounding box center [443, 203] width 44 height 42
type textarea "*"
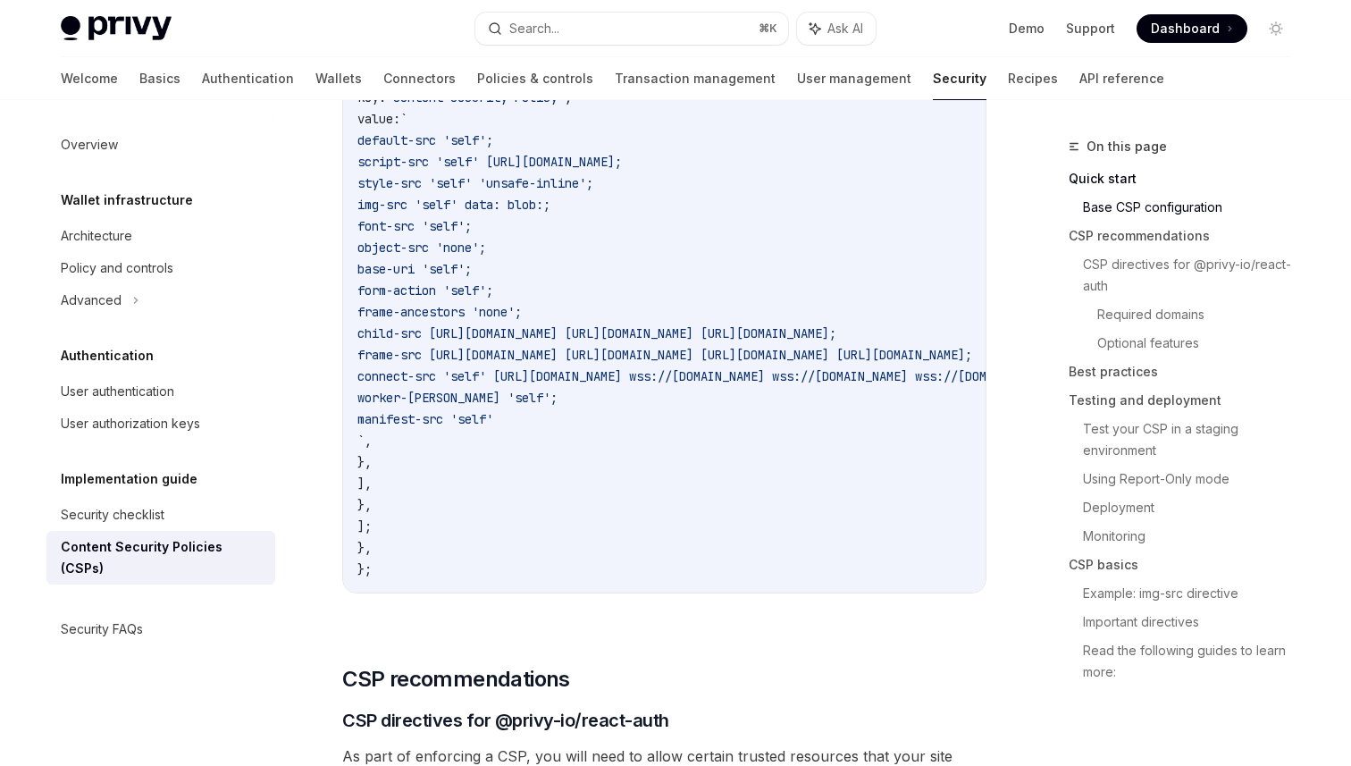
scroll to position [795, 0]
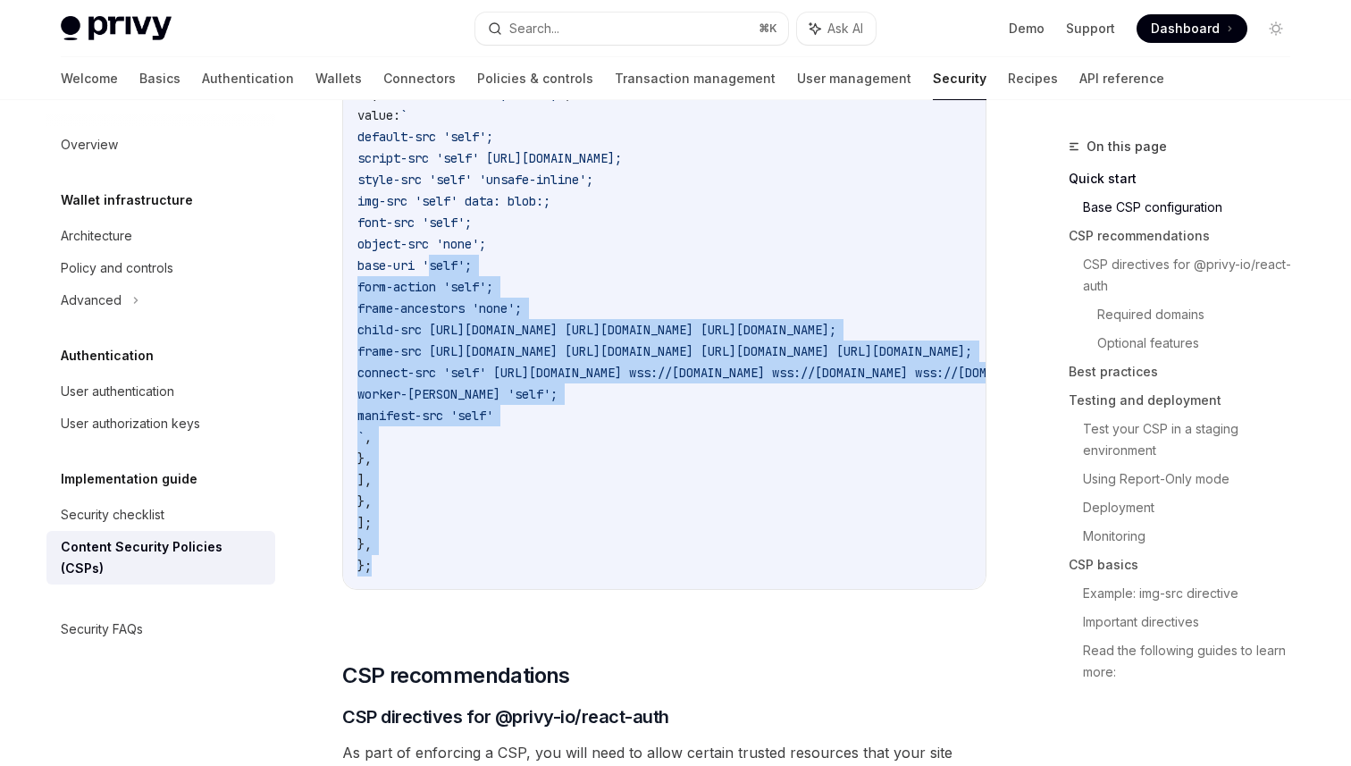
drag, startPoint x: 430, startPoint y: 559, endPoint x: 434, endPoint y: 264, distance: 295.8
click at [434, 264] on code "const nextConfig = { async headers () { return [ { source: "/:path*" , headers:…" at bounding box center [882, 254] width 1051 height 643
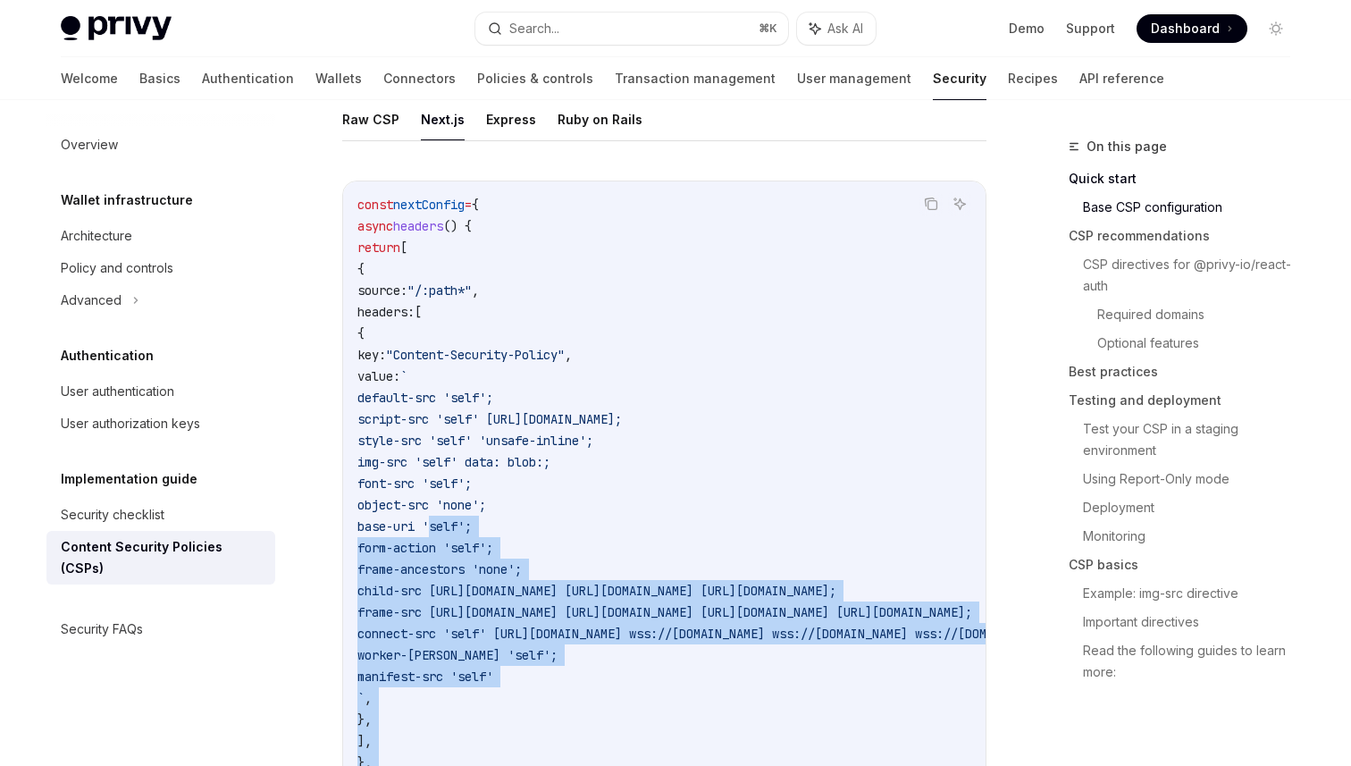
scroll to position [463, 0]
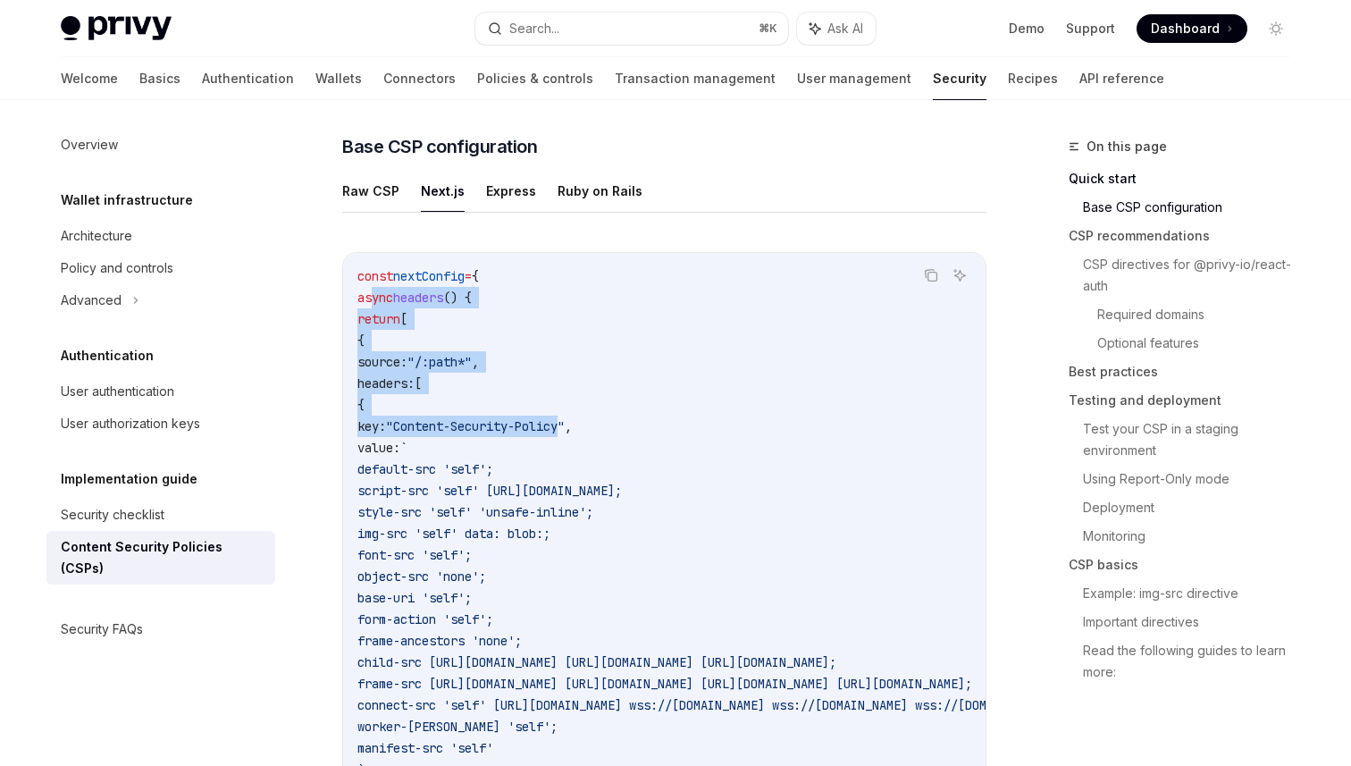
drag, startPoint x: 373, startPoint y: 303, endPoint x: 693, endPoint y: 445, distance: 350.8
click at [693, 445] on code "const nextConfig = { async headers () { return [ { source: "/:path*" , headers:…" at bounding box center [882, 586] width 1051 height 643
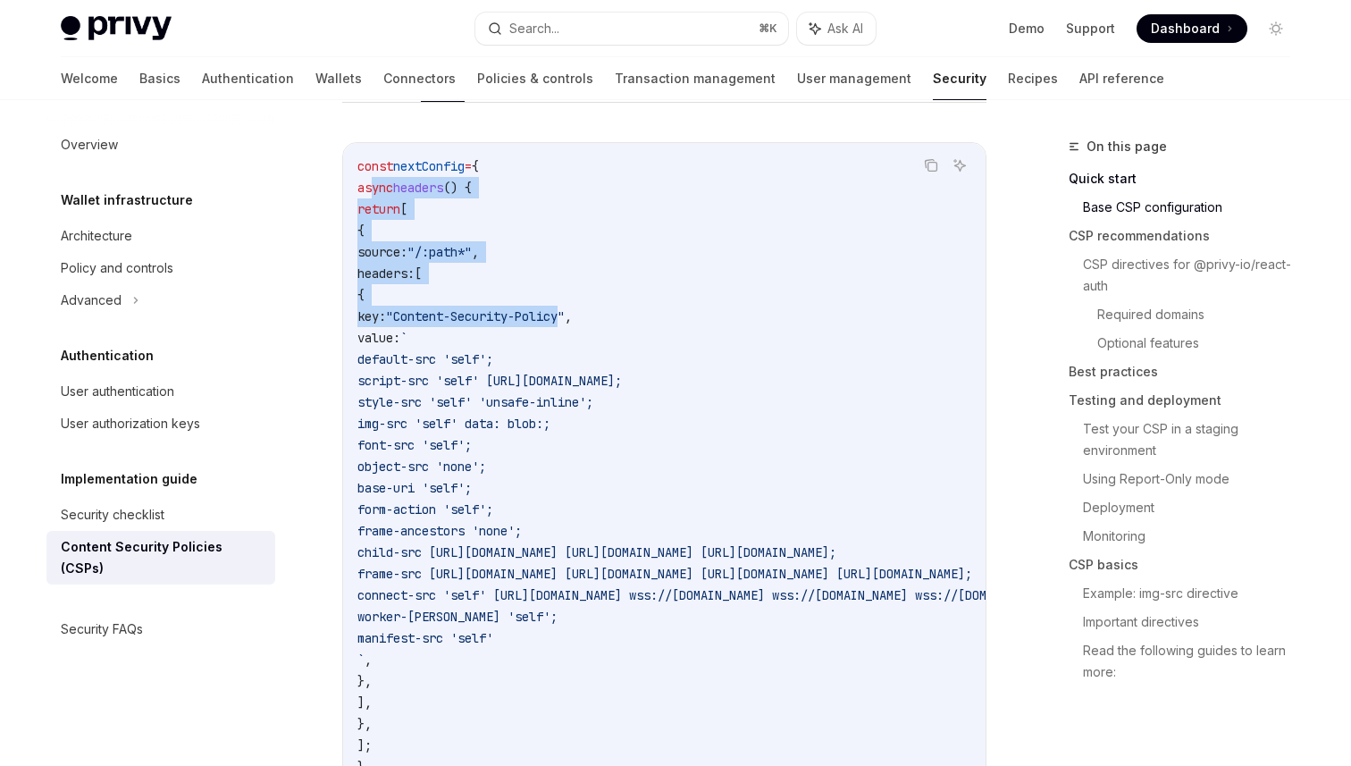
scroll to position [748, 0]
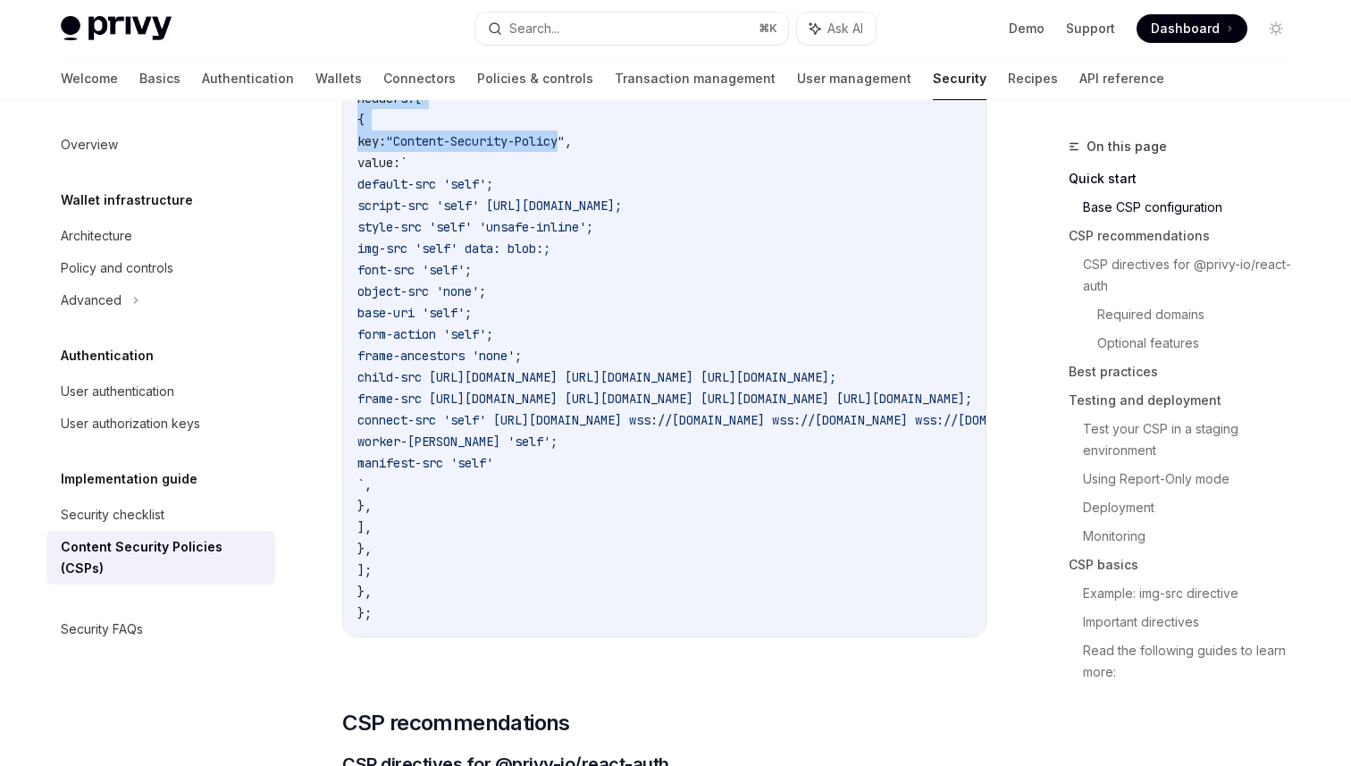
click at [451, 571] on code "const nextConfig = { async headers () { return [ { source: "/:path*" , headers:…" at bounding box center [882, 301] width 1051 height 643
click at [444, 593] on code "const nextConfig = { async headers () { return [ { source: "/:path*" , headers:…" at bounding box center [882, 301] width 1051 height 643
copy code "async headers () { return [ { source: "/:path*" , headers: [ { key: "Content-Se…"
click at [709, 308] on code "const nextConfig = { async headers () { return [ { source: "/:path*" , headers:…" at bounding box center [882, 301] width 1051 height 643
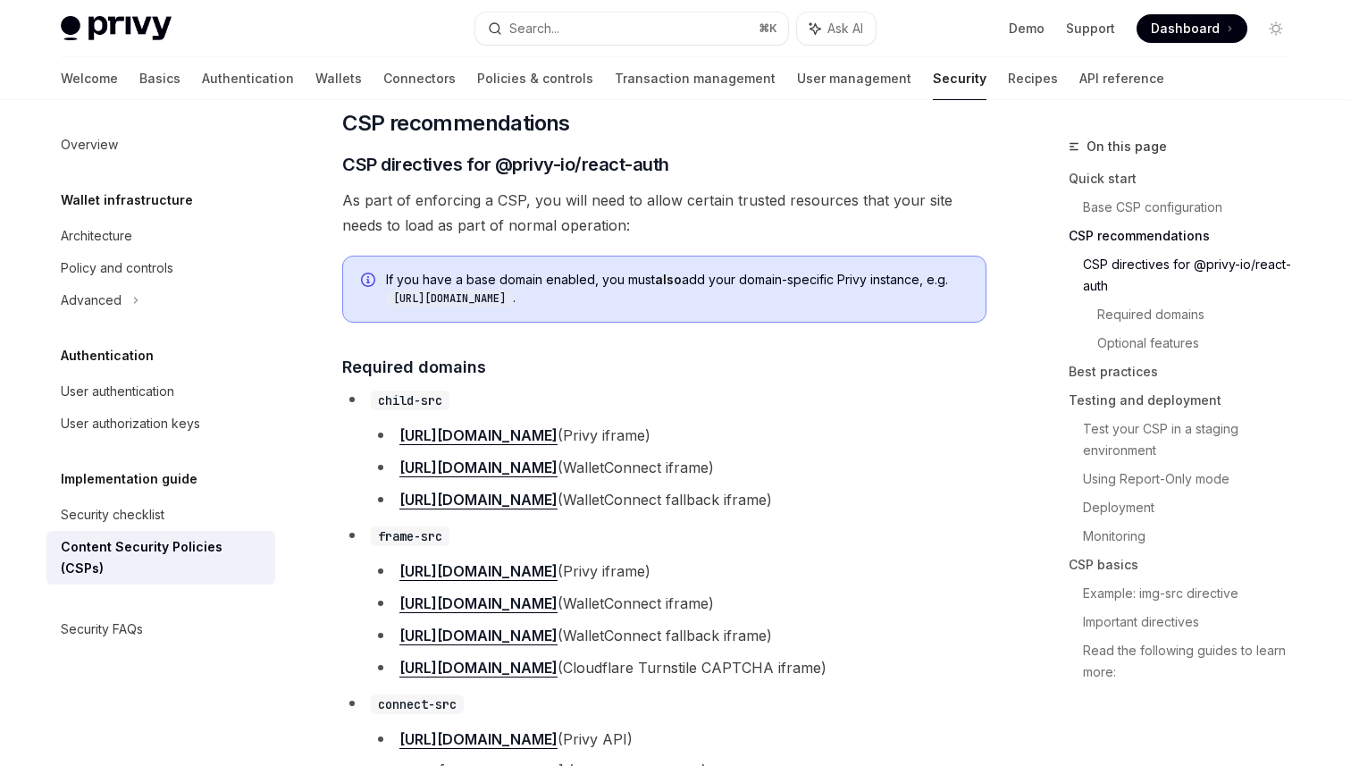
scroll to position [1215, 0]
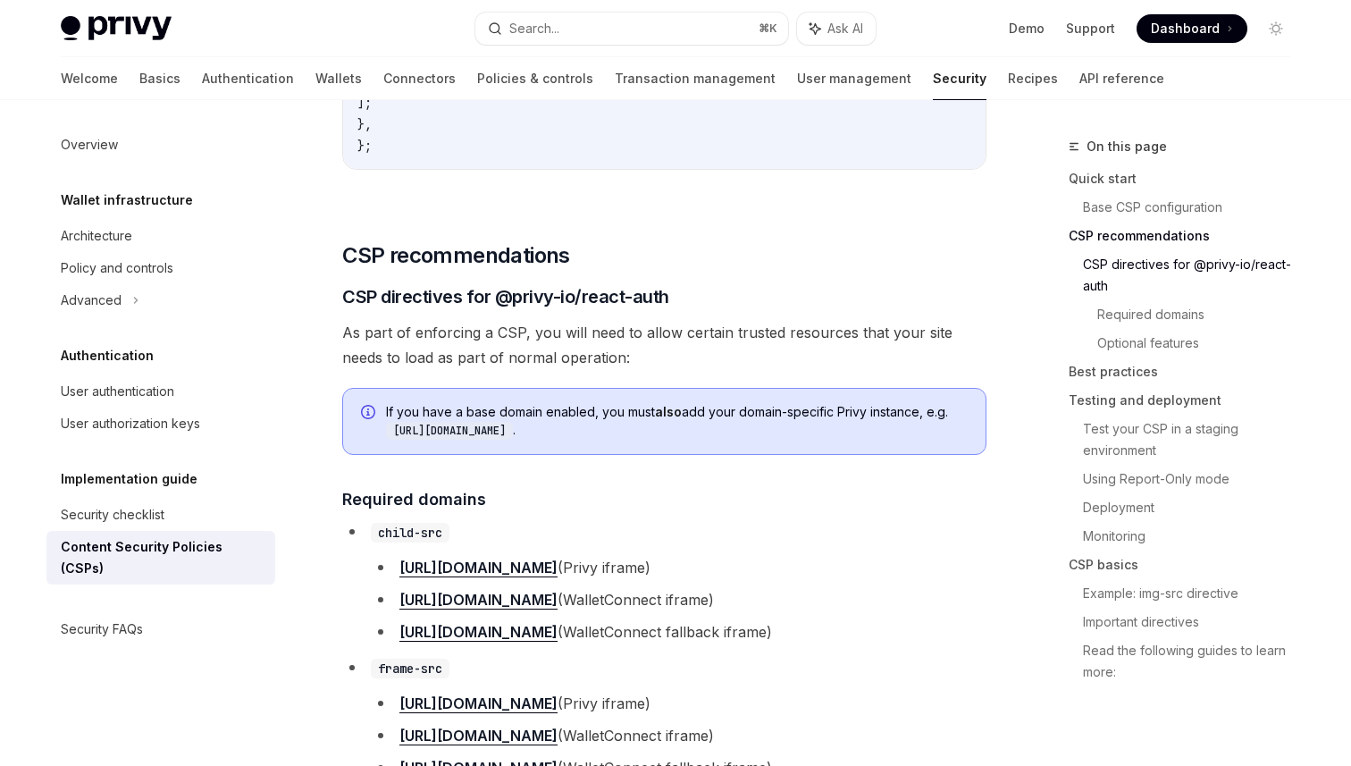
click at [709, 308] on h3 "​ CSP directives for @privy-io/react-auth" at bounding box center [664, 296] width 644 height 25
click at [610, 357] on span "As part of enforcing a CSP, you will need to allow certain trusted resources th…" at bounding box center [664, 345] width 644 height 50
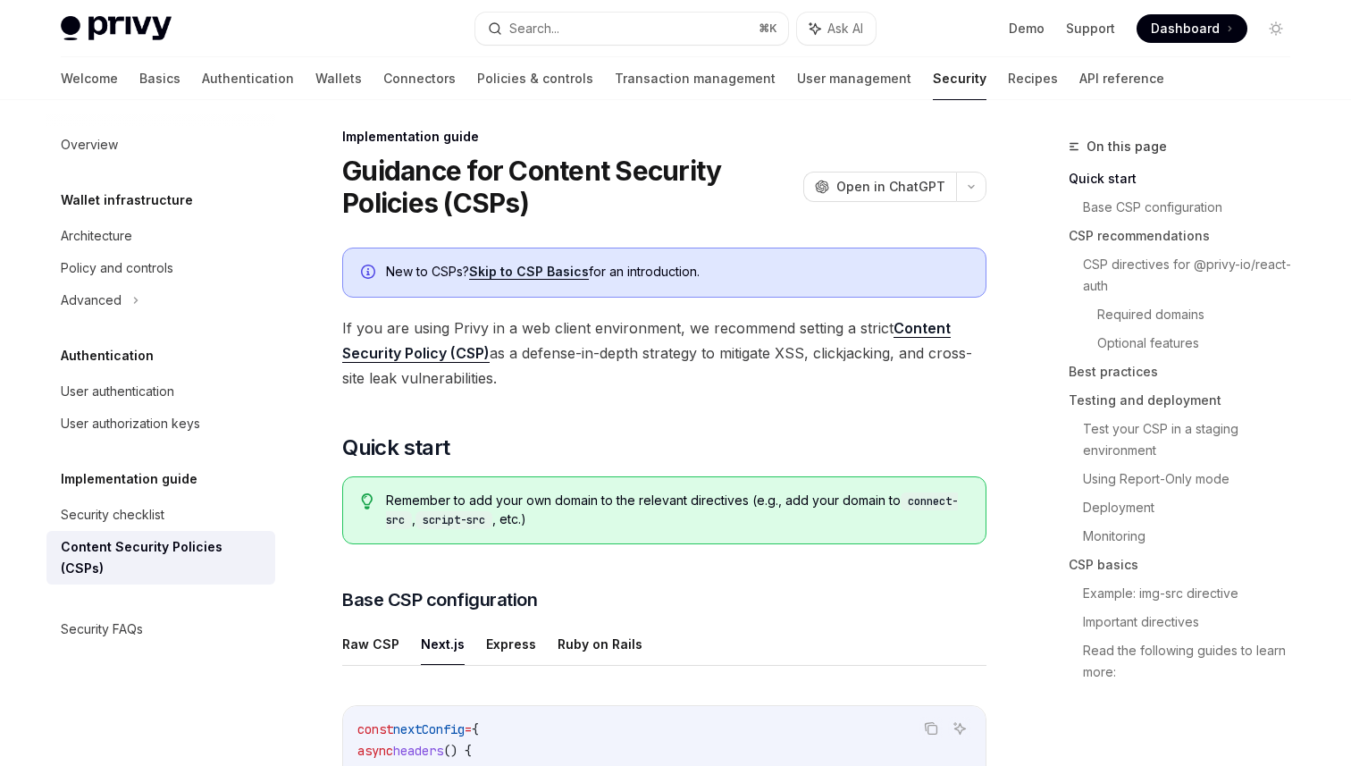
scroll to position [0, 0]
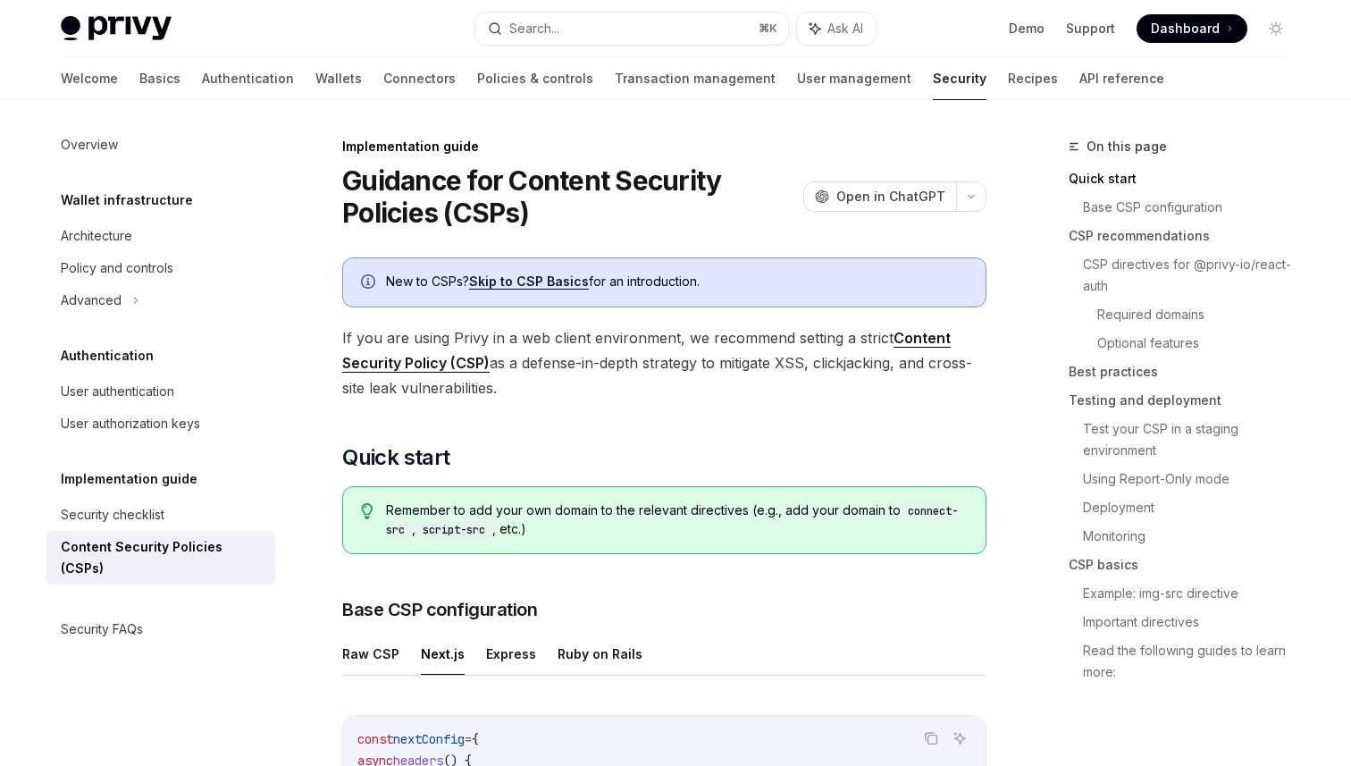
click at [787, 209] on h1 "Guidance for Content Security Policies (CSPs)" at bounding box center [569, 196] width 454 height 64
click at [703, 206] on h1 "Guidance for Content Security Policies (CSPs)" at bounding box center [569, 196] width 454 height 64
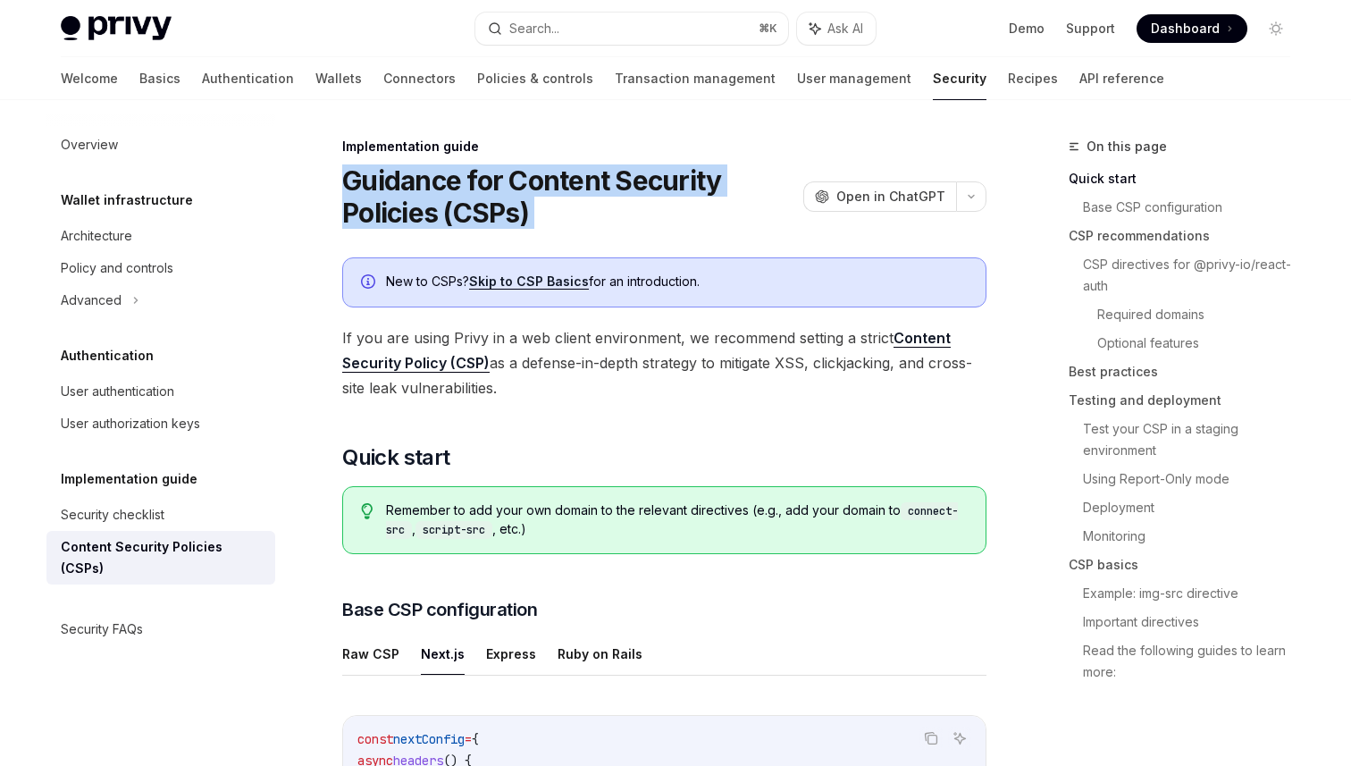
click at [703, 206] on h1 "Guidance for Content Security Policies (CSPs)" at bounding box center [569, 196] width 454 height 64
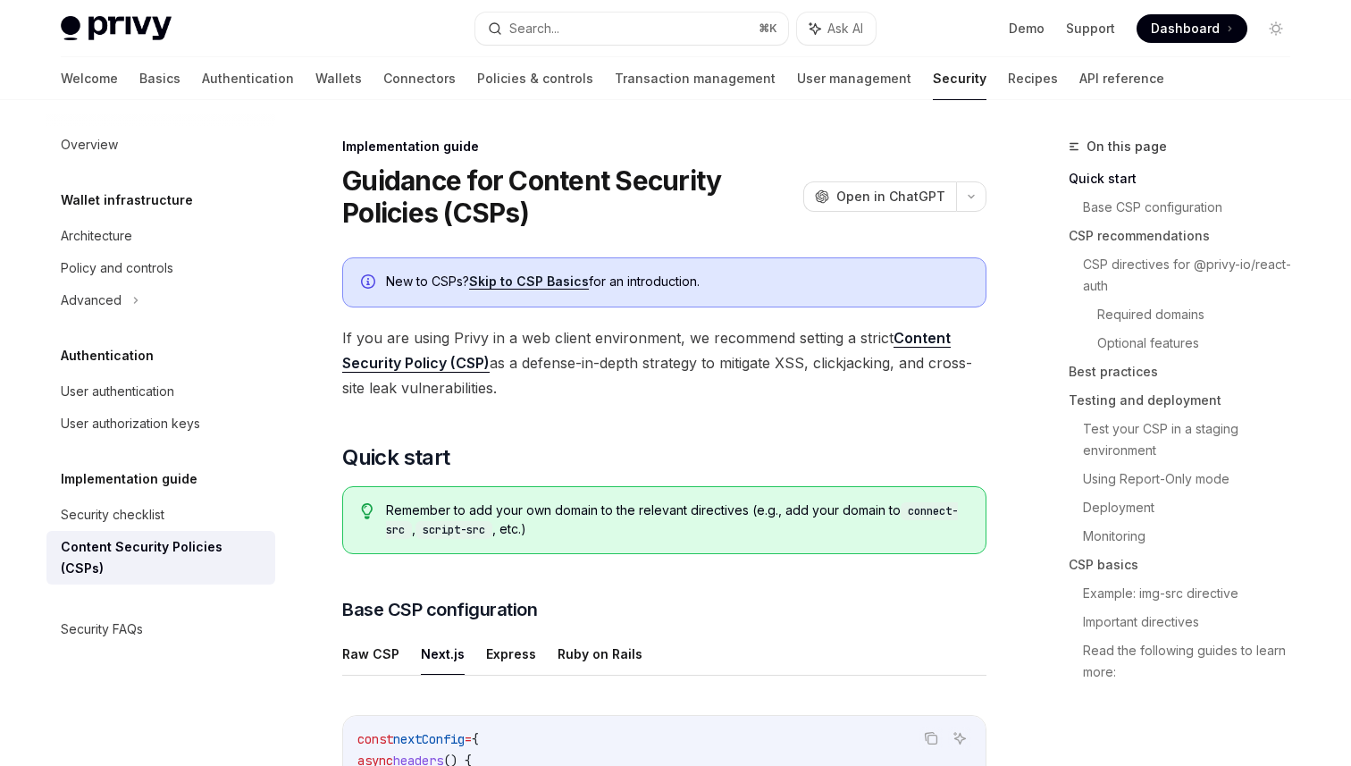
click at [703, 206] on h1 "Guidance for Content Security Policies (CSPs)" at bounding box center [569, 196] width 454 height 64
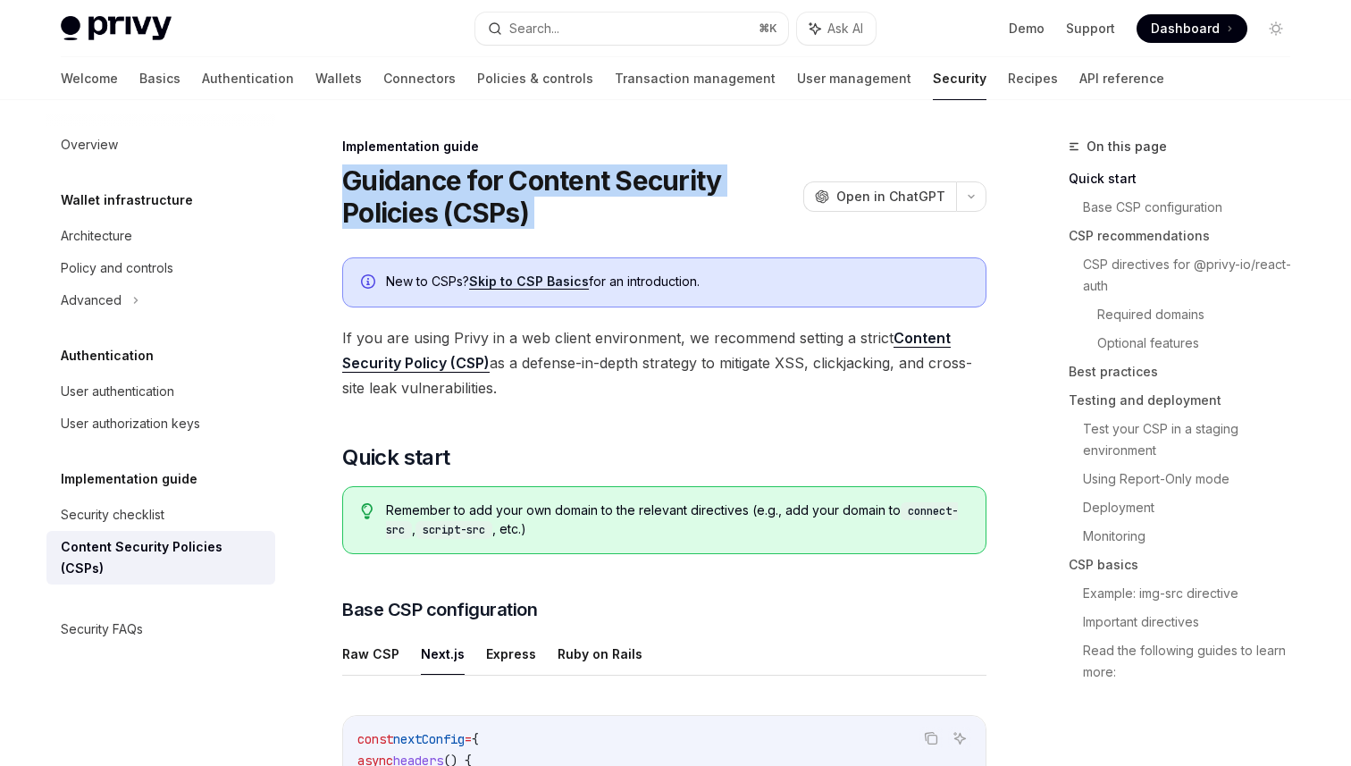
click at [703, 206] on h1 "Guidance for Content Security Policies (CSPs)" at bounding box center [569, 196] width 454 height 64
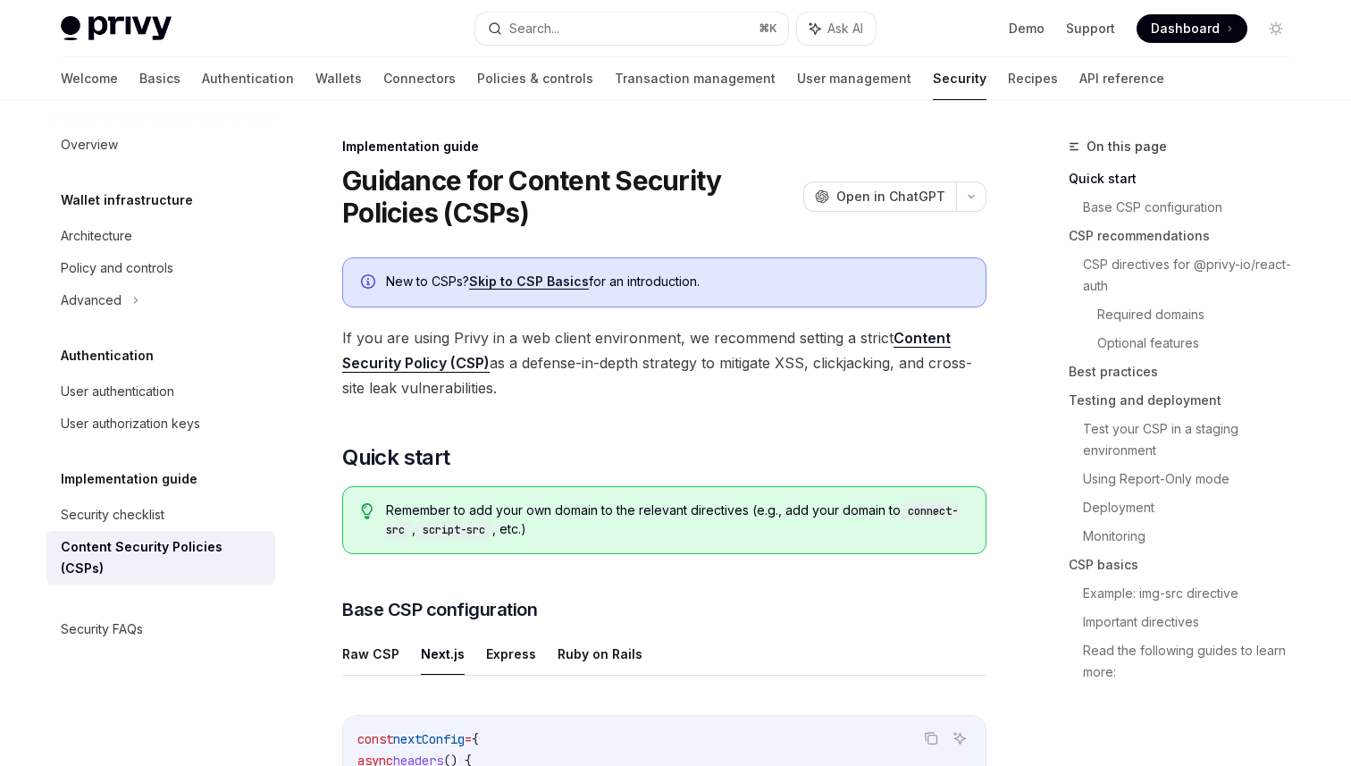
click at [562, 171] on h1 "Guidance for Content Security Policies (CSPs)" at bounding box center [569, 196] width 454 height 64
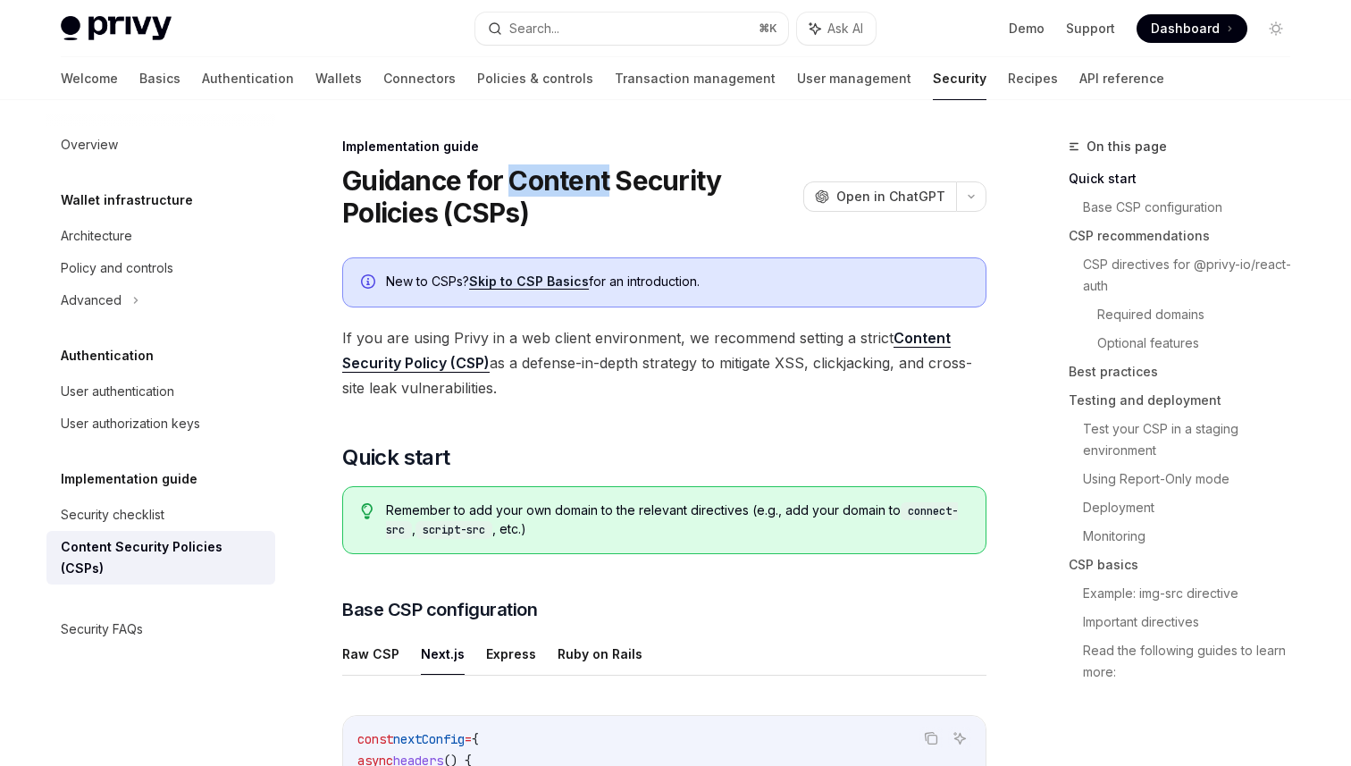
click at [562, 171] on h1 "Guidance for Content Security Policies (CSPs)" at bounding box center [569, 196] width 454 height 64
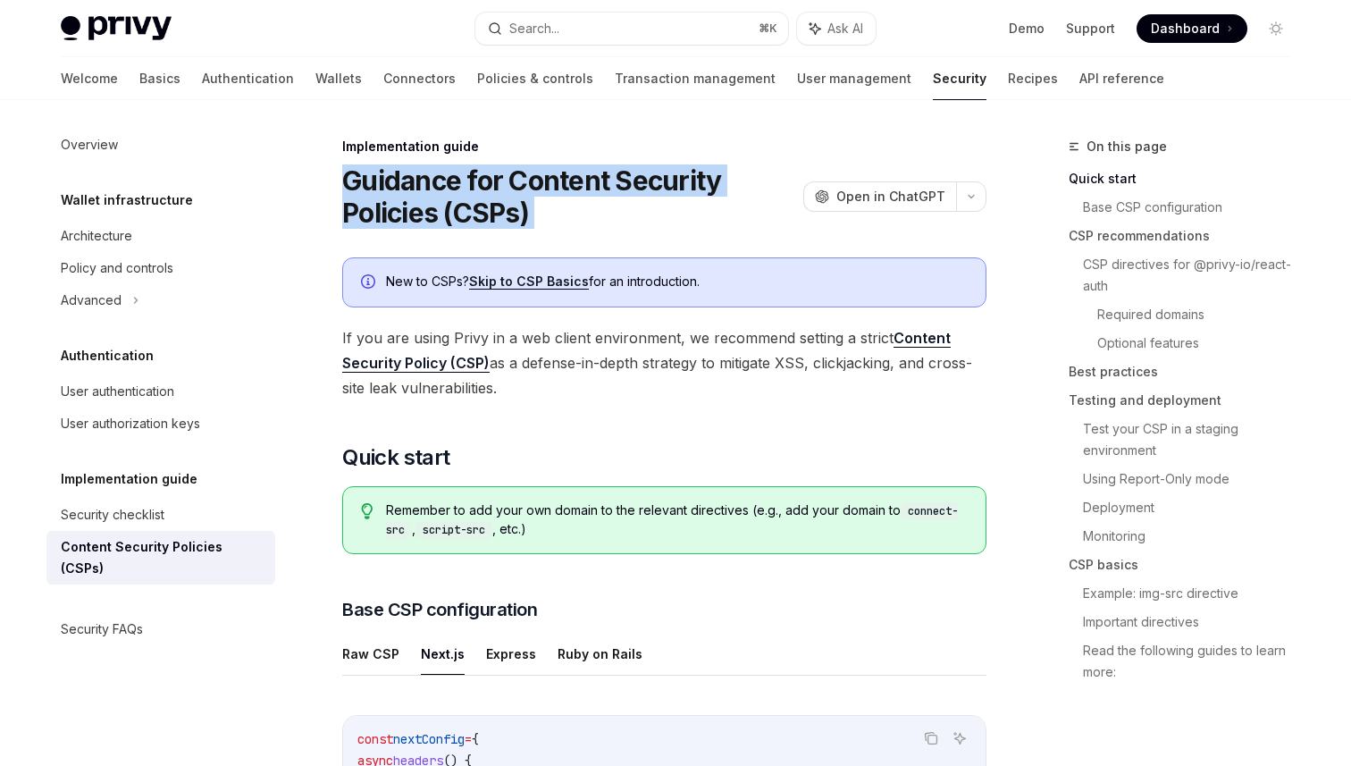
click at [562, 171] on h1 "Guidance for Content Security Policies (CSPs)" at bounding box center [569, 196] width 454 height 64
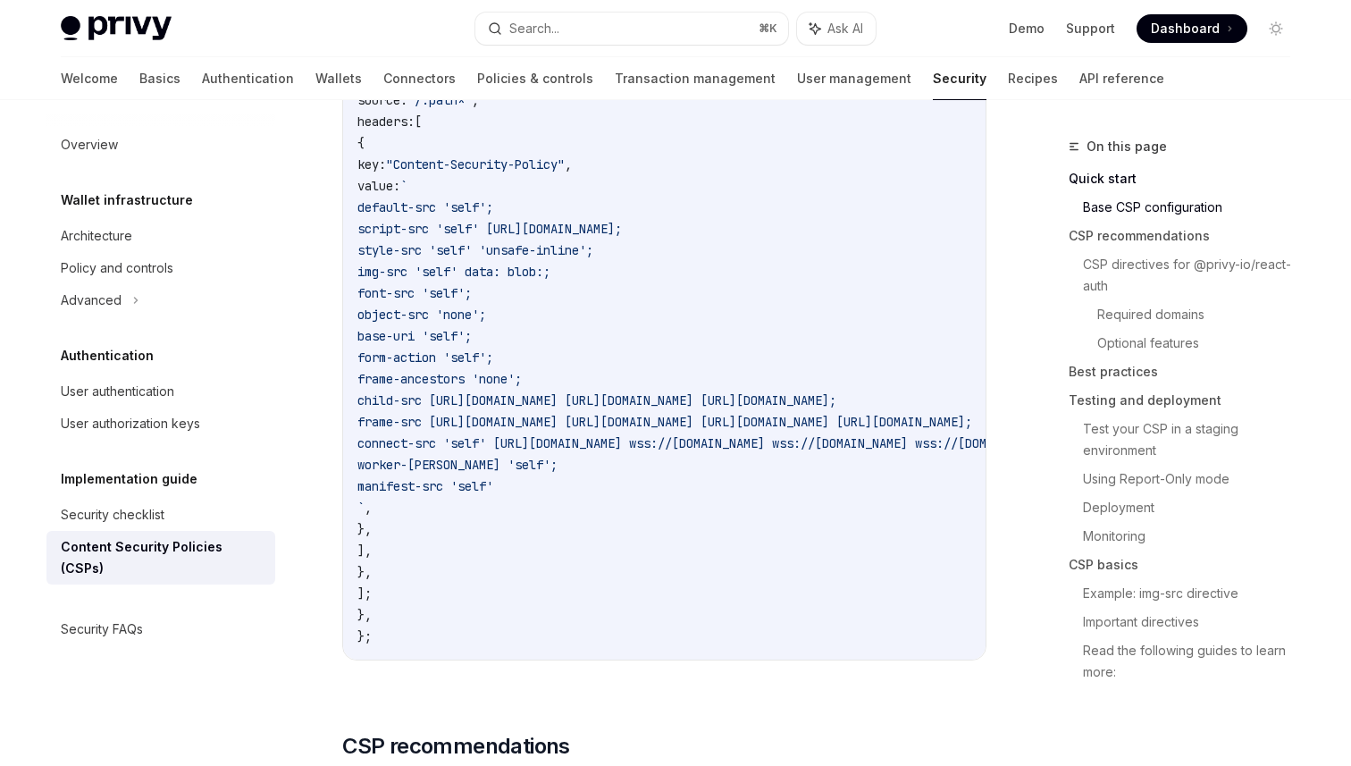
scroll to position [726, 0]
drag, startPoint x: 645, startPoint y: 482, endPoint x: 366, endPoint y: 210, distance: 389.2
click at [366, 210] on code "const nextConfig = { async headers () { return [ { source: "/:path*" , headers:…" at bounding box center [882, 324] width 1051 height 643
copy code "default-src 'self'; script-src 'self' [URL][DOMAIN_NAME]; style-src 'self' 'uns…"
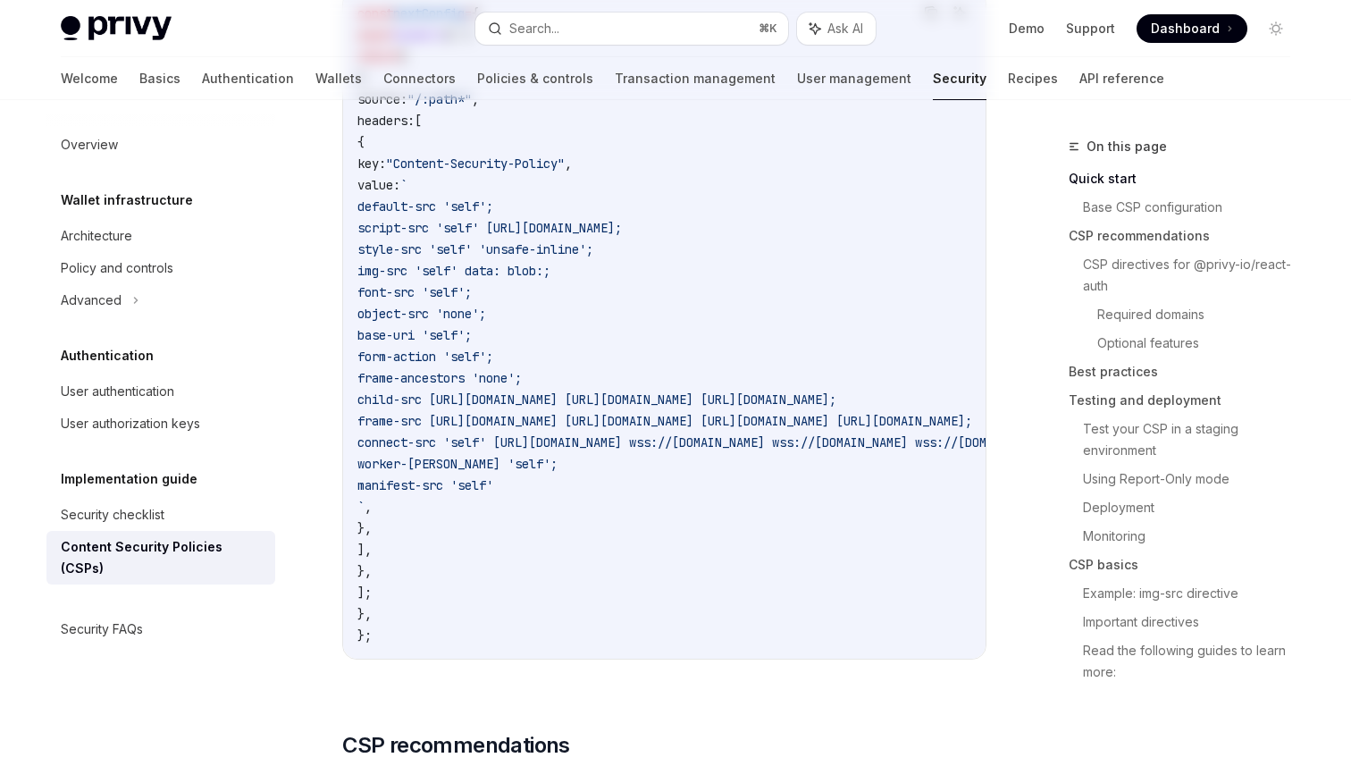
scroll to position [0, 0]
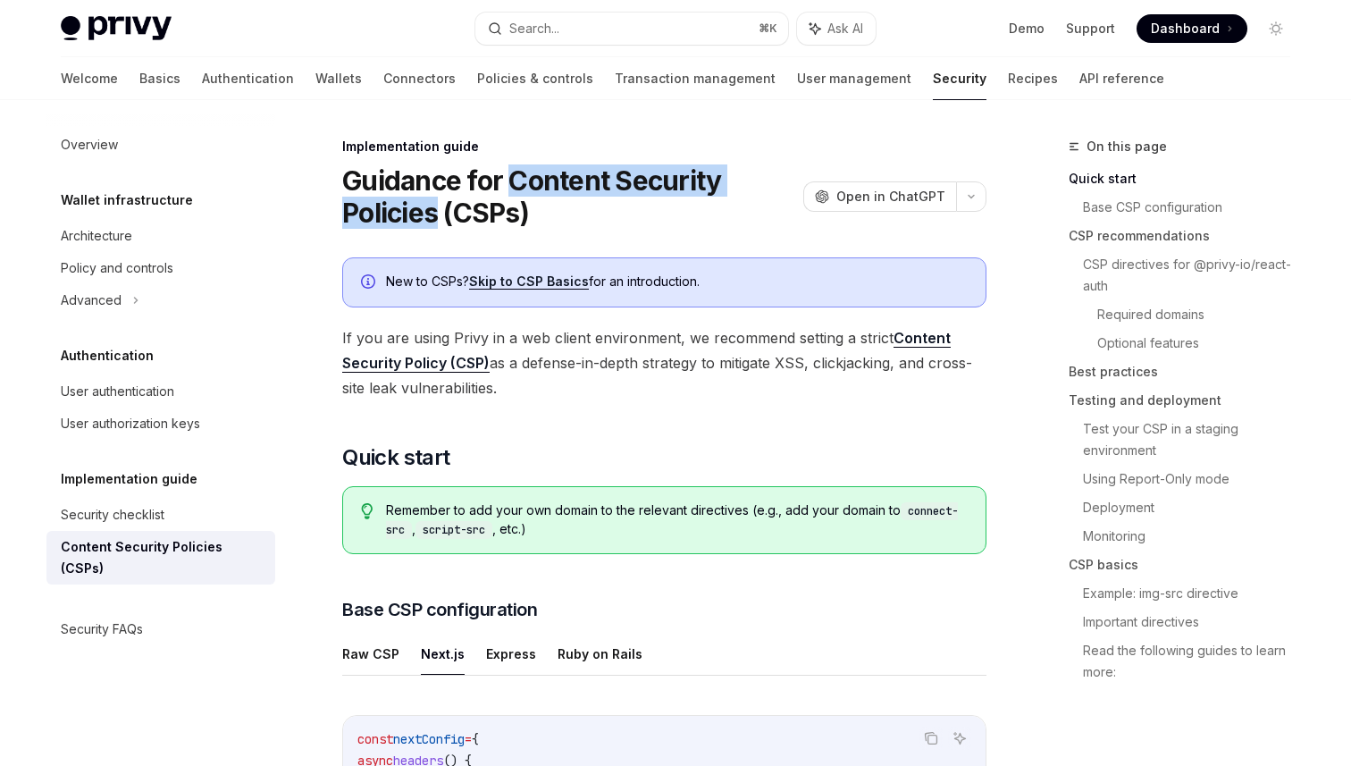
drag, startPoint x: 515, startPoint y: 178, endPoint x: 441, endPoint y: 200, distance: 76.6
click at [441, 200] on h1 "Guidance for Content Security Policies (CSPs)" at bounding box center [569, 196] width 454 height 64
click at [707, 206] on h1 "Guidance for Content Security Policies (CSPs)" at bounding box center [569, 196] width 454 height 64
click at [653, 203] on h1 "Guidance for Content Security Policies (CSPs)" at bounding box center [569, 196] width 454 height 64
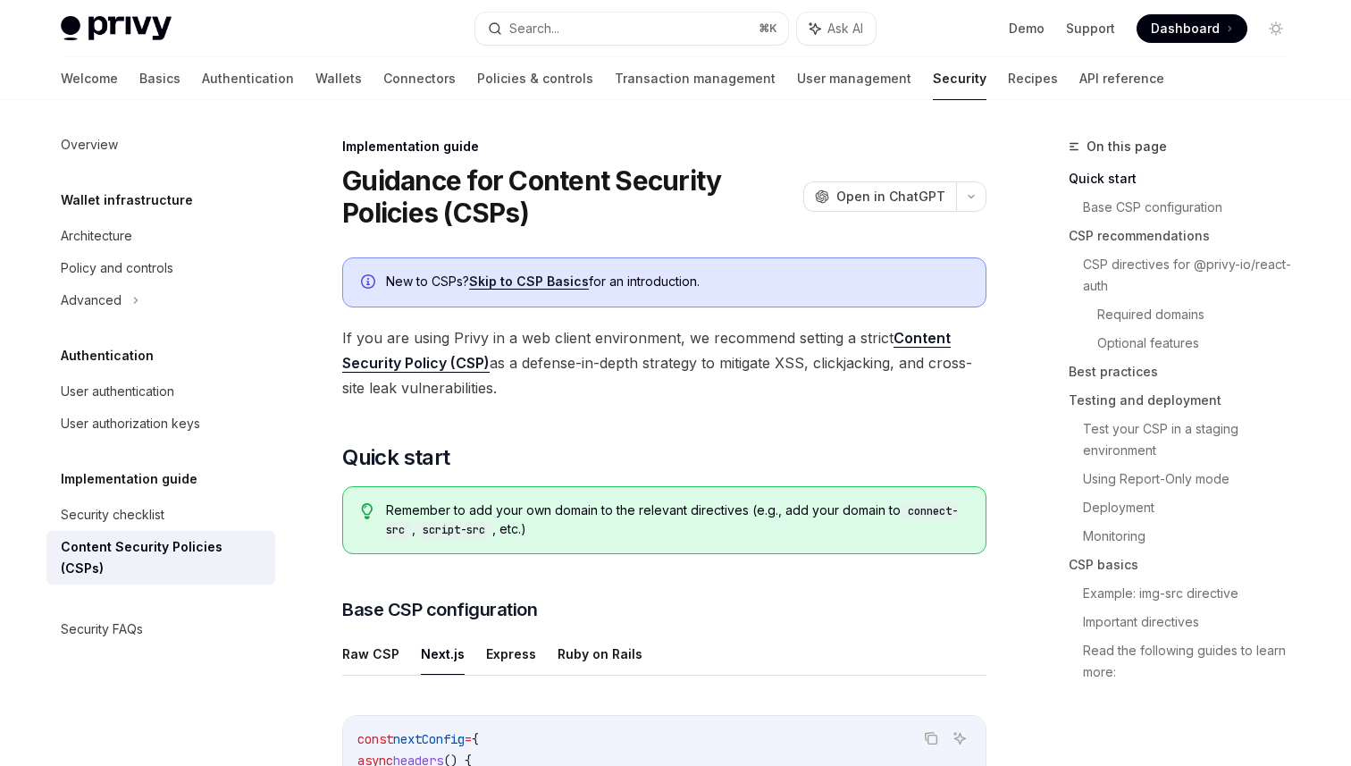
click at [653, 203] on h1 "Guidance for Content Security Policies (CSPs)" at bounding box center [569, 196] width 454 height 64
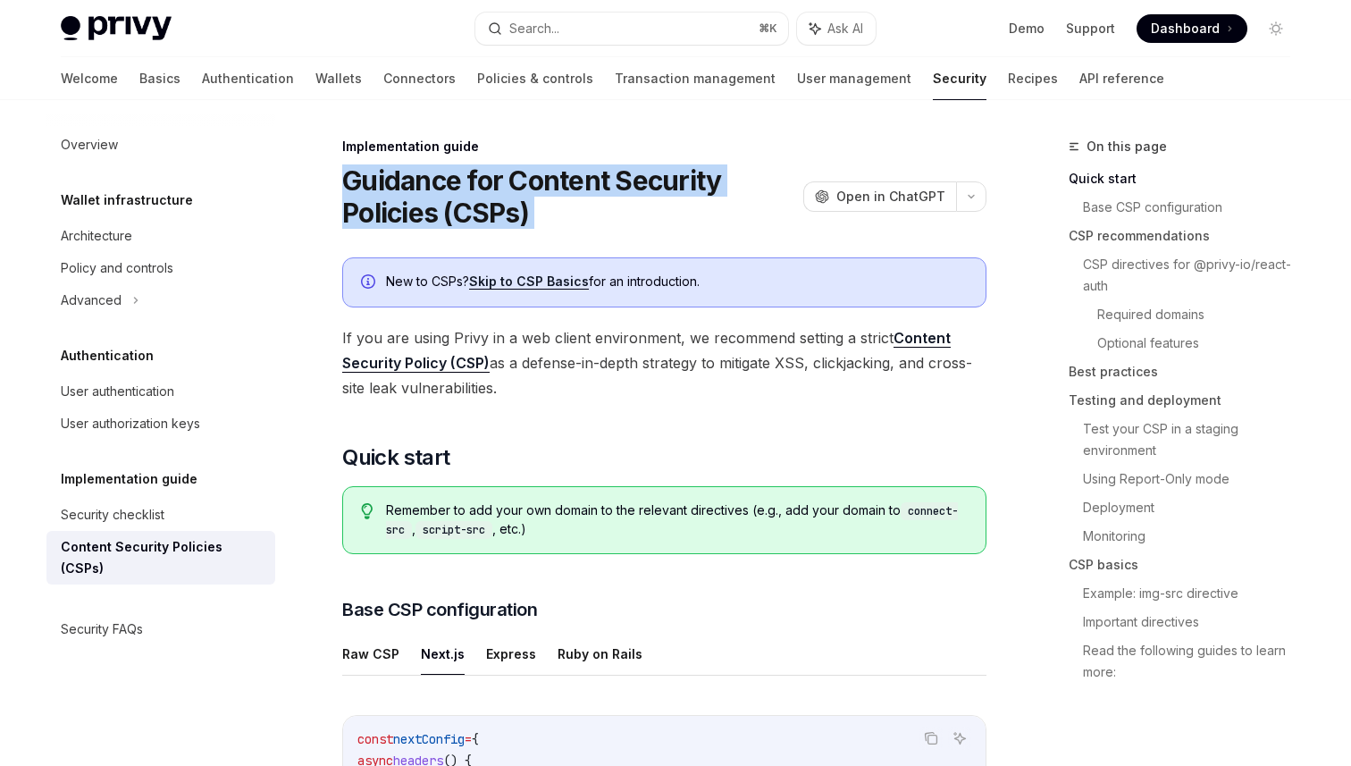
click at [653, 203] on h1 "Guidance for Content Security Policies (CSPs)" at bounding box center [569, 196] width 454 height 64
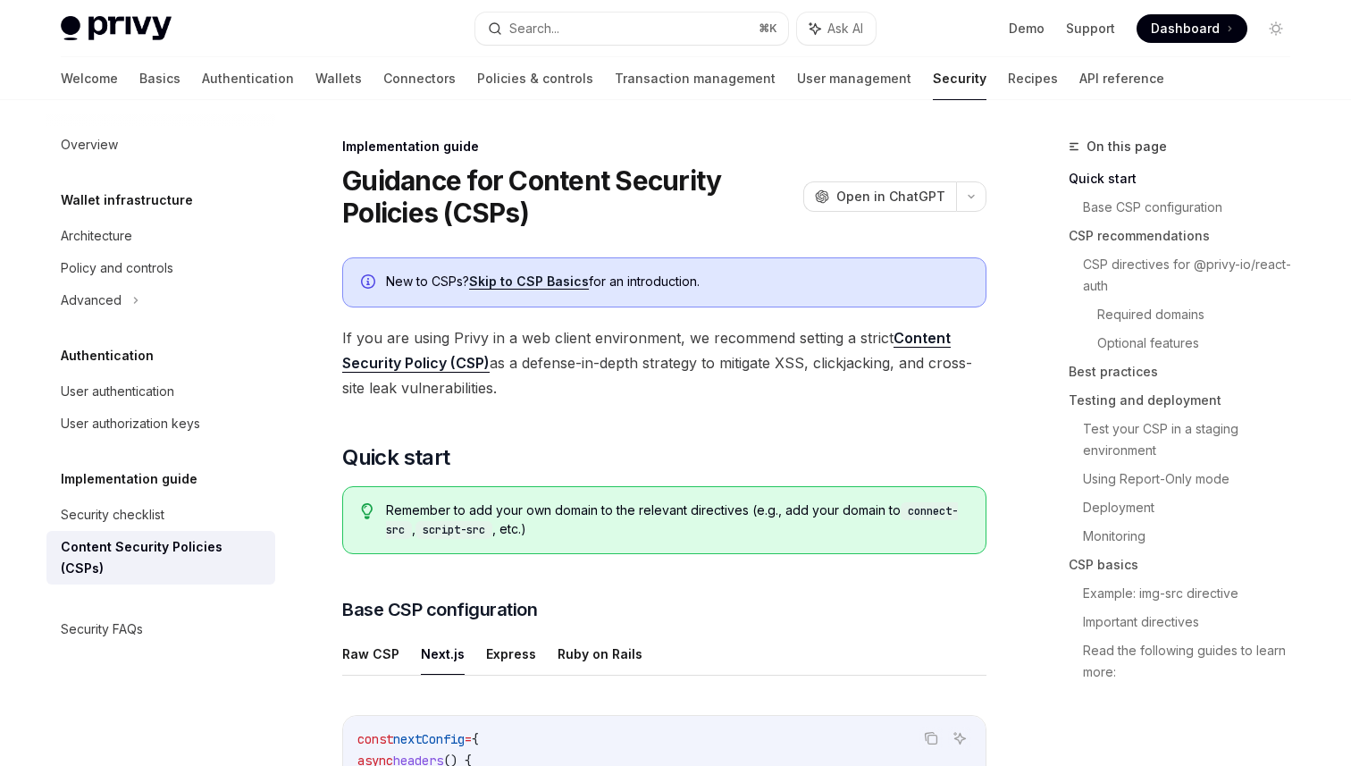
click at [653, 203] on h1 "Guidance for Content Security Policies (CSPs)" at bounding box center [569, 196] width 454 height 64
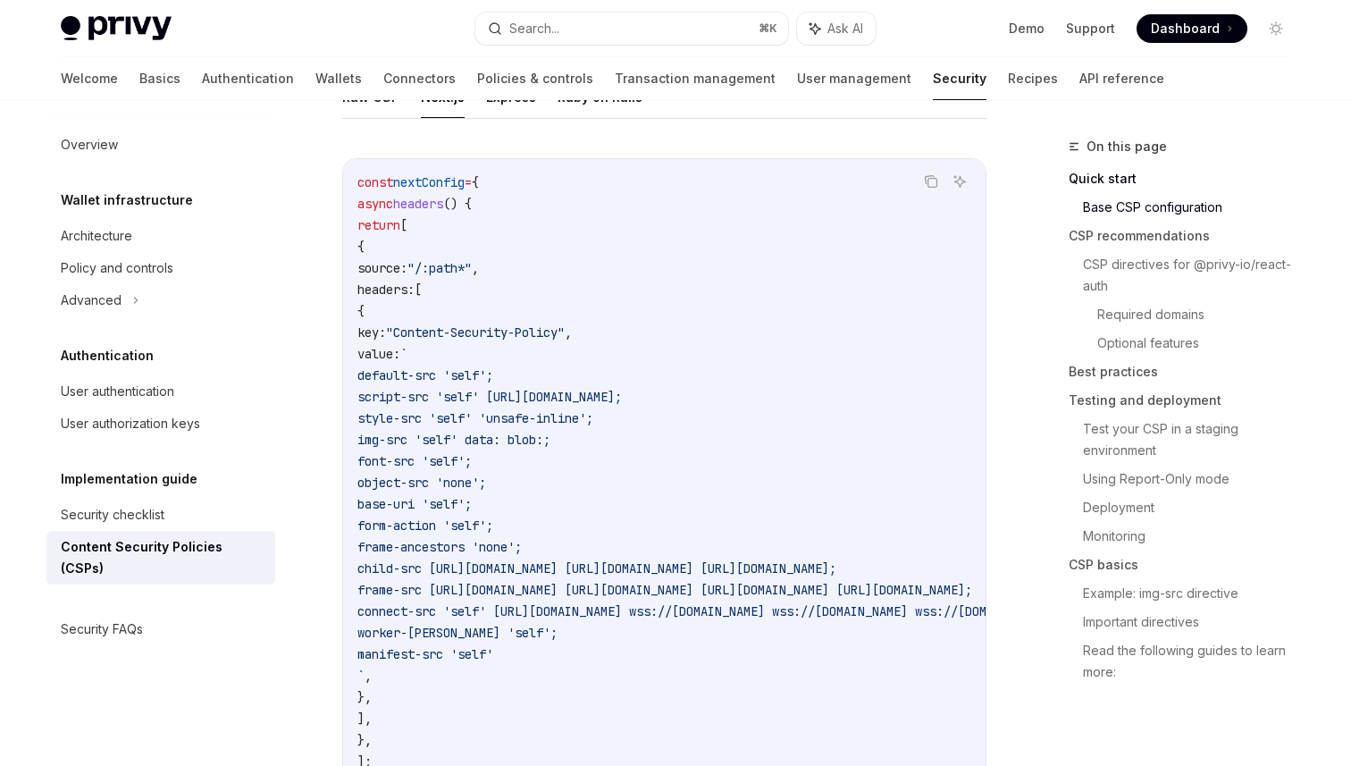
scroll to position [553, 0]
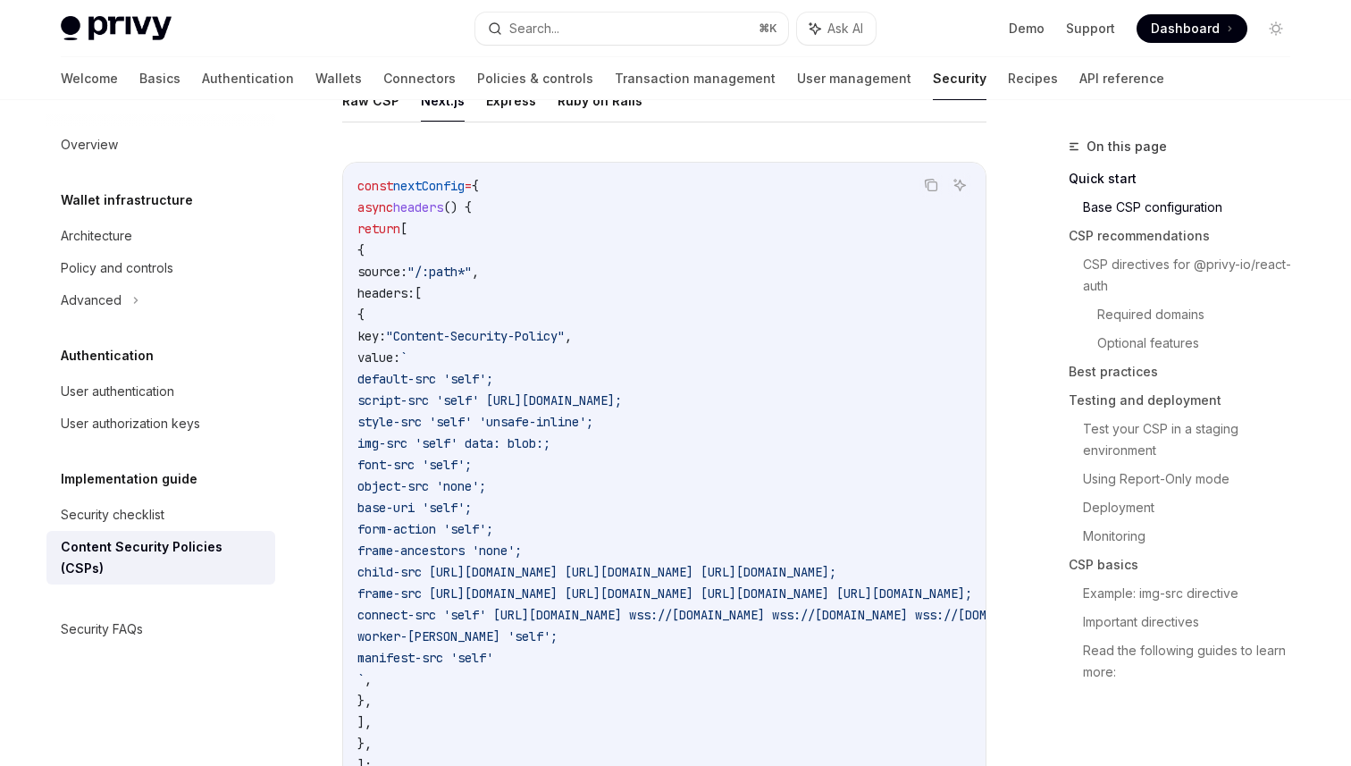
click at [662, 550] on code "const nextConfig = { async headers () { return [ { source: "/:path*" , headers:…" at bounding box center [882, 496] width 1051 height 643
click at [762, 646] on code "const nextConfig = { async headers () { return [ { source: "/:path*" , headers:…" at bounding box center [882, 496] width 1051 height 643
click at [762, 647] on code "const nextConfig = { async headers () { return [ { source: "/:path*" , headers:…" at bounding box center [882, 496] width 1051 height 643
